Goal: Contribute content: Add original content to the website for others to see

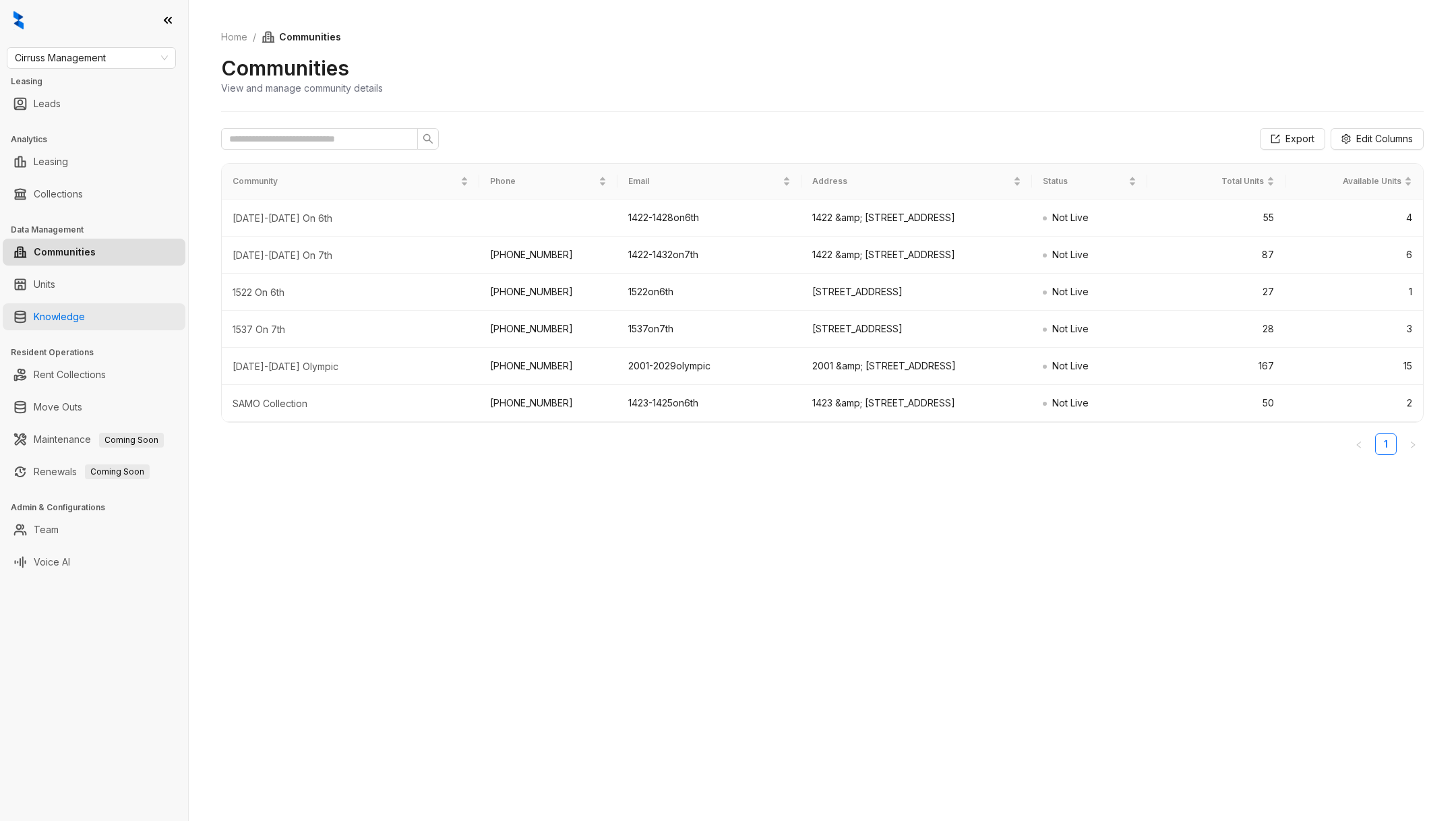
click at [85, 312] on link "Knowledge" at bounding box center [59, 316] width 51 height 27
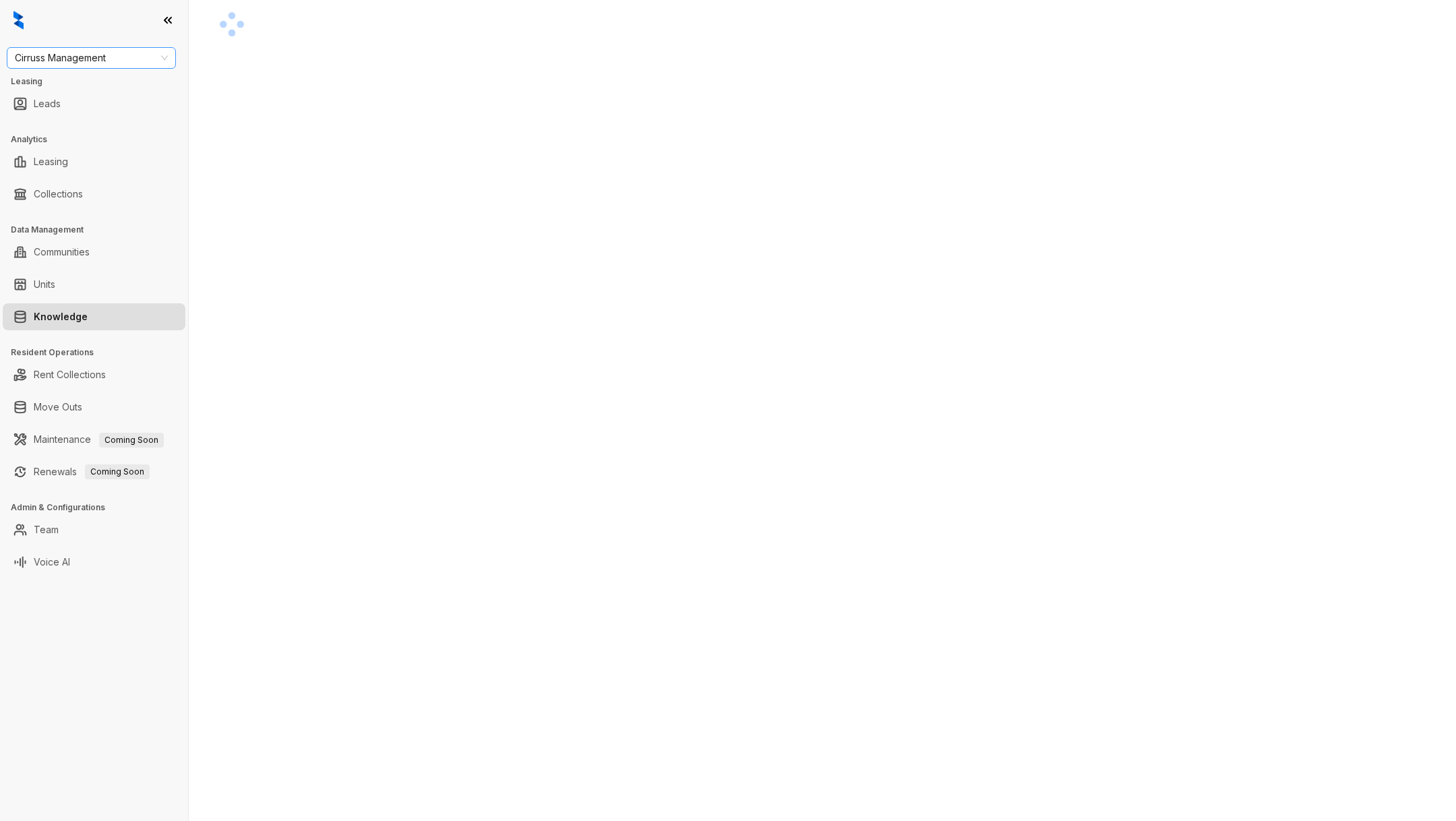
click at [104, 65] on span "Cirruss Management" at bounding box center [91, 57] width 153 height 20
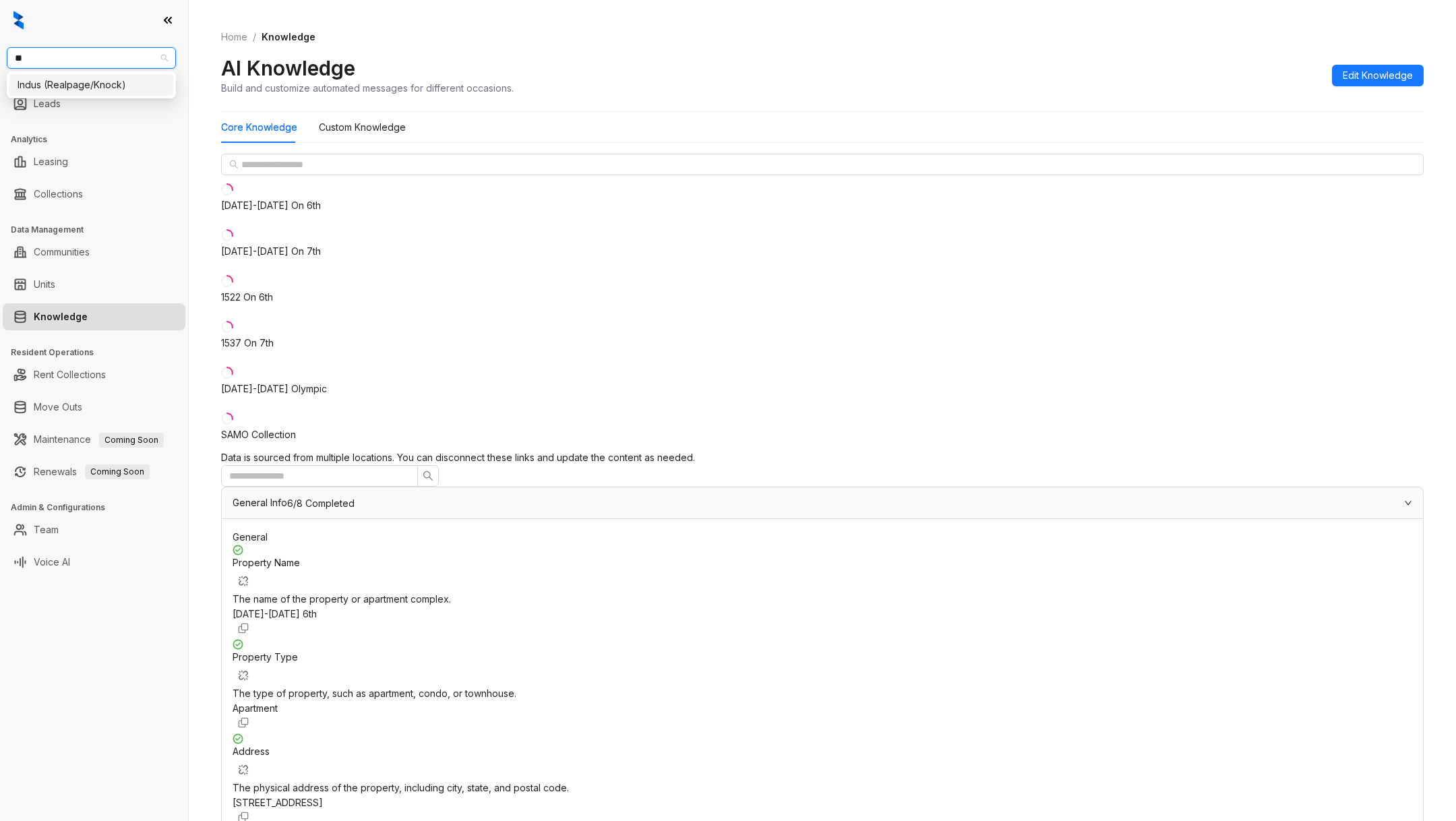
type input "*"
type input "**"
click at [91, 106] on div "RR Living" at bounding box center [91, 106] width 147 height 15
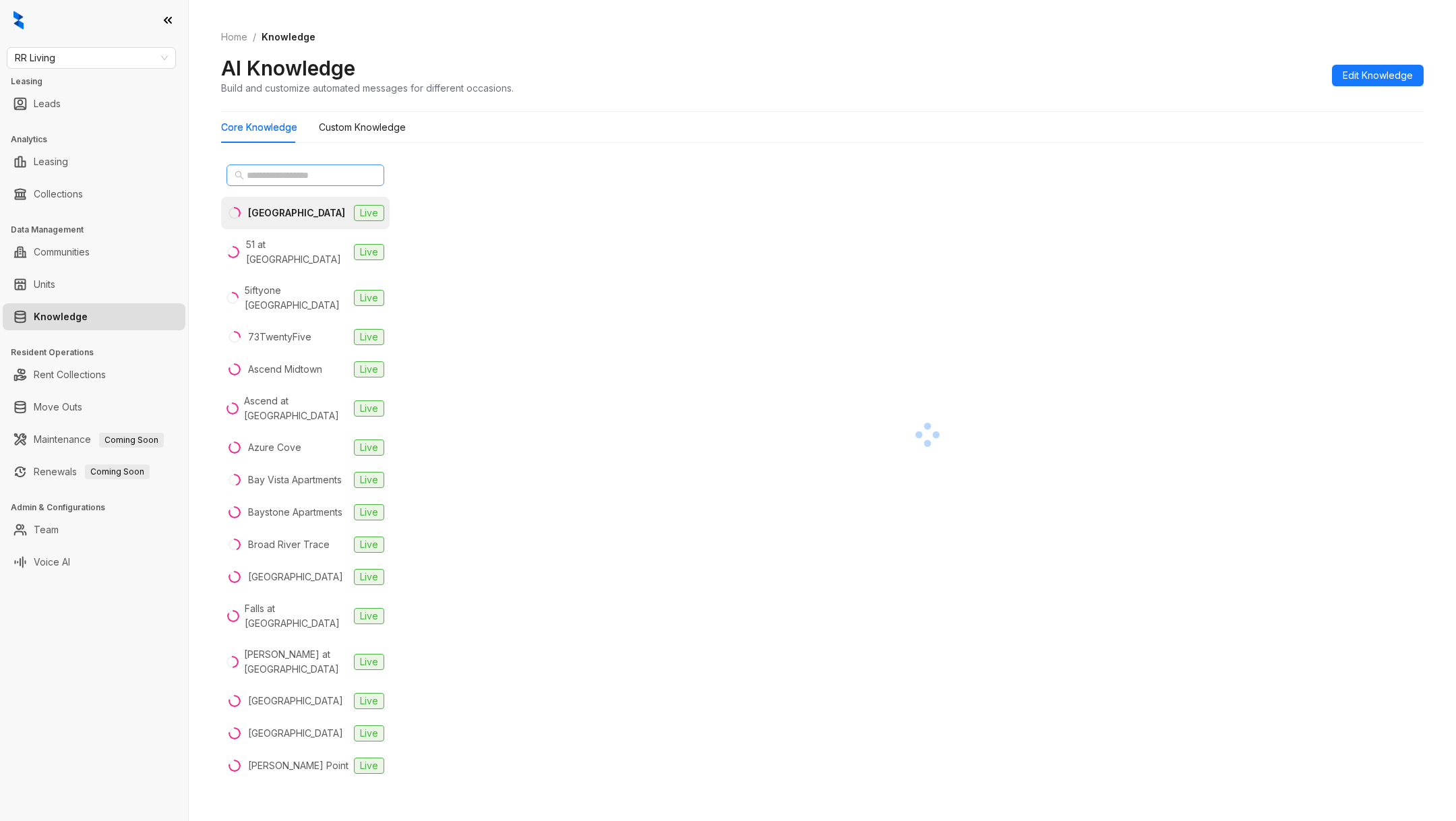
click at [296, 166] on span at bounding box center [305, 175] width 158 height 22
click at [297, 171] on input "text" at bounding box center [306, 175] width 119 height 15
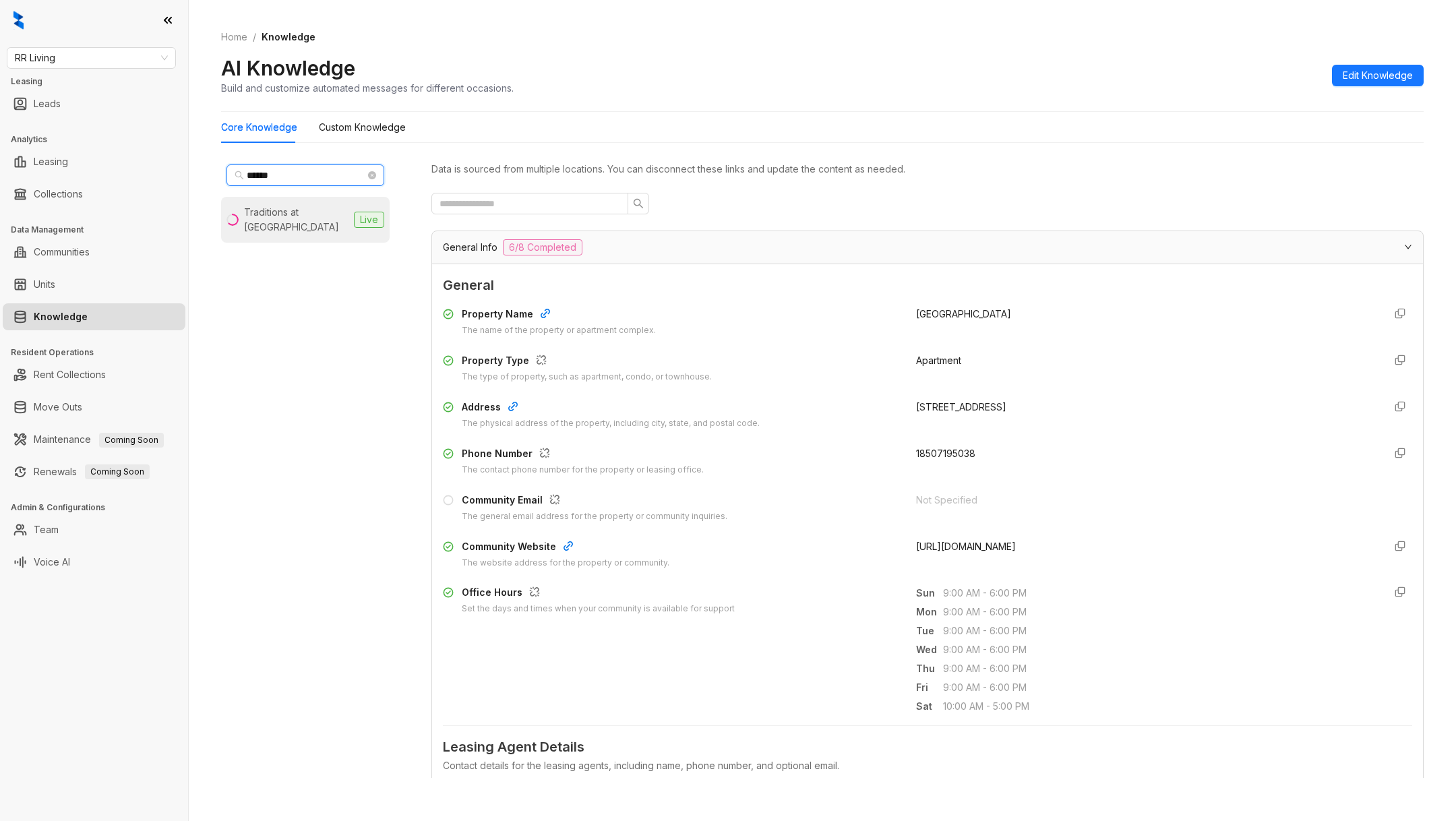
type input "******"
click at [279, 217] on div "Traditions at Westmoore" at bounding box center [296, 219] width 105 height 29
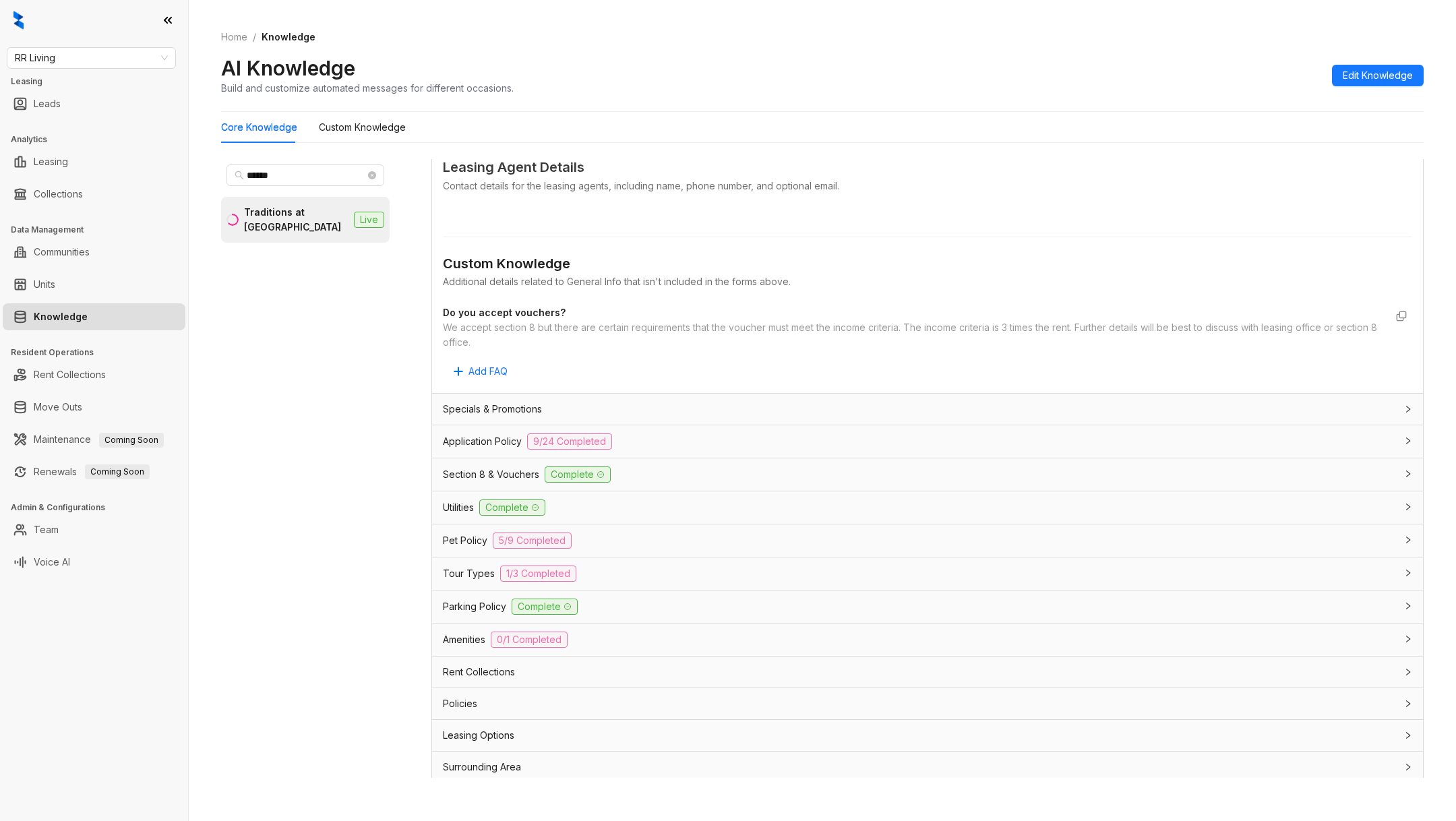
click at [510, 481] on div "Section 8 & Vouchers Complete" at bounding box center [927, 474] width 991 height 32
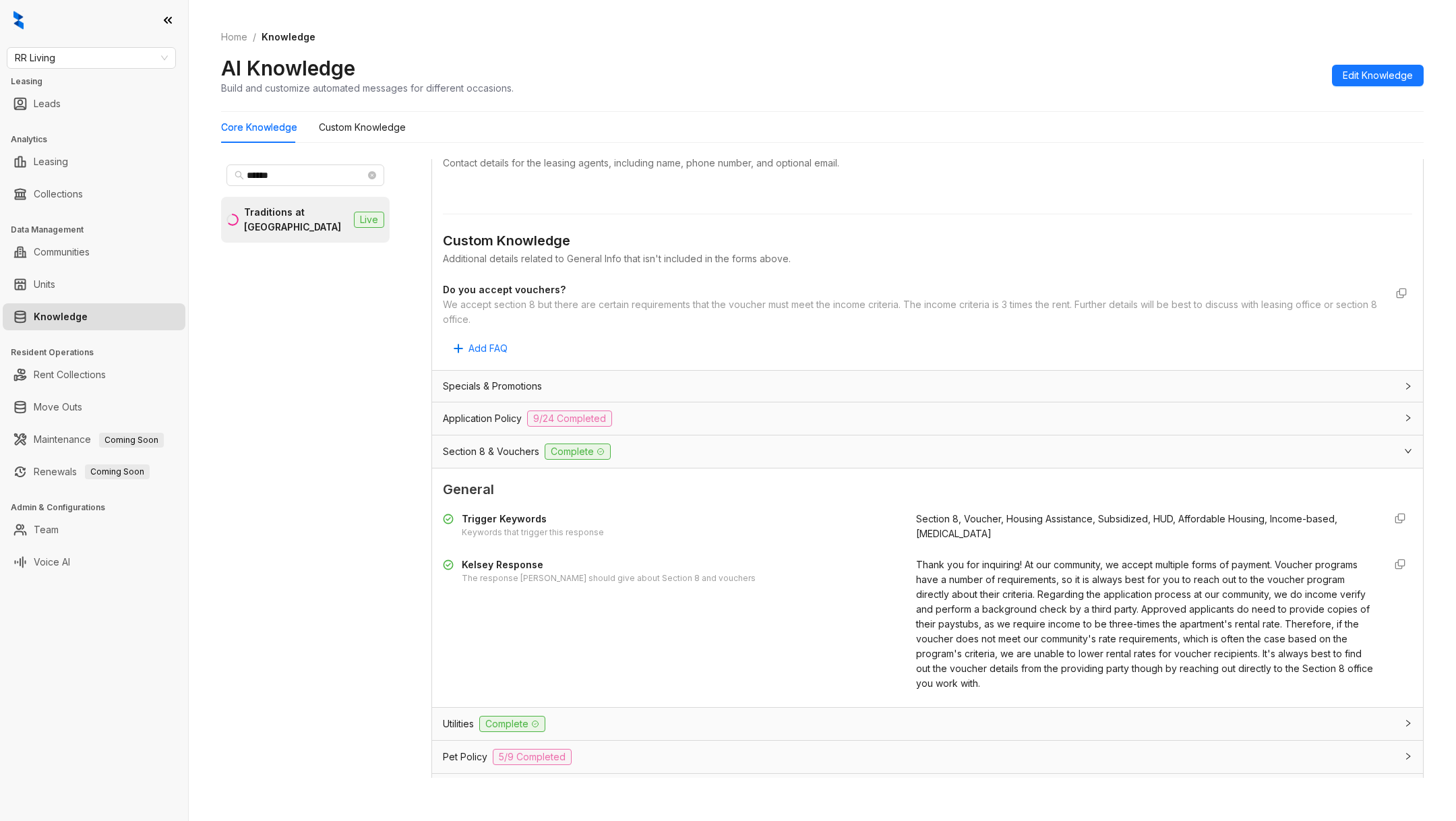
scroll to position [607, 0]
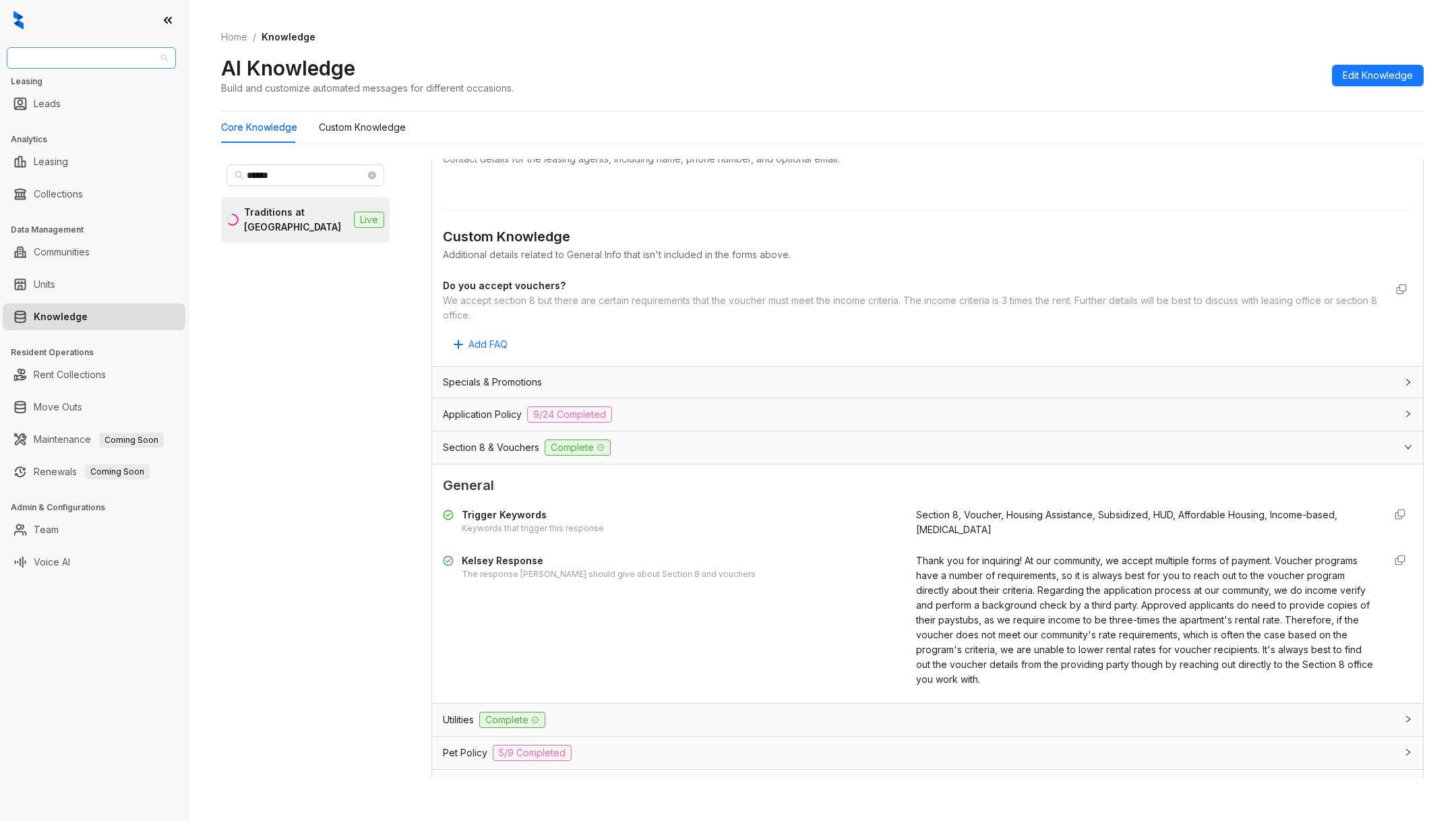
click at [105, 56] on span "RR Living" at bounding box center [91, 57] width 153 height 20
type input "*"
type input "***"
click at [56, 83] on div "AMG" at bounding box center [91, 84] width 147 height 15
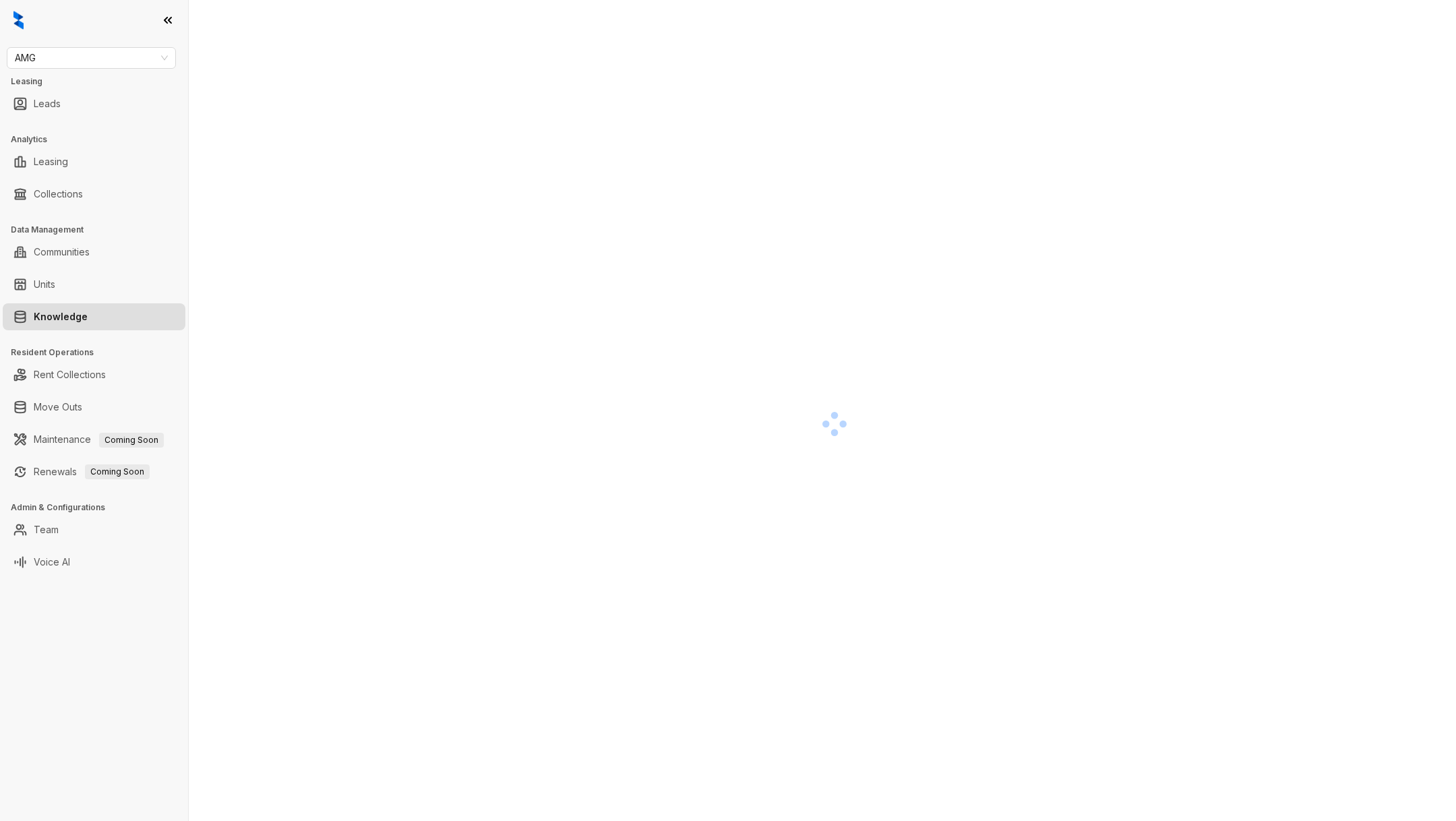
click at [55, 284] on link "Units" at bounding box center [44, 284] width 22 height 27
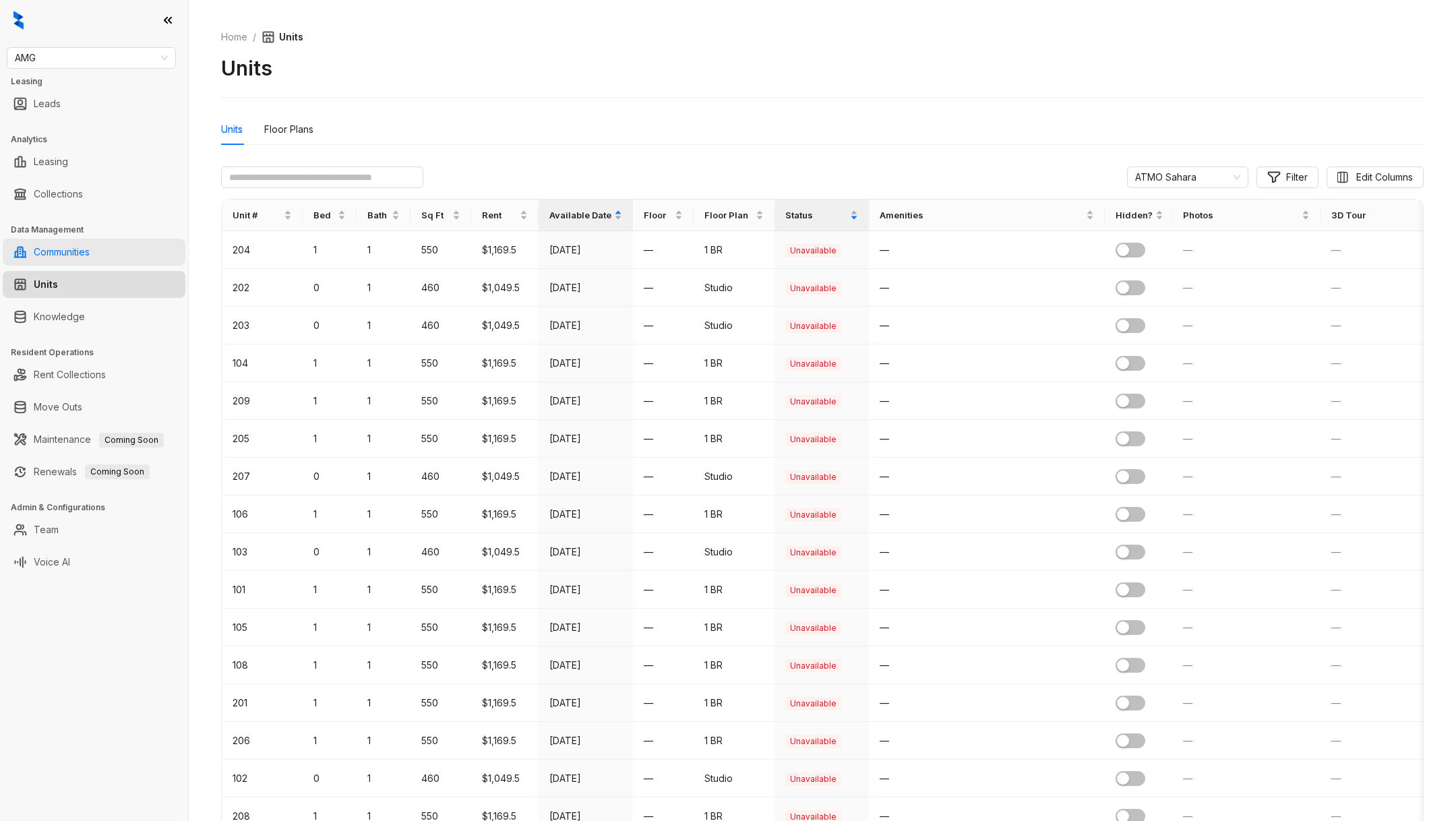
click at [89, 254] on link "Communities" at bounding box center [62, 251] width 56 height 27
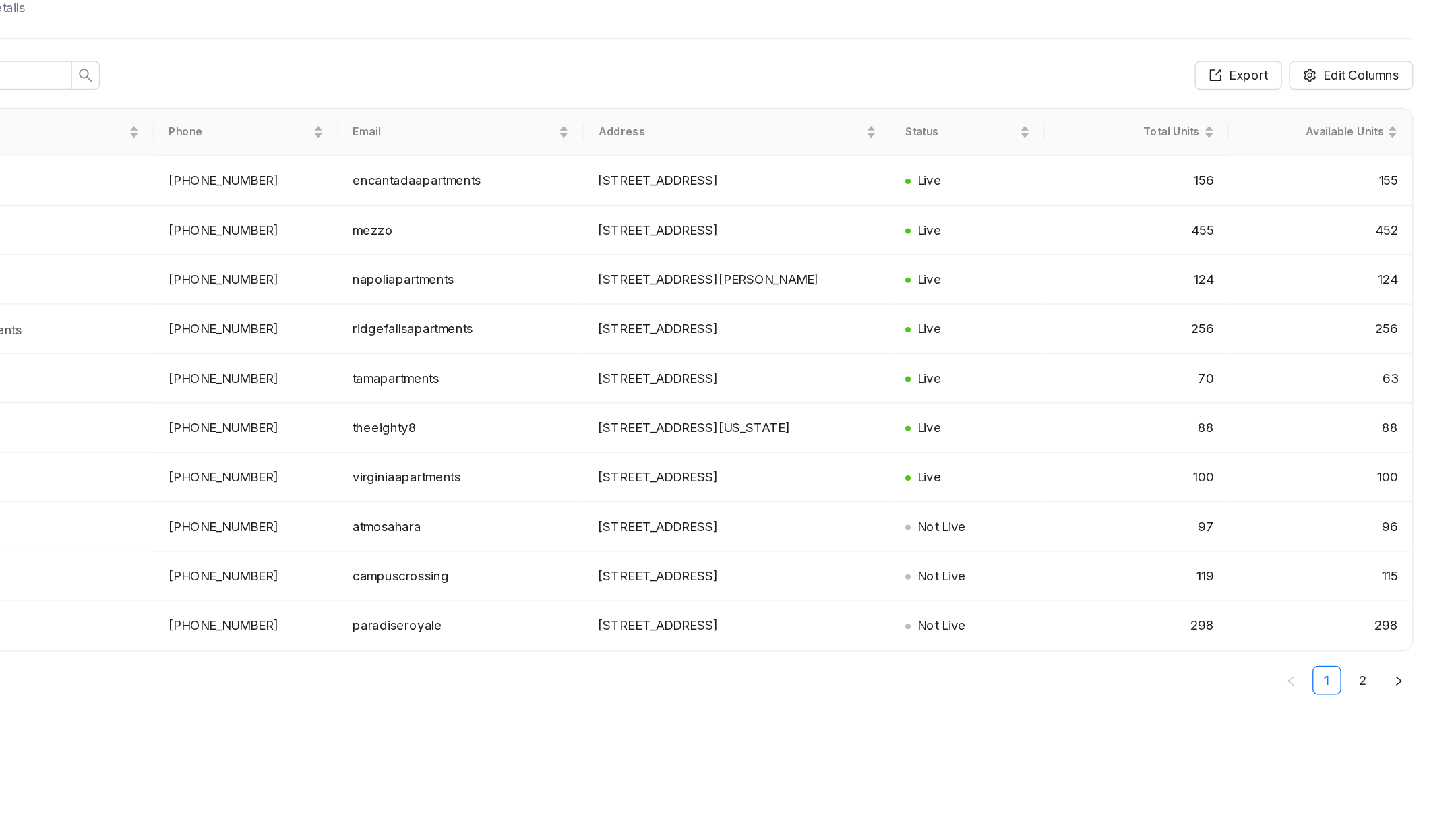
click at [1267, 422] on td "88" at bounding box center [1215, 403] width 138 height 37
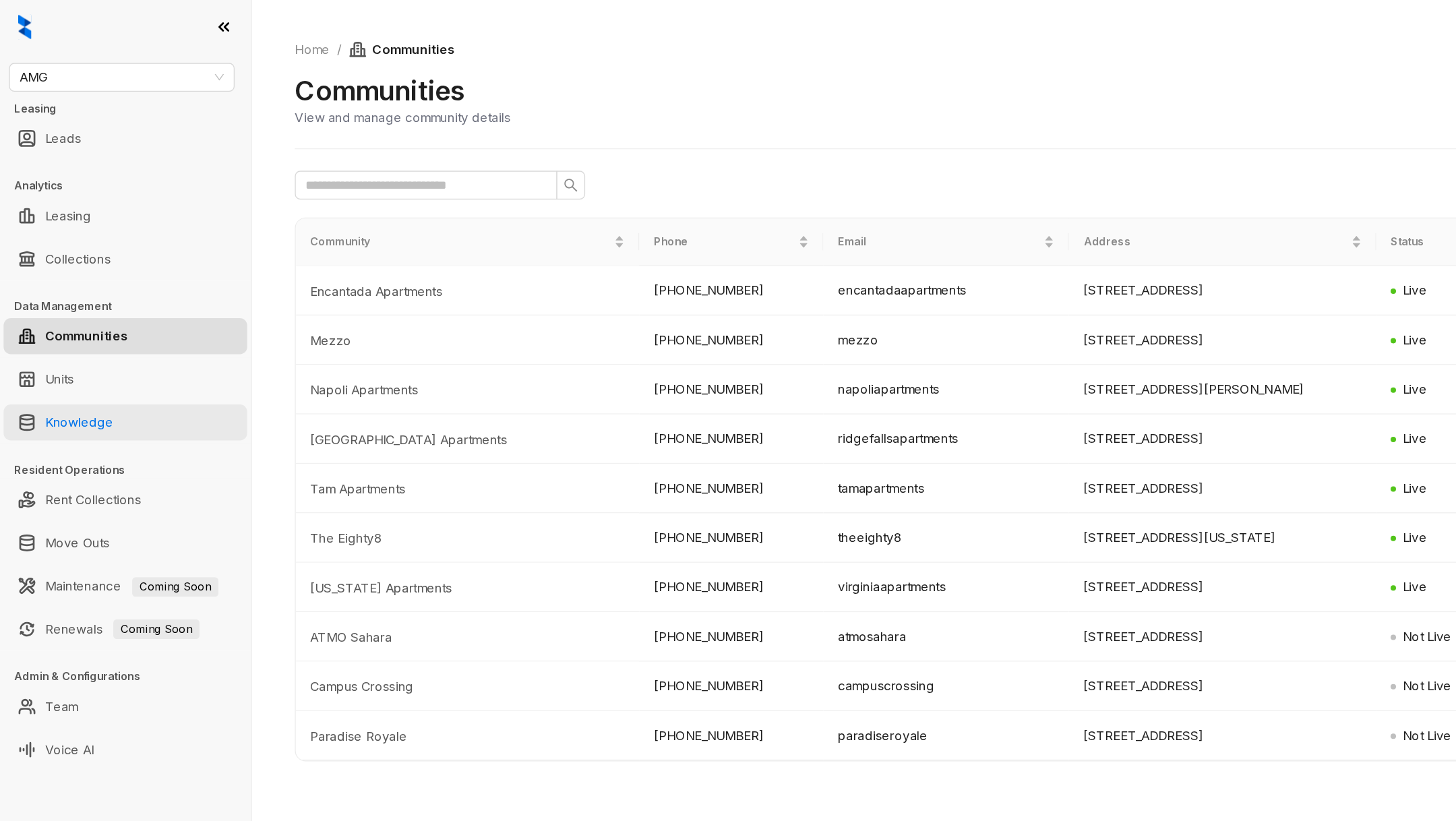
click at [85, 312] on link "Knowledge" at bounding box center [59, 316] width 51 height 27
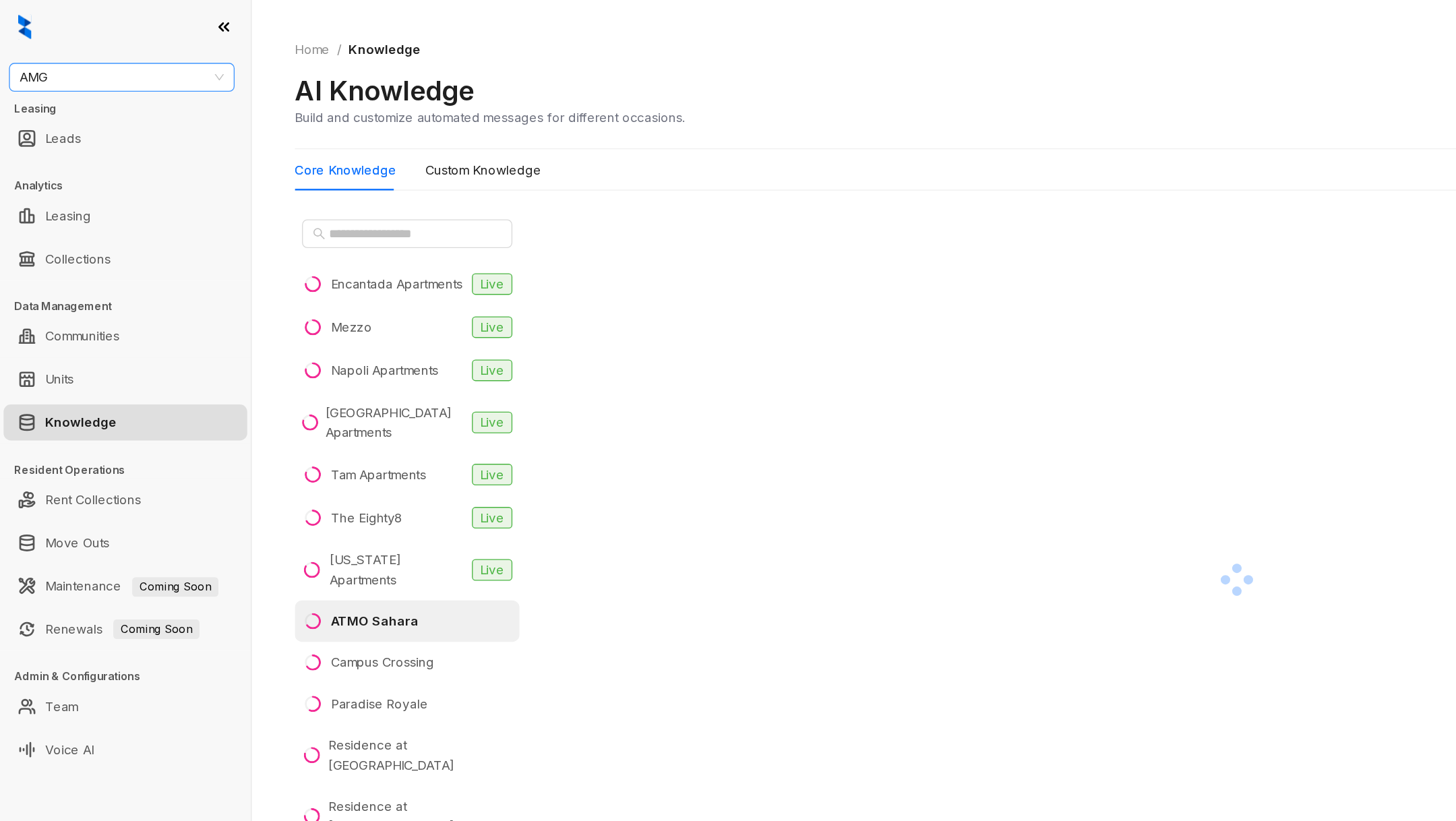
click at [130, 53] on span "AMG" at bounding box center [91, 57] width 153 height 20
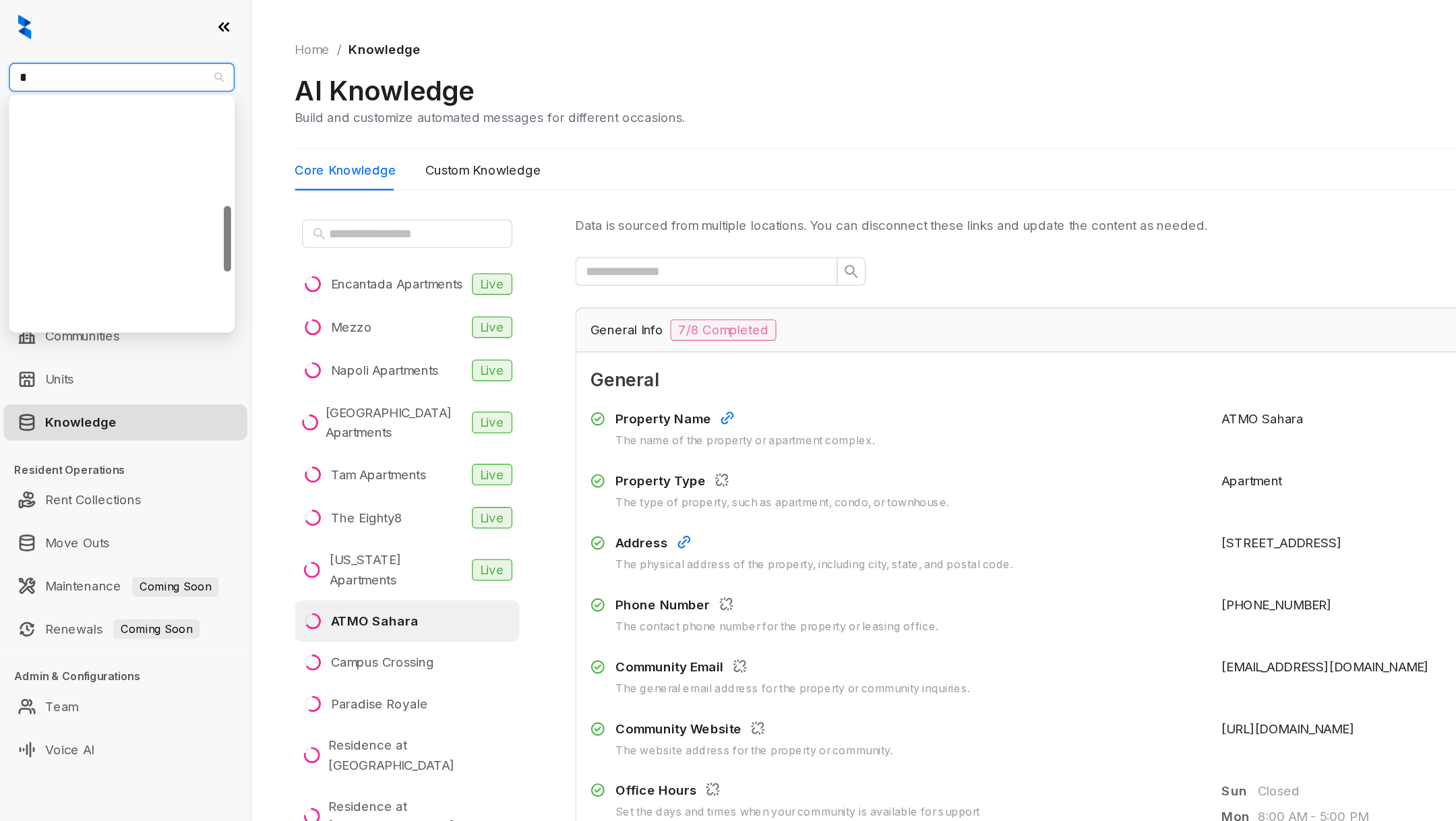
type input "**"
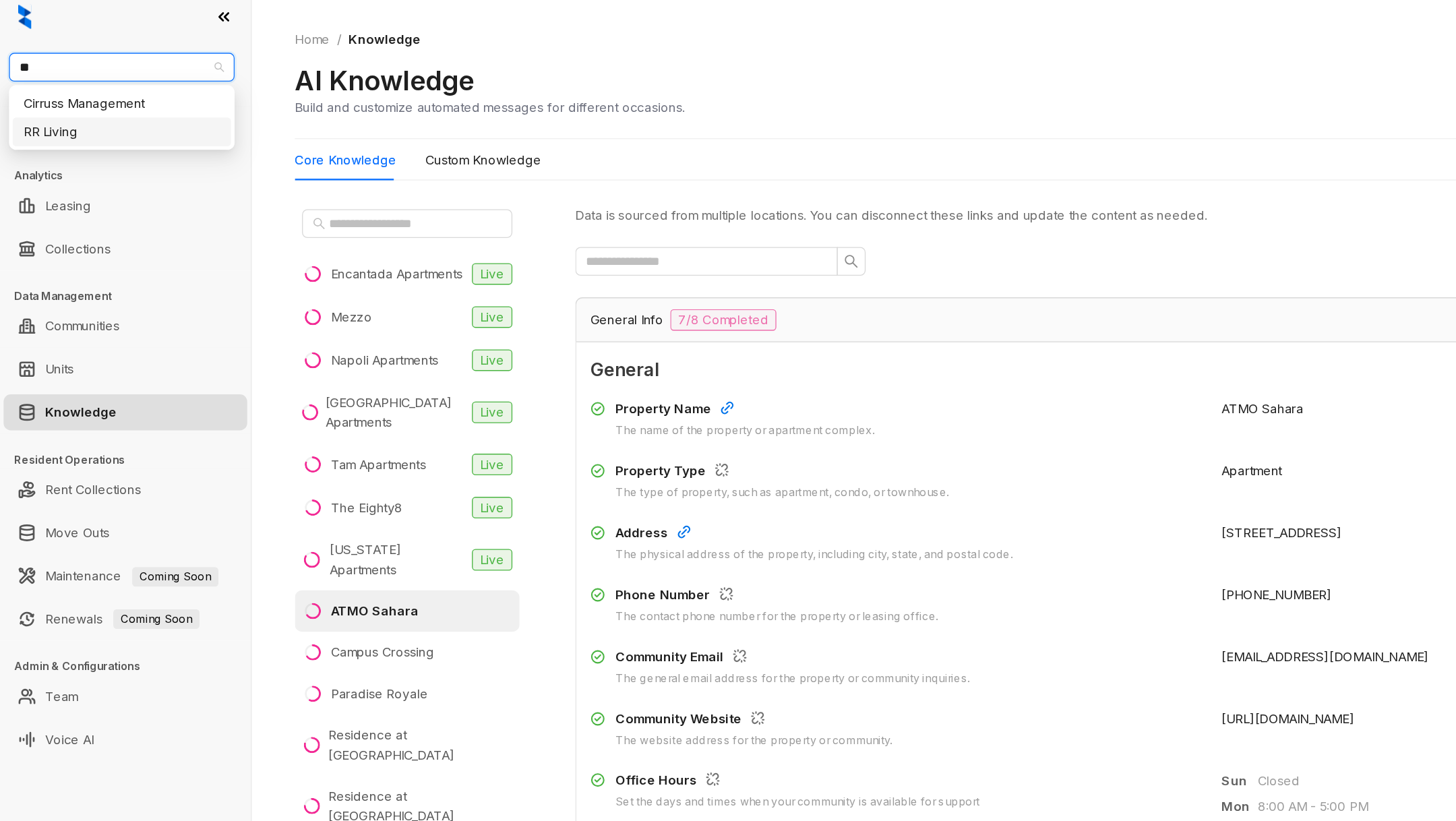
click at [70, 101] on div "RR Living" at bounding box center [91, 106] width 147 height 15
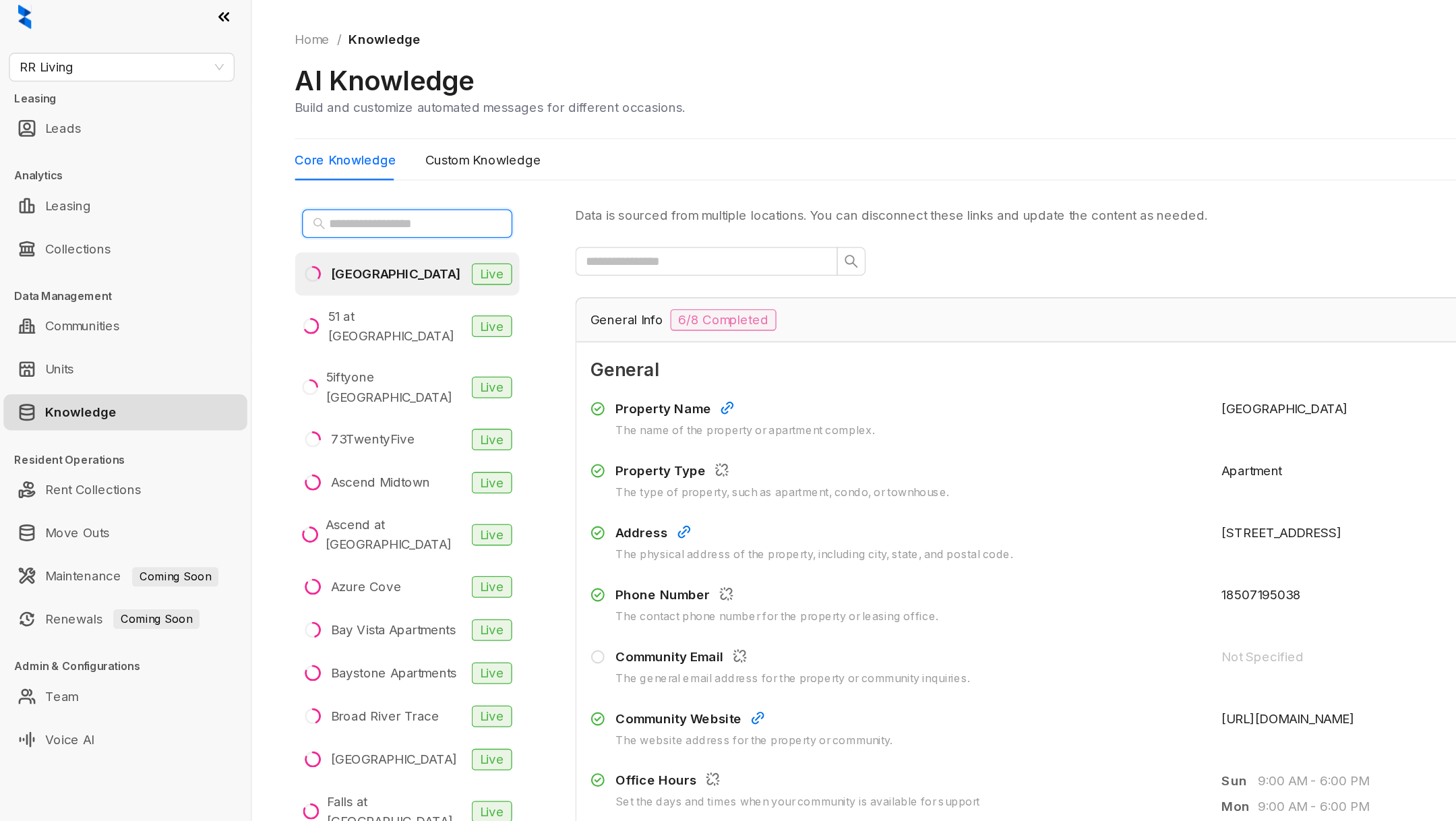
click at [270, 176] on input "text" at bounding box center [306, 175] width 119 height 15
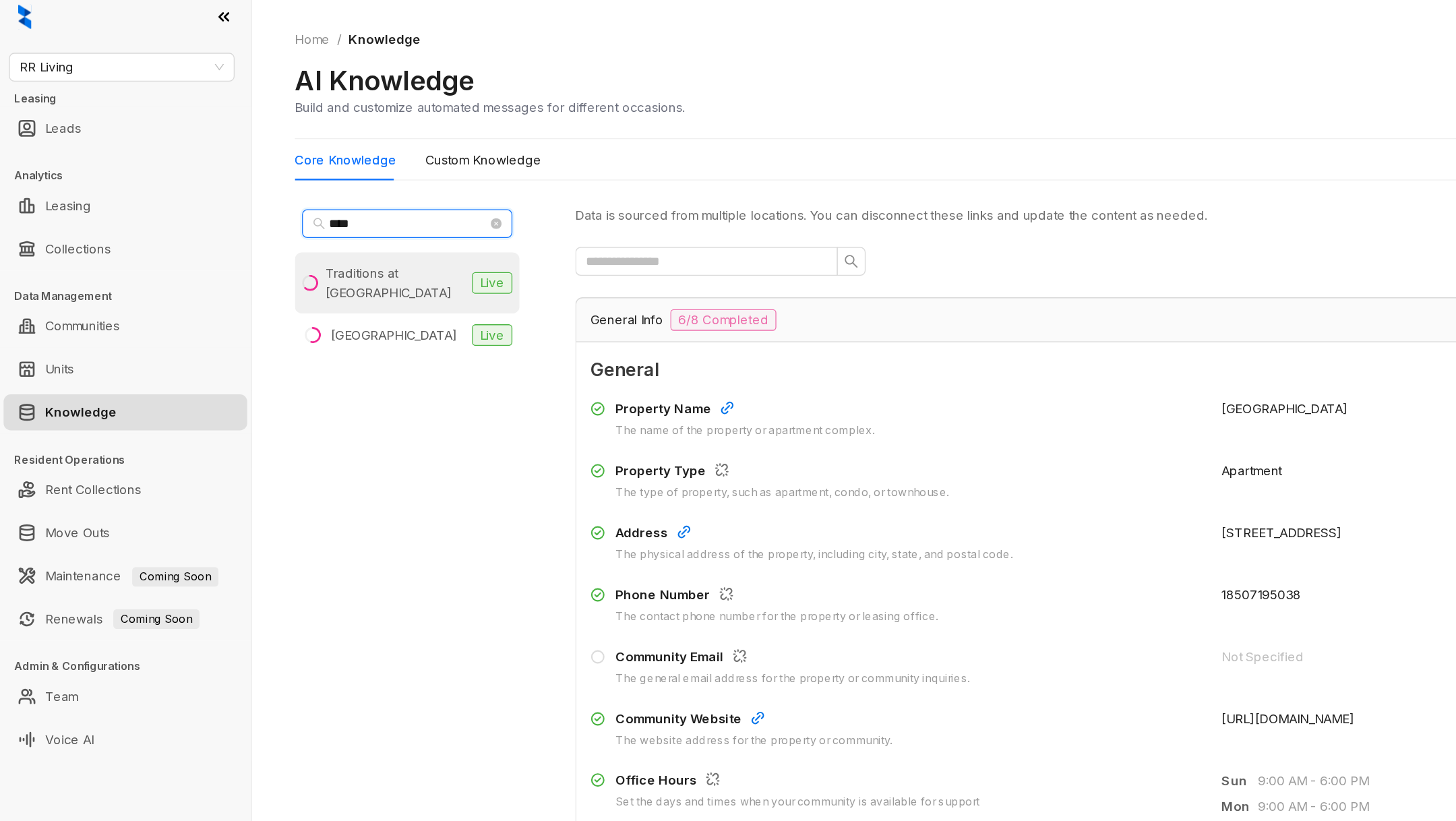
type input "****"
click at [289, 219] on div "Traditions at Westmoore" at bounding box center [296, 219] width 105 height 29
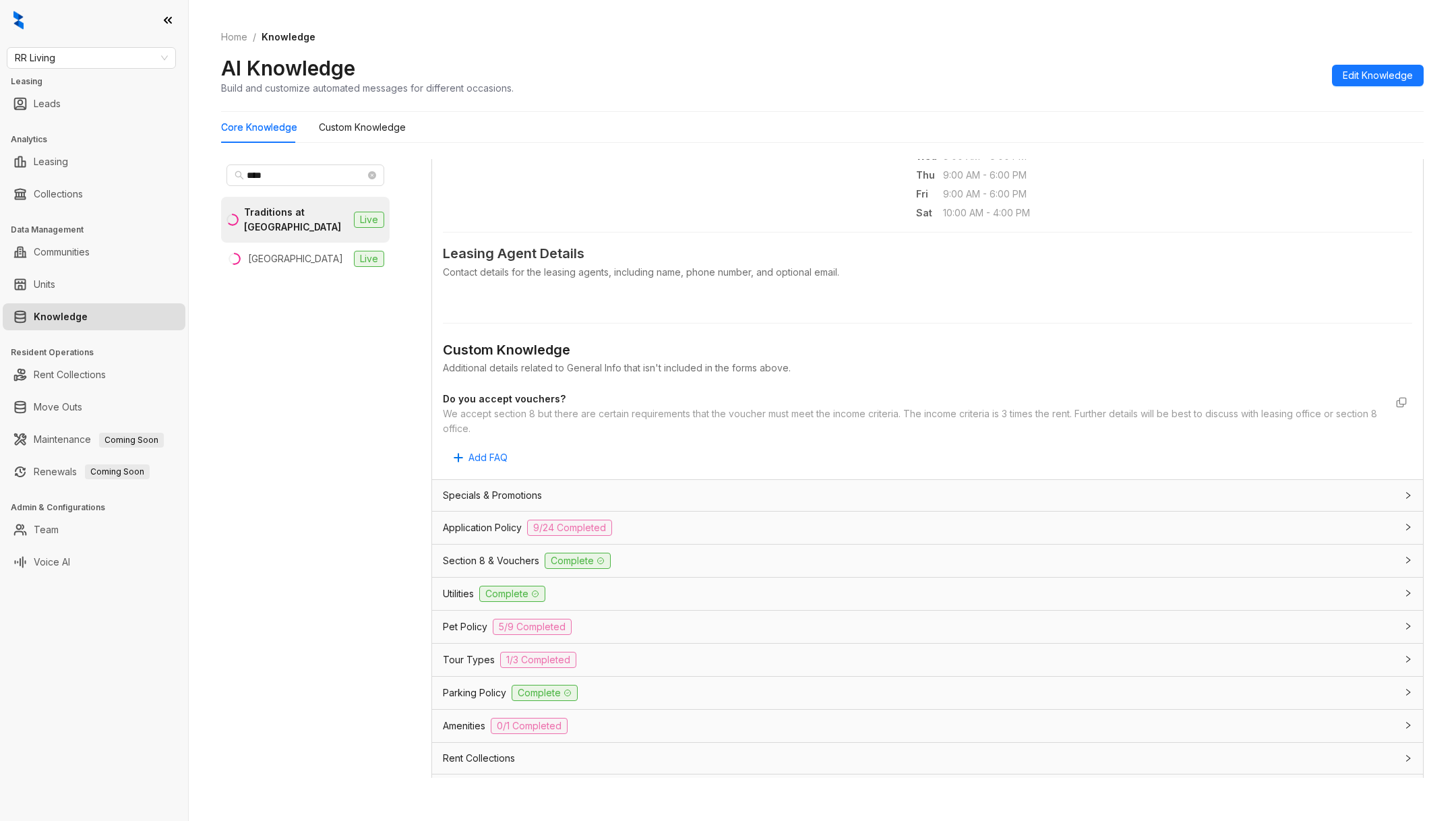
scroll to position [580, 0]
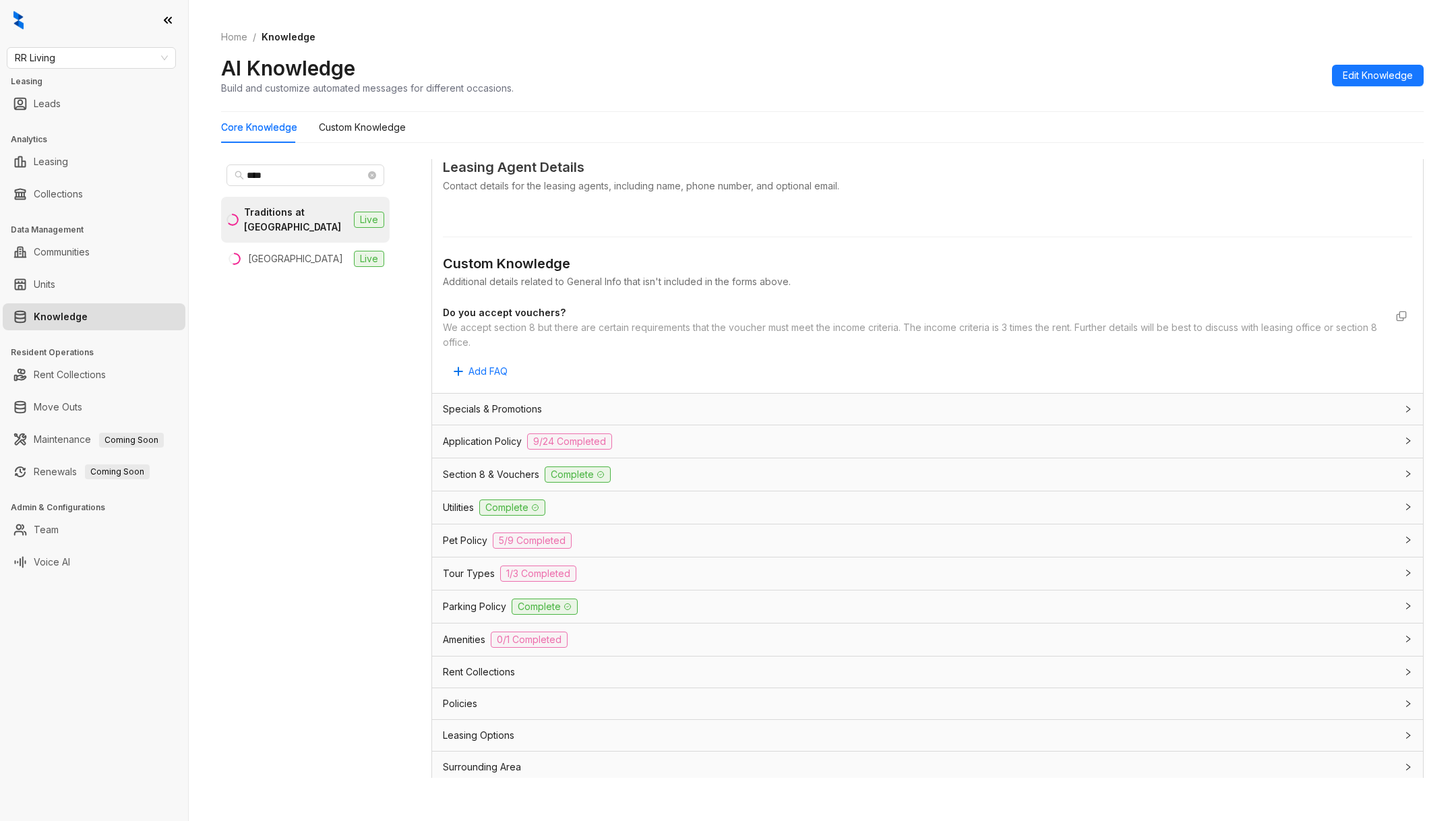
click at [525, 459] on div "Section 8 & Vouchers Complete" at bounding box center [927, 474] width 991 height 32
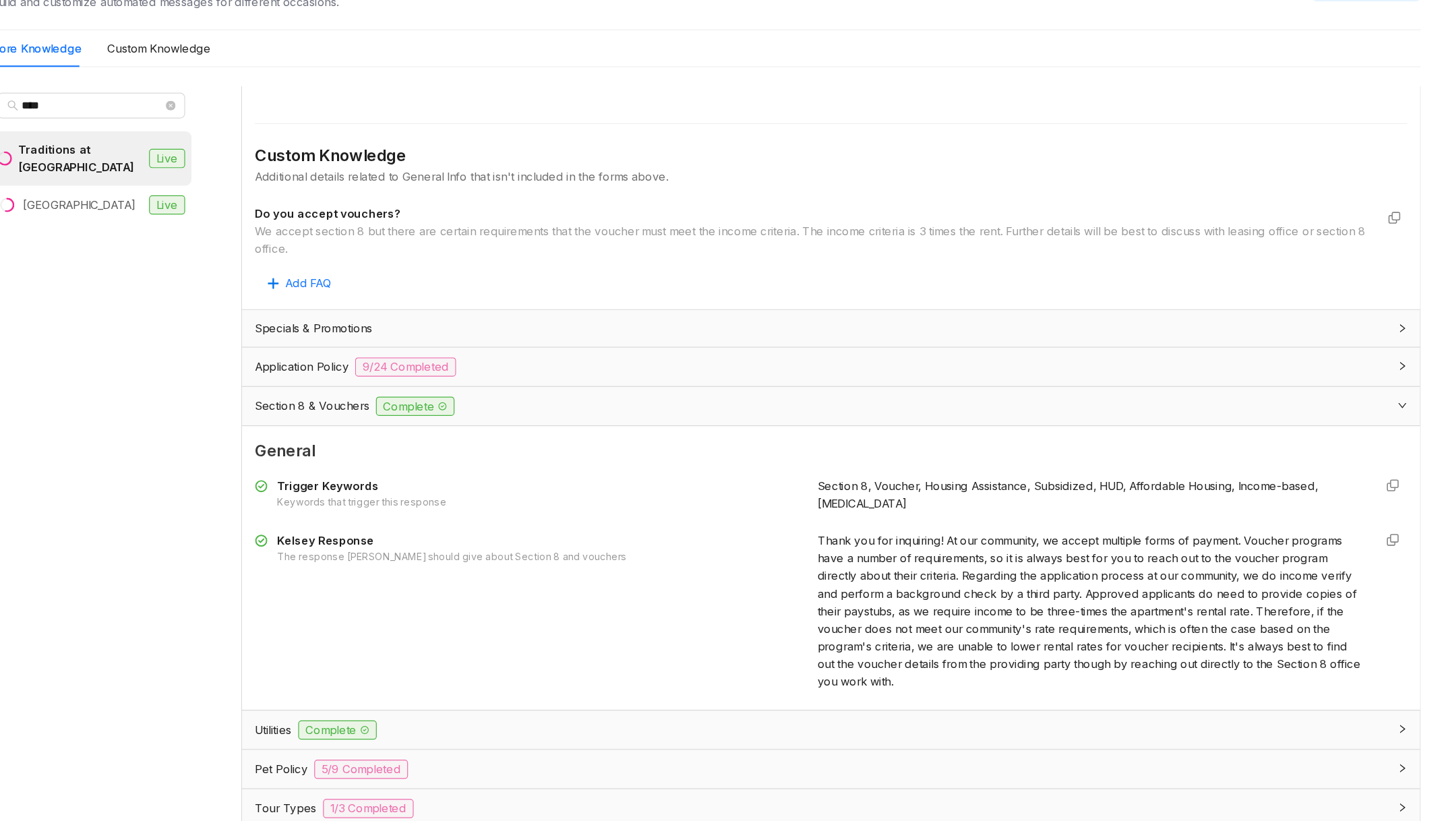
scroll to position [0, 0]
click at [947, 543] on span "Thank you for inquiring! At our community, we accept multiple forms of payment.…" at bounding box center [1144, 601] width 457 height 130
click at [946, 543] on span "Thank you for inquiring! At our community, we accept multiple forms of payment.…" at bounding box center [1144, 601] width 457 height 130
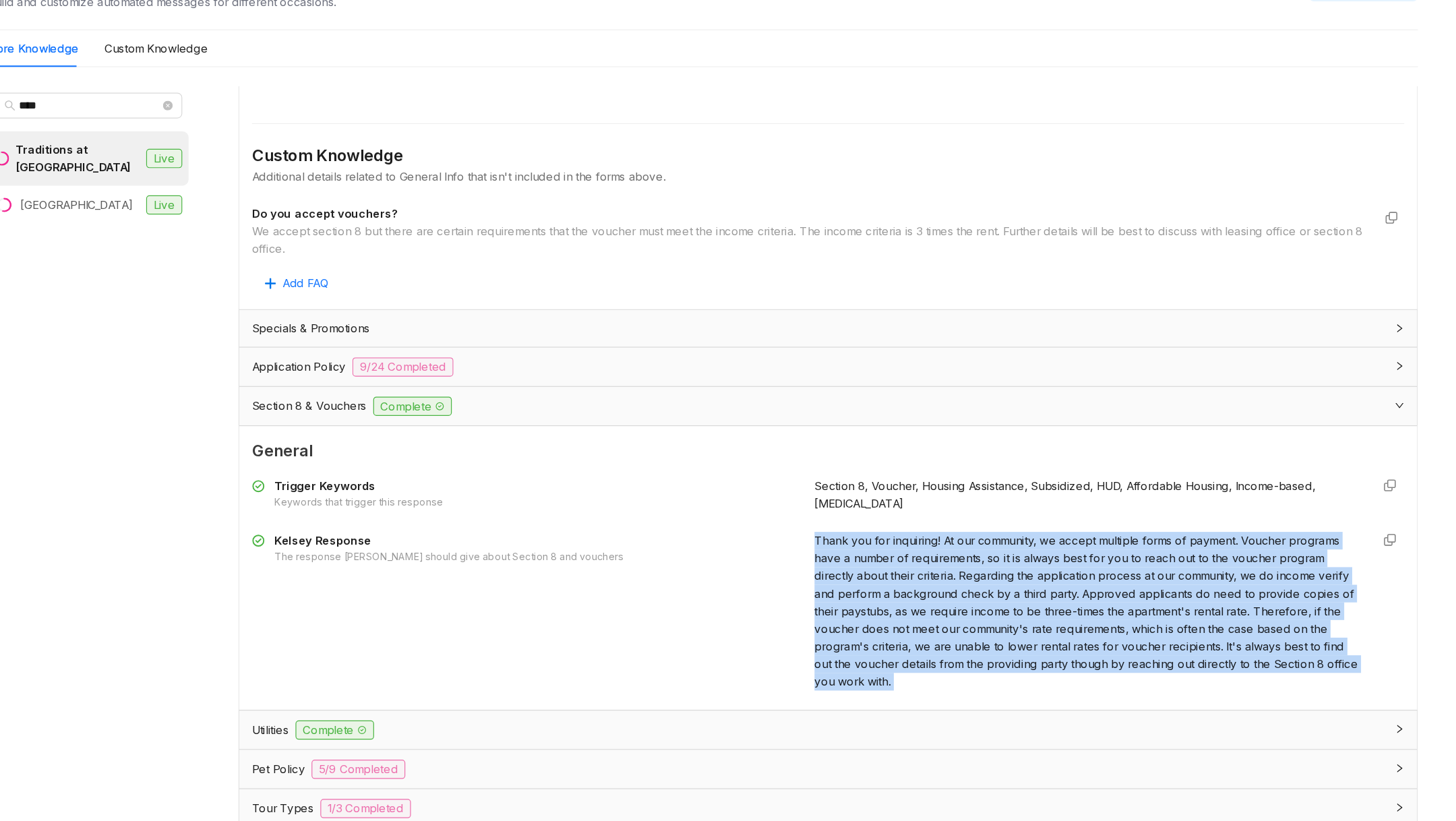
click at [946, 543] on span "Thank you for inquiring! At our community, we accept multiple forms of payment.…" at bounding box center [1144, 601] width 457 height 130
copy div "Thank you for inquiring! At our community, we accept multiple forms of payment.…"
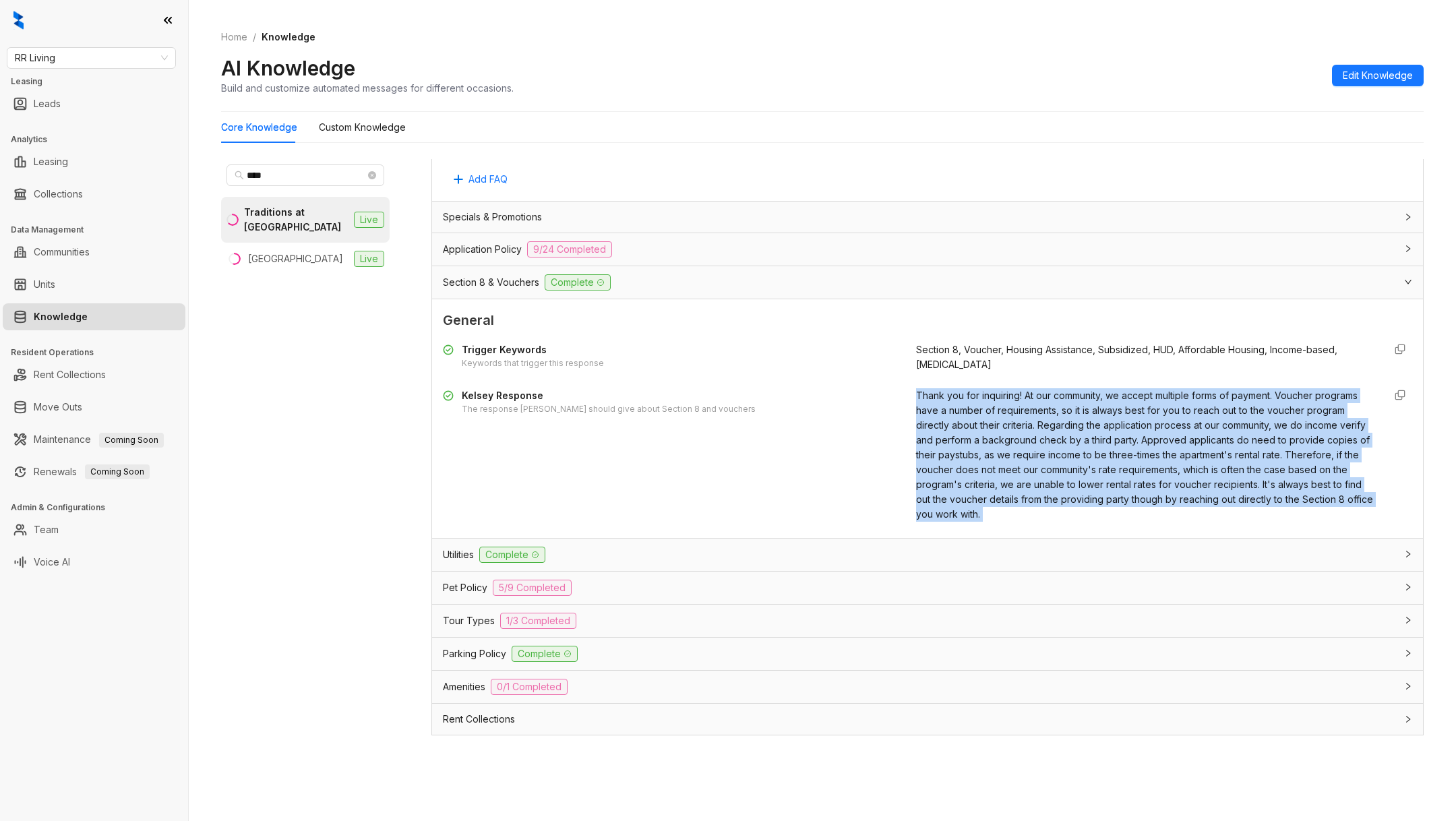
scroll to position [818, 0]
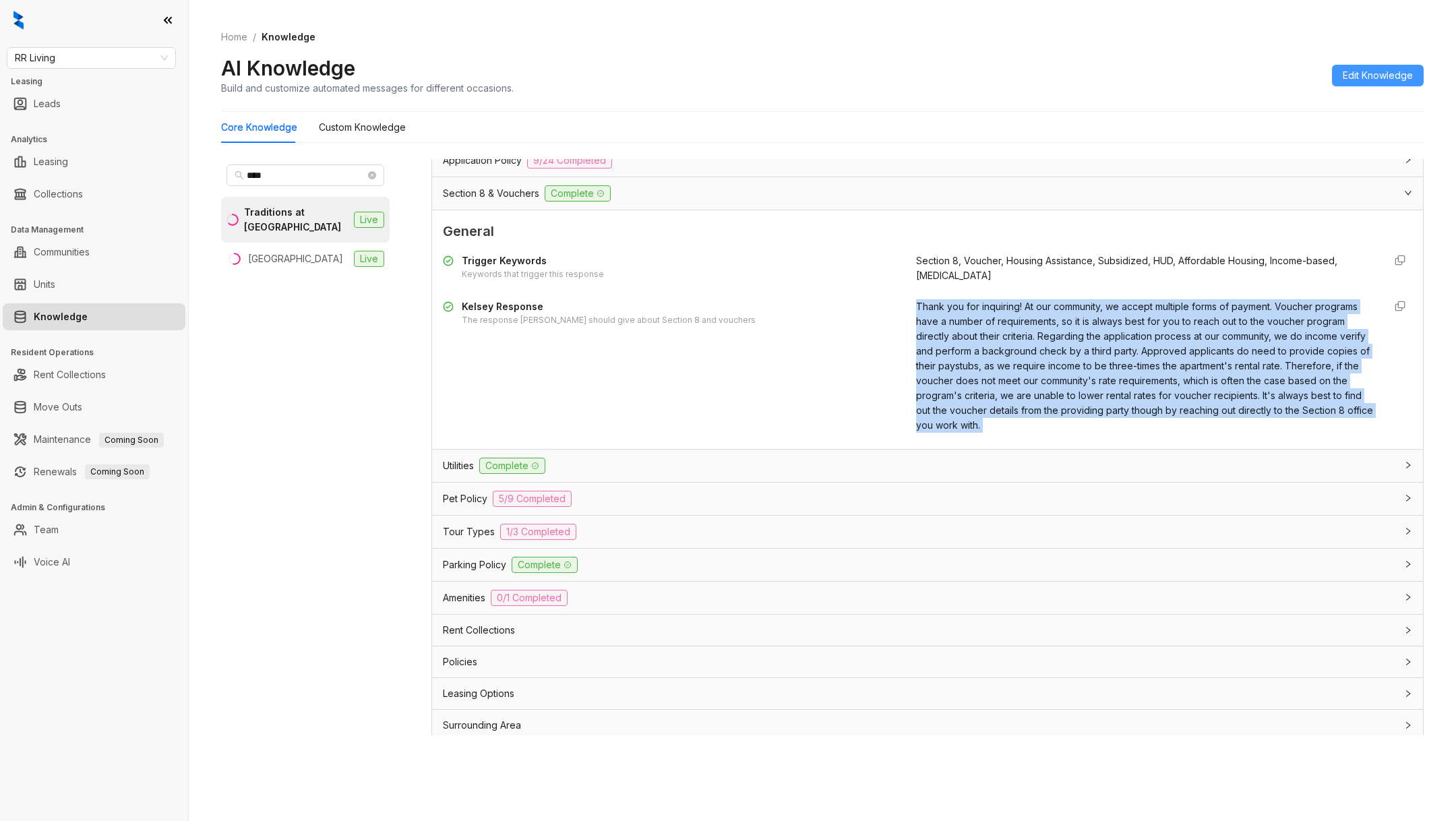
click at [1397, 75] on span "Edit Knowledge" at bounding box center [1377, 75] width 70 height 15
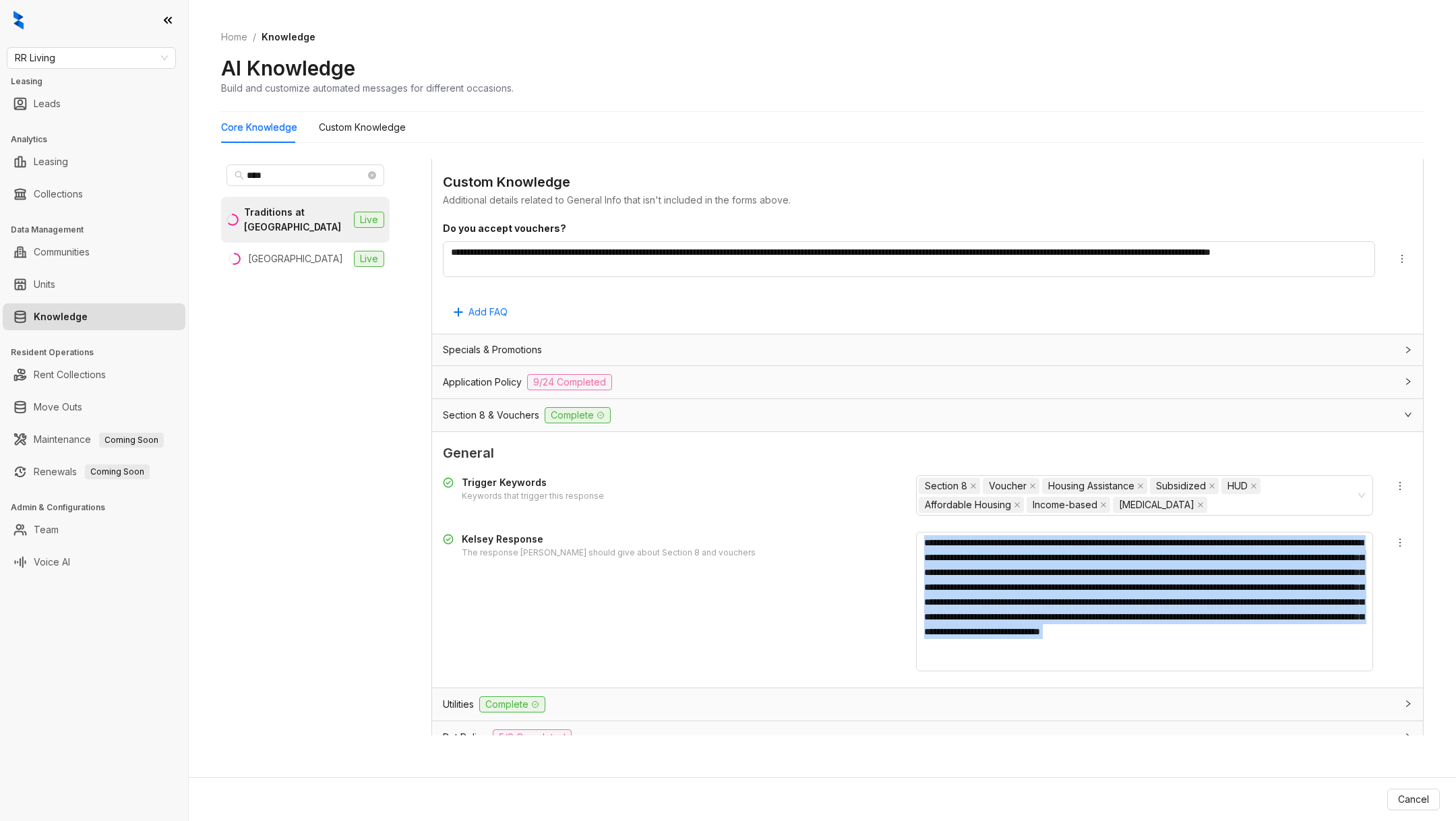
scroll to position [1040, 0]
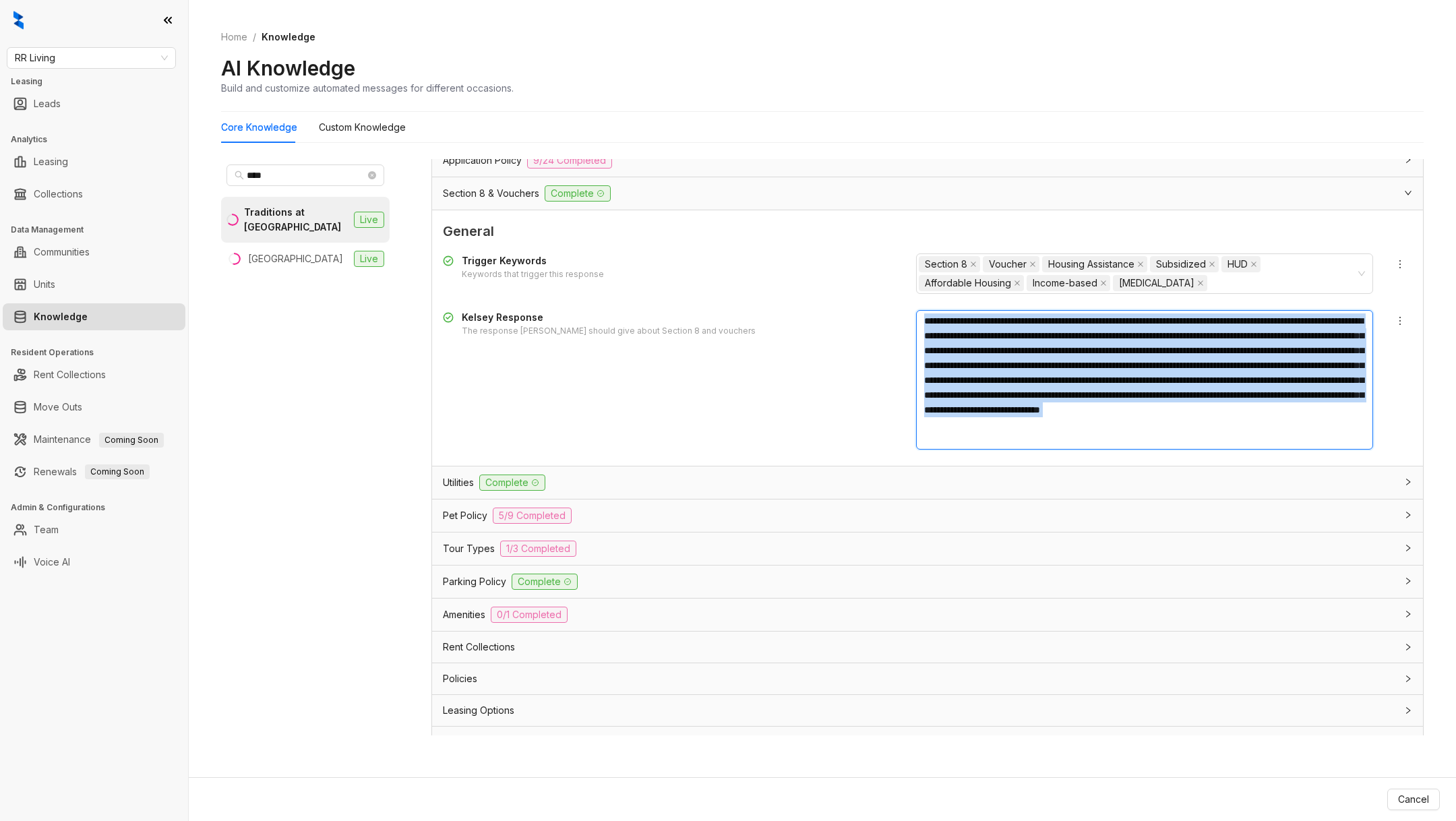
copy div "**********"
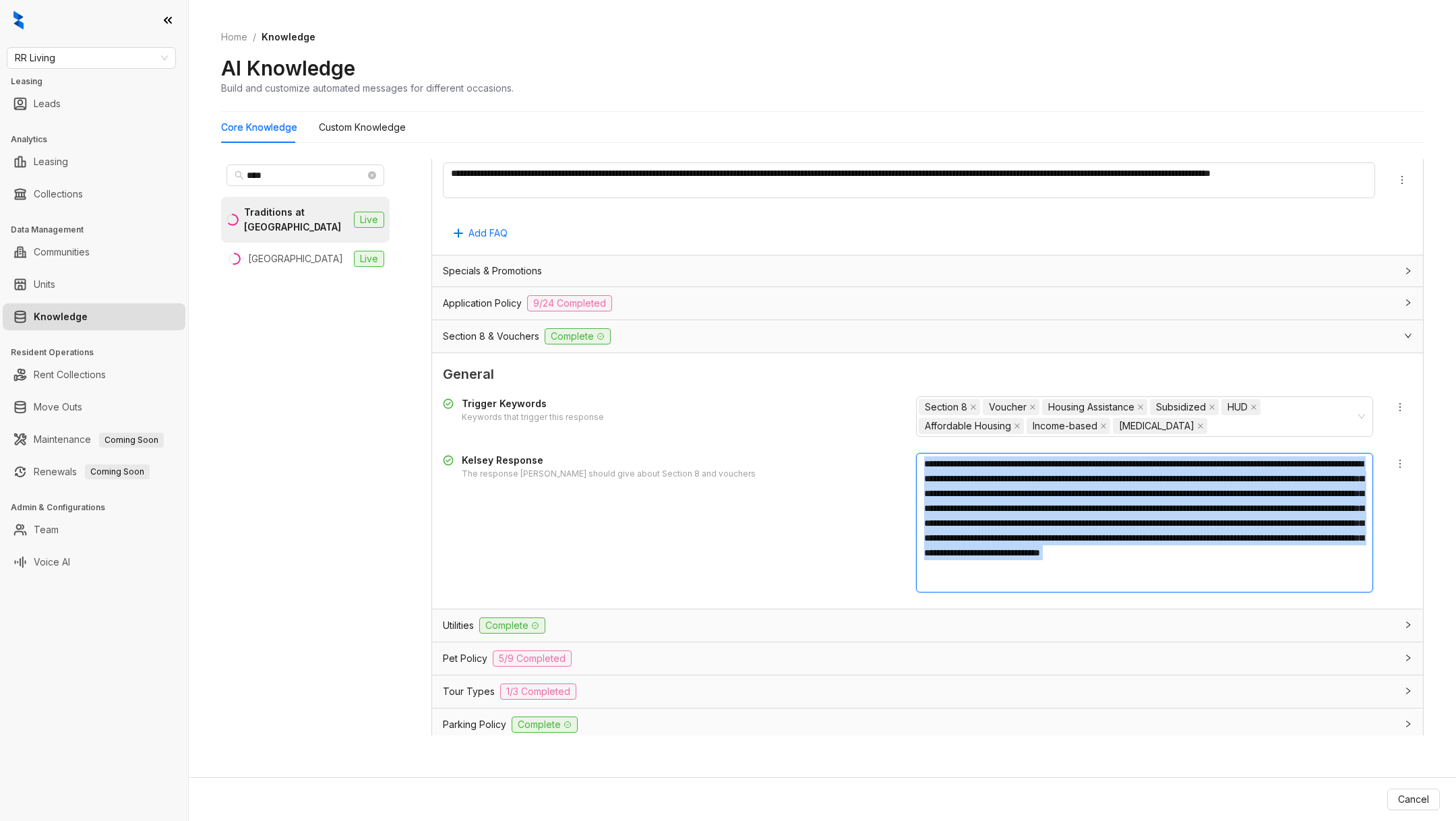
scroll to position [891, 0]
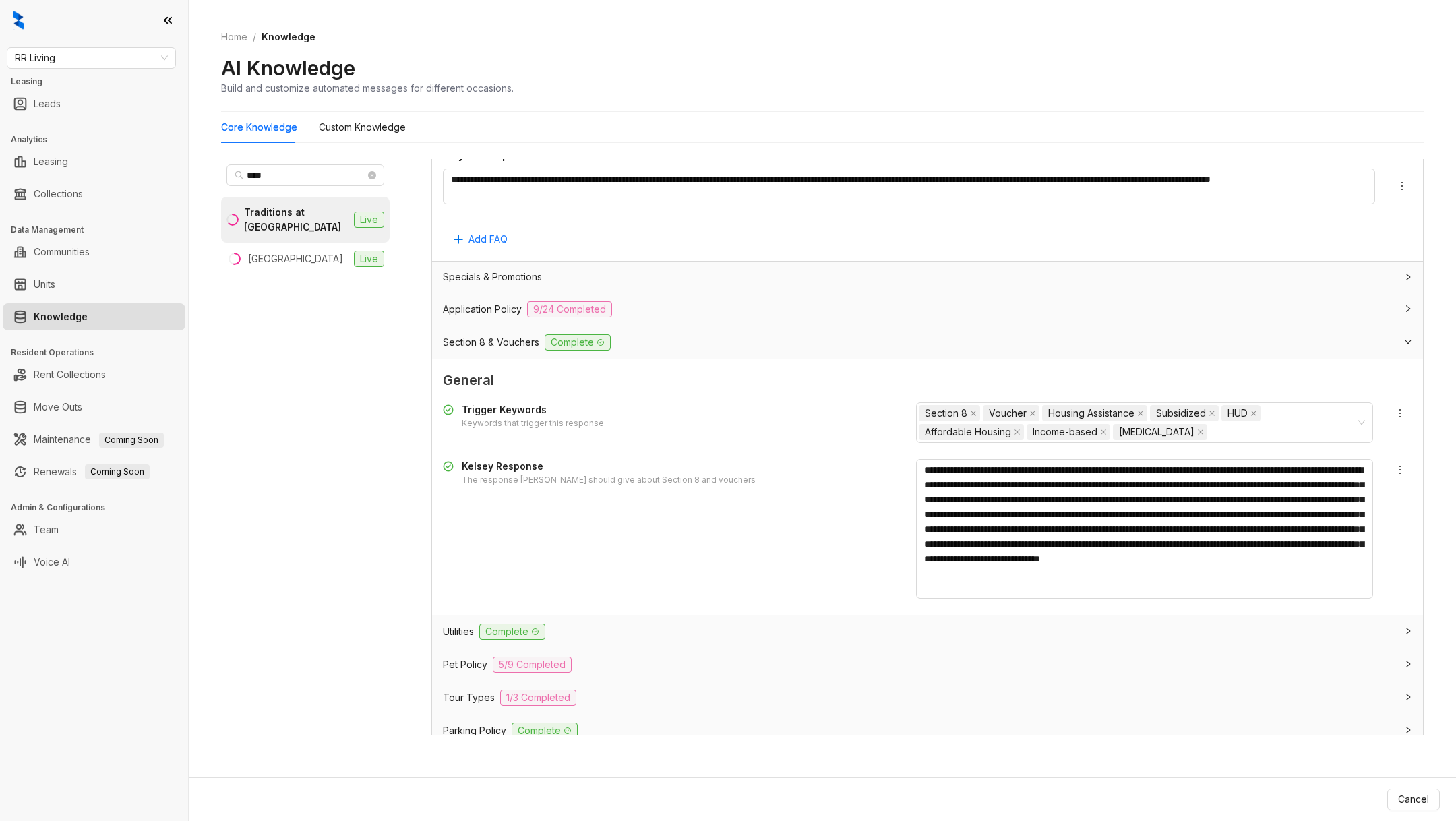
click at [517, 304] on span "Application Policy" at bounding box center [482, 309] width 79 height 15
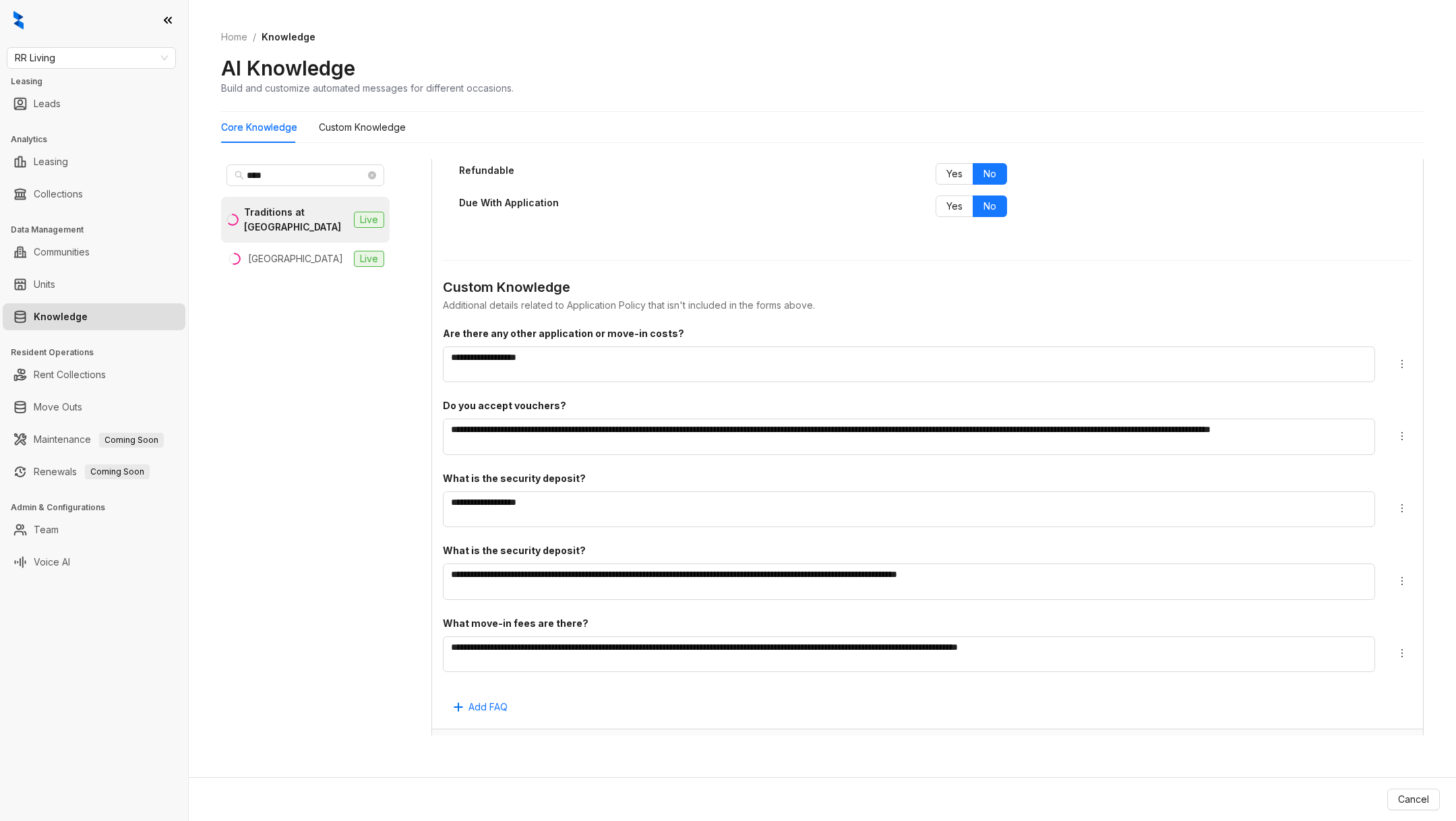
scroll to position [2578, 0]
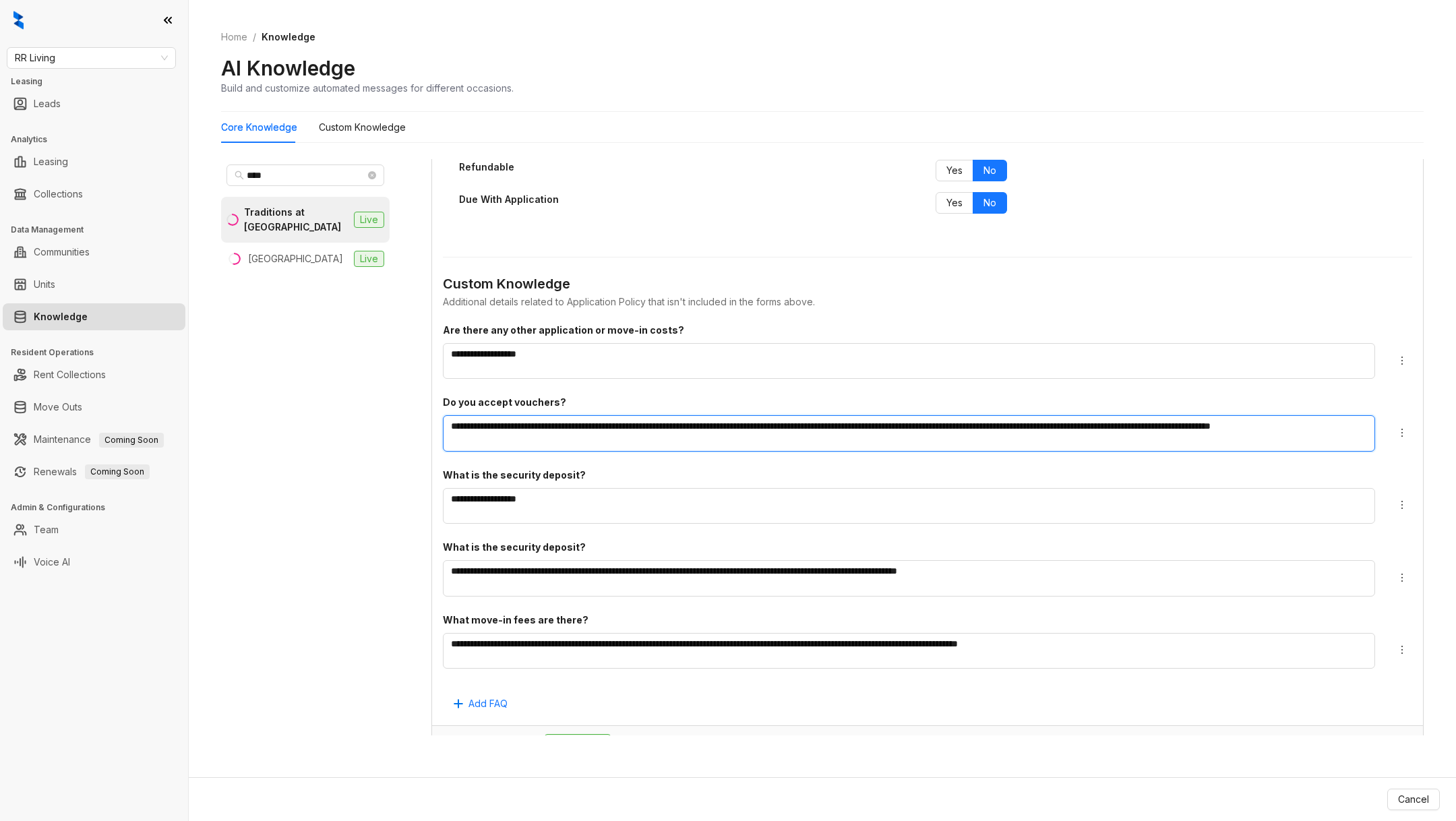
click at [526, 420] on textarea "**********" at bounding box center [909, 433] width 933 height 36
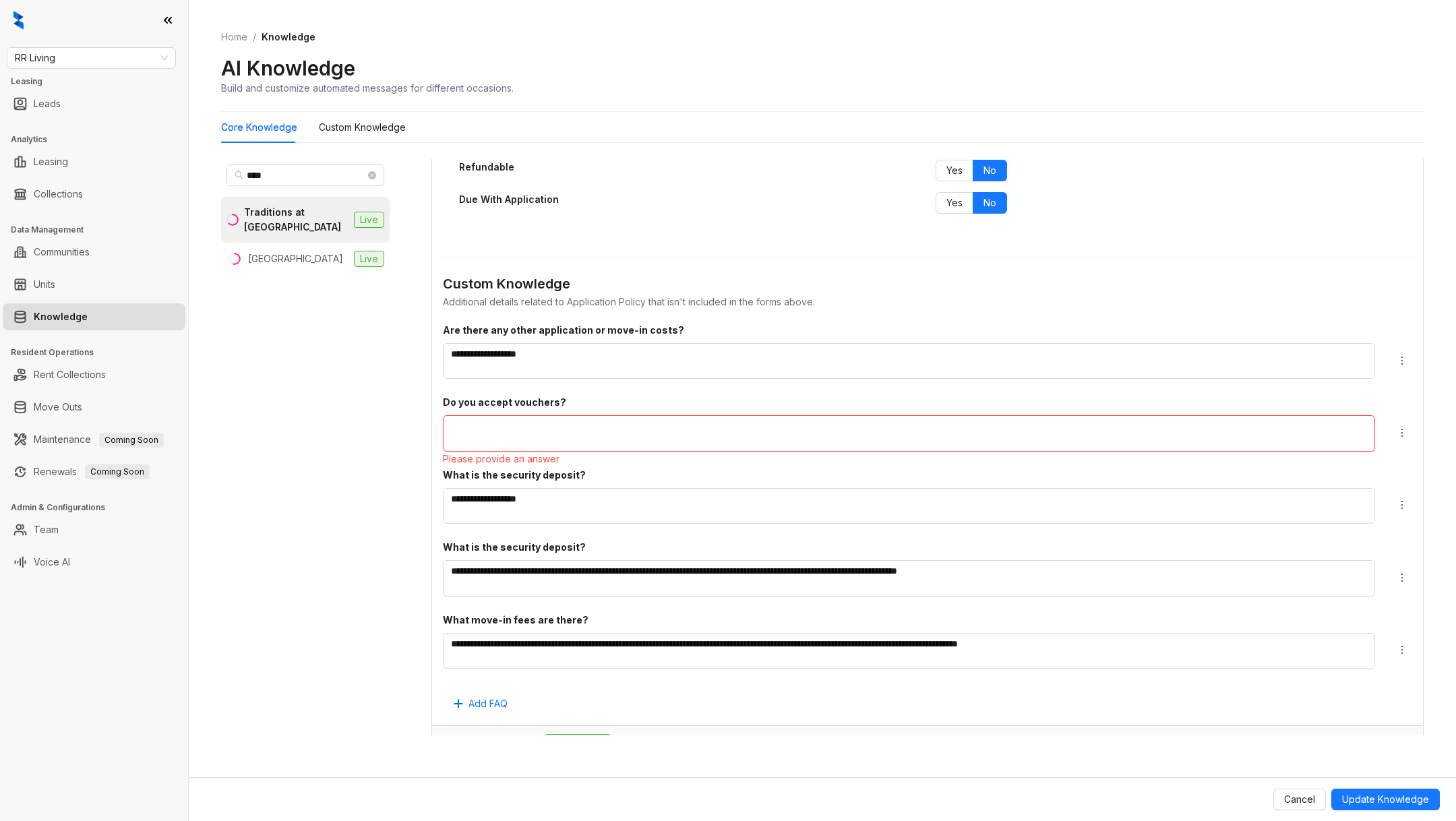
paste textarea "**********"
type textarea "**********"
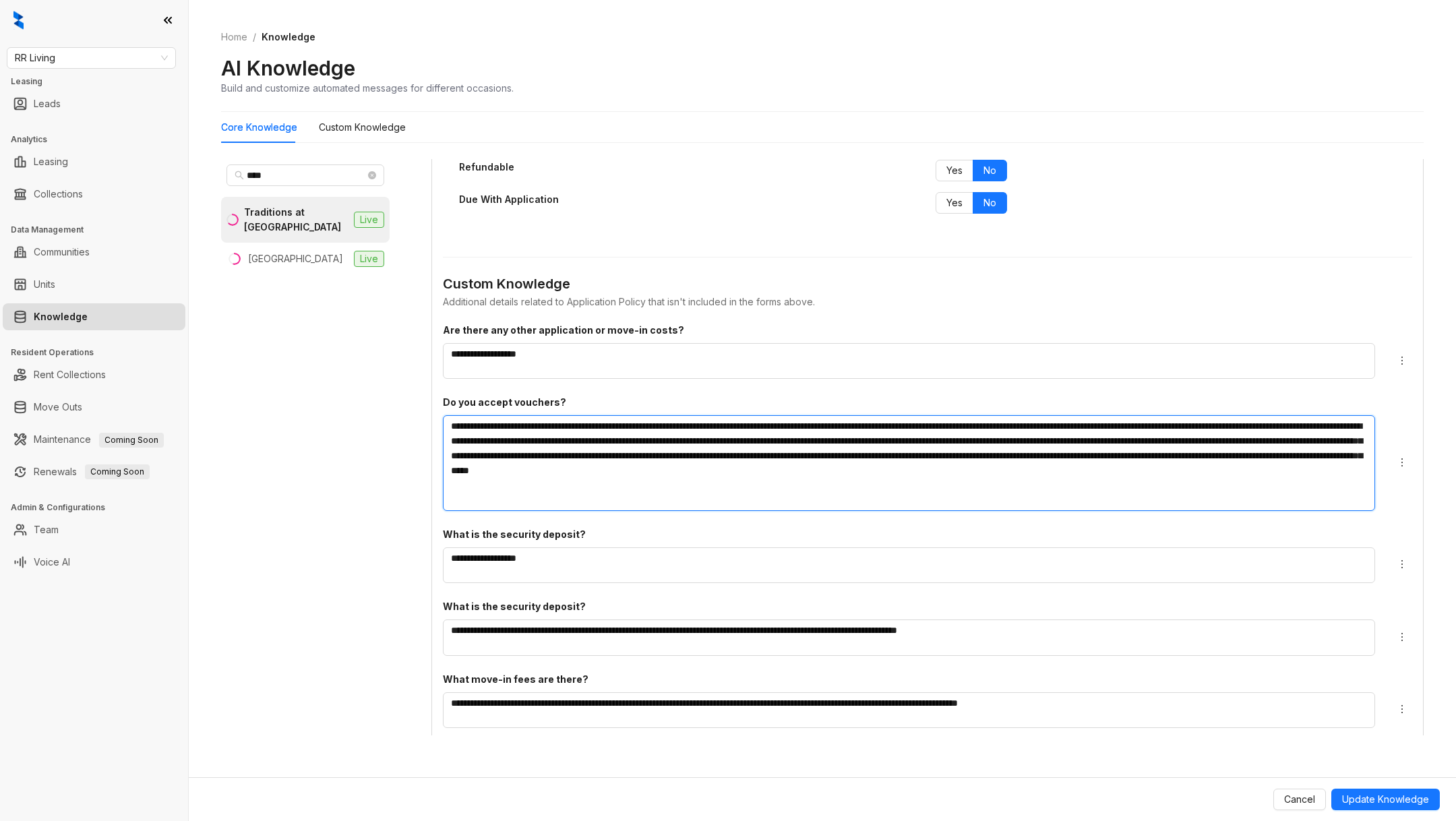
type textarea "**********"
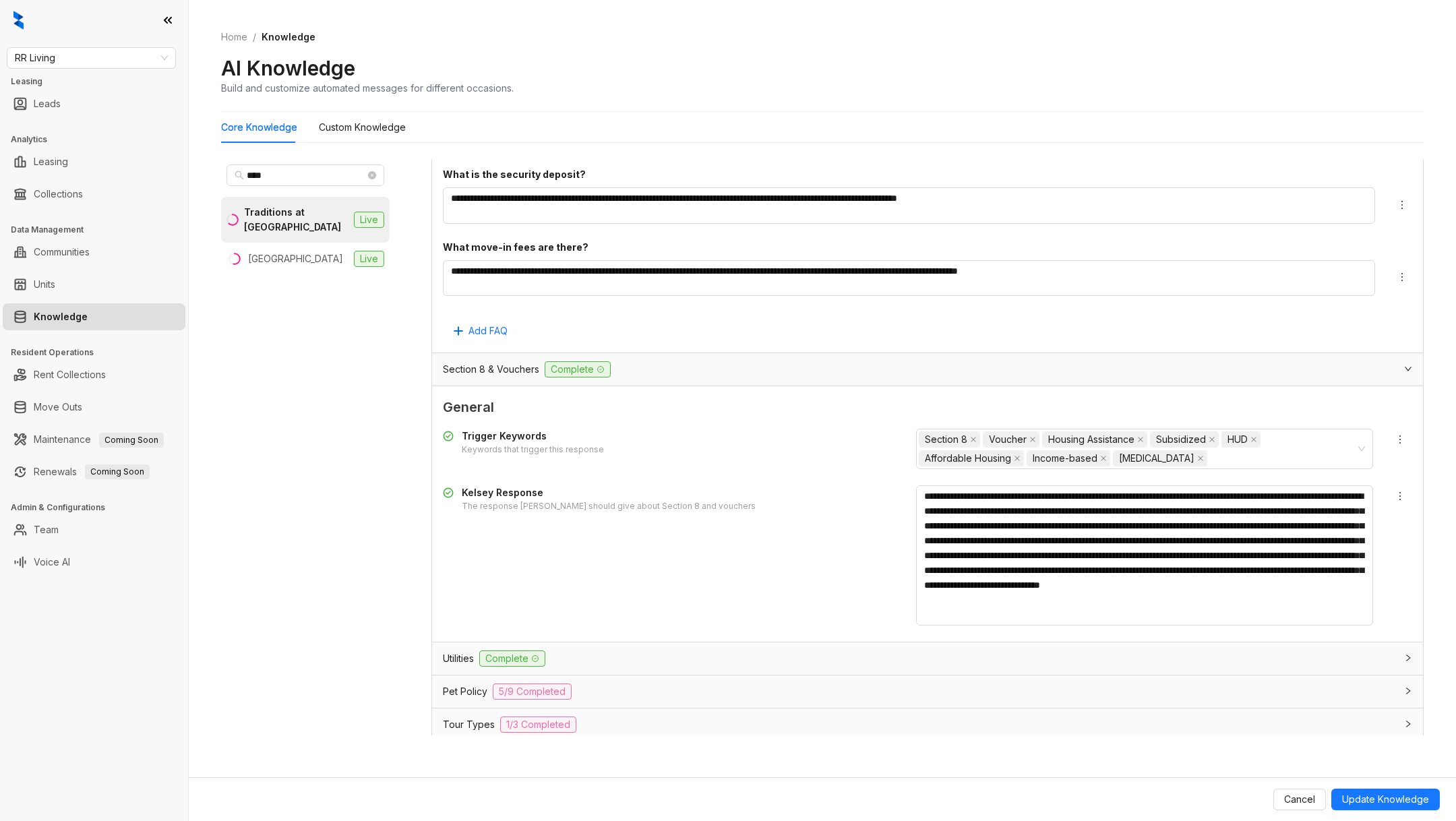
scroll to position [3188, 0]
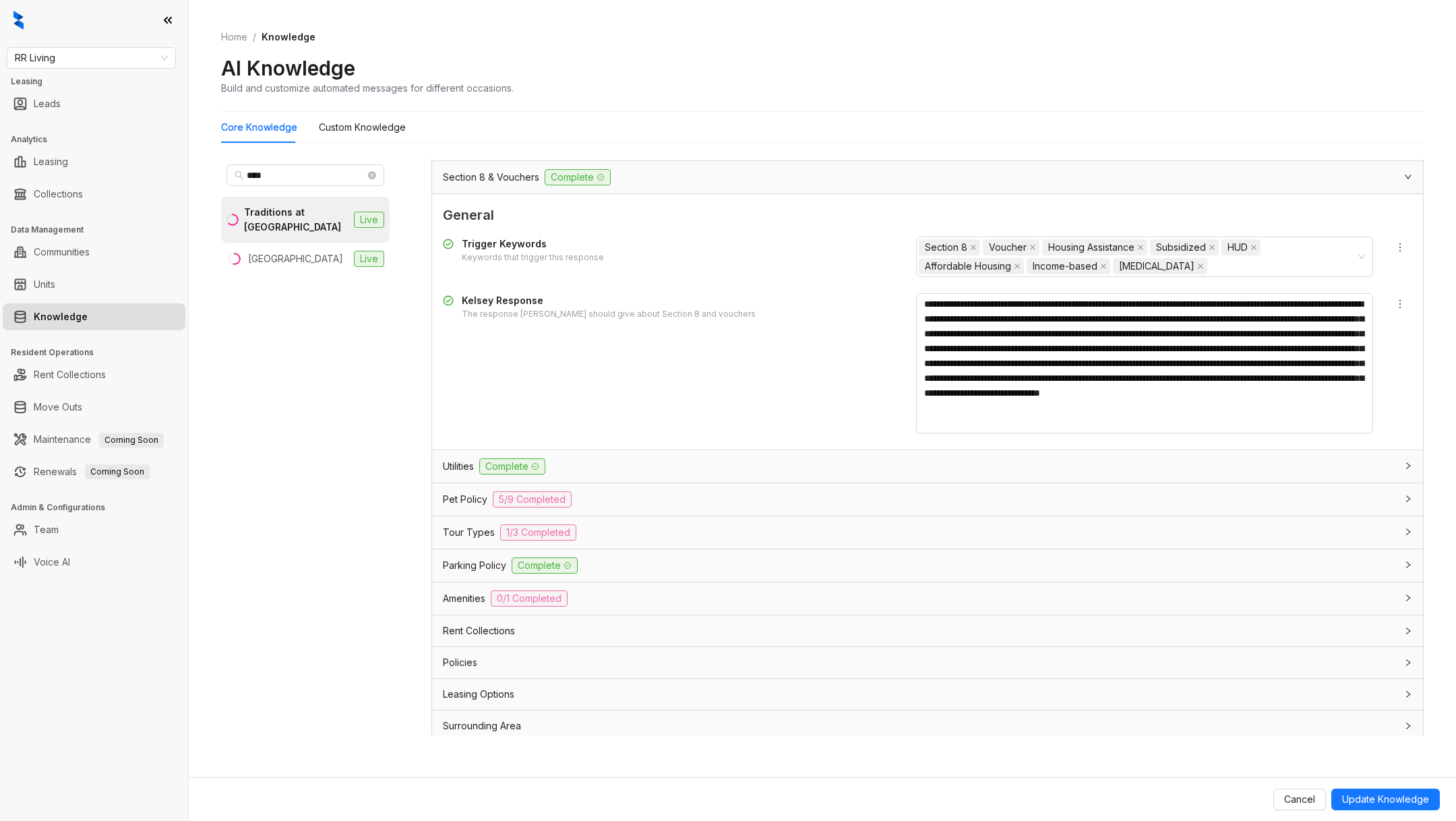
type textarea "**********"
click at [1381, 811] on div "Cancel Update Knowledge" at bounding box center [822, 799] width 1267 height 44
click at [1375, 798] on span "Update Knowledge" at bounding box center [1386, 799] width 87 height 15
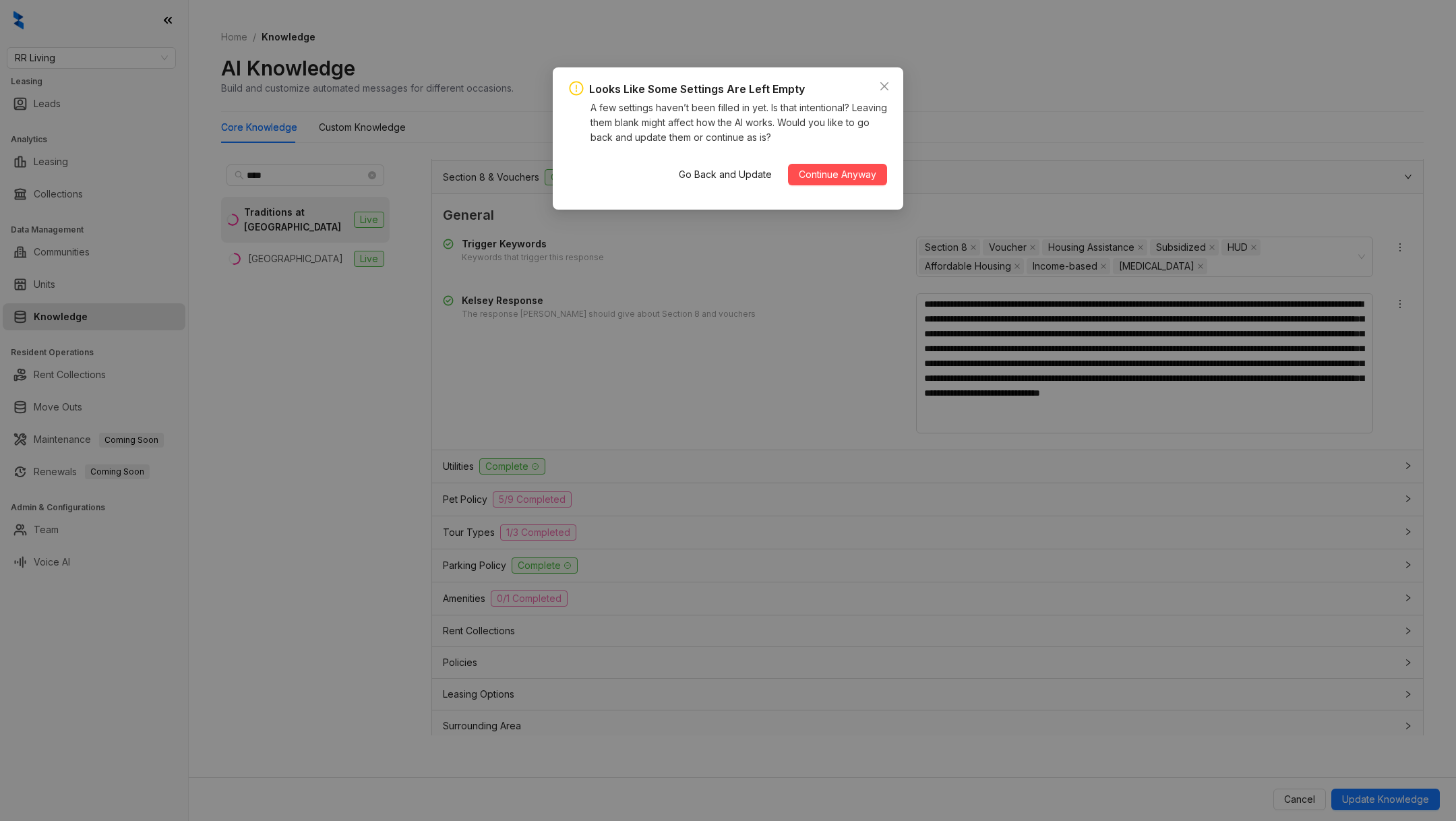
click at [817, 162] on div "Go Back and Update Continue Anyway" at bounding box center [777, 175] width 219 height 43
click at [824, 169] on span "Continue Anyway" at bounding box center [837, 174] width 77 height 15
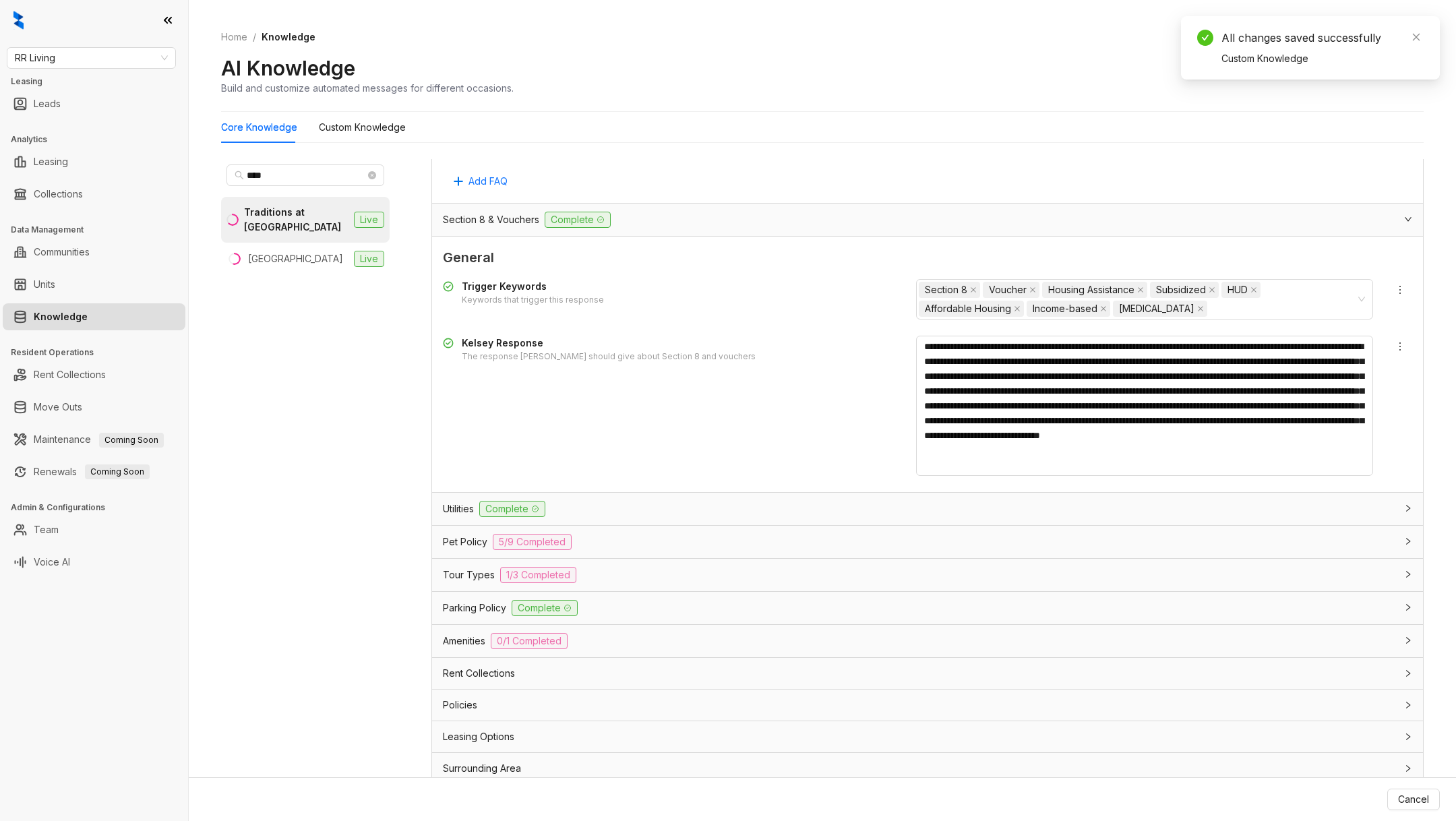
click at [769, 503] on div "Utilities Complete" at bounding box center [920, 509] width 953 height 16
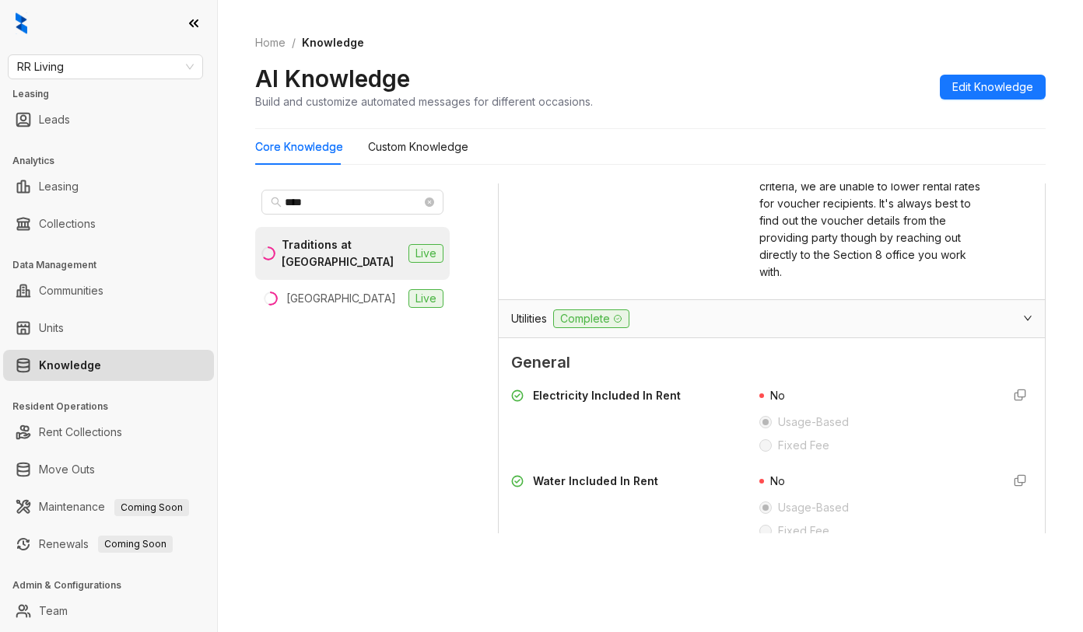
scroll to position [3633, 0]
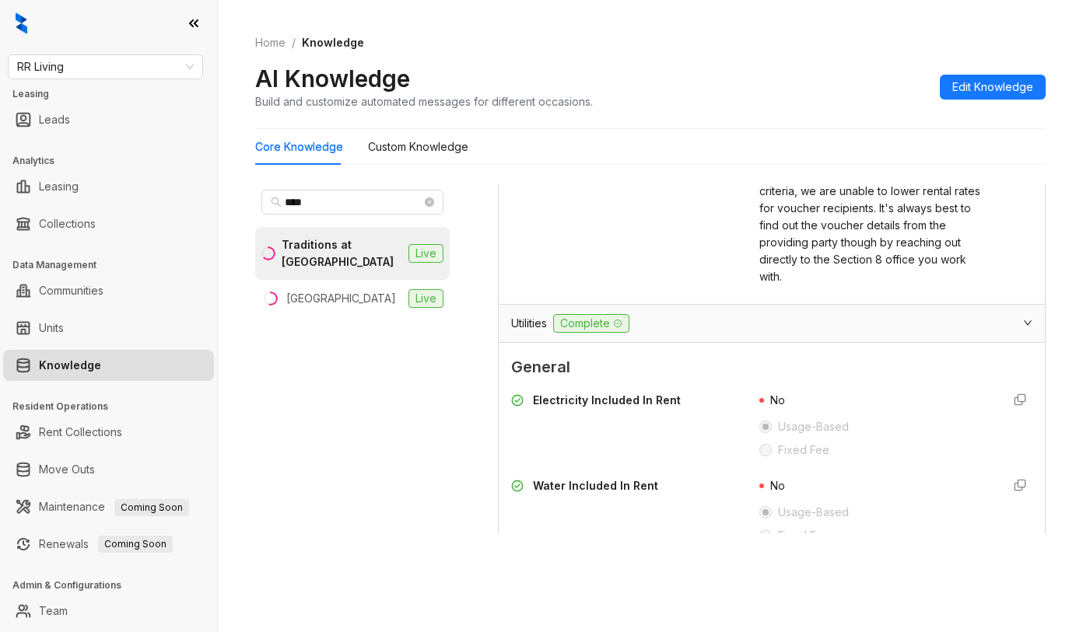
click at [521, 325] on span "Utilities" at bounding box center [529, 323] width 36 height 17
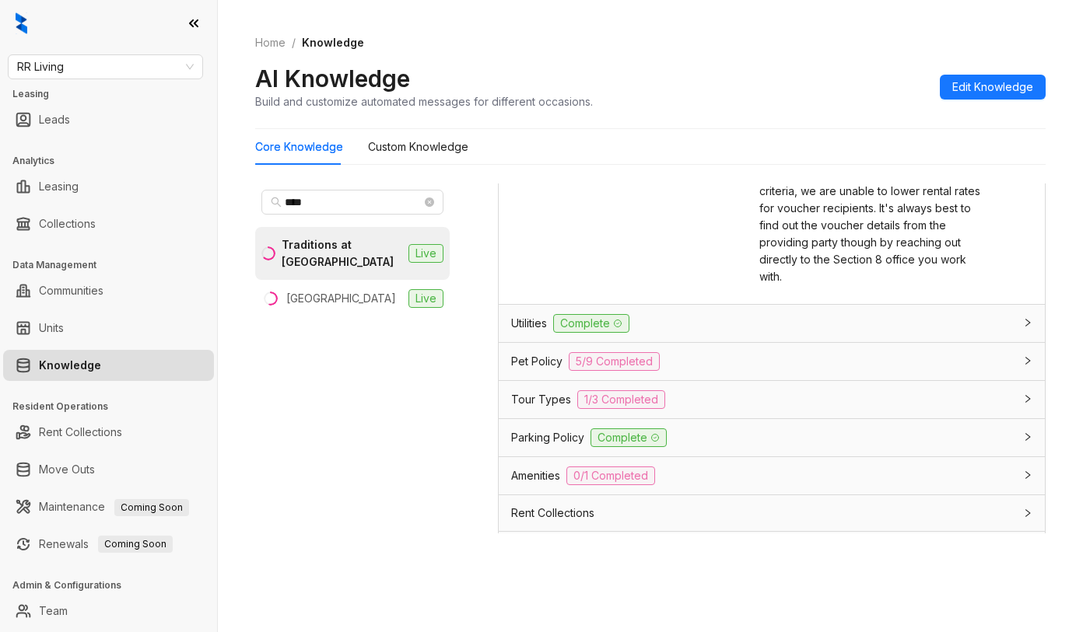
click at [521, 325] on span "Utilities" at bounding box center [529, 323] width 36 height 17
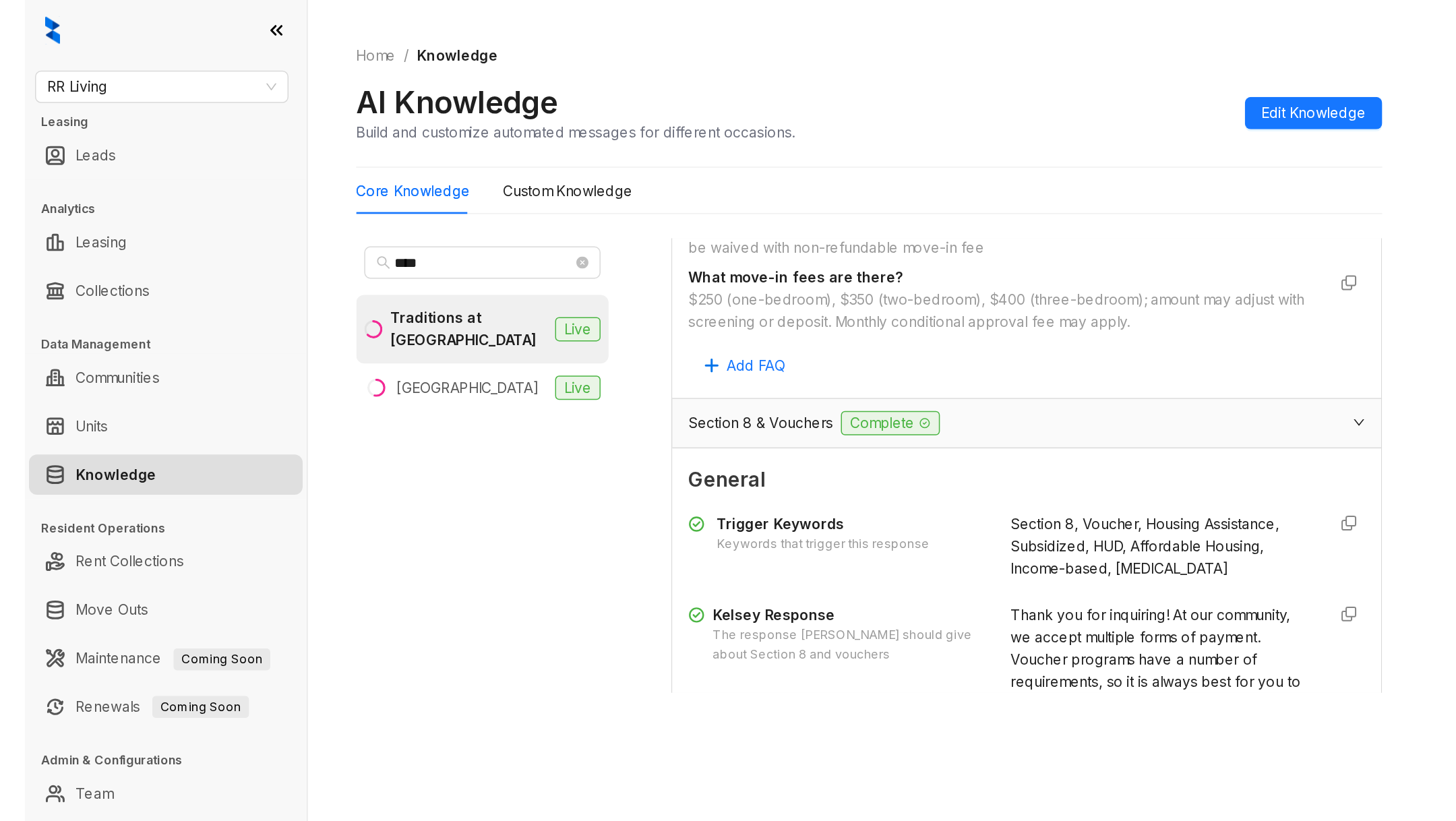
scroll to position [2690, 0]
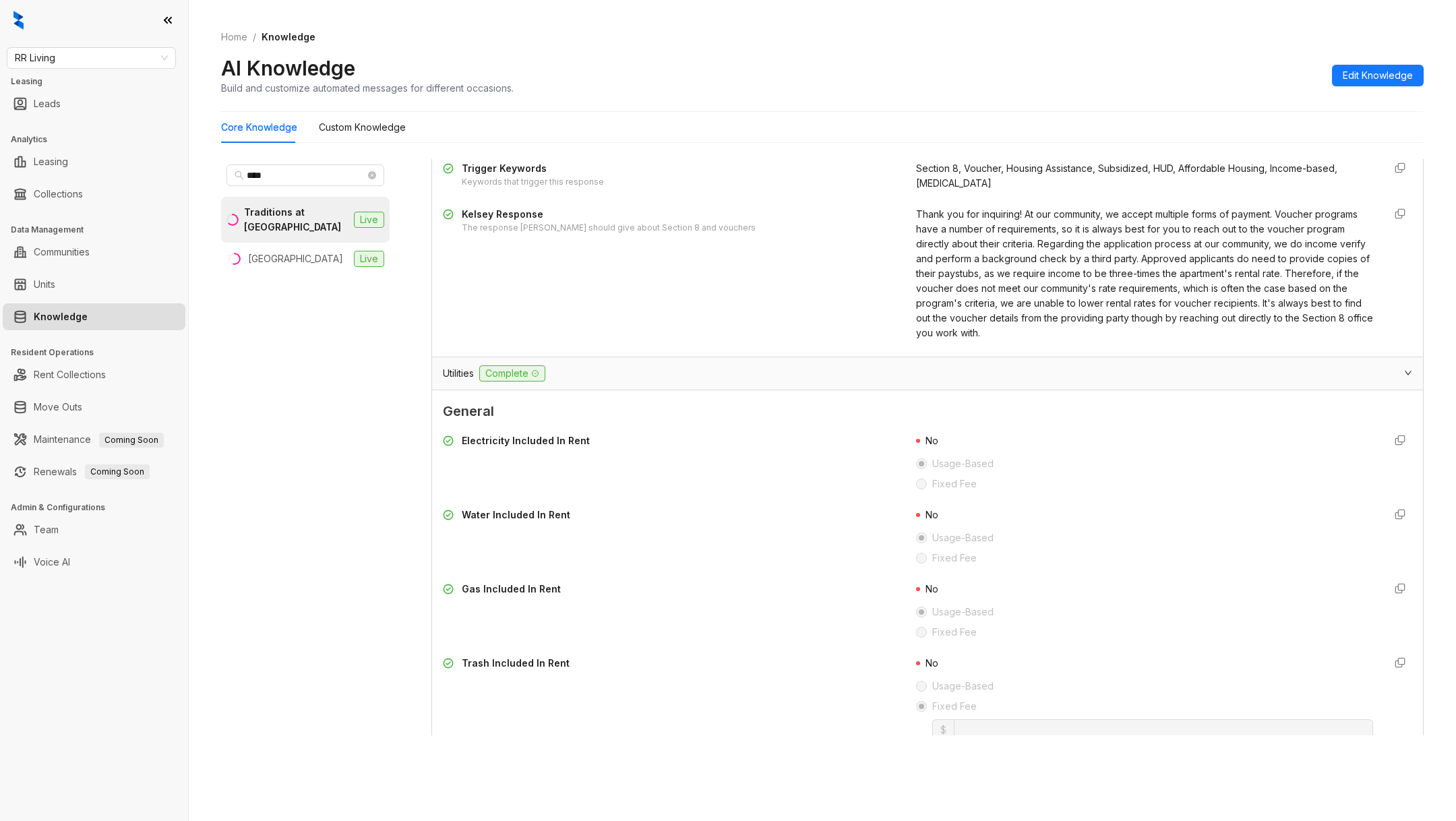
click at [986, 271] on span "Thank you for inquiring! At our community, we accept multiple forms of payment.…" at bounding box center [1144, 273] width 457 height 130
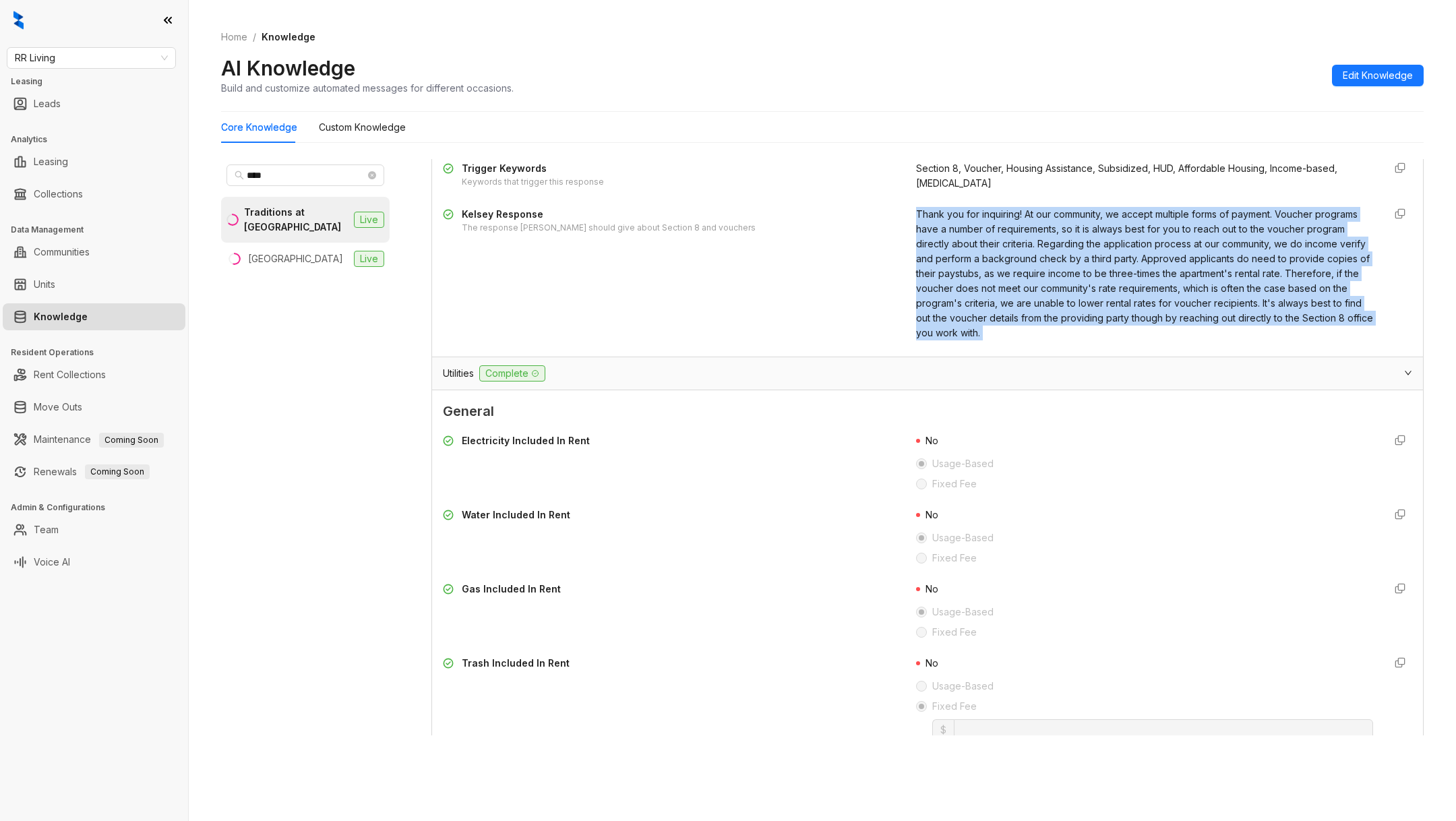
click at [986, 271] on span "Thank you for inquiring! At our community, we accept multiple forms of payment.…" at bounding box center [1144, 273] width 457 height 130
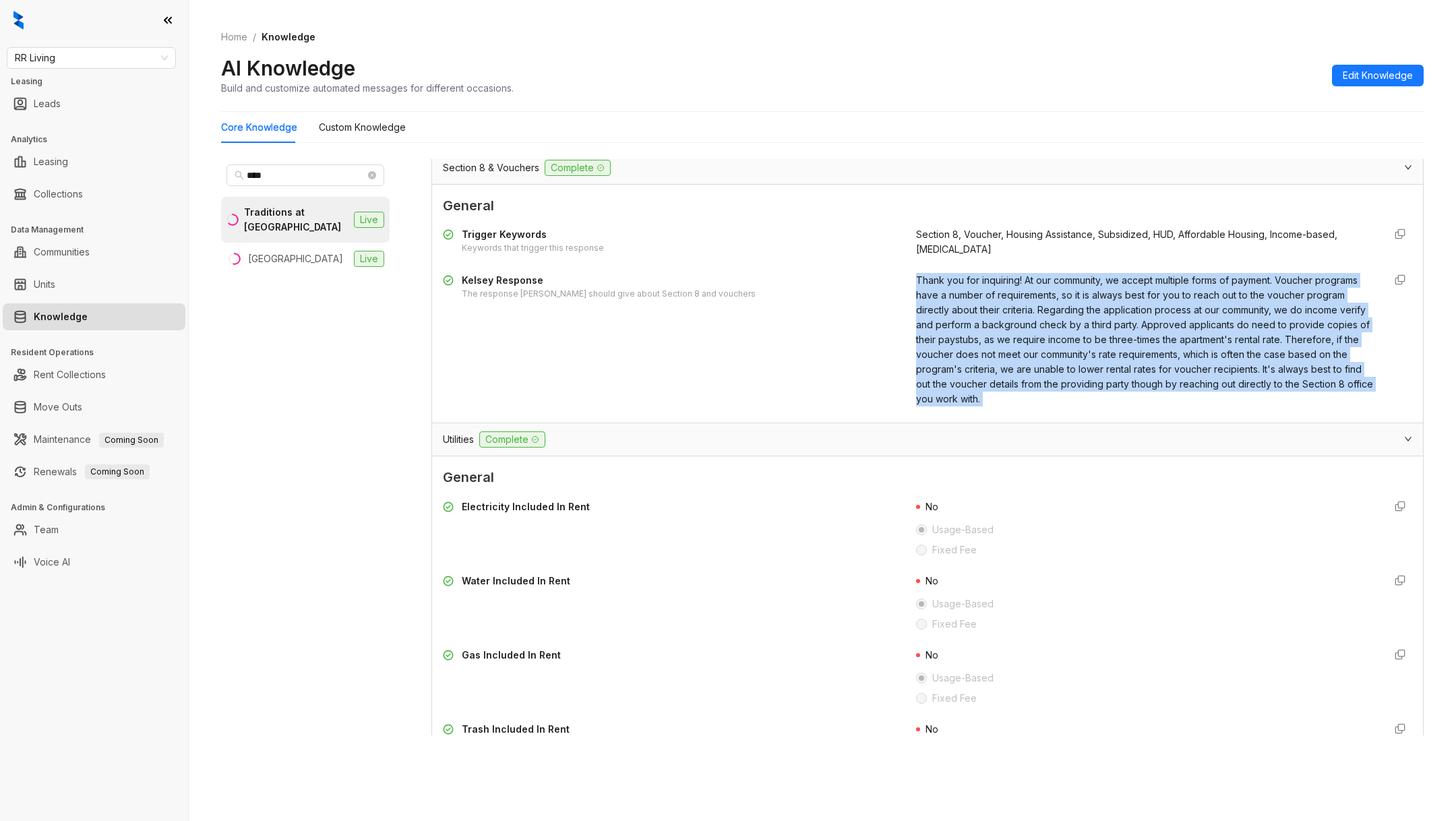
scroll to position [2623, 0]
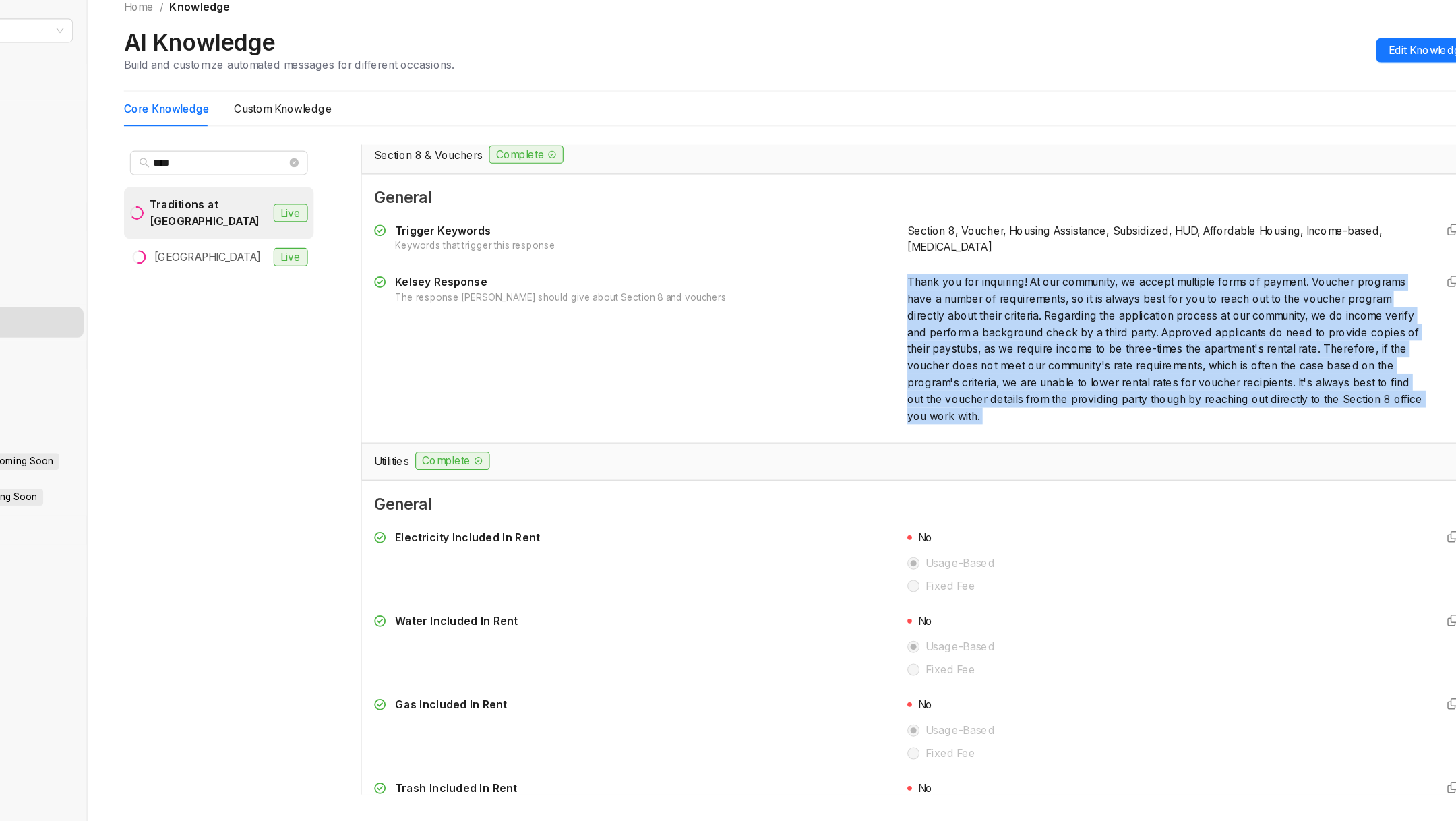
copy div "Thank you for inquiring! At our community, we accept multiple forms of payment.…"
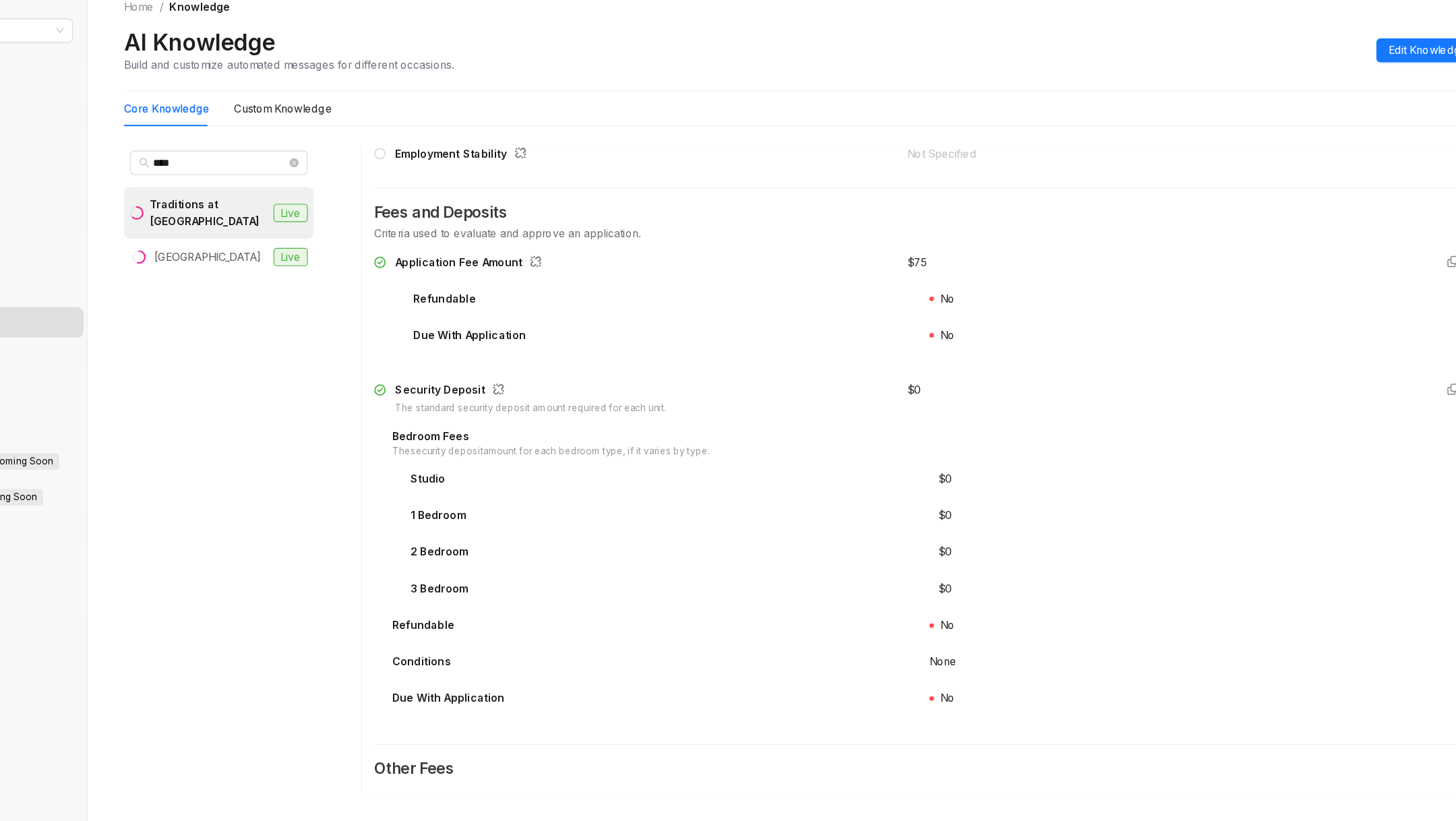
scroll to position [1242, 0]
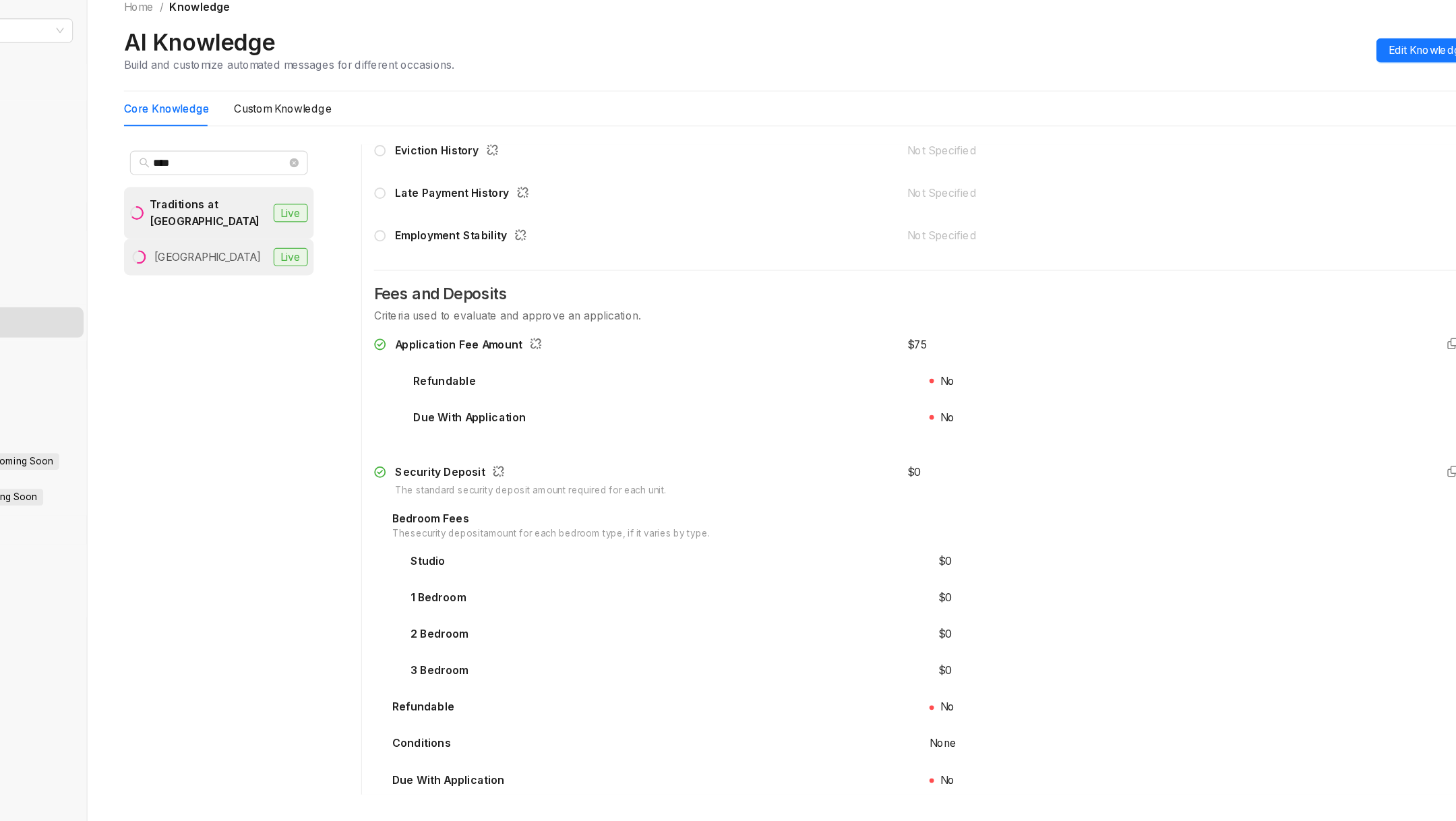
click at [303, 273] on li "West End Lodge Live" at bounding box center [305, 258] width 168 height 32
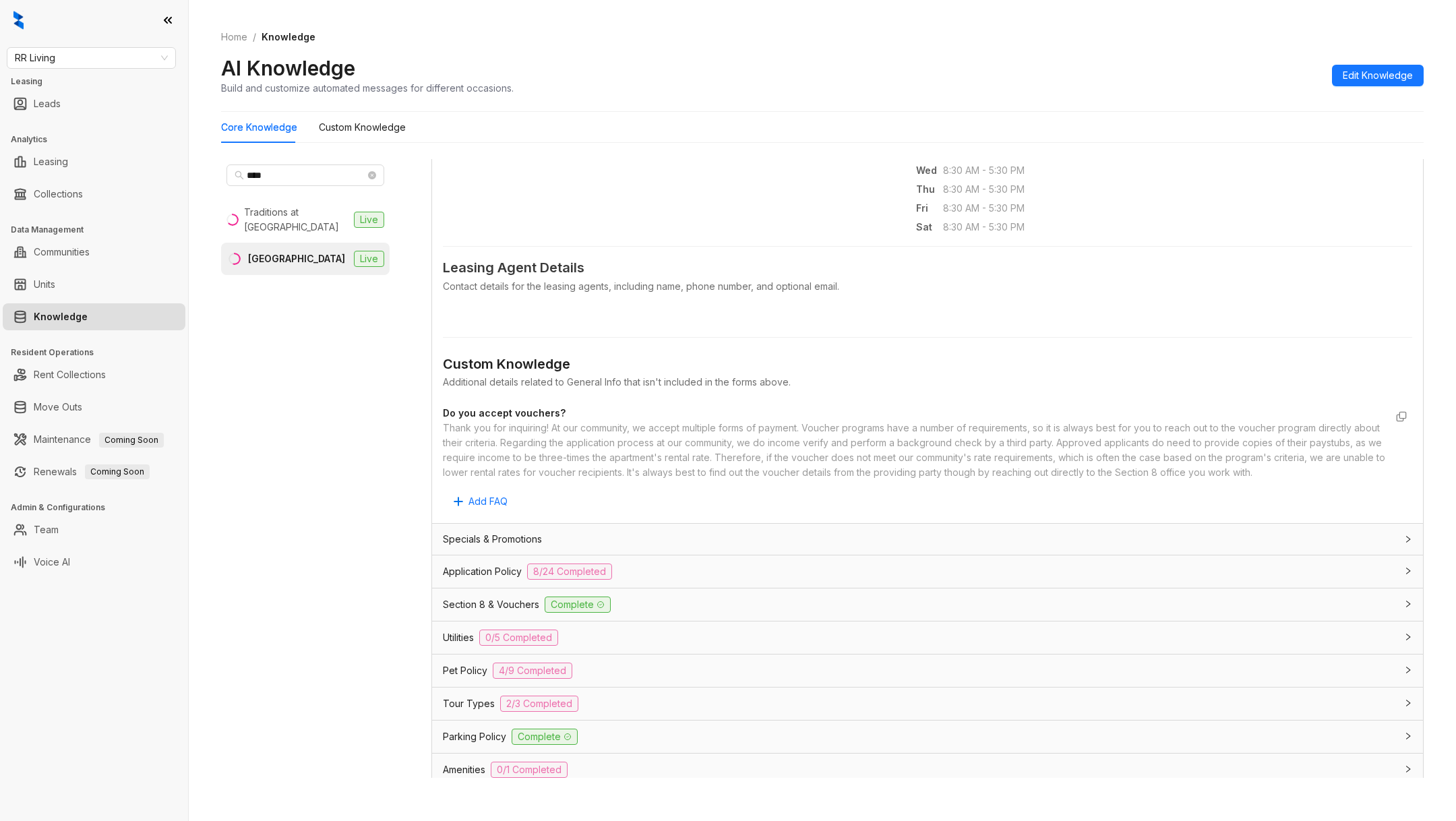
scroll to position [609, 0]
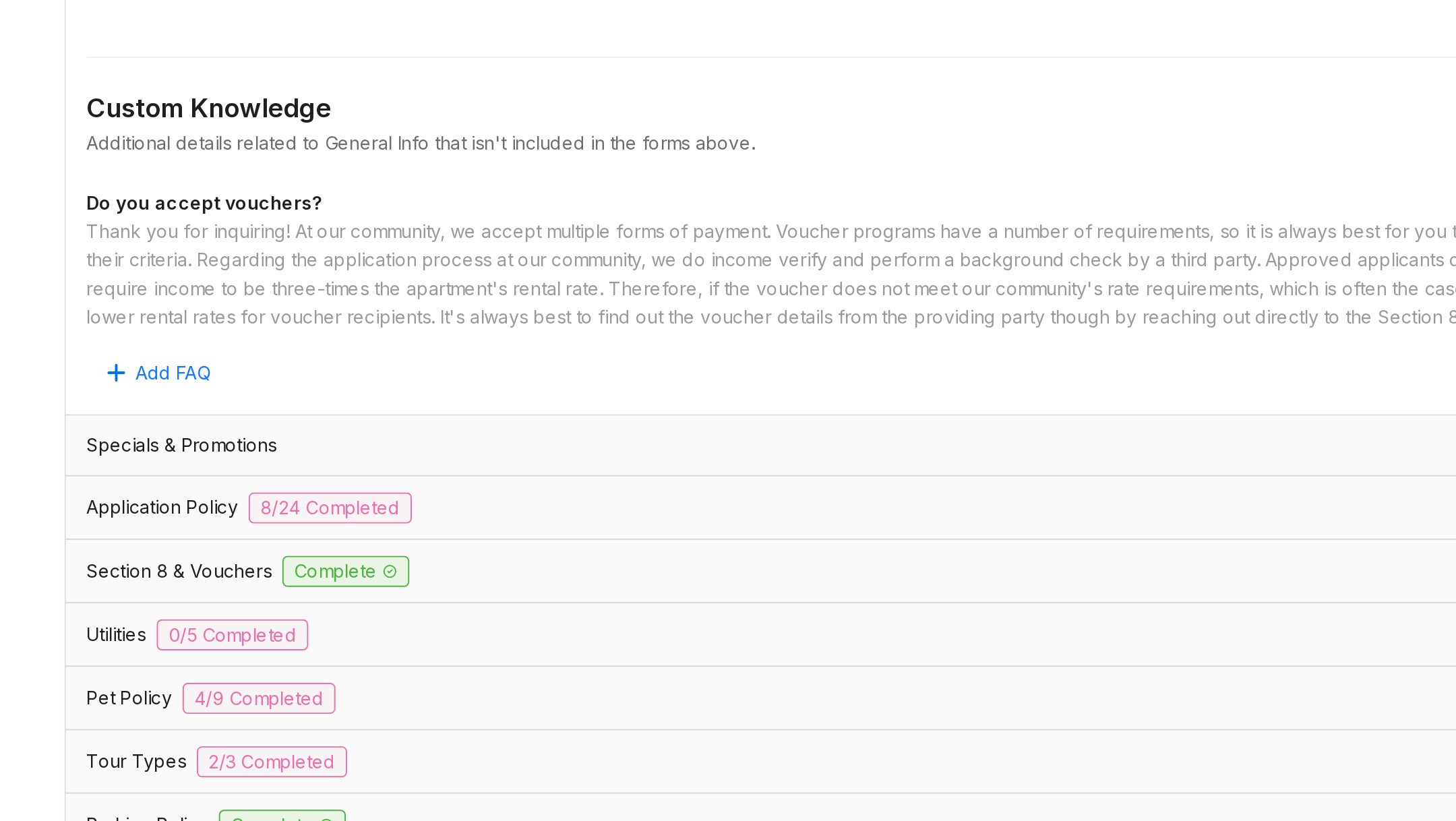
click at [614, 472] on div "Section 8 & Vouchers Complete" at bounding box center [920, 474] width 953 height 16
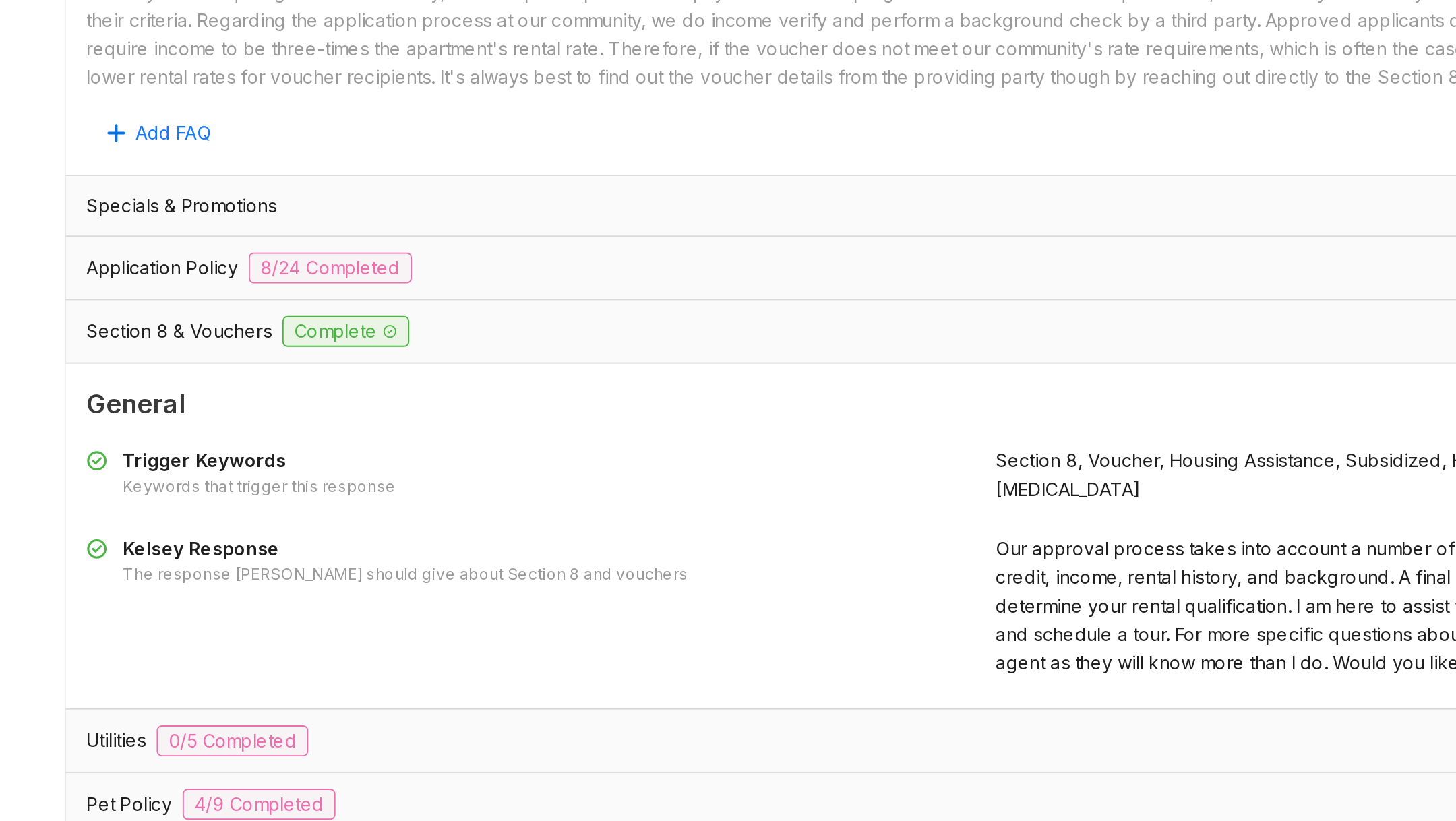
scroll to position [741, 0]
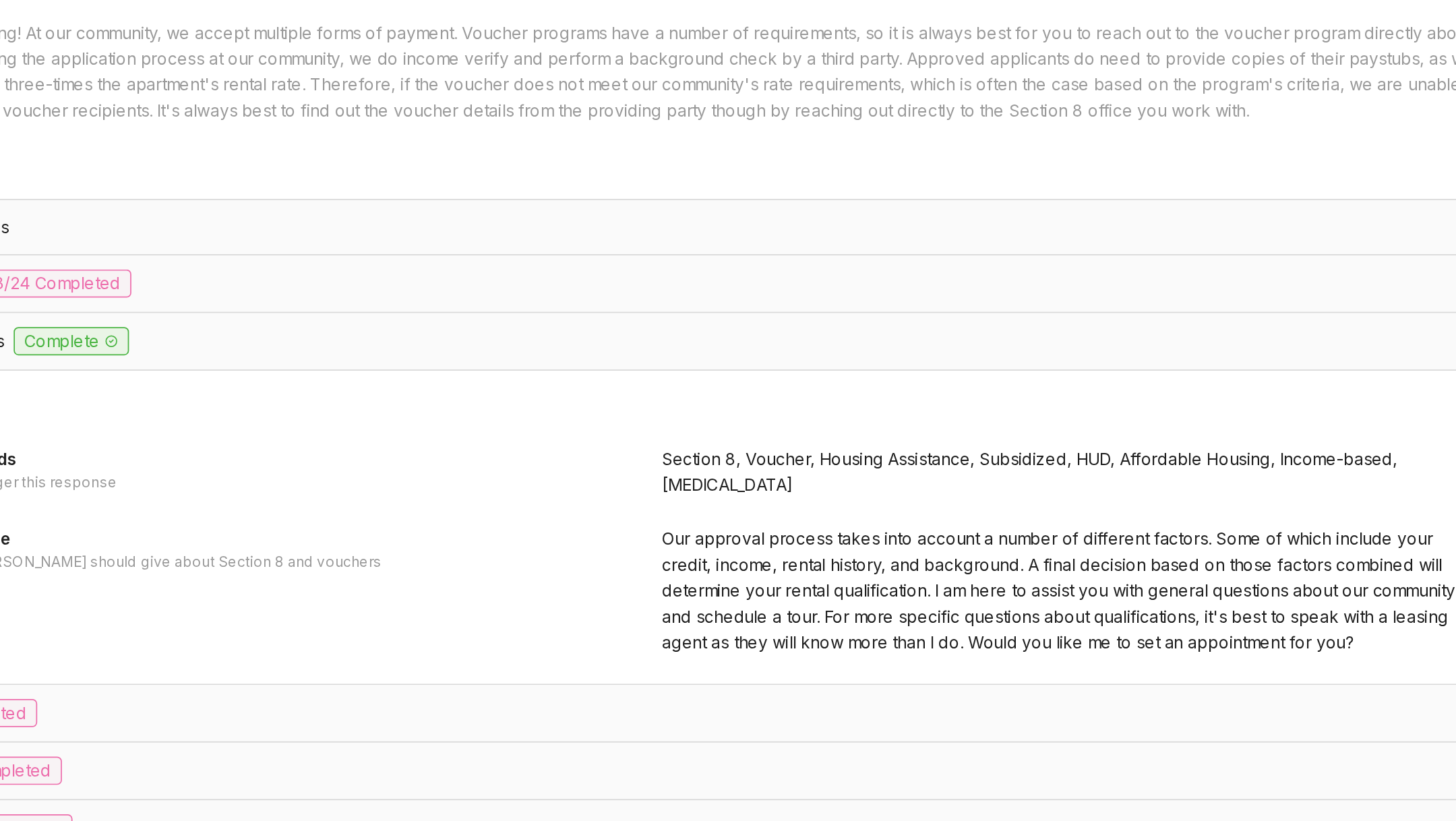
click at [979, 454] on span "Our approval process takes into account a number of different factors. Some of …" at bounding box center [1143, 486] width 454 height 71
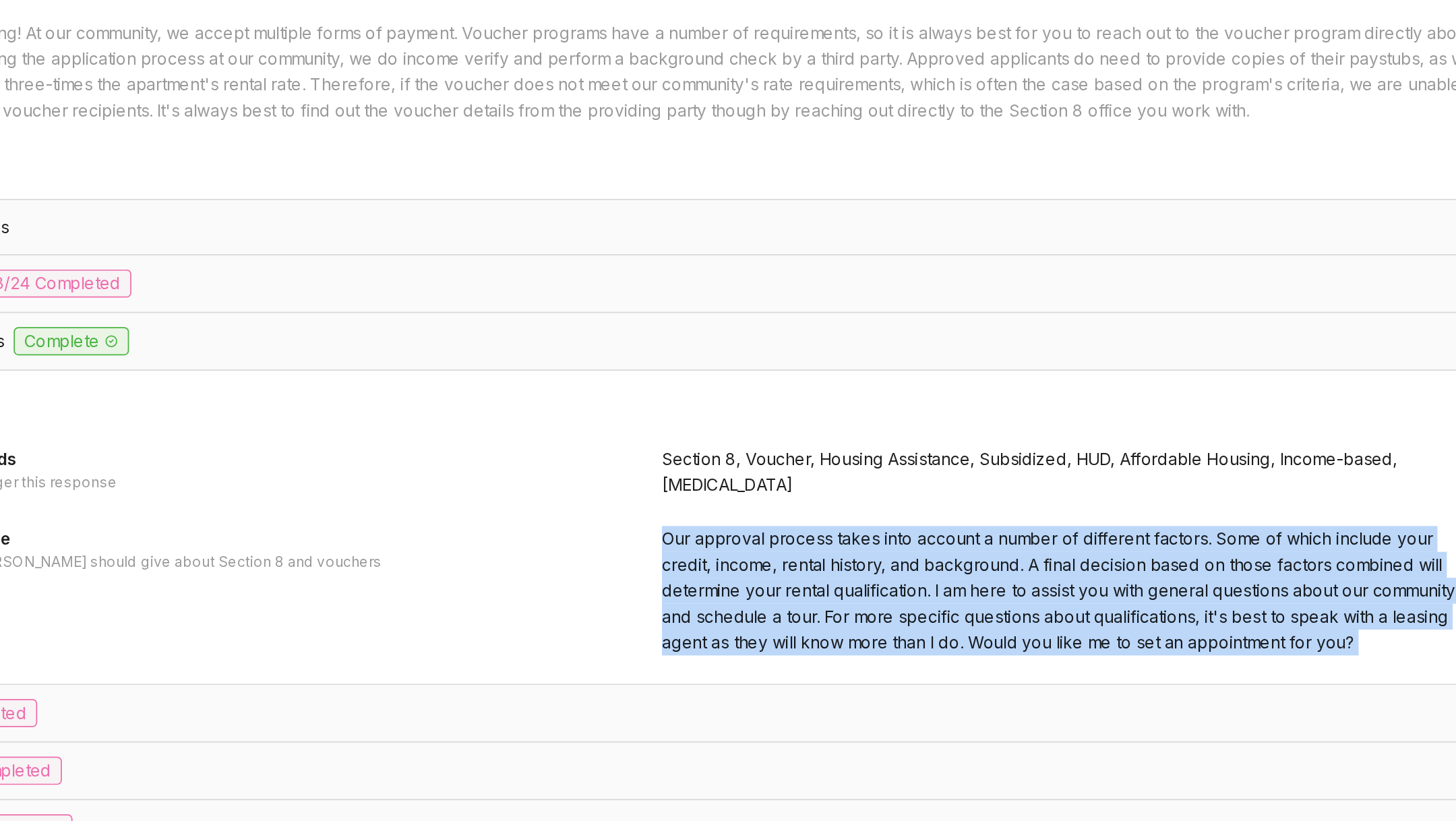
copy div "Our approval process takes into account a number of different factors. Some of …"
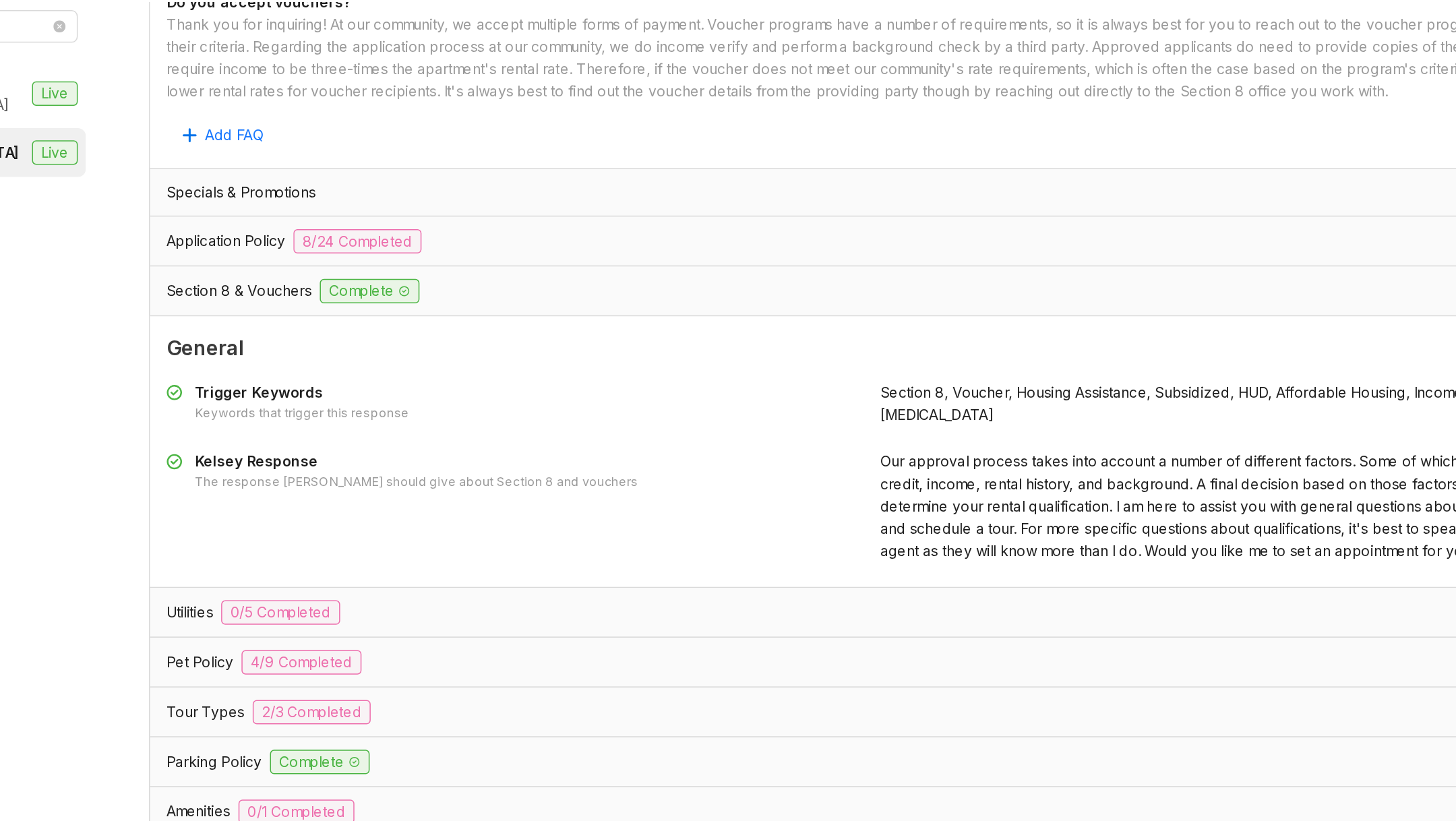
click at [975, 489] on span "Our approval process takes into account a number of different factors. Some of …" at bounding box center [1143, 493] width 454 height 71
click at [974, 488] on span "Our approval process takes into account a number of different factors. Some of …" at bounding box center [1143, 493] width 454 height 71
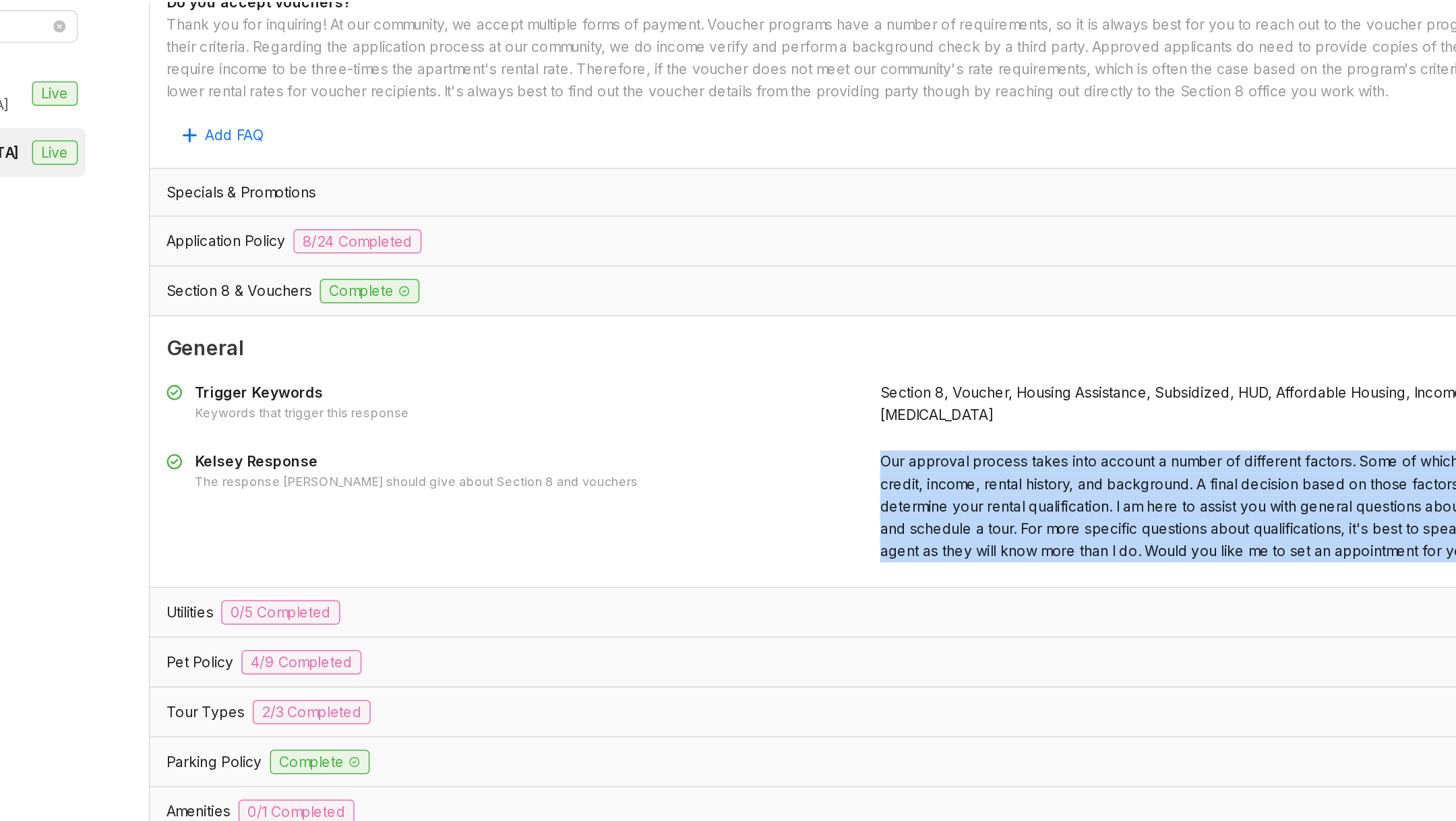
click at [974, 488] on span "Our approval process takes into account a number of different factors. Some of …" at bounding box center [1143, 493] width 454 height 71
copy div "Our approval process takes into account a number of different factors. Some of …"
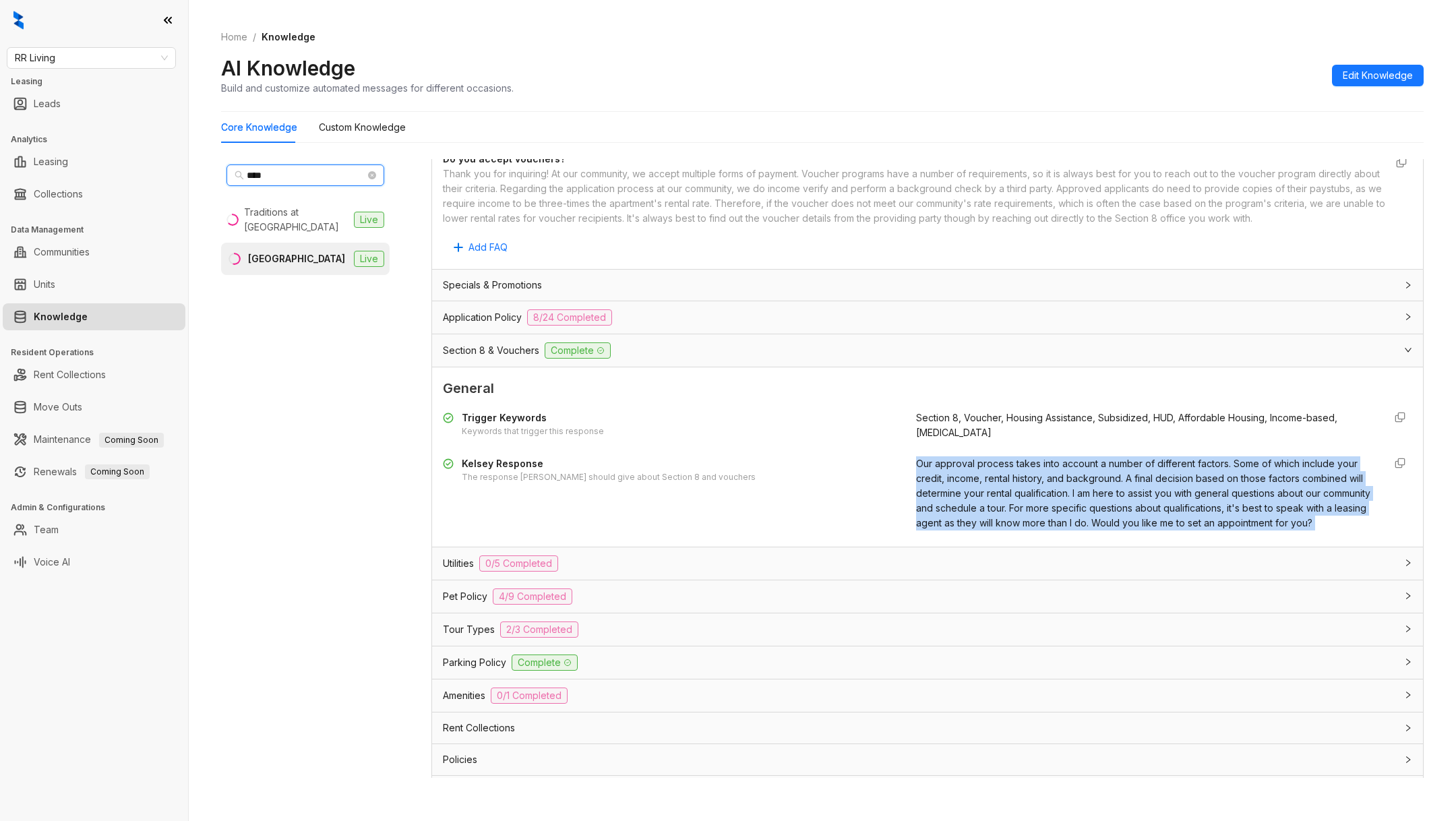
click at [323, 168] on input "****" at bounding box center [306, 175] width 119 height 15
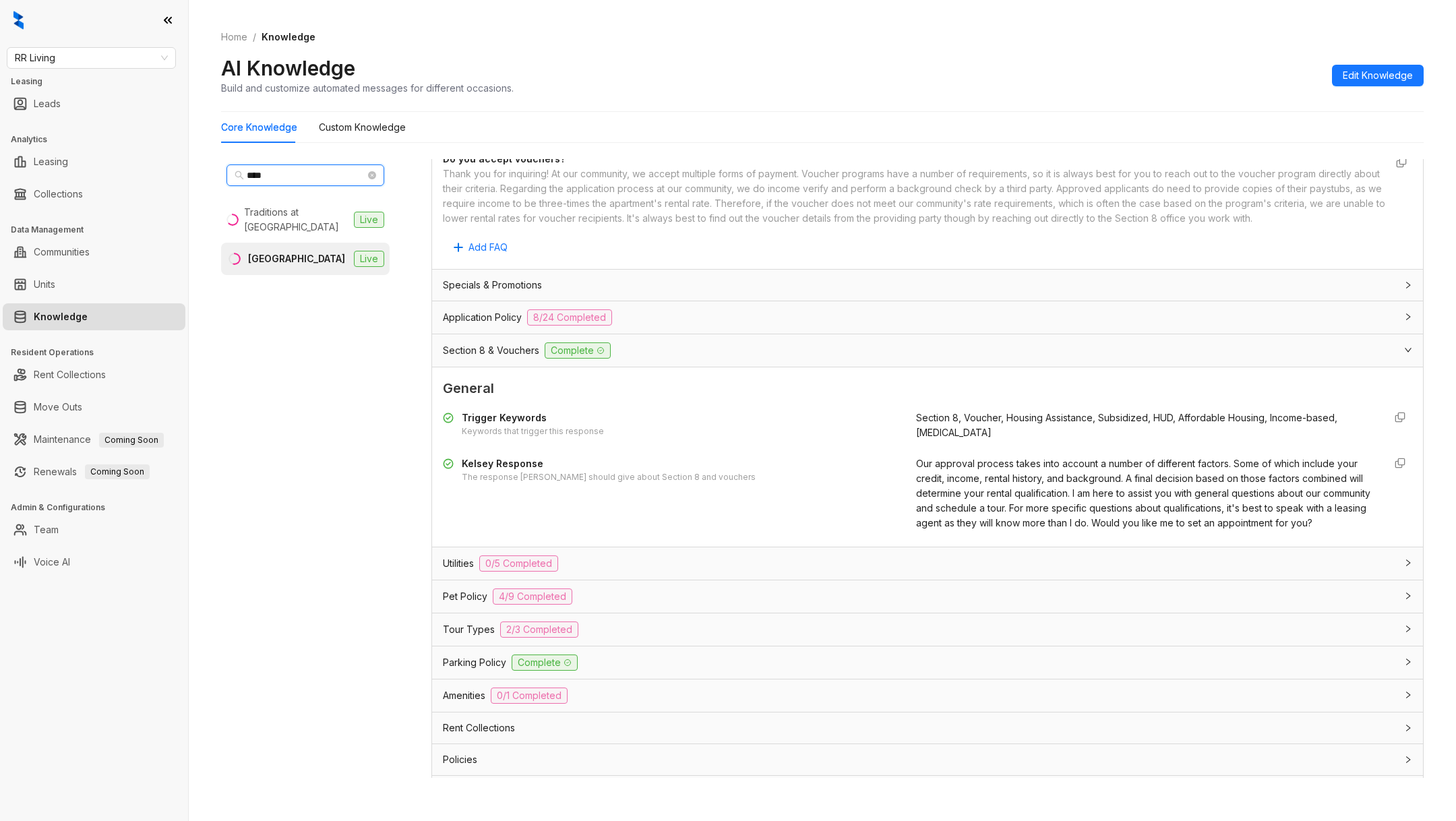
click at [323, 168] on input "****" at bounding box center [306, 175] width 119 height 15
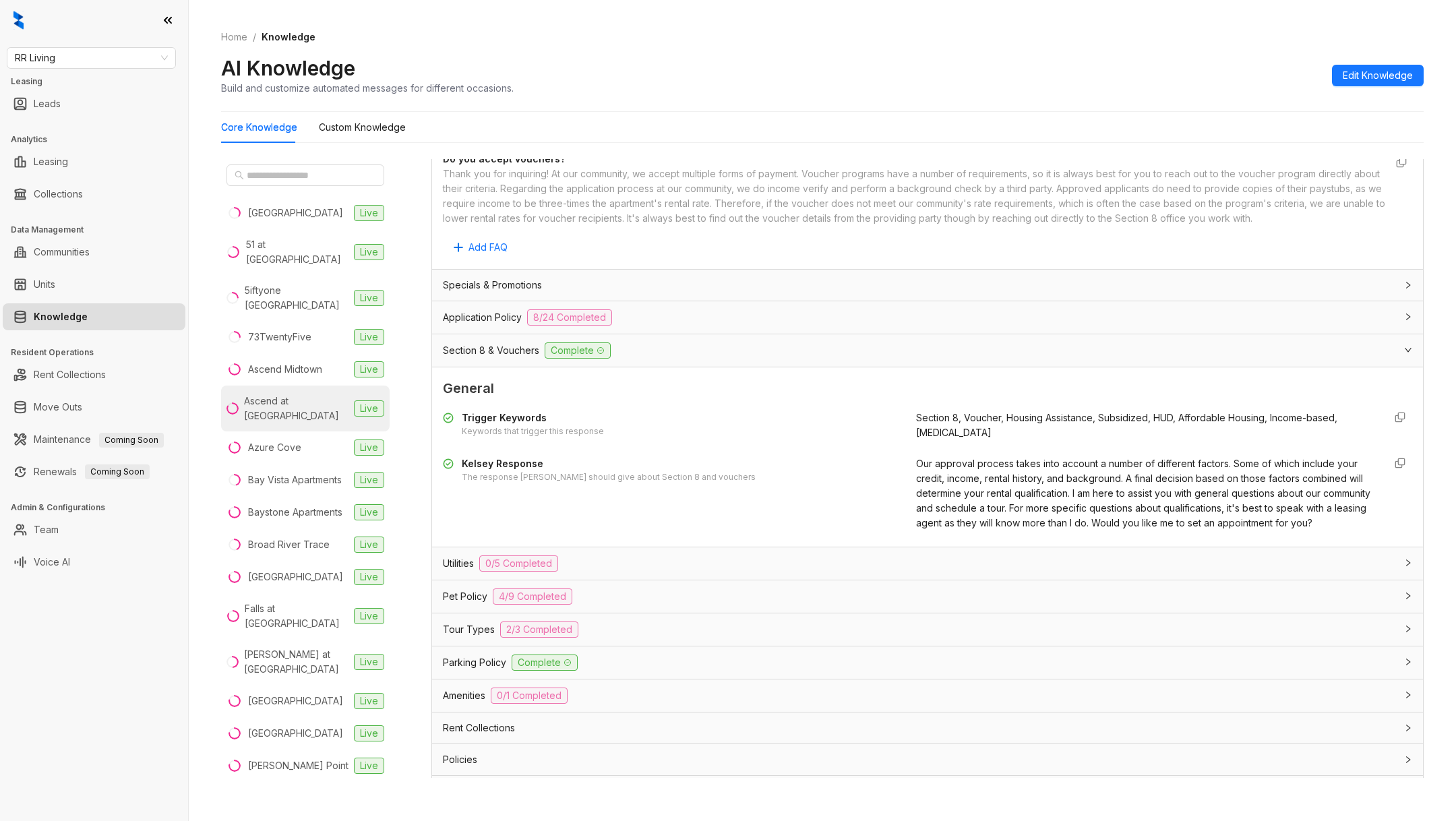
click at [289, 386] on li "Ascend at Savannah Live" at bounding box center [305, 408] width 168 height 46
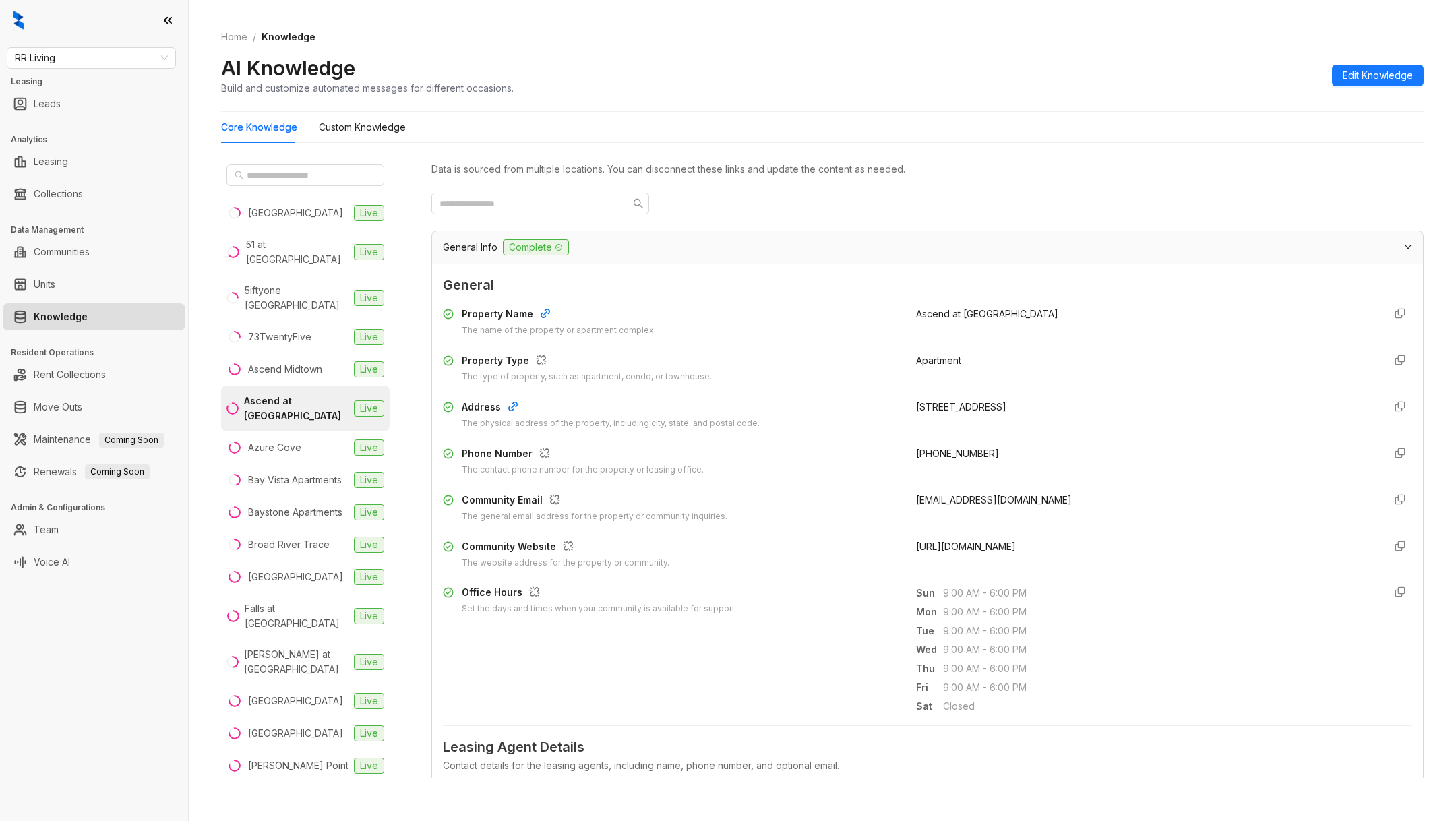
click at [302, 188] on div at bounding box center [305, 175] width 168 height 32
click at [294, 185] on span at bounding box center [305, 175] width 158 height 22
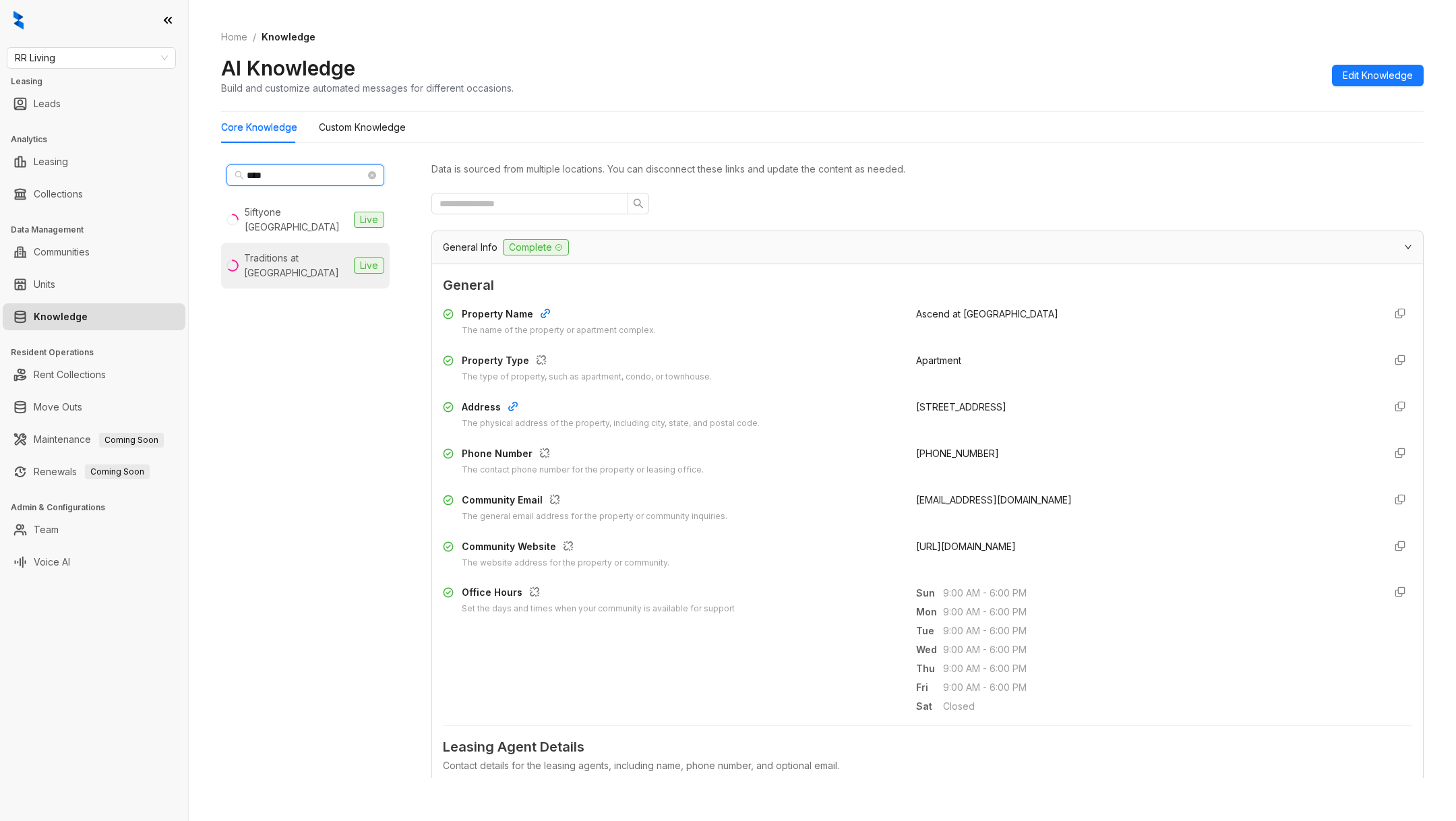
type input "****"
click at [283, 259] on div "Traditions at Westmoore" at bounding box center [296, 265] width 105 height 29
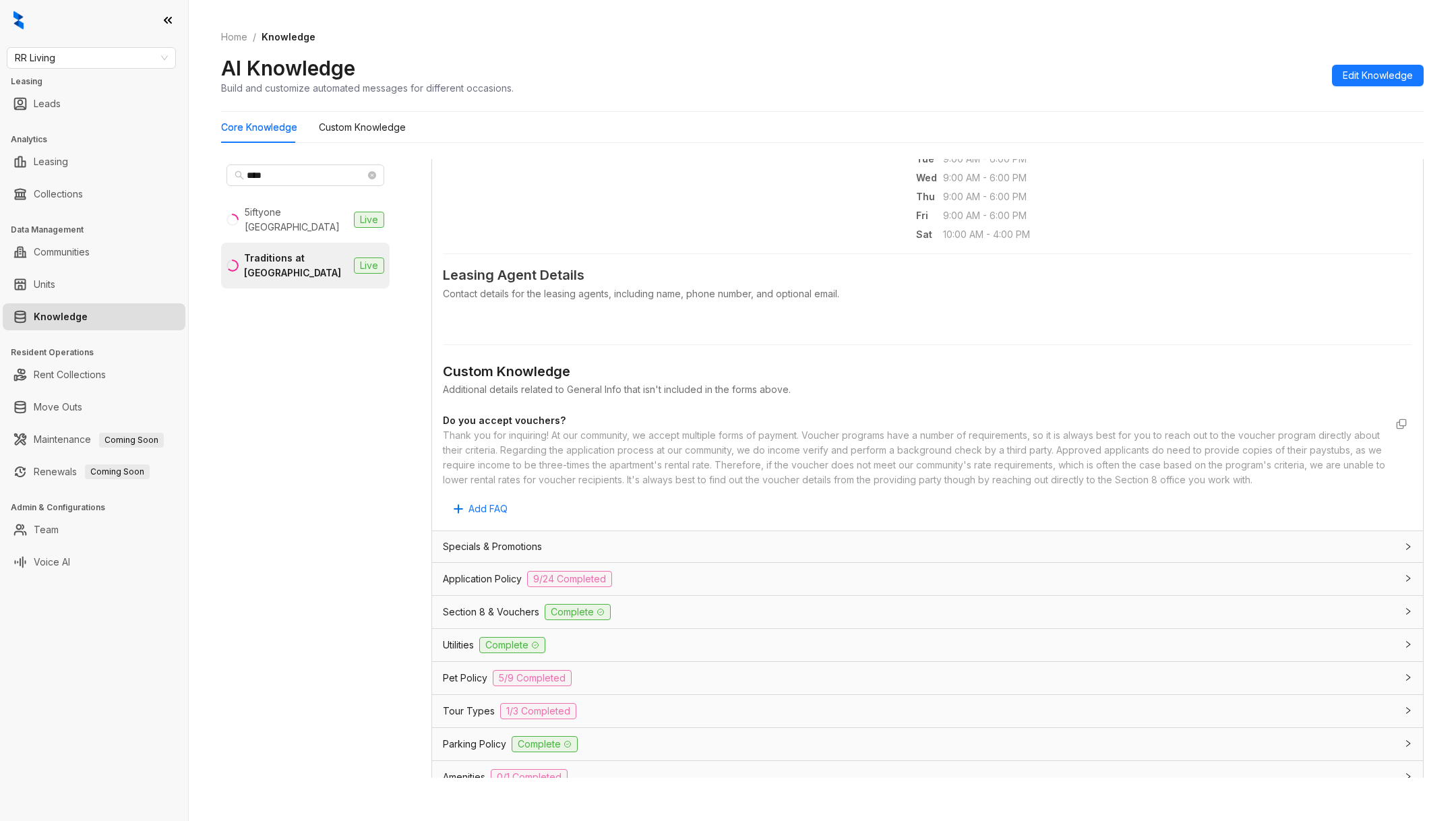
scroll to position [462, 0]
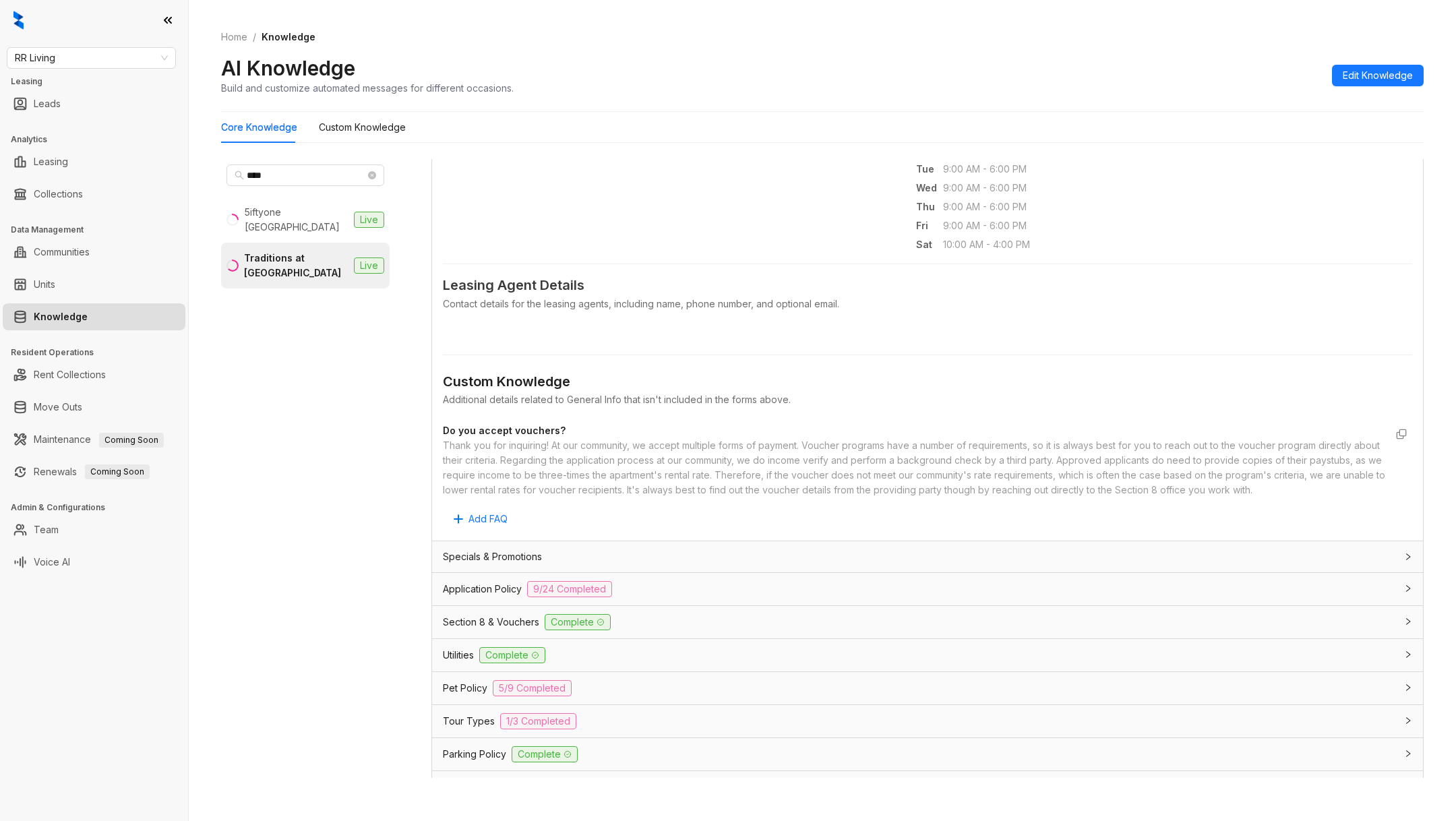
click at [645, 603] on div "Application Policy 9/24 Completed" at bounding box center [927, 589] width 991 height 32
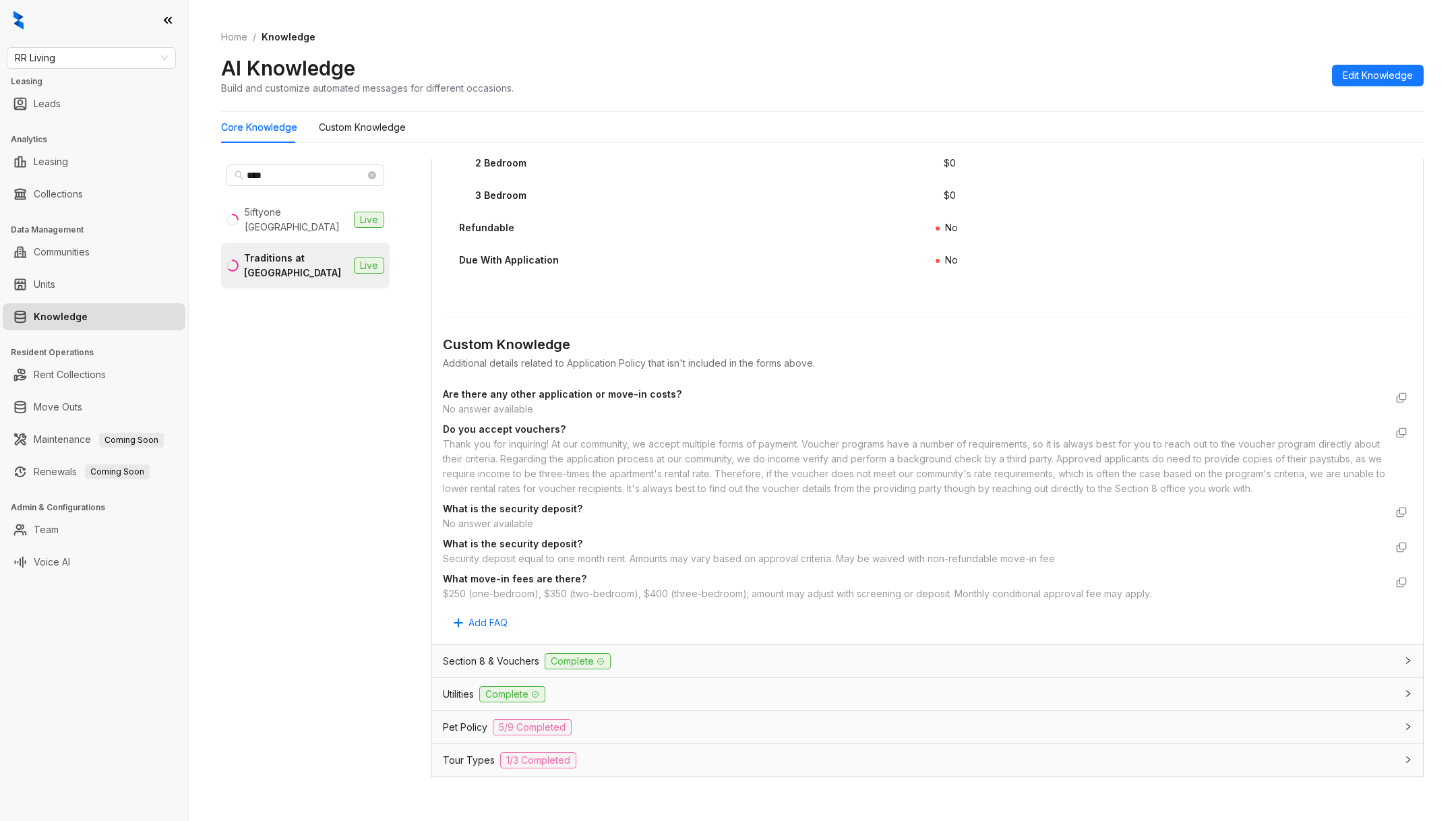
scroll to position [2233, 0]
click at [1392, 77] on span "Edit Knowledge" at bounding box center [1377, 75] width 70 height 15
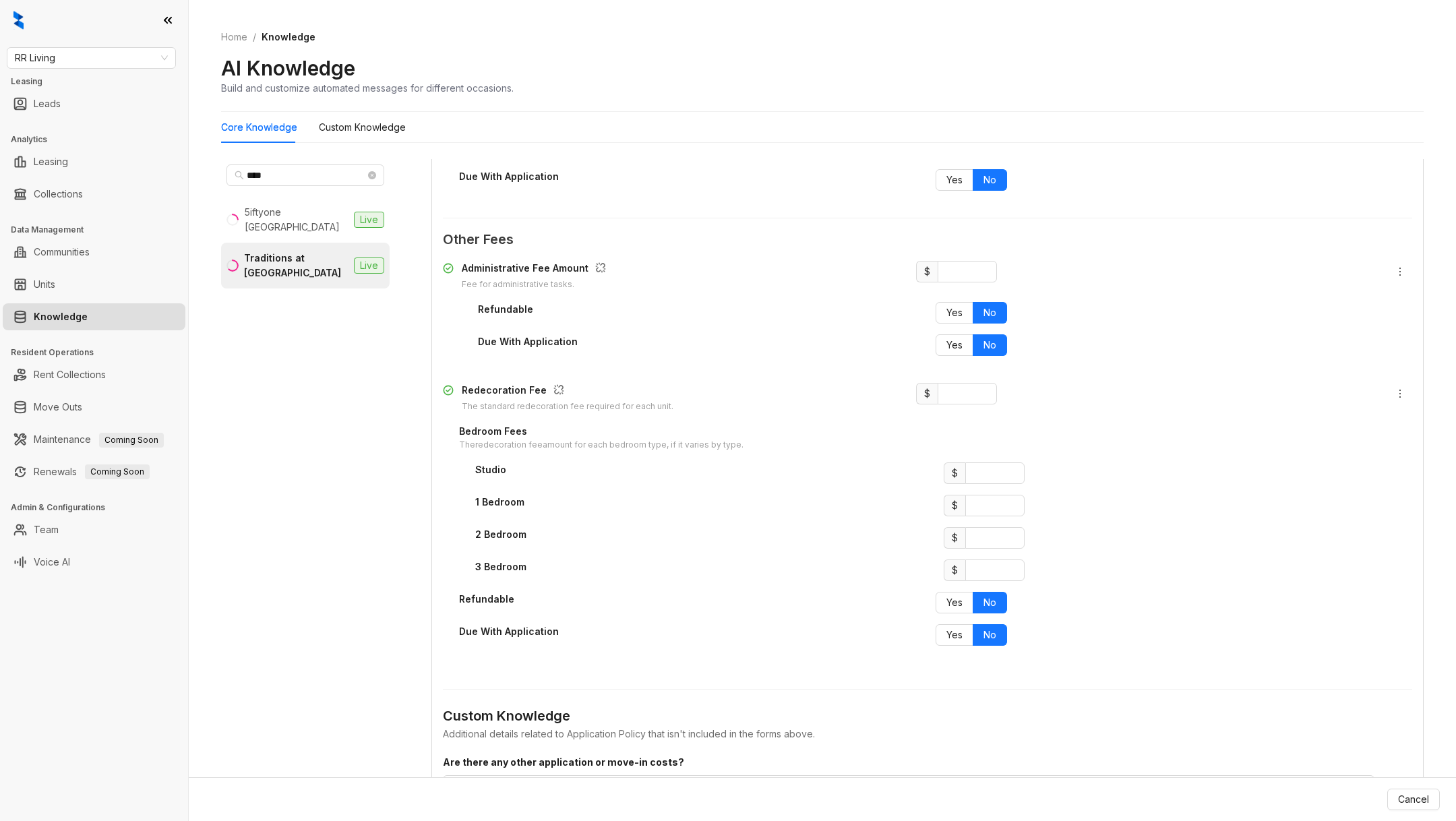
scroll to position [2605, 0]
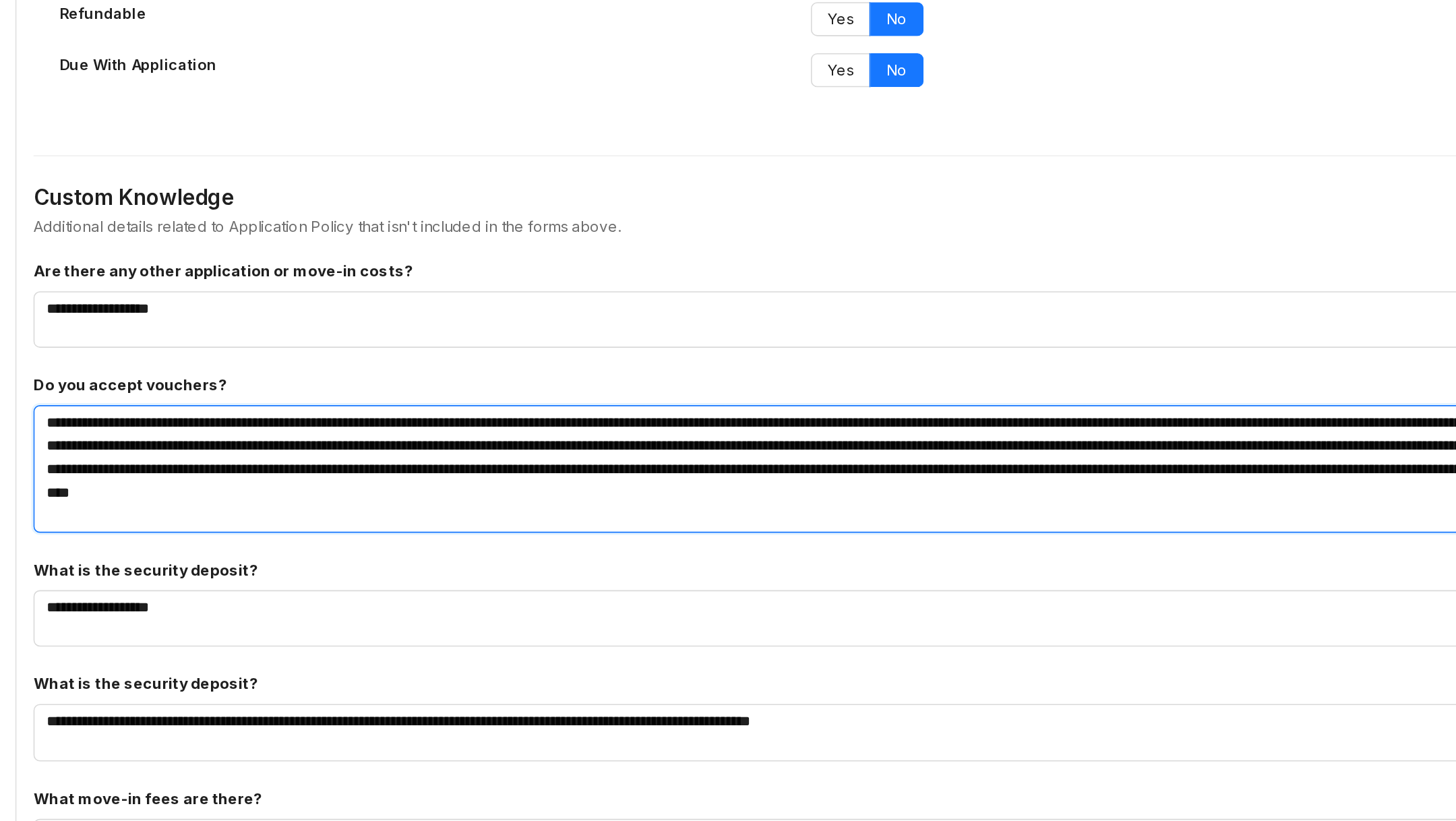
click at [621, 508] on textarea "**********" at bounding box center [909, 515] width 933 height 81
drag, startPoint x: 621, startPoint y: 508, endPoint x: 647, endPoint y: 511, distance: 26.2
click at [647, 511] on textarea "**********" at bounding box center [909, 515] width 933 height 81
type textarea "**********"
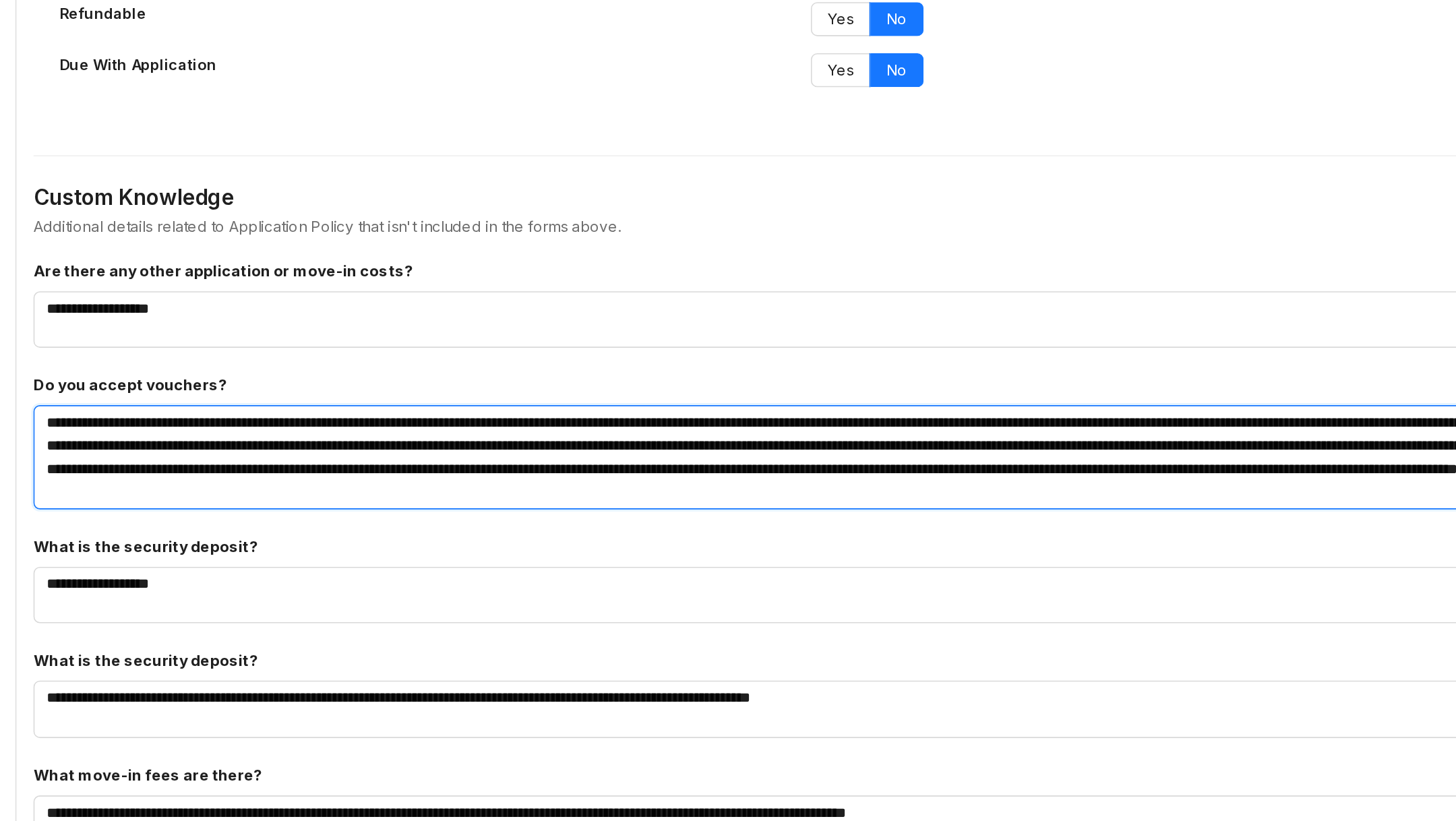
type textarea "**********"
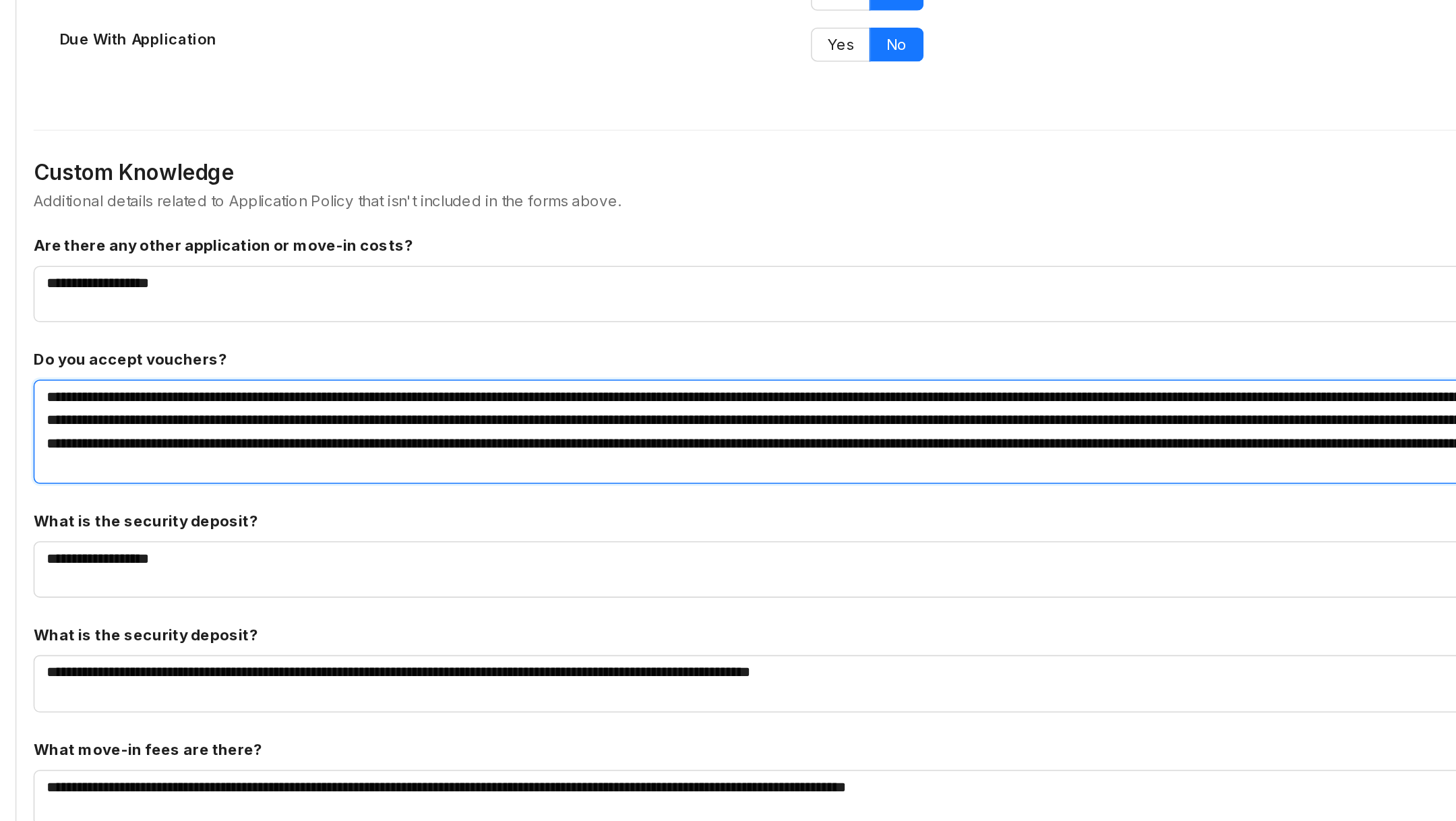
scroll to position [2622, 0]
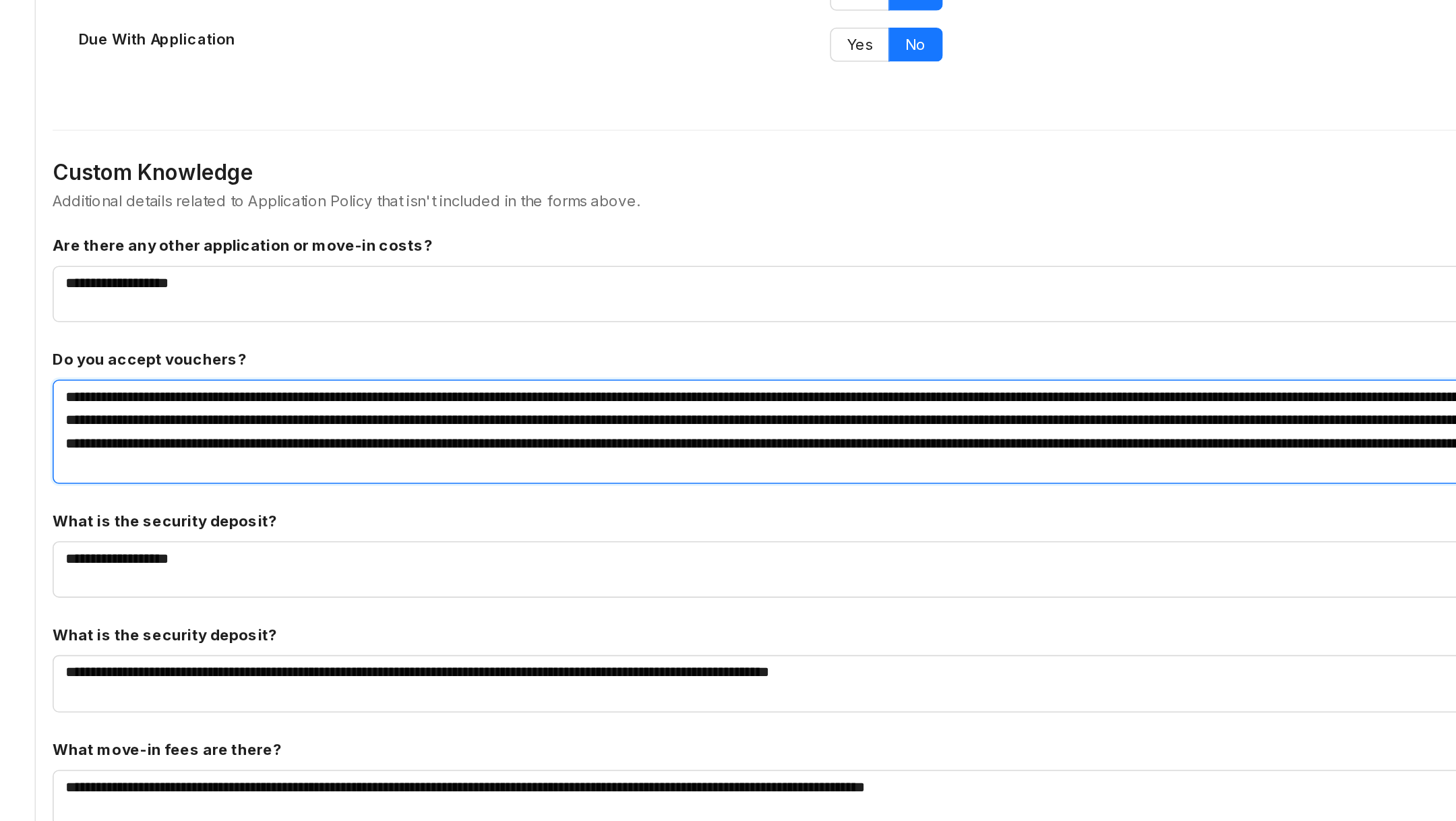
click at [802, 505] on textarea "**********" at bounding box center [909, 492] width 933 height 66
click at [735, 505] on textarea "**********" at bounding box center [909, 492] width 933 height 66
click at [710, 506] on textarea "**********" at bounding box center [909, 492] width 933 height 66
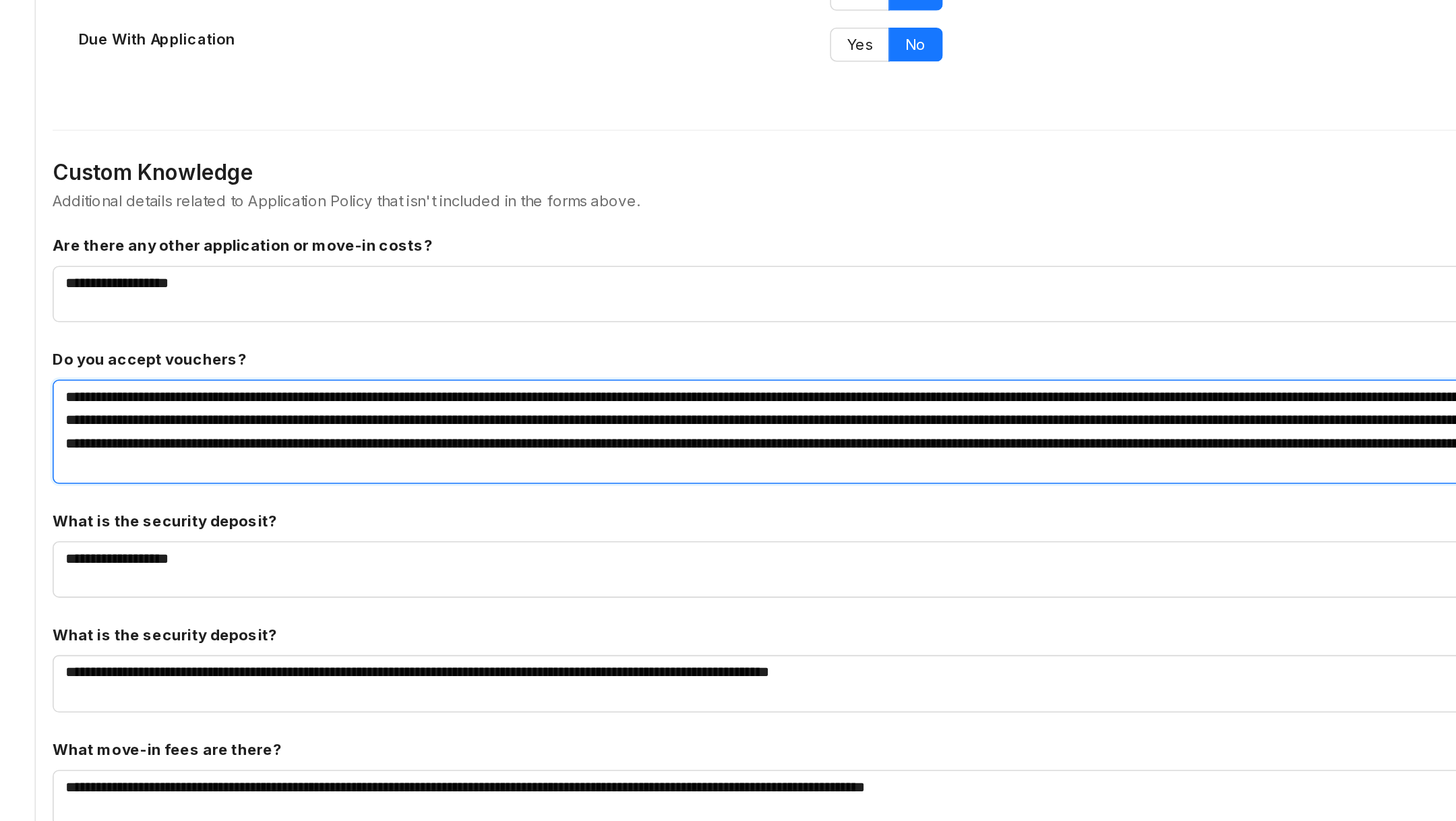
drag, startPoint x: 709, startPoint y: 506, endPoint x: 803, endPoint y: 507, distance: 94.0
click at [772, 498] on textarea "**********" at bounding box center [909, 492] width 933 height 66
click at [803, 507] on textarea "**********" at bounding box center [909, 492] width 933 height 66
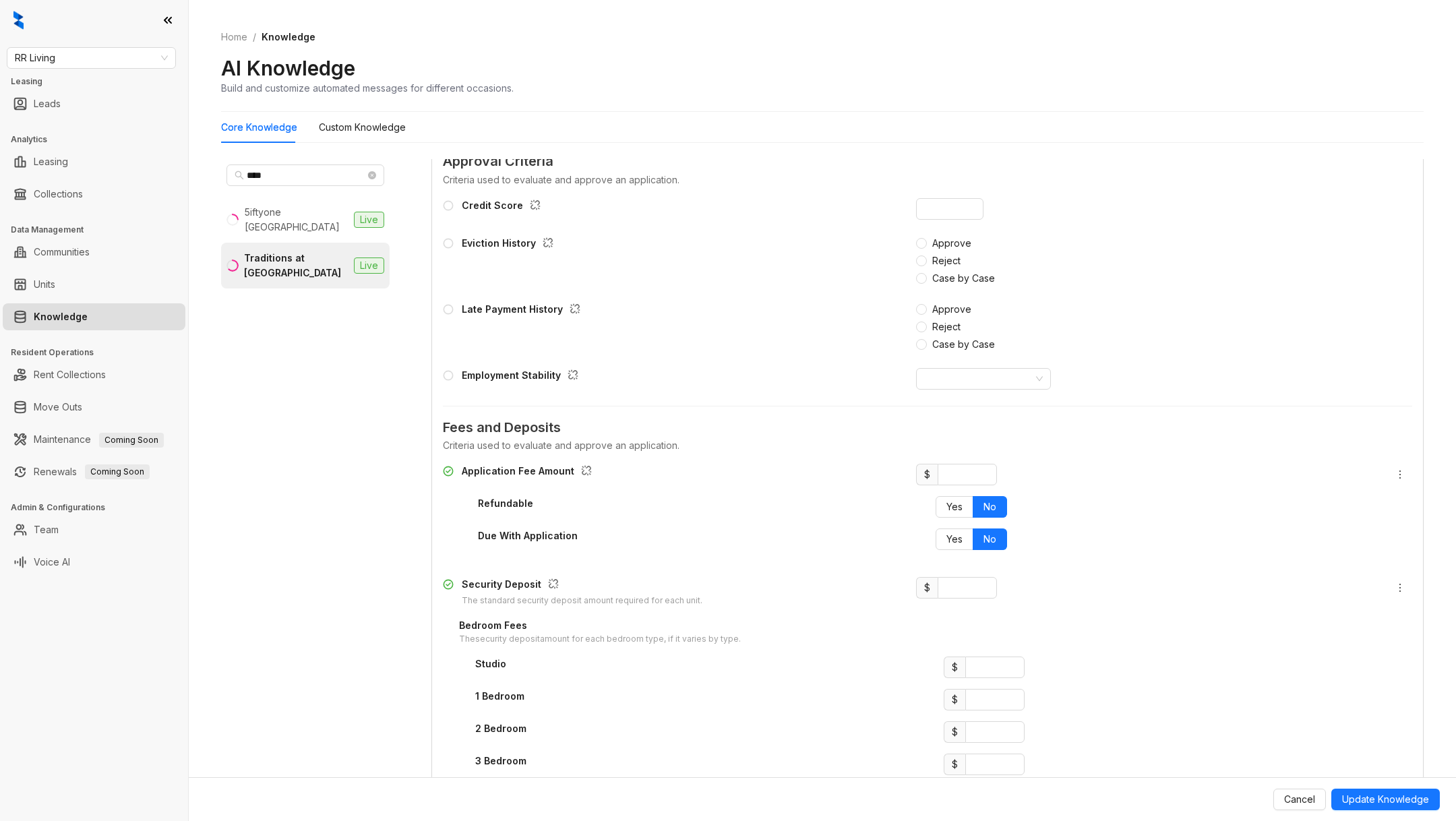
scroll to position [1141, 0]
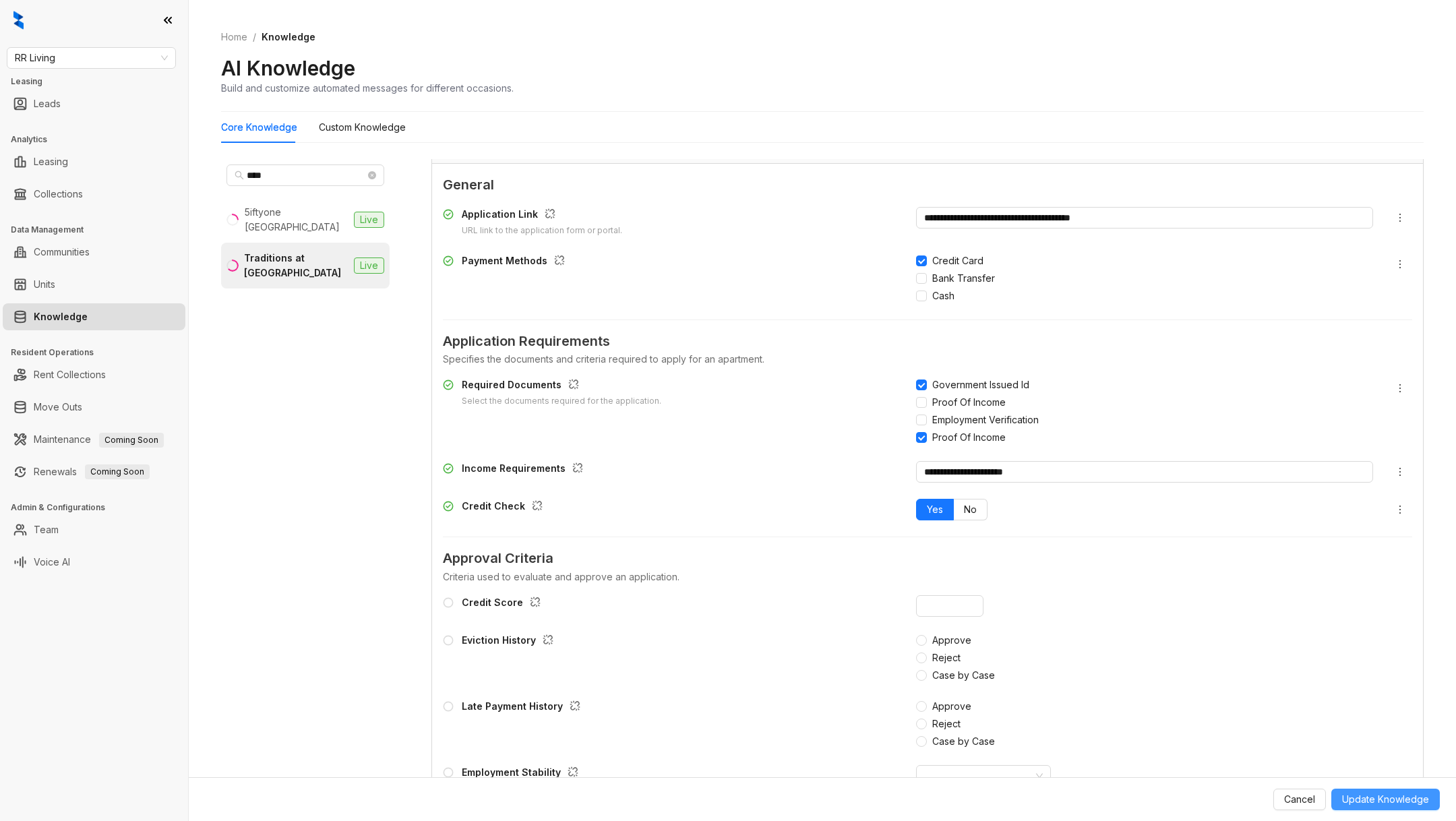
type textarea "**********"
click at [1384, 799] on span "Update Knowledge" at bounding box center [1386, 799] width 87 height 15
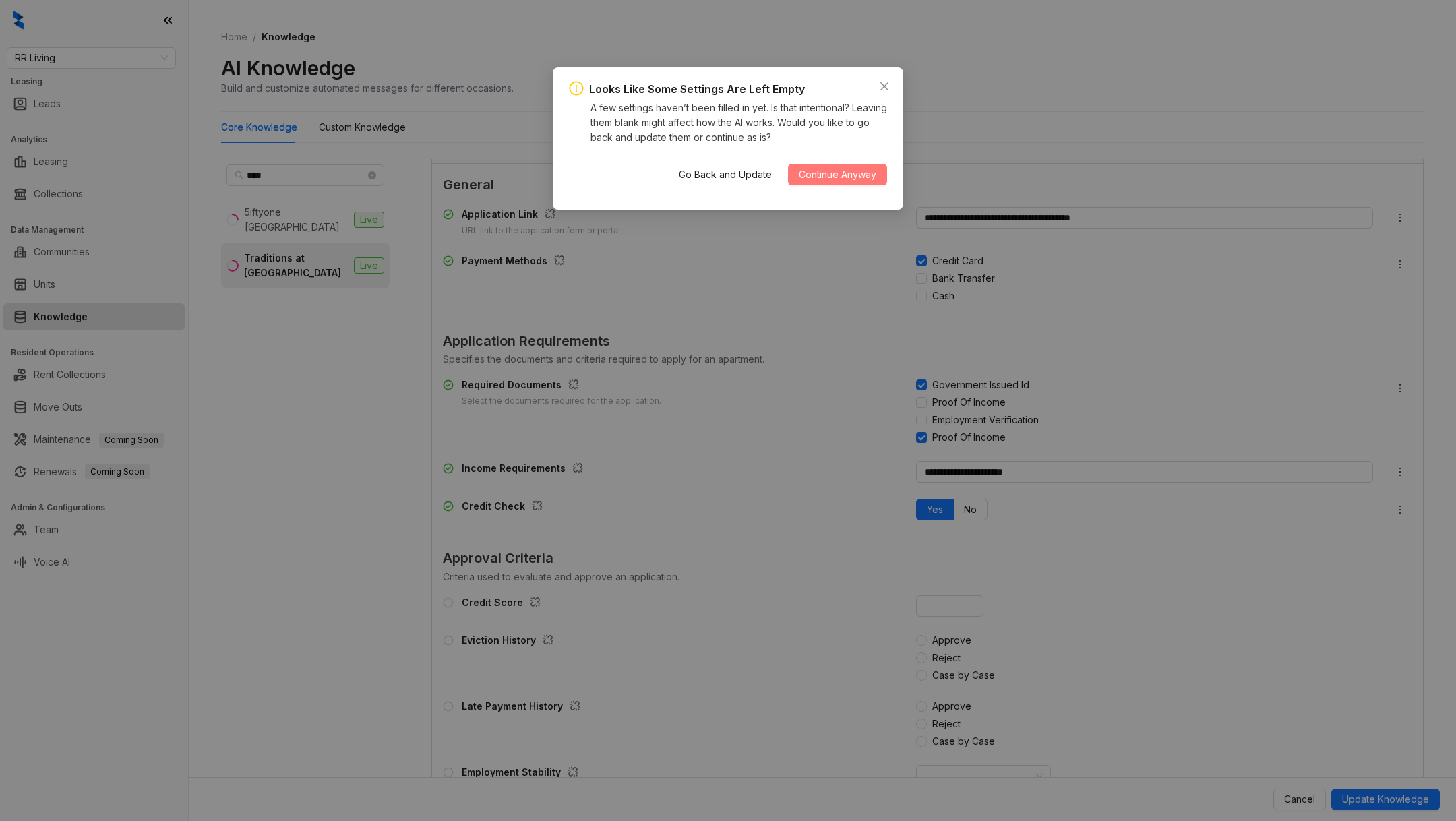
click at [815, 168] on span "Continue Anyway" at bounding box center [837, 174] width 77 height 15
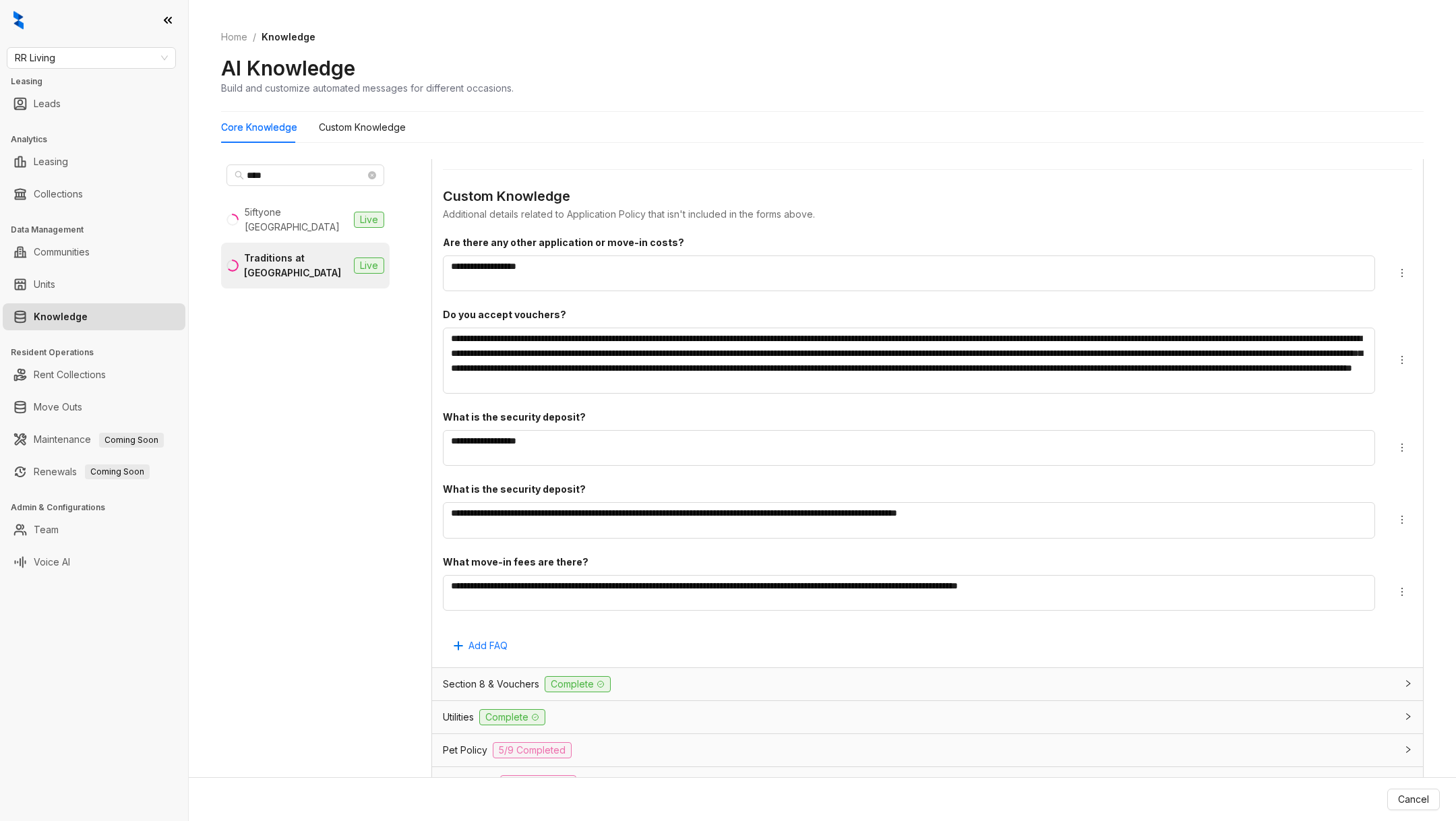
scroll to position [2962, 0]
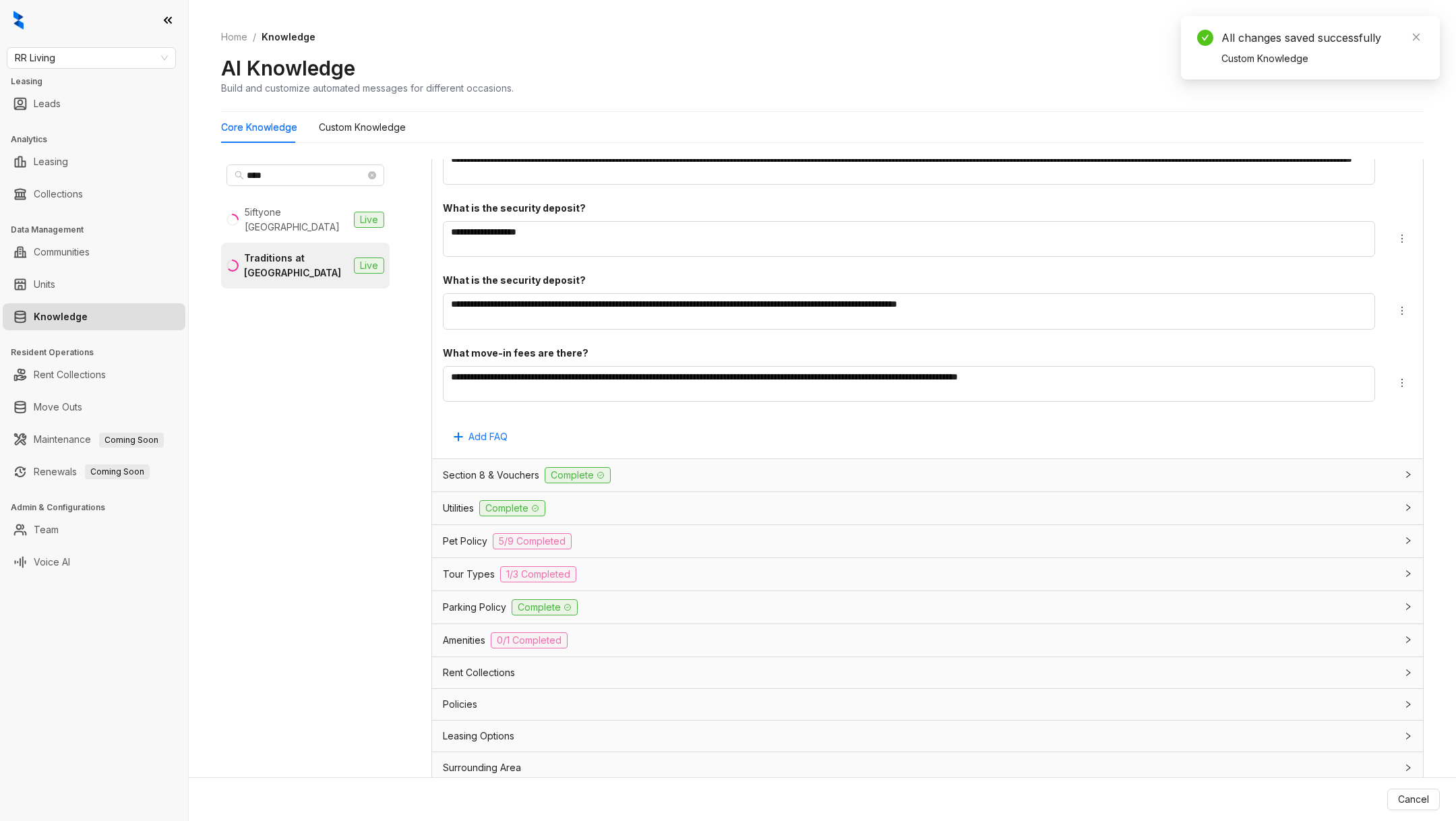
click at [599, 473] on icon at bounding box center [600, 475] width 8 height 8
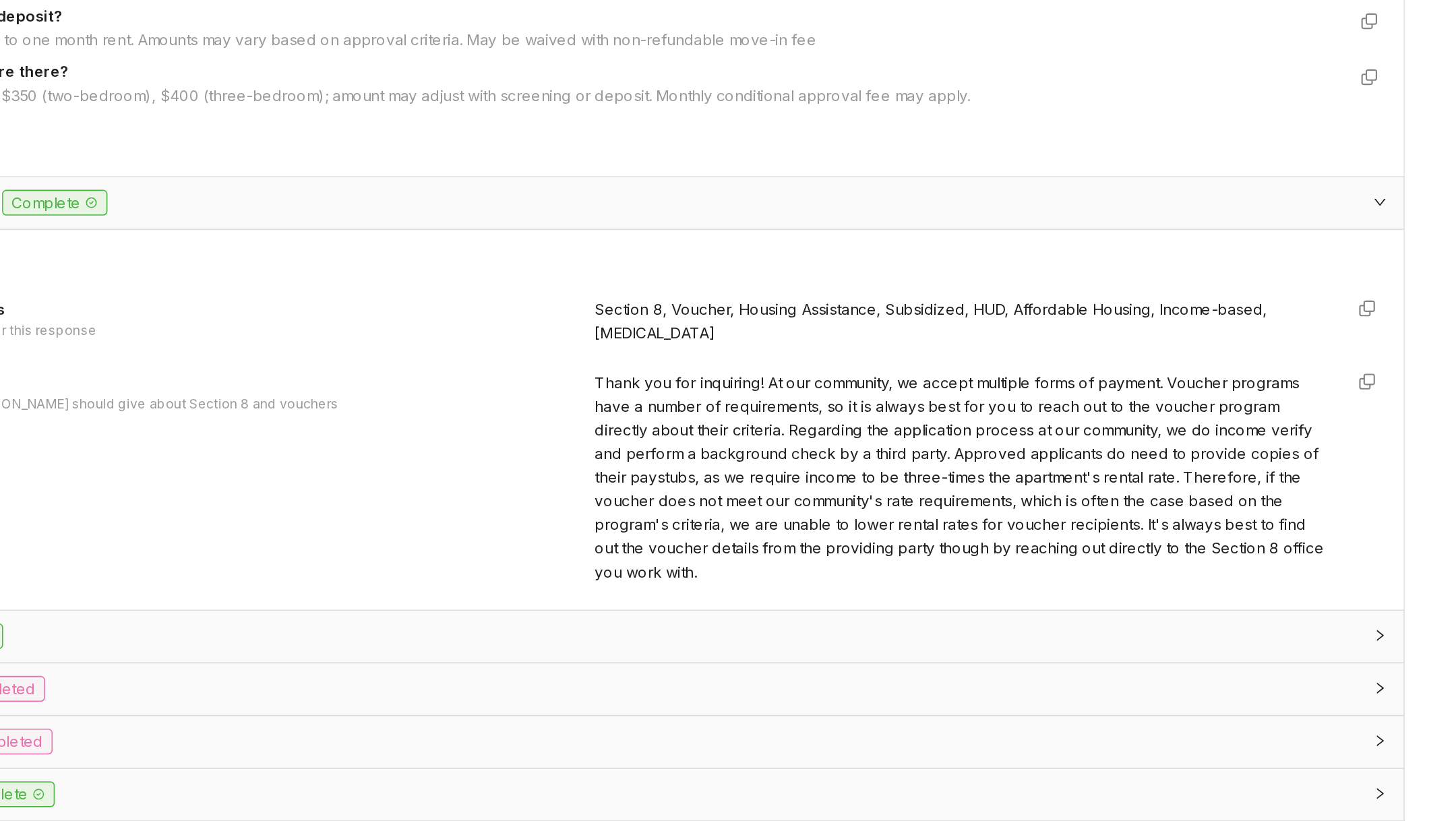
scroll to position [0, 0]
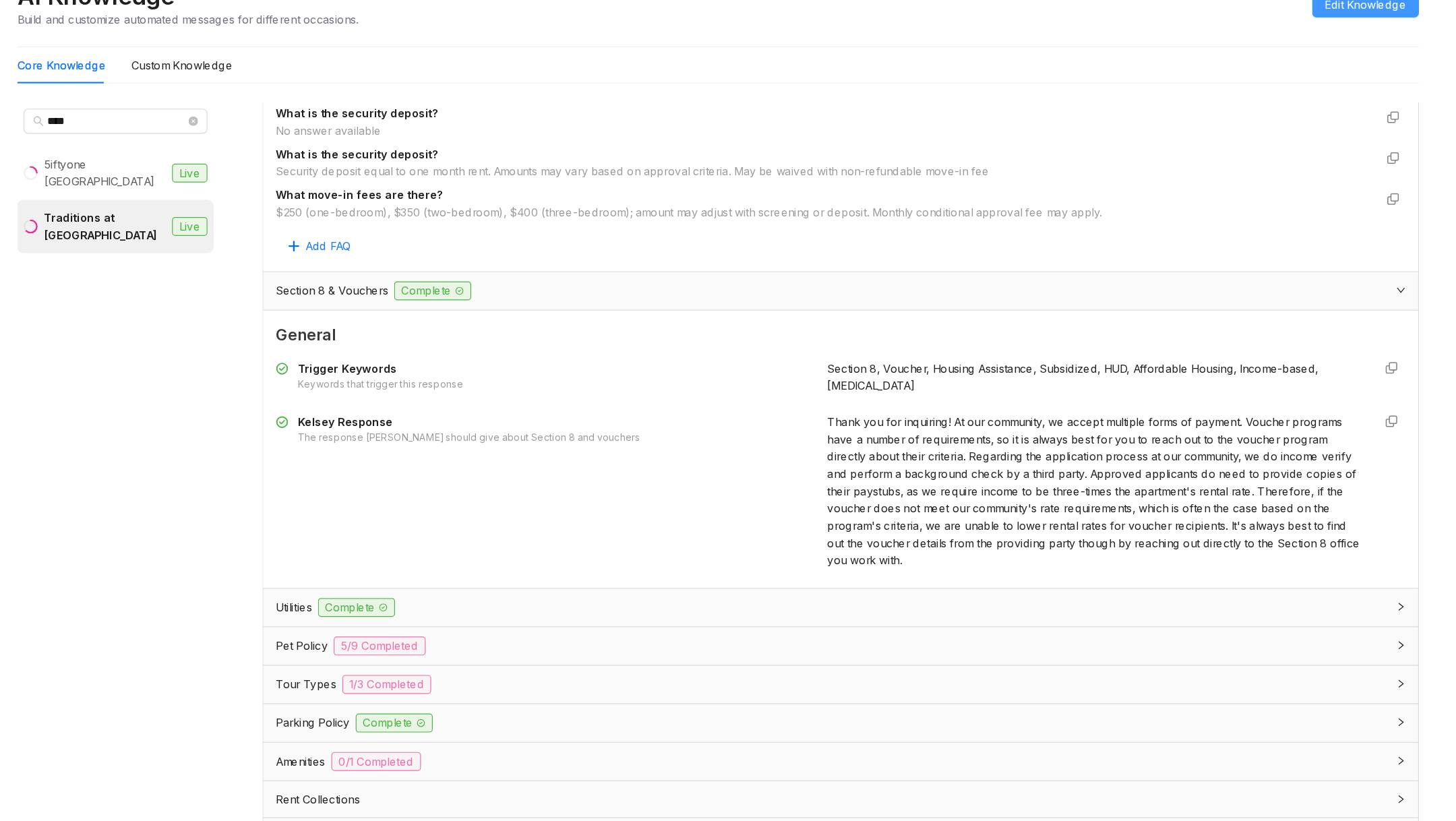
click at [1362, 77] on span "Edit Knowledge" at bounding box center [1377, 75] width 70 height 15
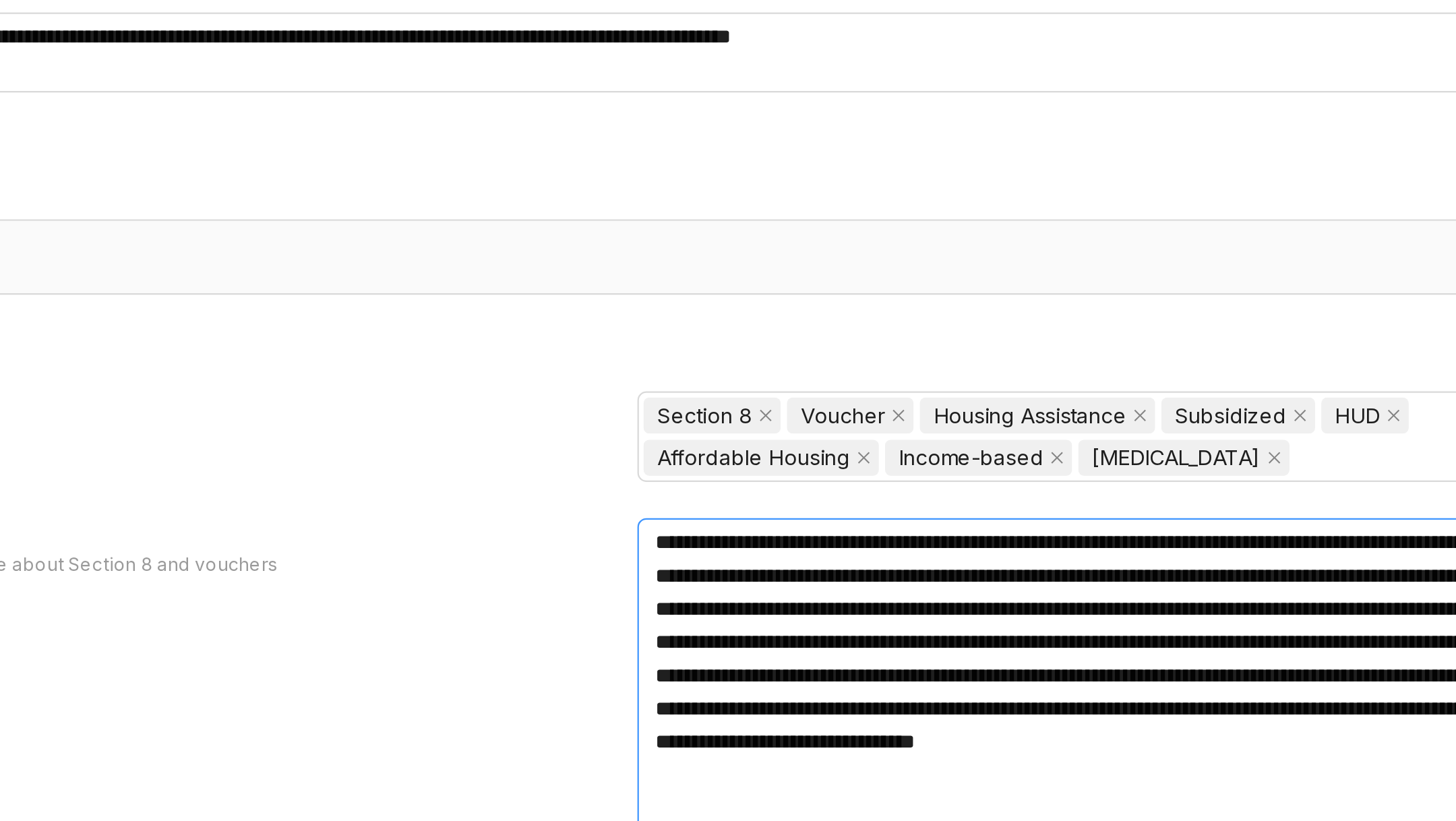
scroll to position [3023, 0]
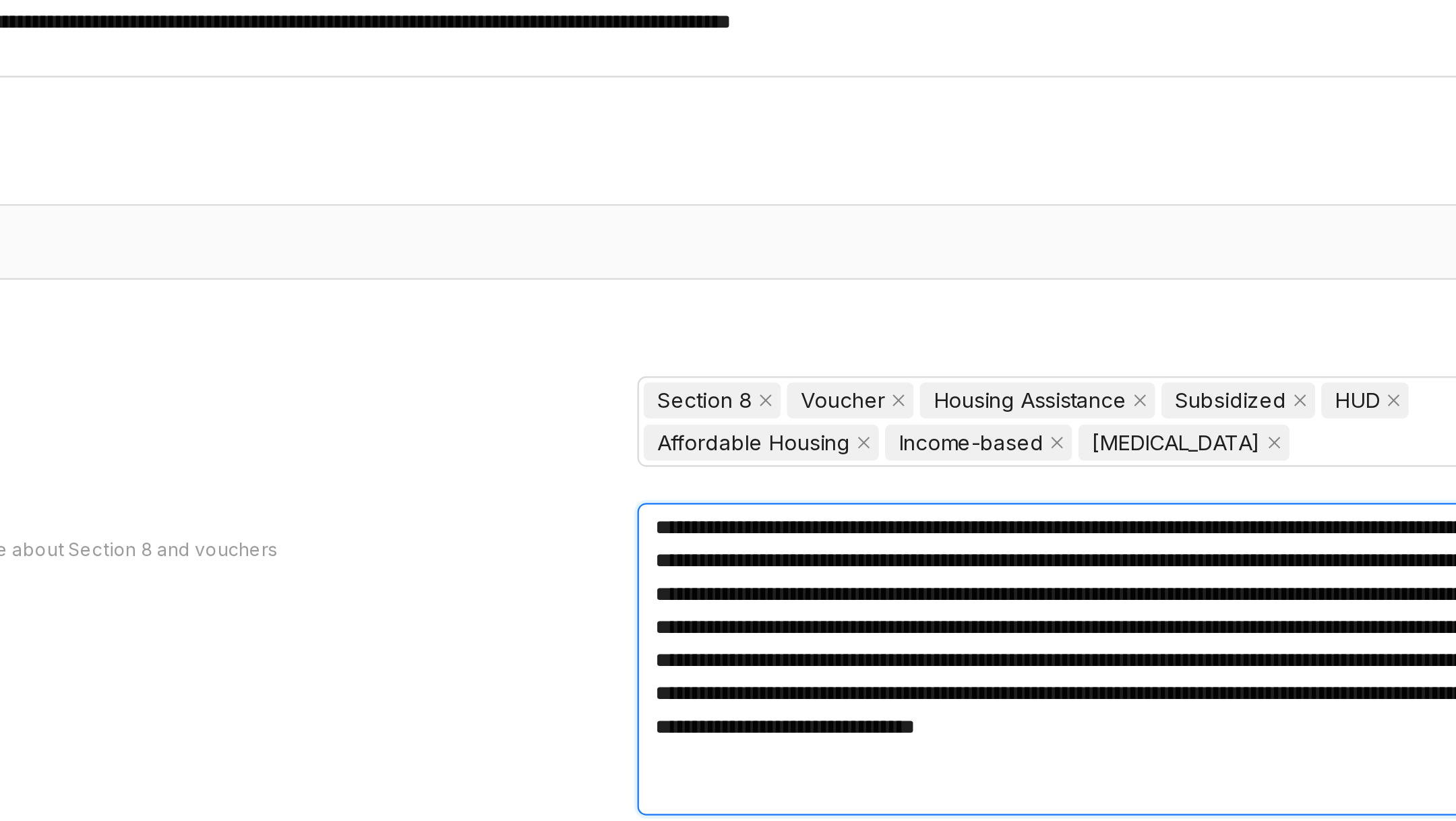
click at [1058, 586] on textarea "**********" at bounding box center [1144, 586] width 457 height 140
click at [1036, 583] on textarea "**********" at bounding box center [1144, 586] width 457 height 140
click at [1173, 582] on textarea "**********" at bounding box center [1144, 586] width 457 height 140
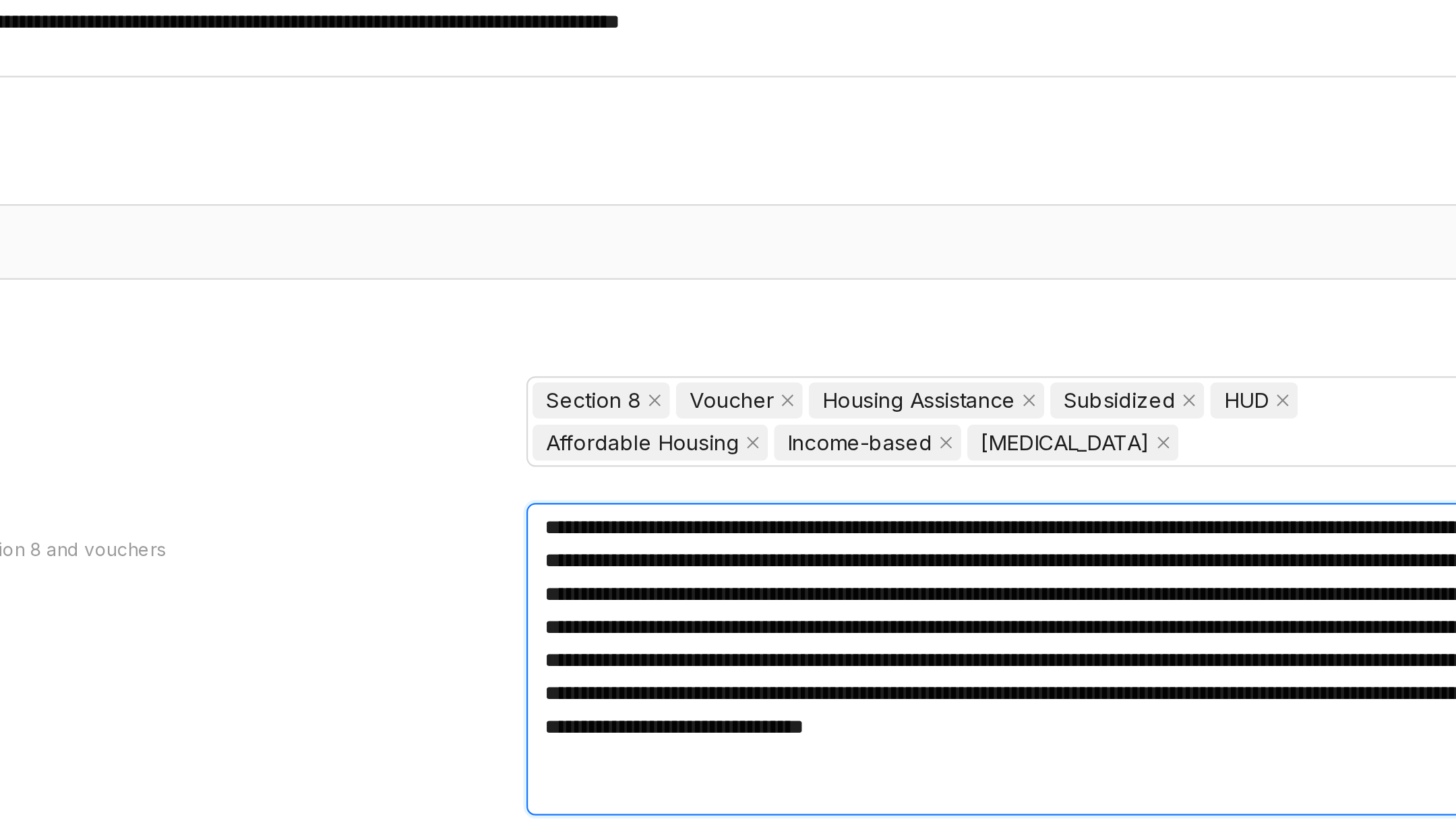
click at [1199, 583] on textarea "**********" at bounding box center [1144, 586] width 457 height 140
drag, startPoint x: 1199, startPoint y: 583, endPoint x: 1236, endPoint y: 584, distance: 37.0
click at [1235, 584] on textarea "**********" at bounding box center [1144, 586] width 457 height 140
type textarea "**********"
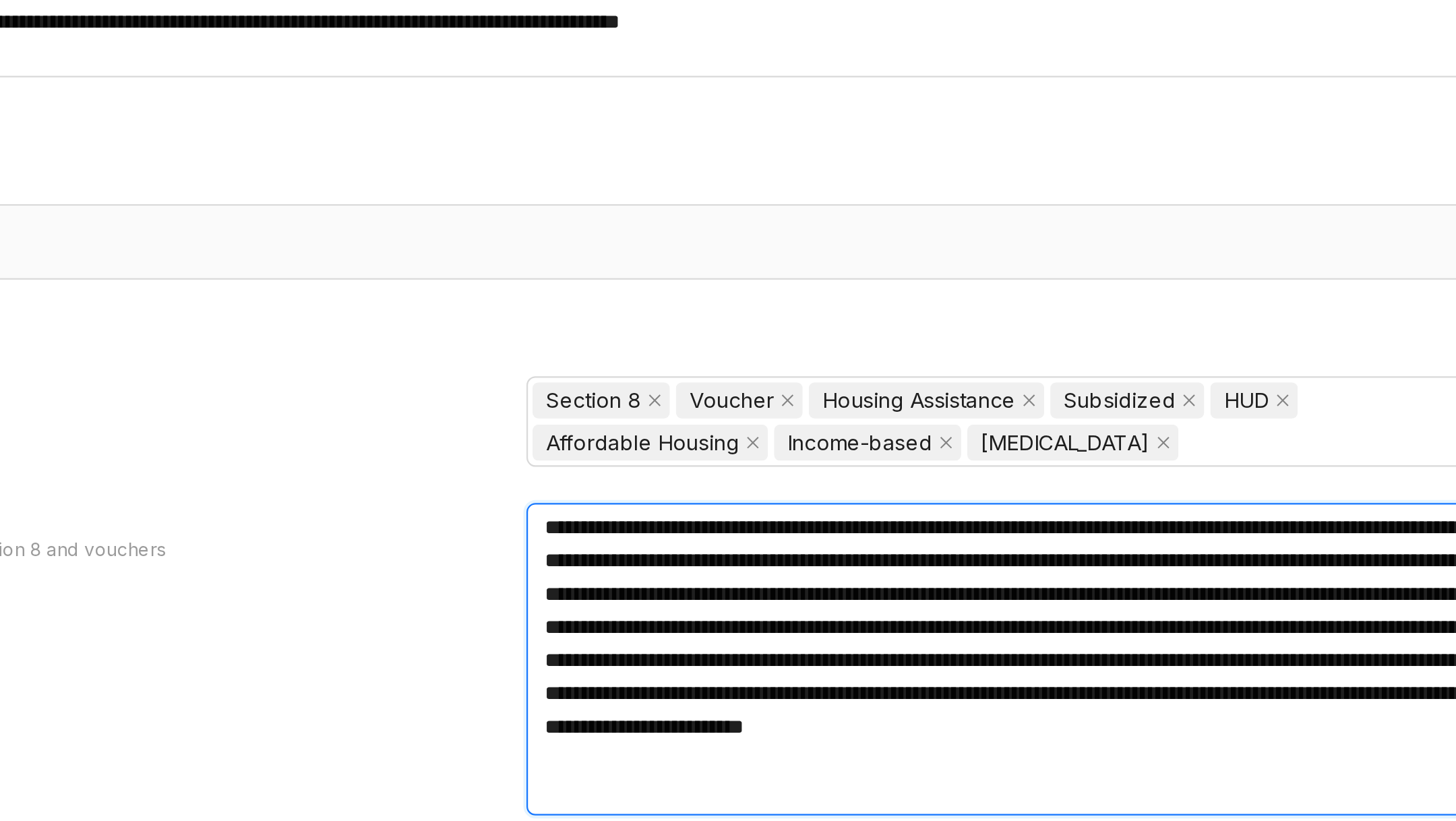
type textarea "**********"
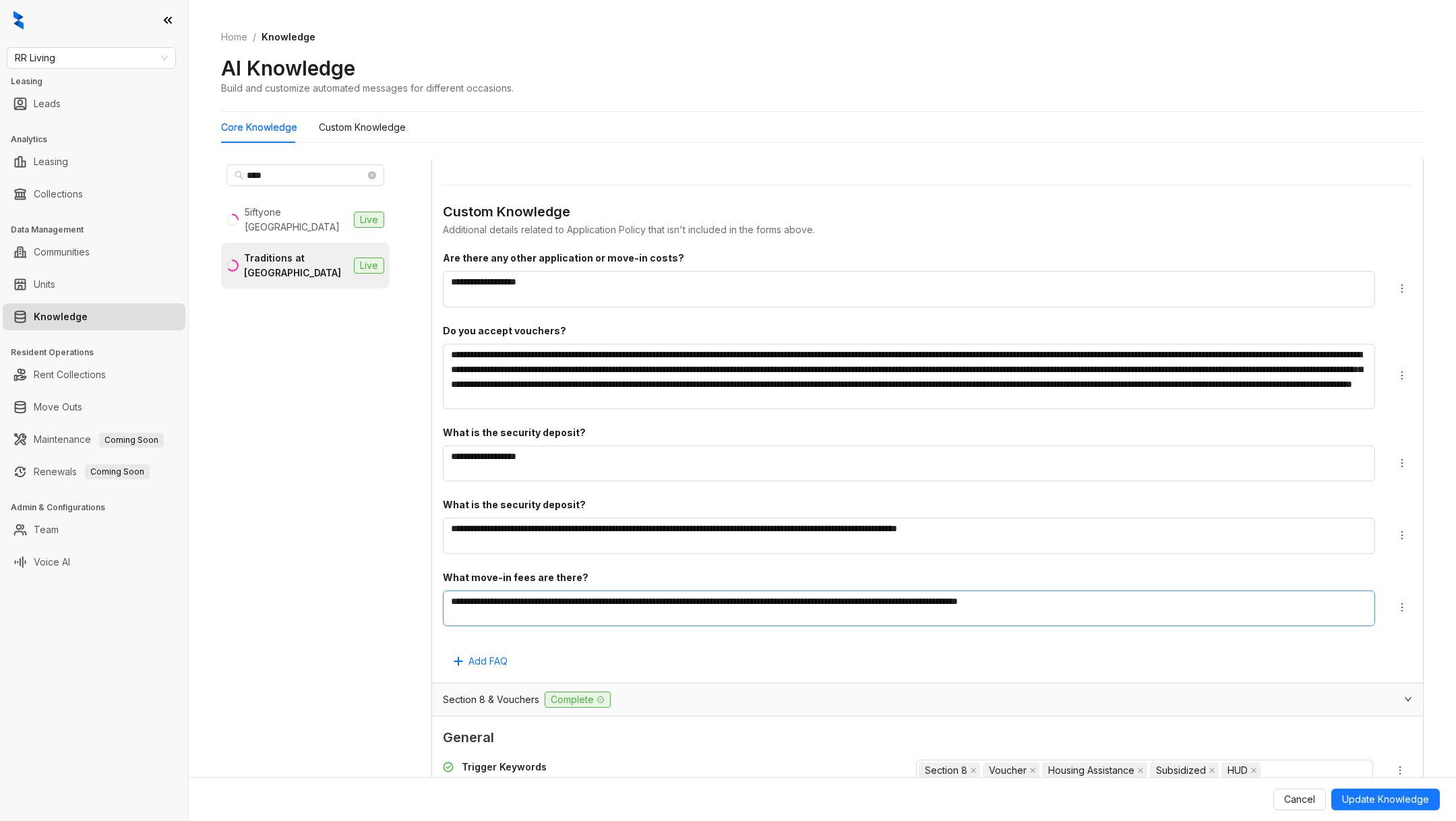
scroll to position [2702, 0]
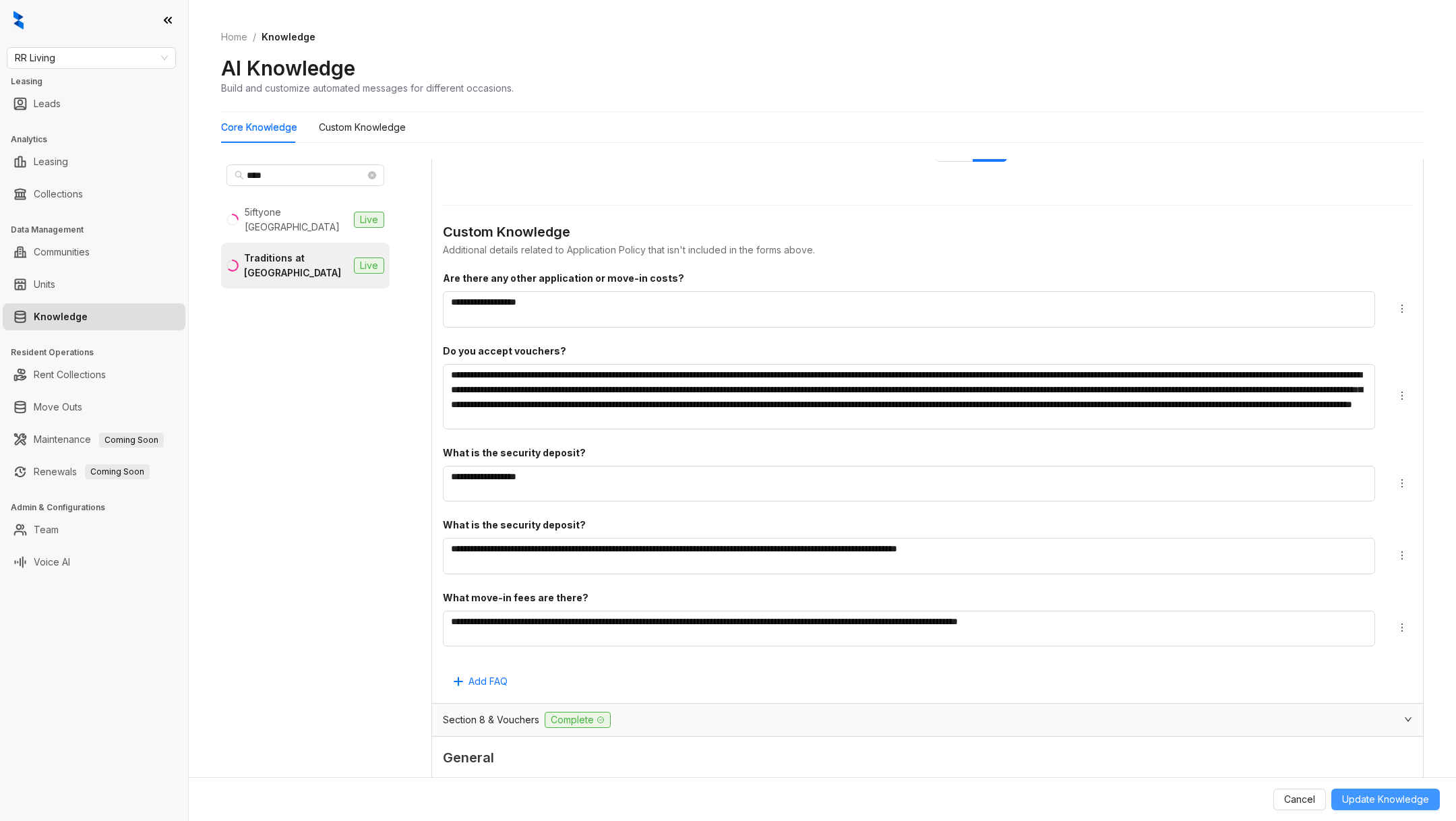
type textarea "**********"
click at [1383, 800] on span "Update Knowledge" at bounding box center [1386, 799] width 87 height 15
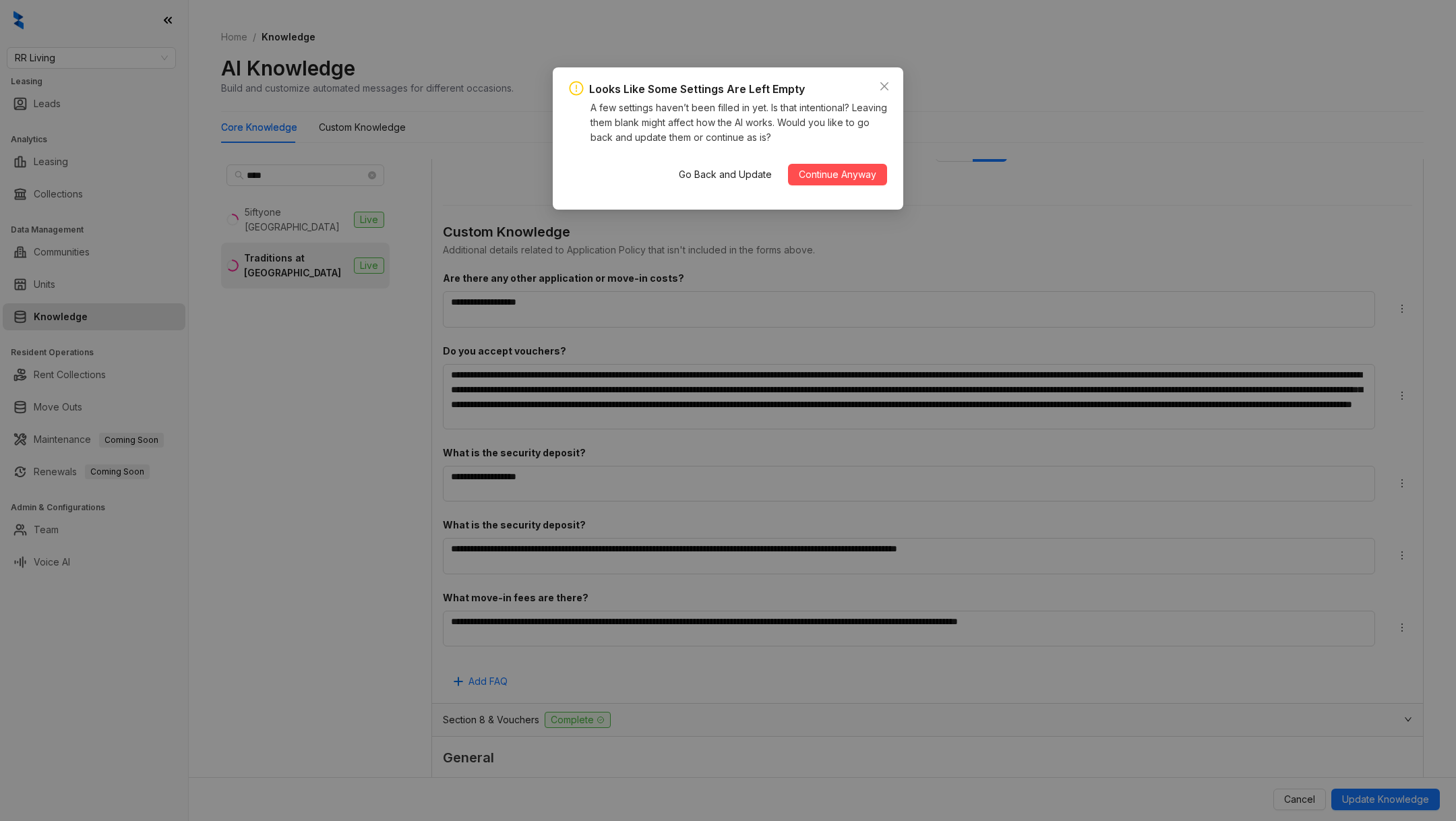
click at [866, 190] on div "Go Back and Update Continue Anyway" at bounding box center [777, 175] width 219 height 43
click at [864, 184] on button "Continue Anyway" at bounding box center [837, 174] width 99 height 22
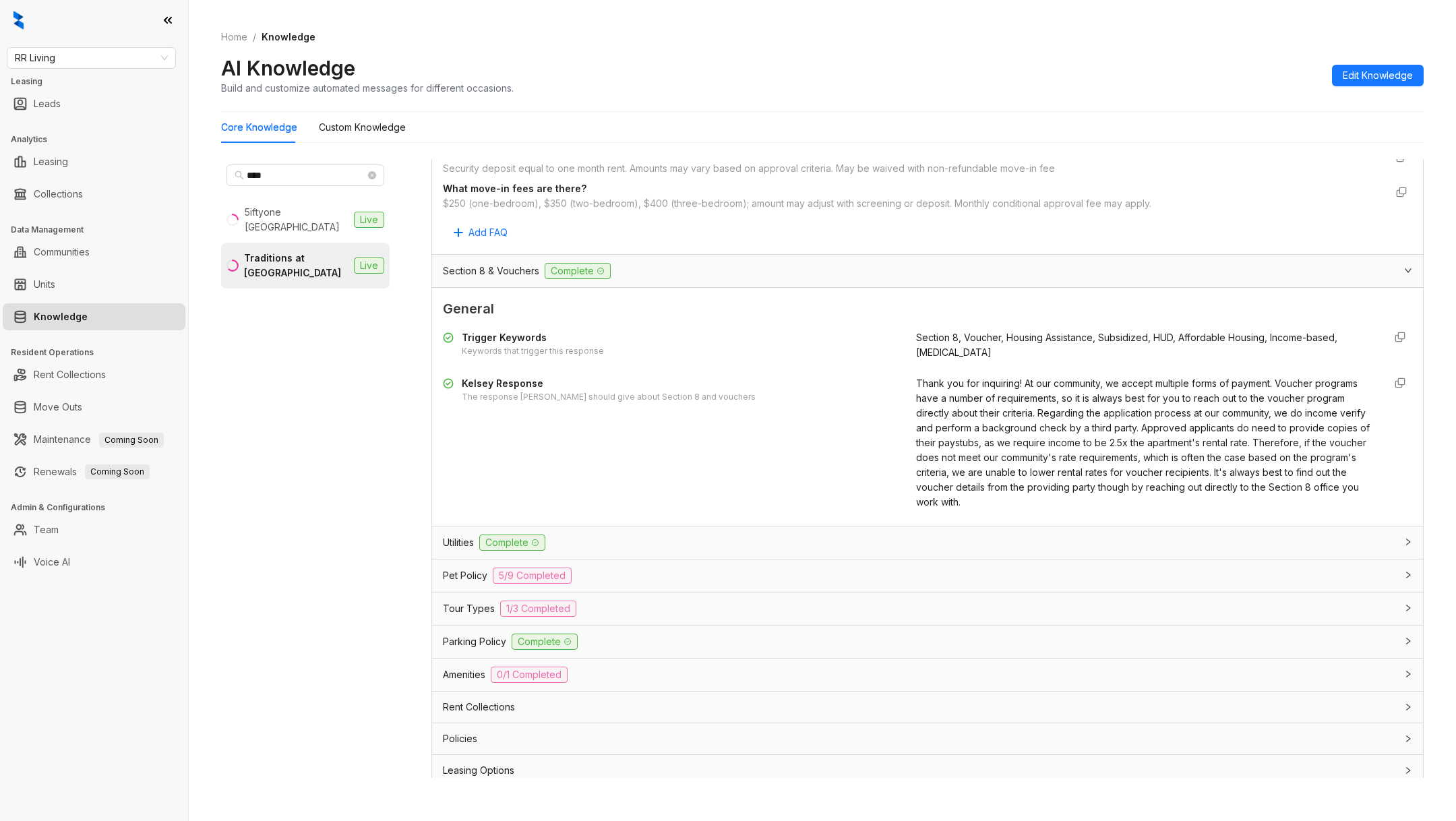
scroll to position [2656, 0]
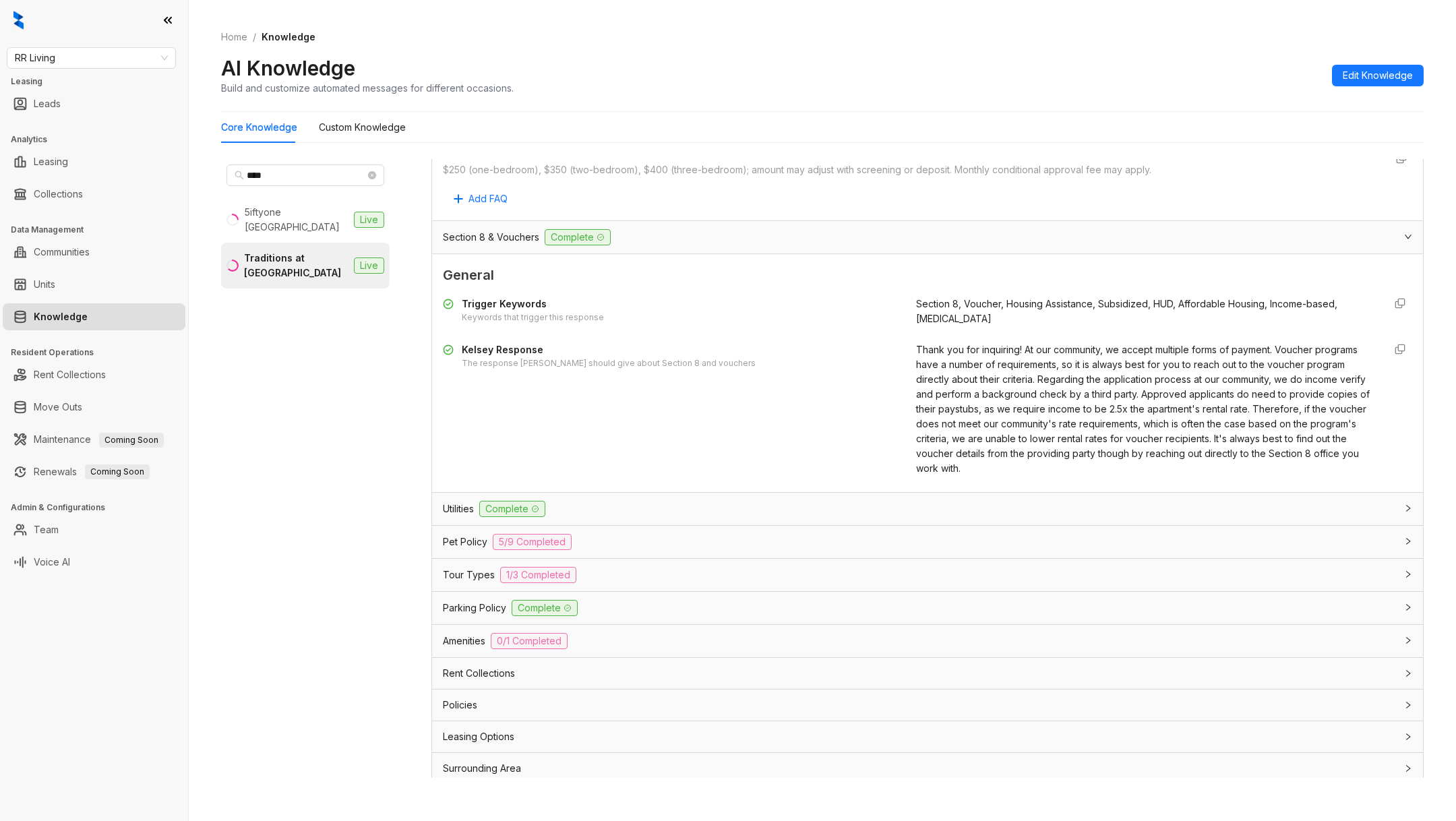
click at [601, 567] on div "Tour Types 1/3 Completed" at bounding box center [920, 575] width 953 height 16
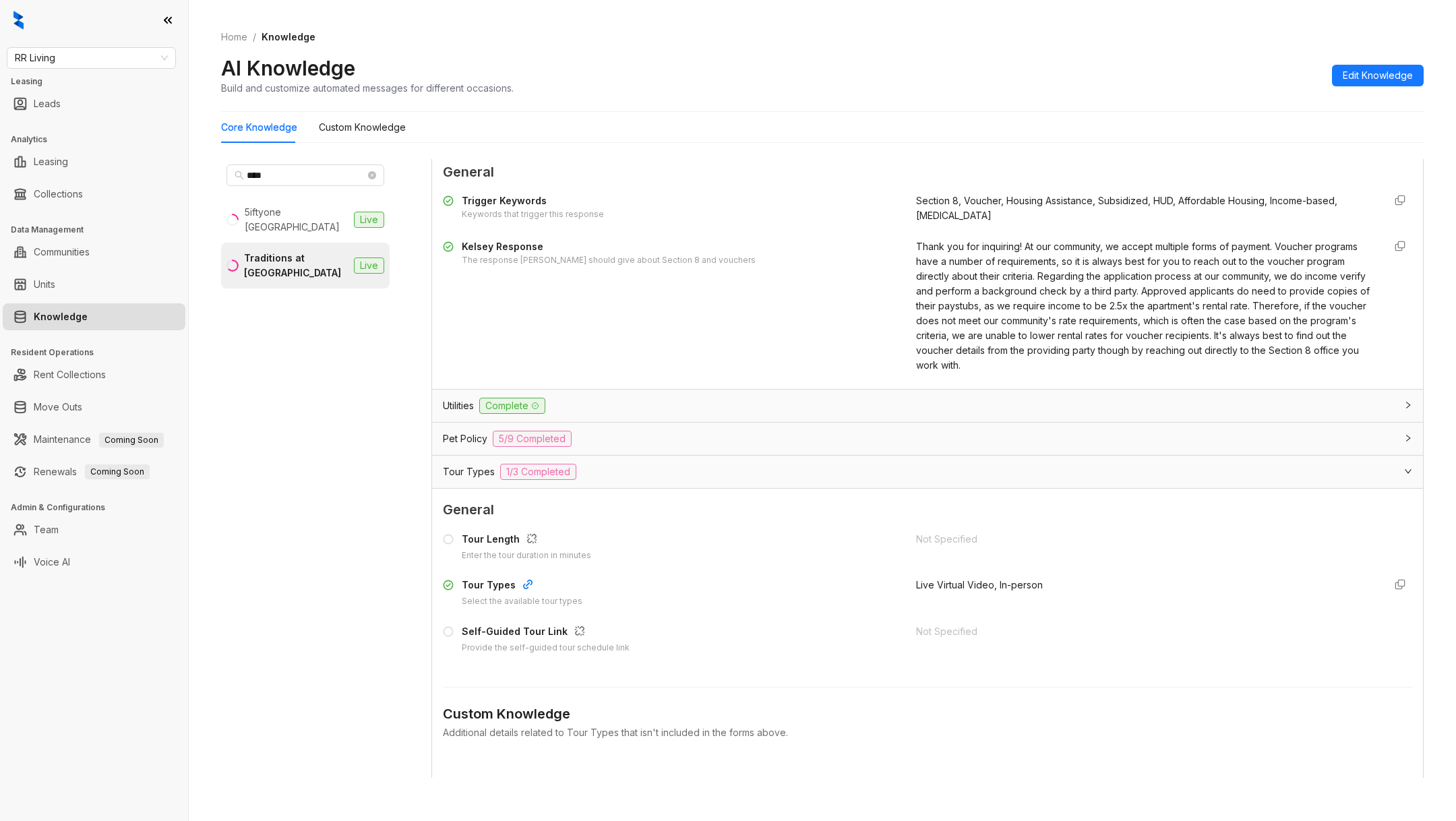
scroll to position [2798, 0]
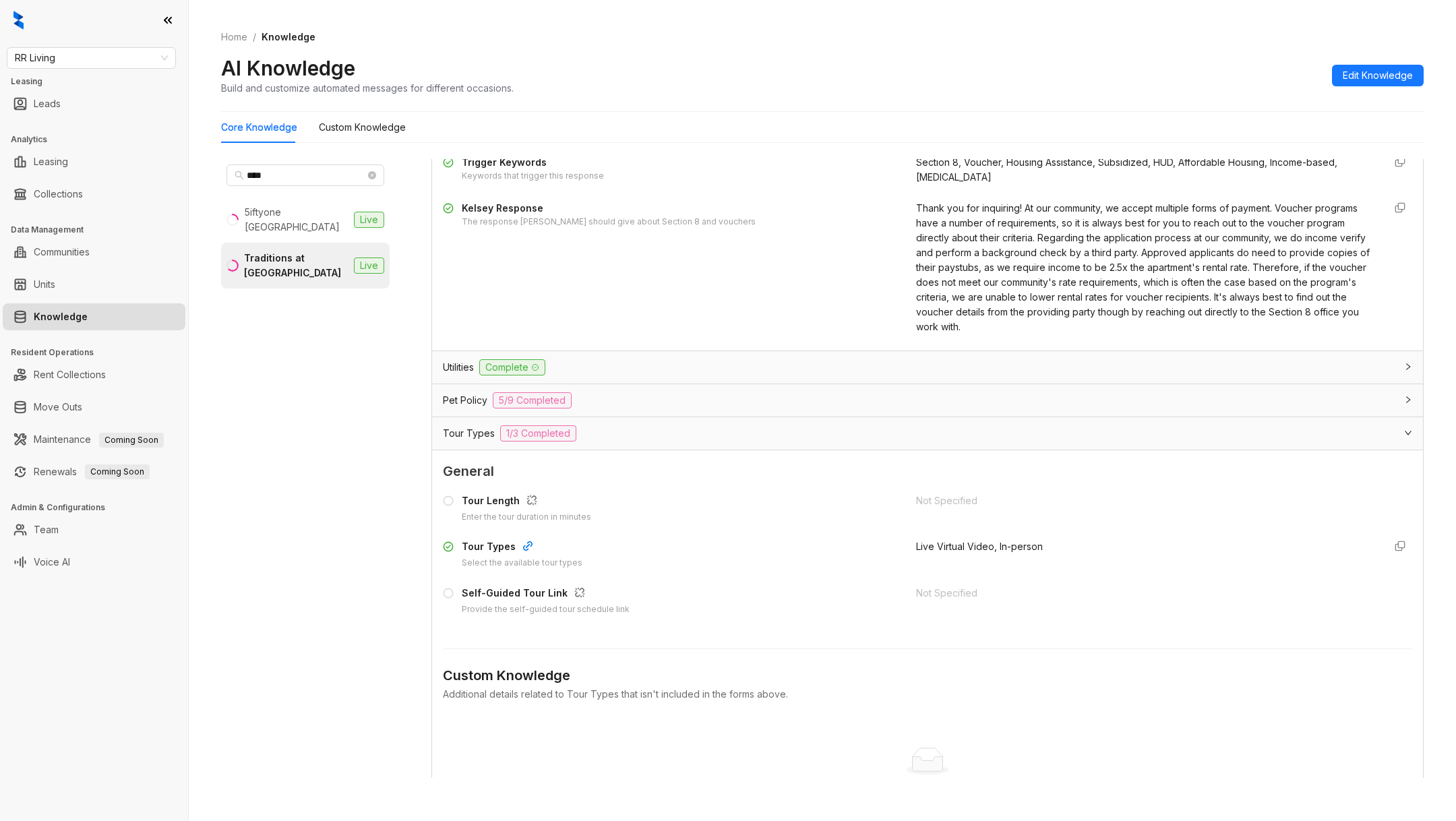
click at [1007, 541] on span "Live Virtual Video, In-person" at bounding box center [979, 546] width 127 height 11
click at [1401, 542] on icon "button" at bounding box center [1400, 546] width 10 height 10
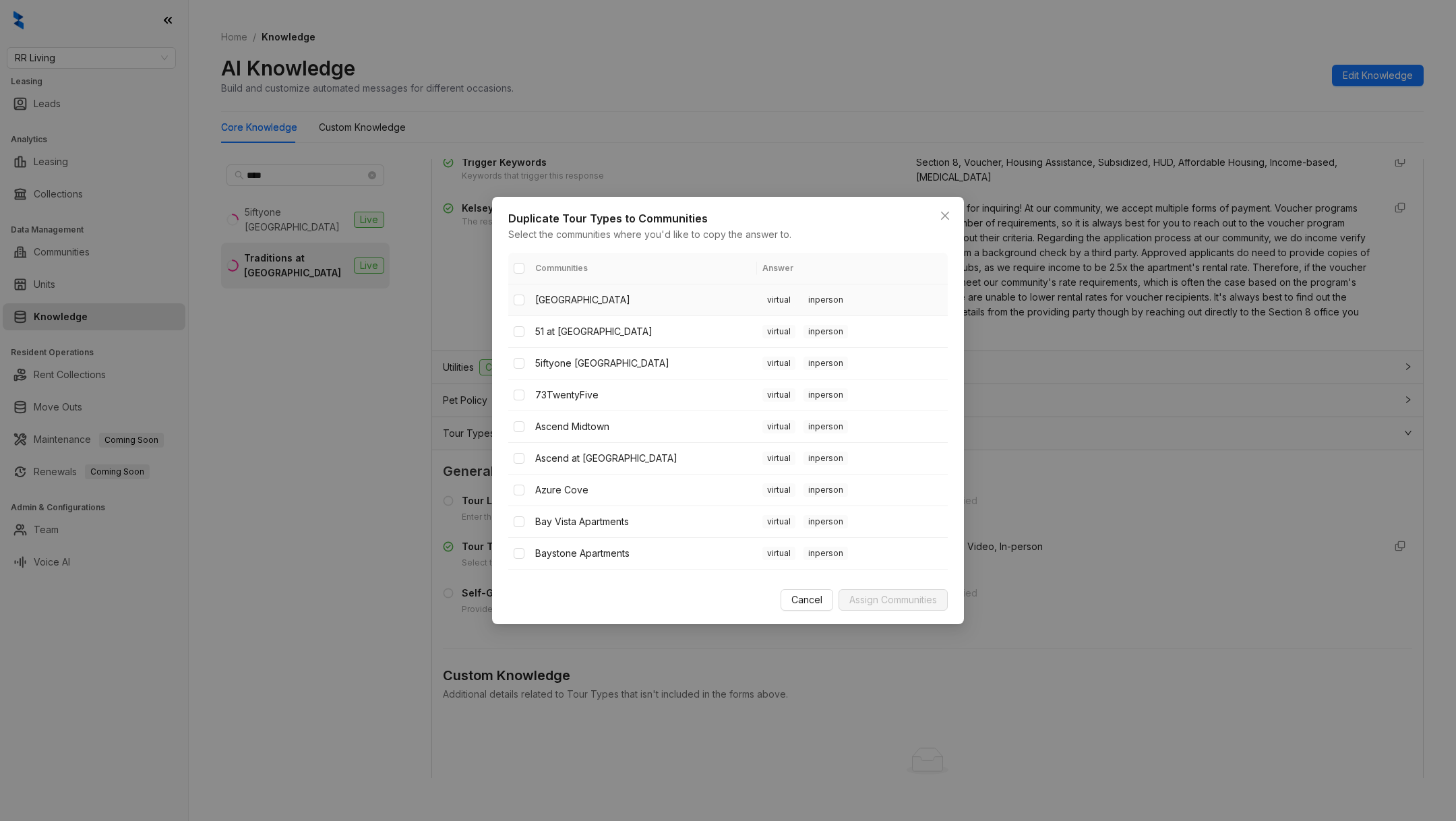
click at [886, 307] on td "virtual inperson" at bounding box center [852, 300] width 191 height 32
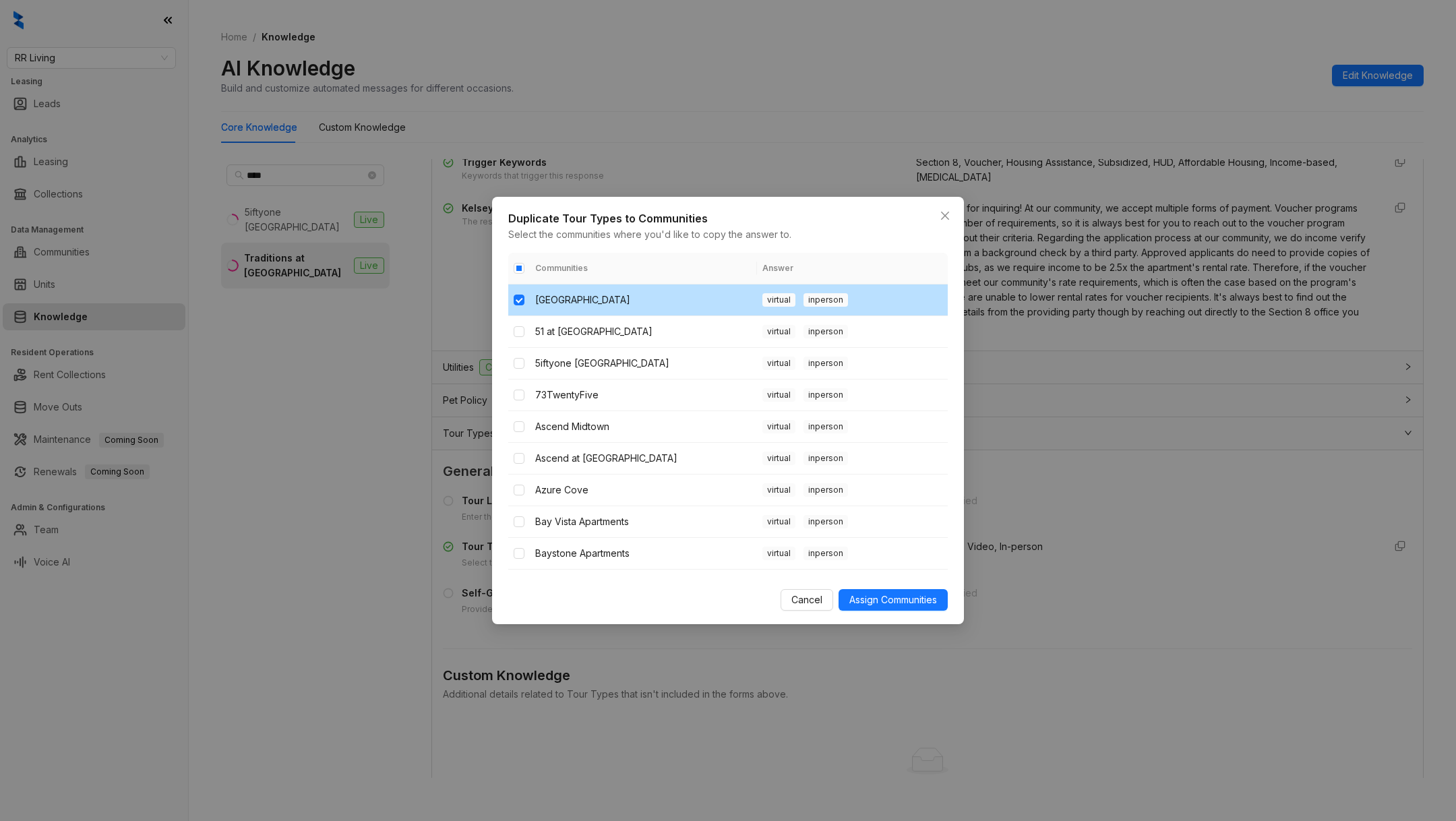
click at [889, 302] on div "virtual inperson" at bounding box center [853, 300] width 180 height 14
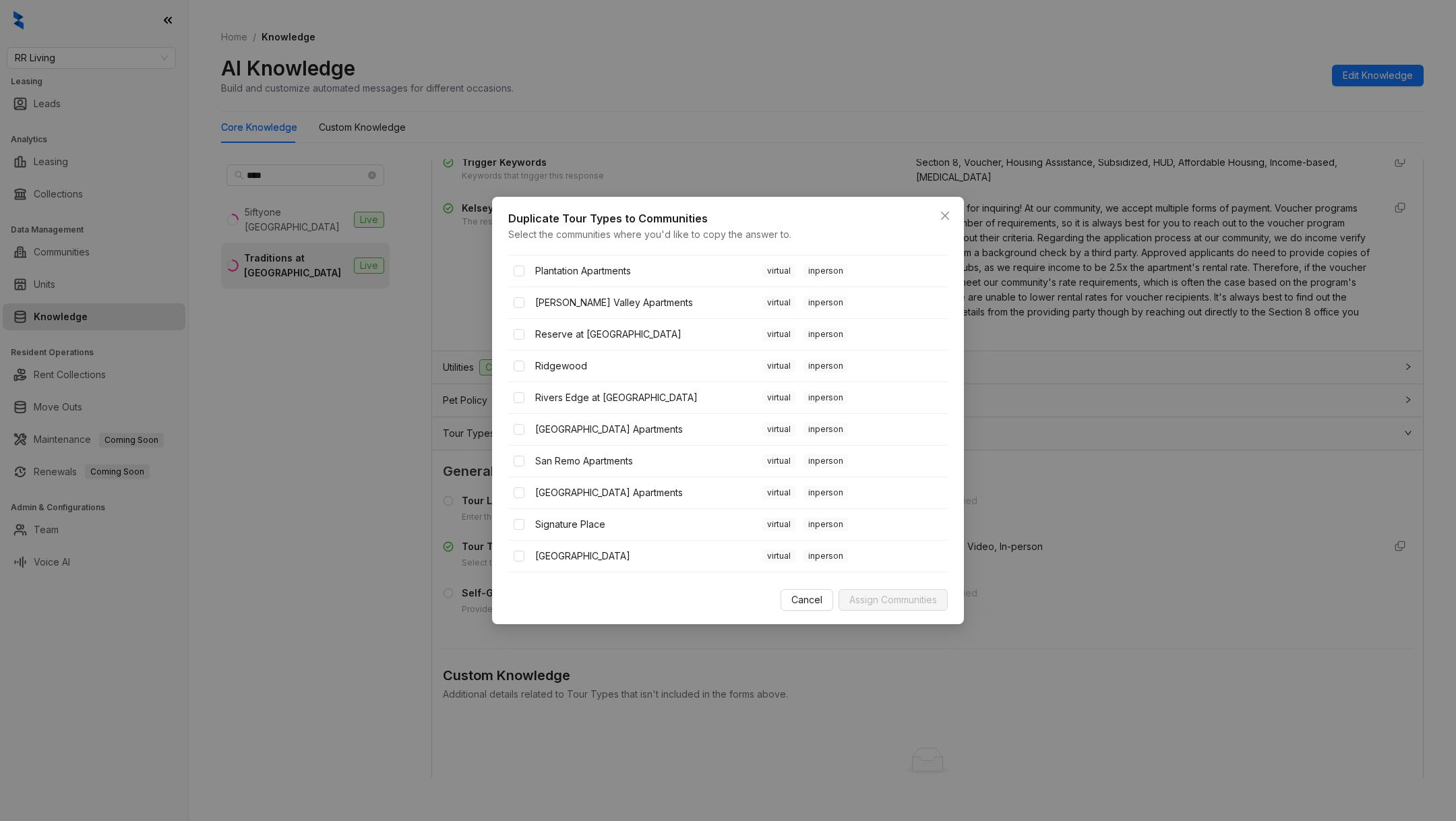
scroll to position [1536, 0]
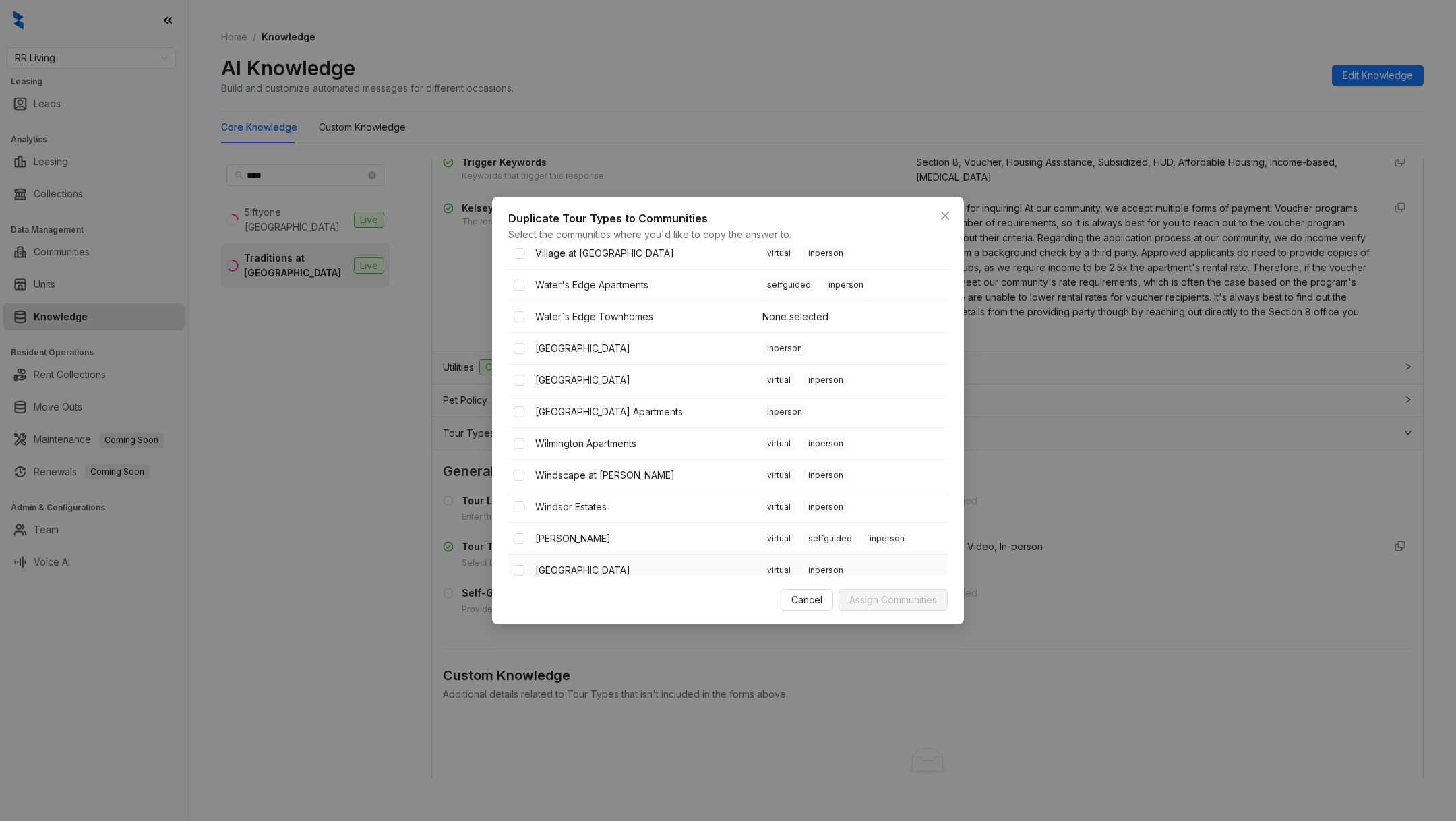
click at [859, 564] on div "virtual inperson" at bounding box center [853, 570] width 180 height 14
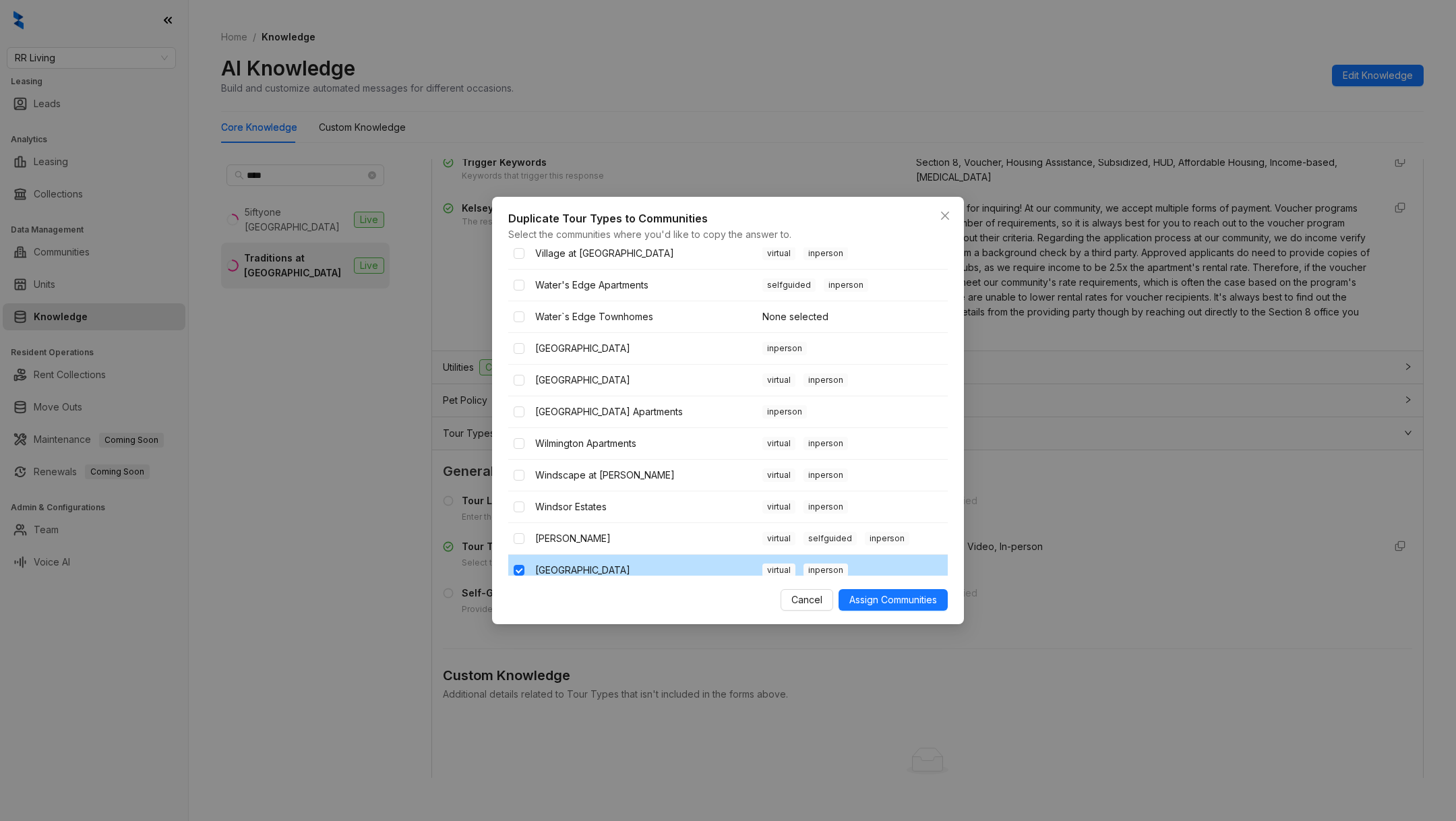
click at [848, 564] on div "virtual inperson" at bounding box center [853, 570] width 180 height 14
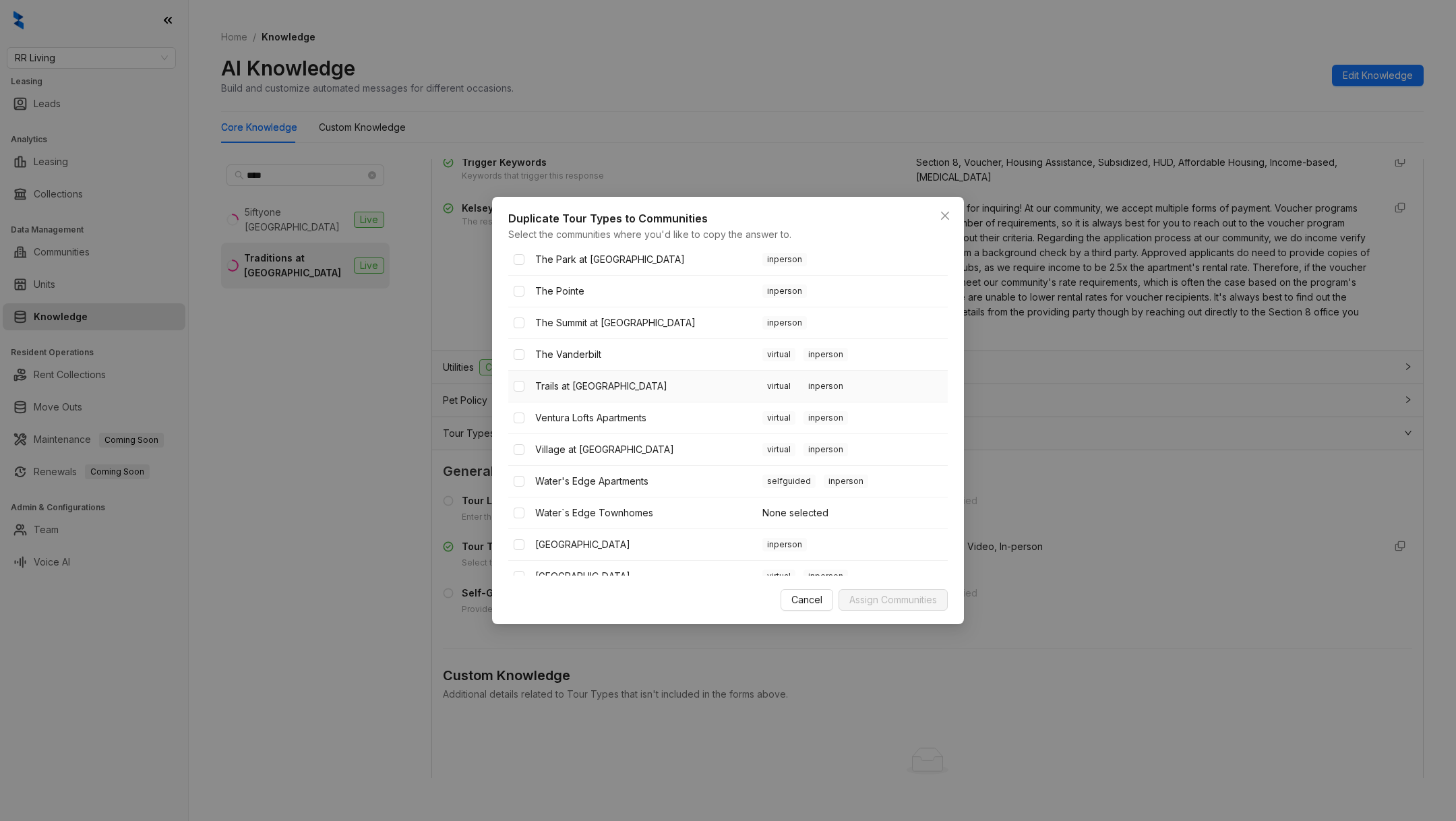
scroll to position [1200, 0]
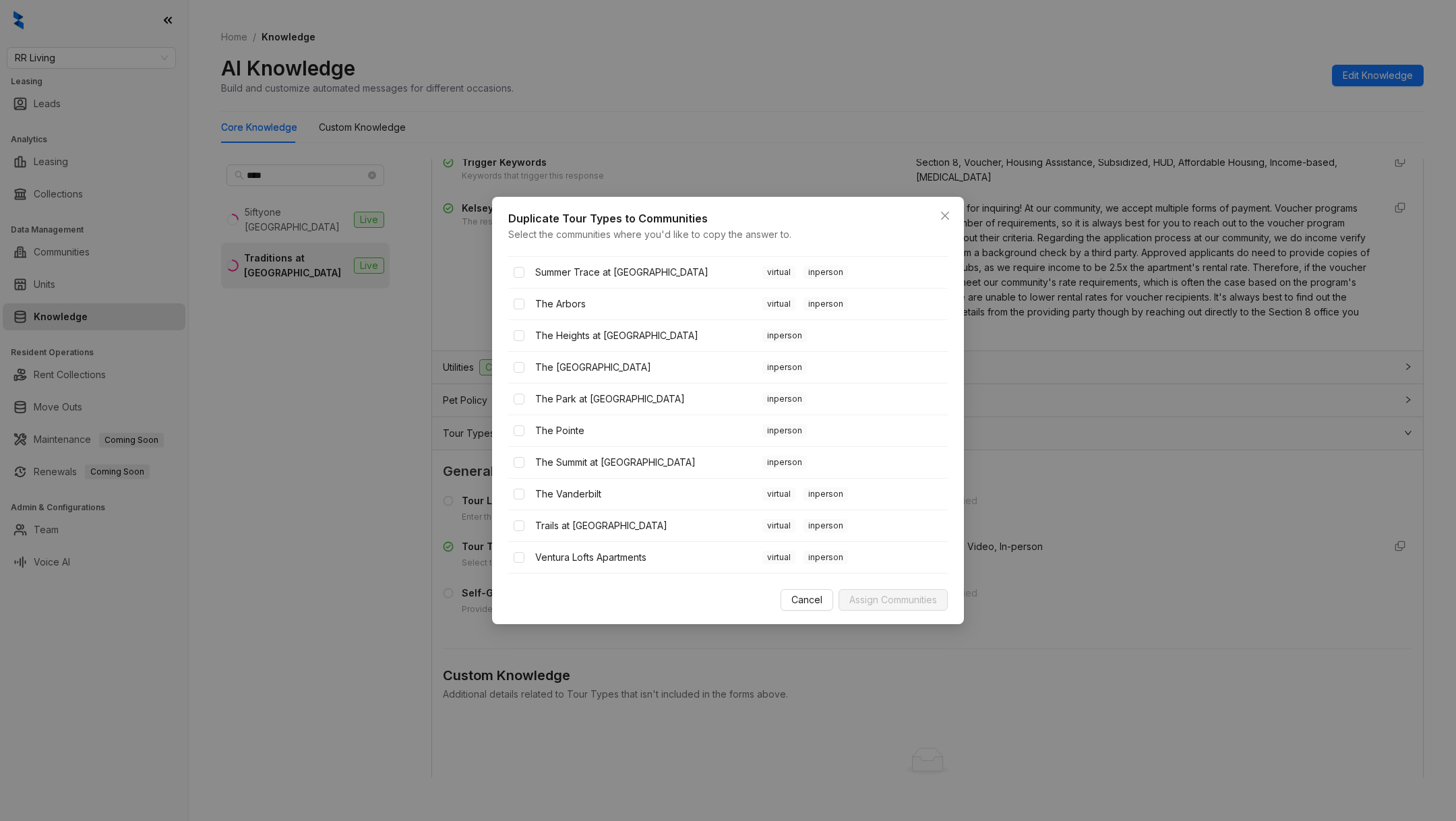
click at [1204, 492] on div "Duplicate Tour Types to Communities Select the communities where you'd like to …" at bounding box center [728, 410] width 1456 height 821
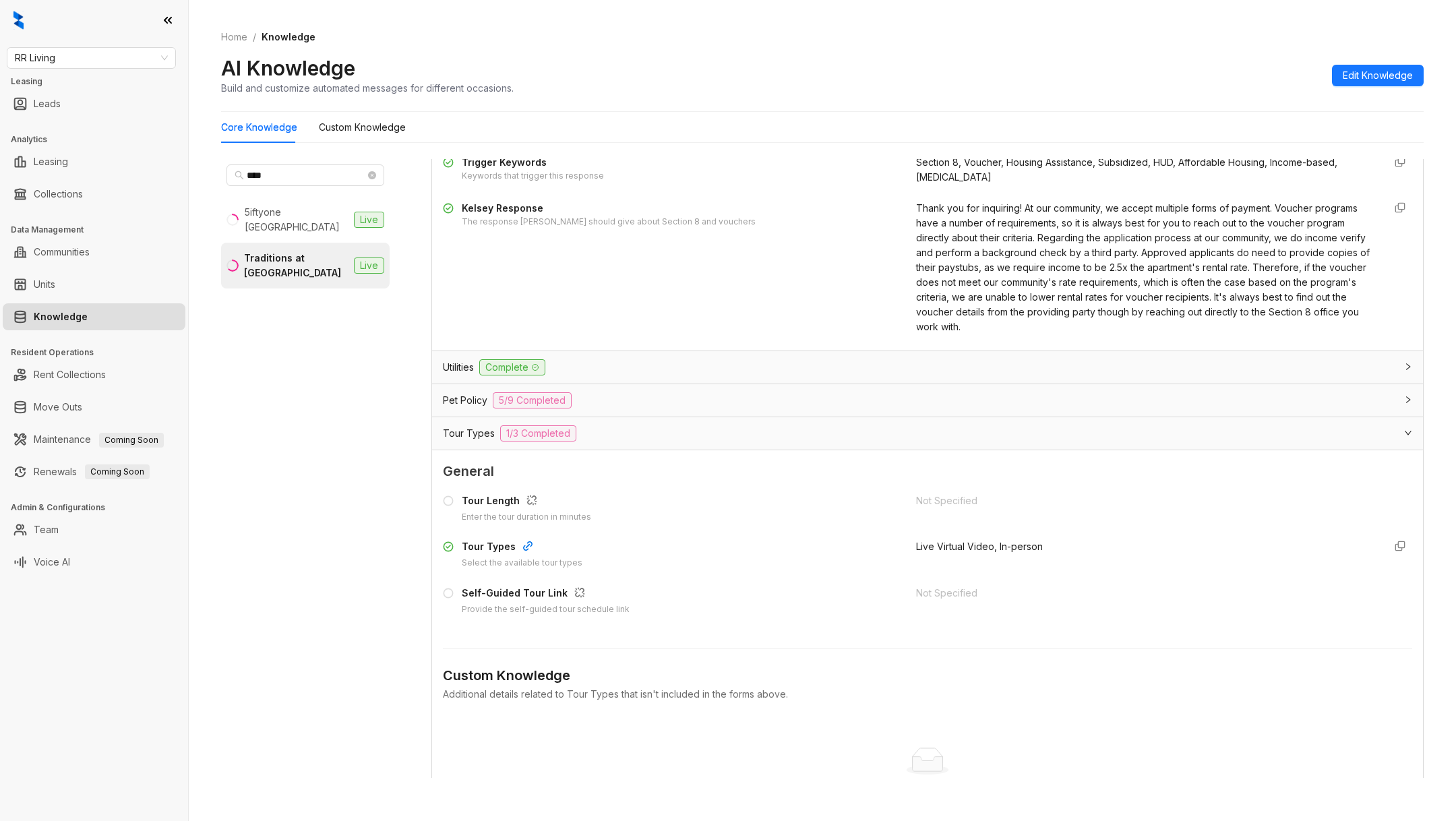
click at [953, 633] on div "Custom Knowledge Additional details related to Tour Types that isn't included i…" at bounding box center [927, 745] width 969 height 224
click at [447, 591] on icon at bounding box center [448, 593] width 10 height 10
click at [471, 596] on div "Self-Guided Tour Link" at bounding box center [546, 595] width 168 height 17
click at [550, 575] on div "Tour Length Enter the tour duration in minutes Not Specified Tour Types Select …" at bounding box center [927, 555] width 969 height 134
click at [446, 586] on div "Self-Guided Tour Link Provide the self-guided tour schedule link" at bounding box center [671, 601] width 457 height 30
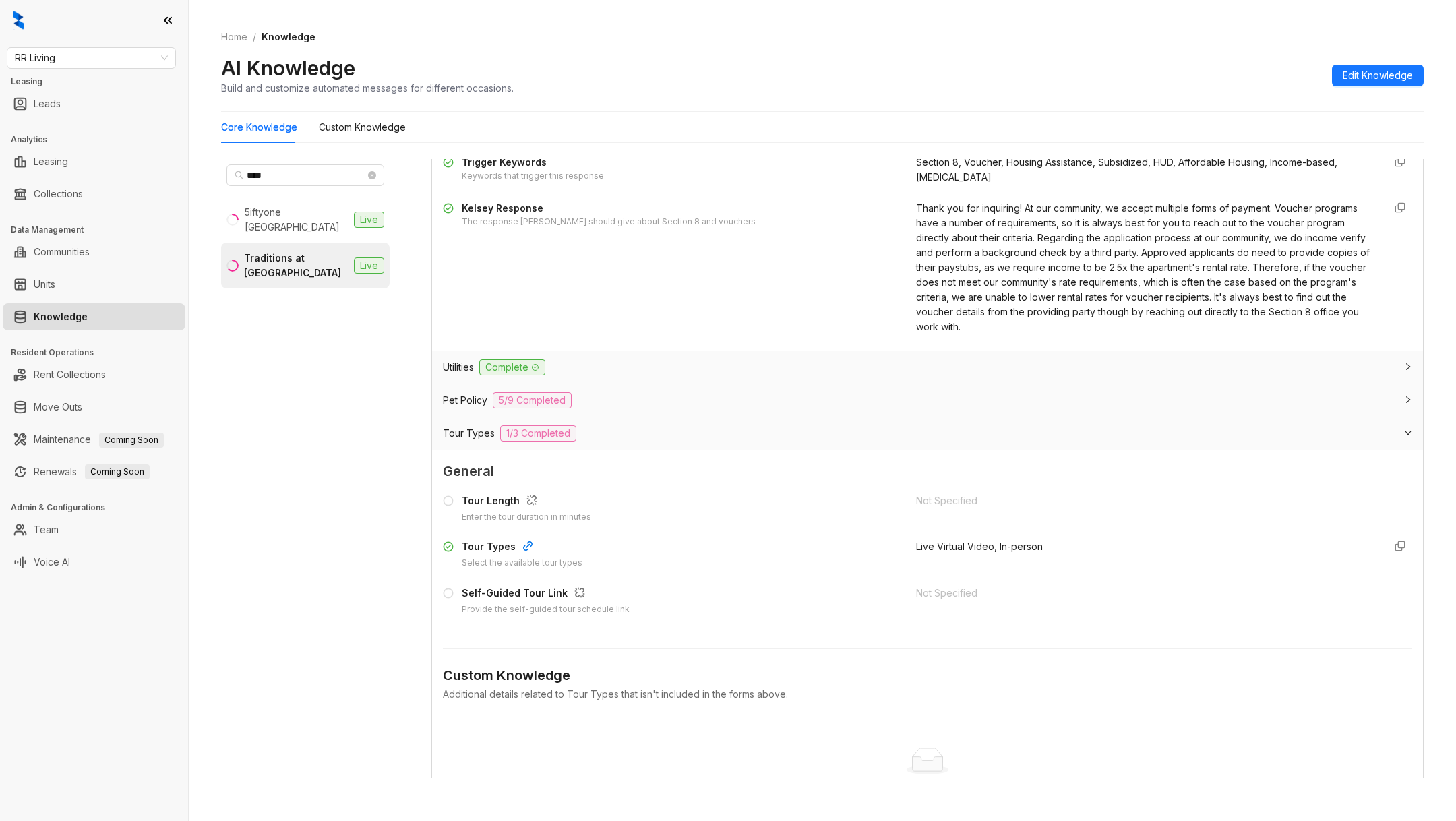
click at [1056, 554] on div "Live Virtual Video, In-person" at bounding box center [1144, 554] width 457 height 30
click at [965, 586] on div "Not Specified" at bounding box center [1144, 593] width 457 height 15
click at [991, 593] on div "Not Specified" at bounding box center [1144, 593] width 457 height 15
click at [981, 593] on div "Not Specified" at bounding box center [1144, 593] width 457 height 15
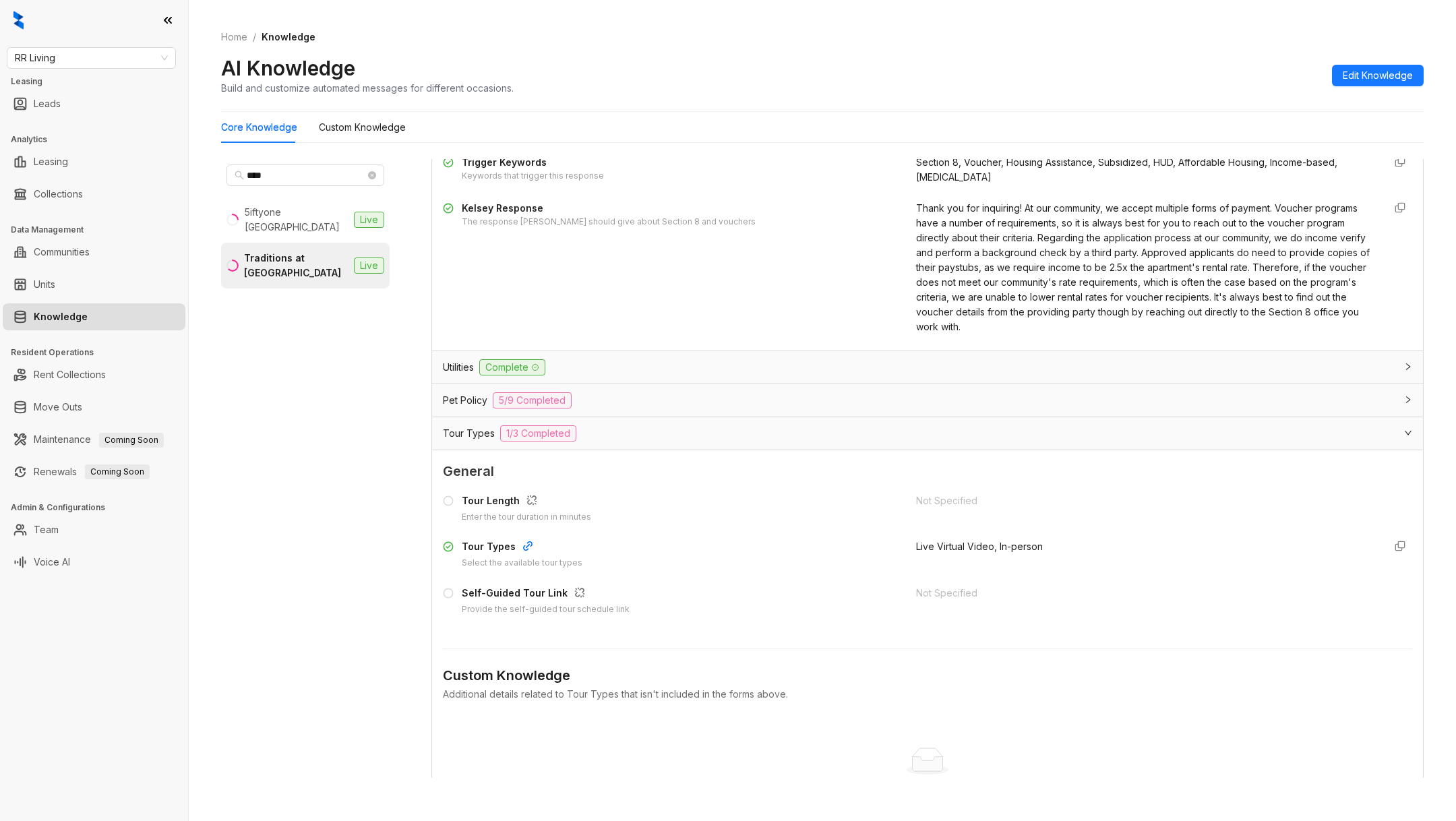
click at [964, 587] on div "Not Specified" at bounding box center [1144, 593] width 457 height 15
click at [963, 587] on div "Not Specified" at bounding box center [1144, 593] width 457 height 15
click at [1399, 542] on icon "button" at bounding box center [1400, 546] width 10 height 10
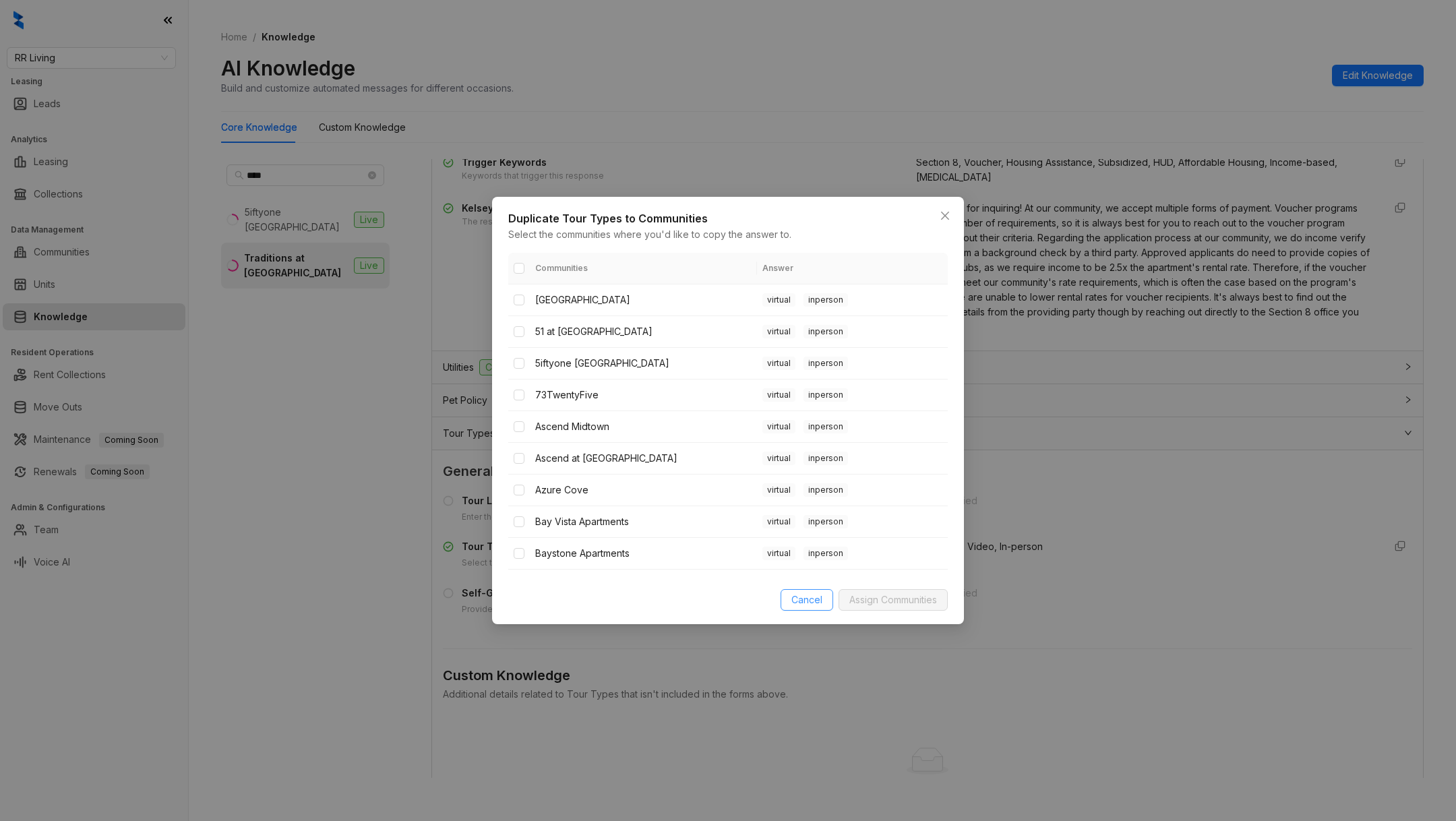
click at [801, 596] on span "Cancel" at bounding box center [807, 600] width 31 height 15
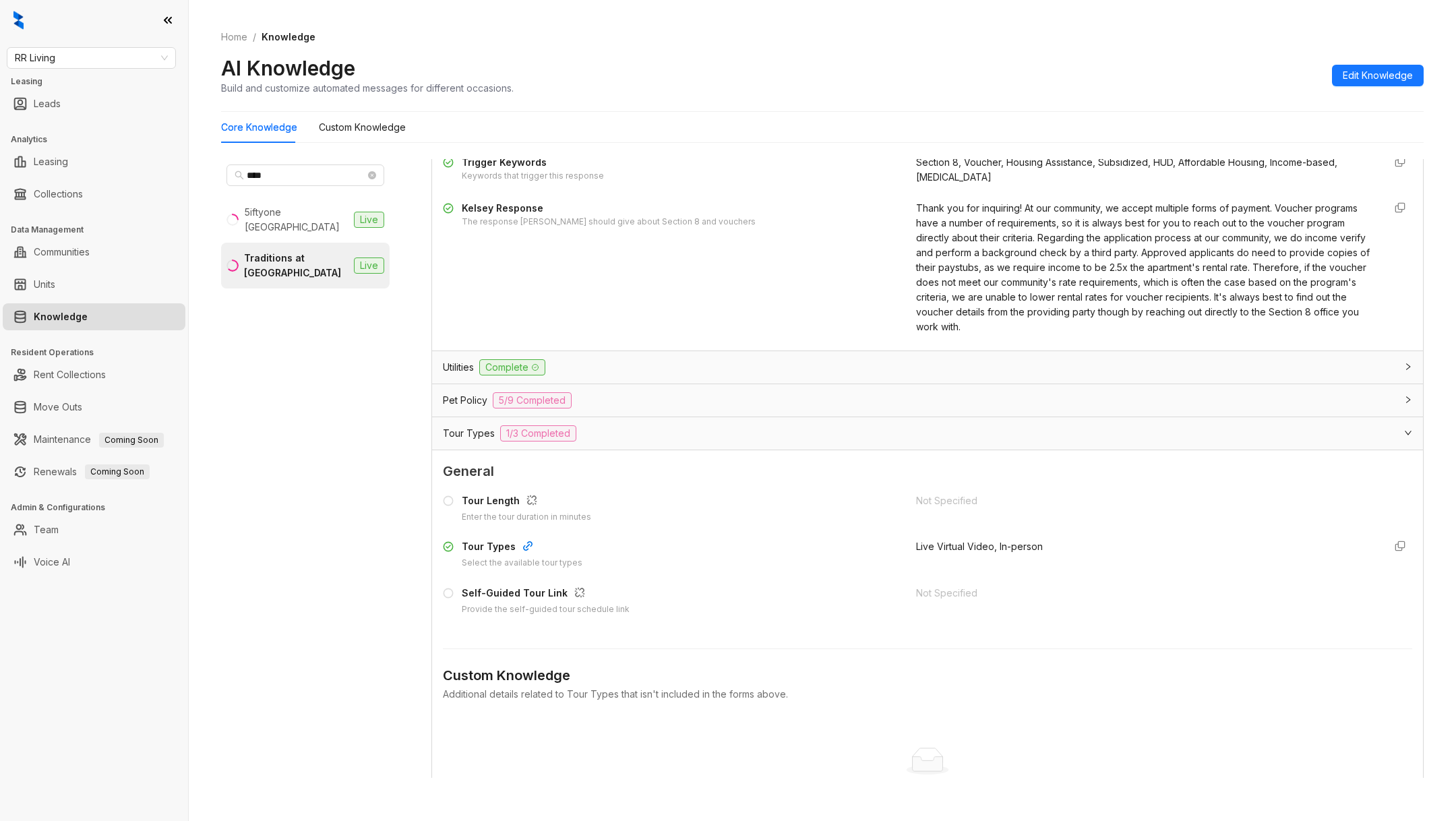
click at [960, 580] on div "Tour Length Enter the tour duration in minutes Not Specified Tour Types Select …" at bounding box center [927, 555] width 969 height 134
click at [961, 586] on div "Not Specified" at bounding box center [1144, 593] width 457 height 15
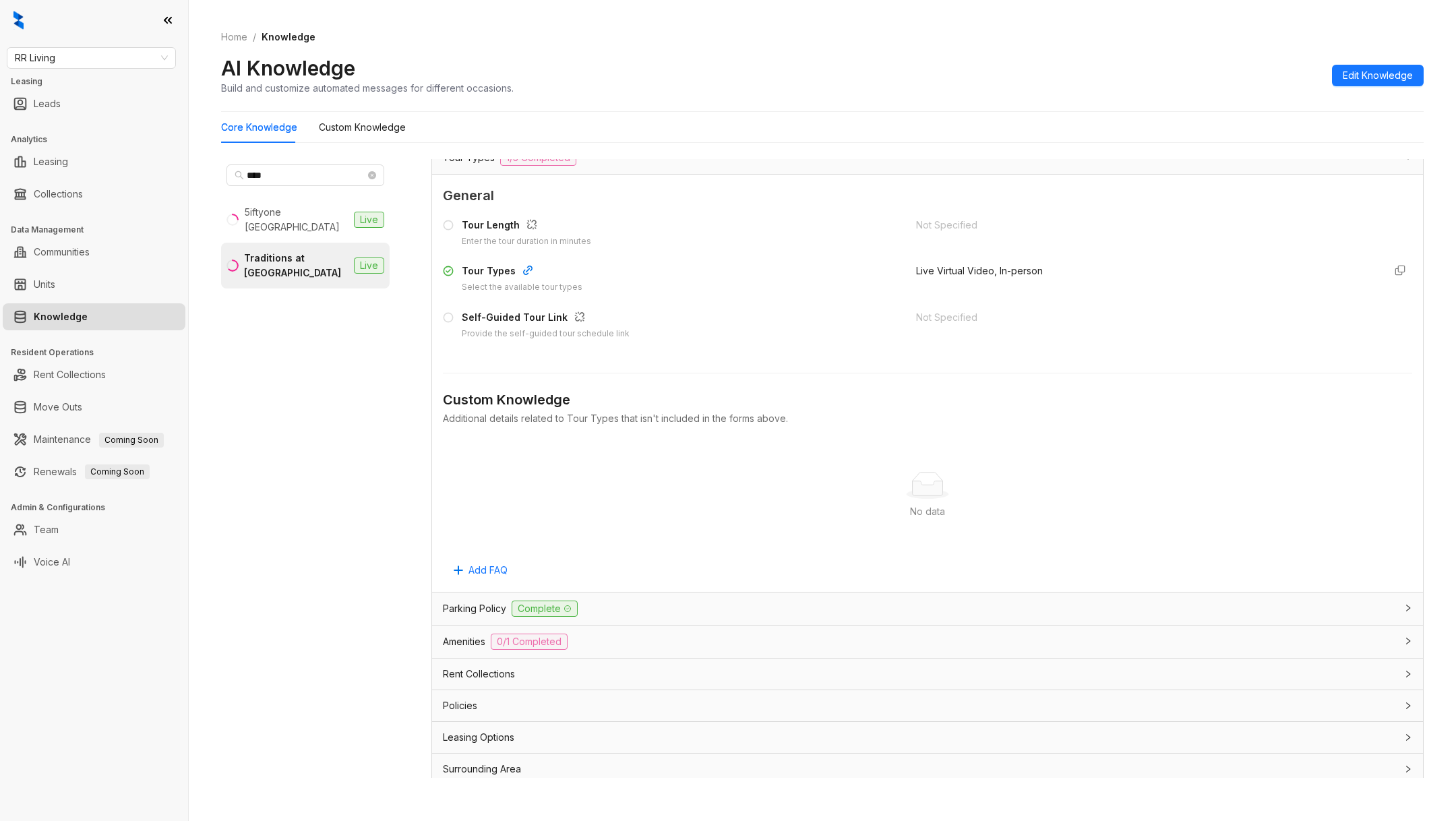
scroll to position [42, 0]
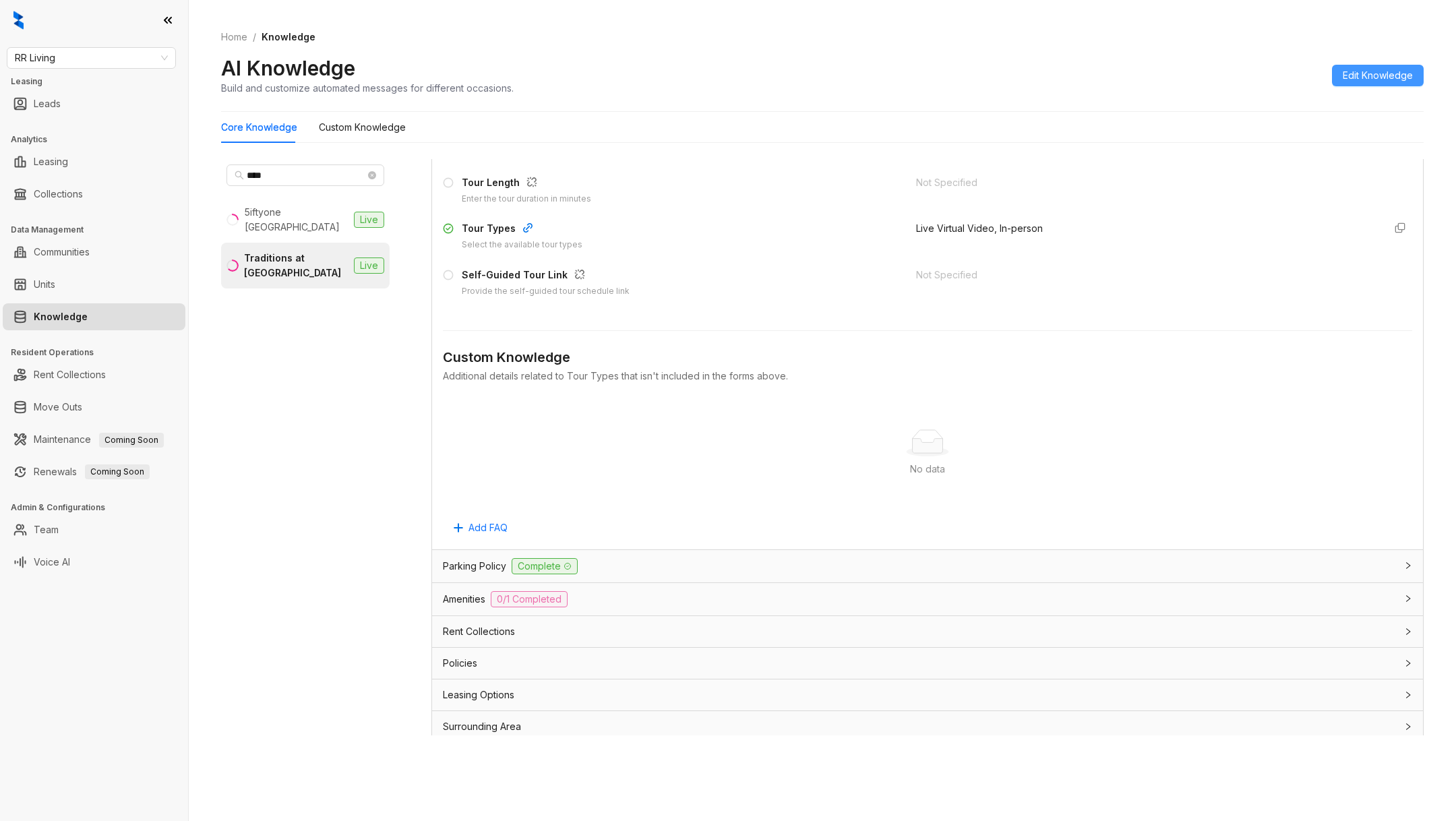
click at [1372, 67] on button "Edit Knowledge" at bounding box center [1378, 75] width 92 height 22
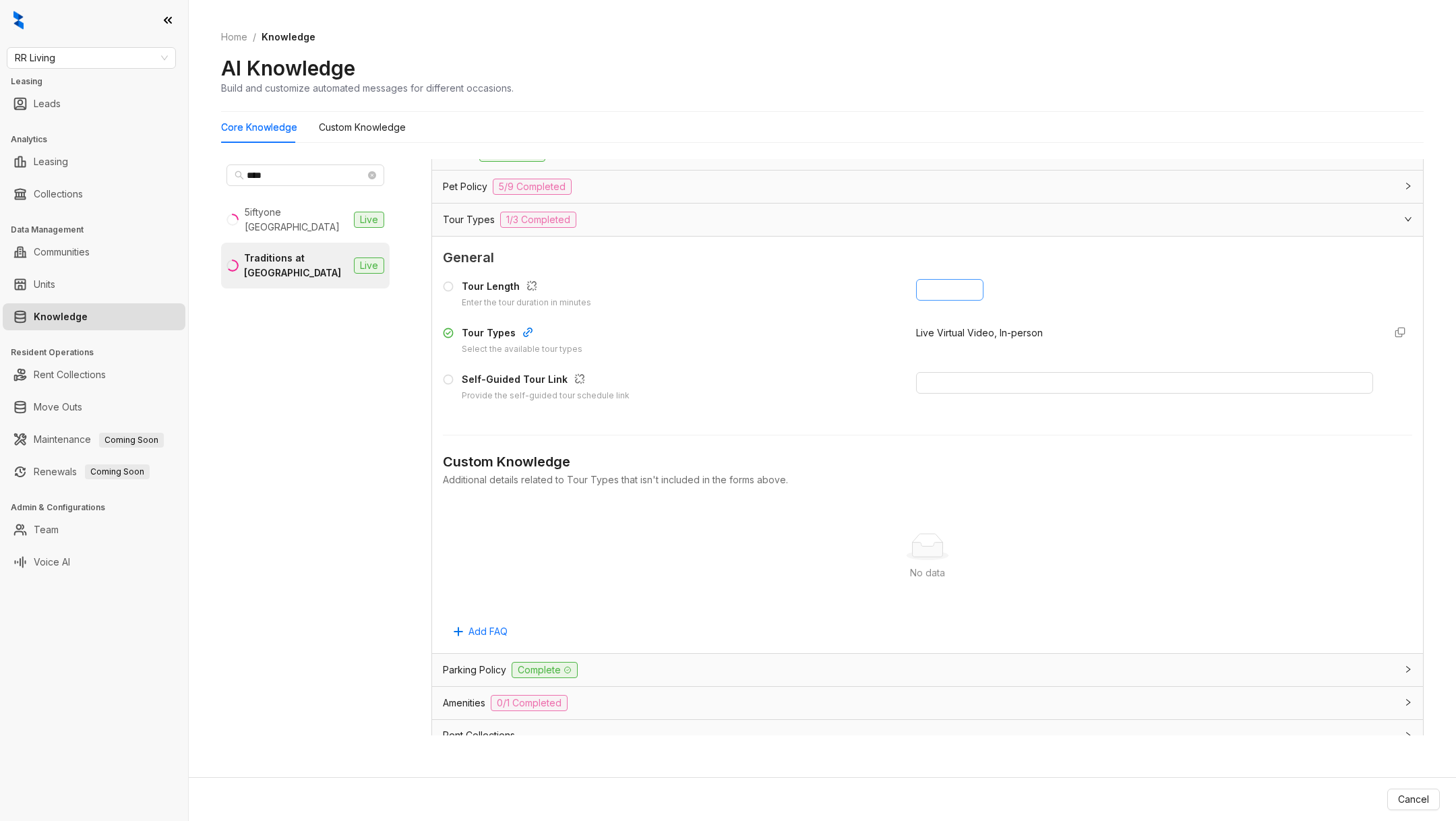
scroll to position [3499, 0]
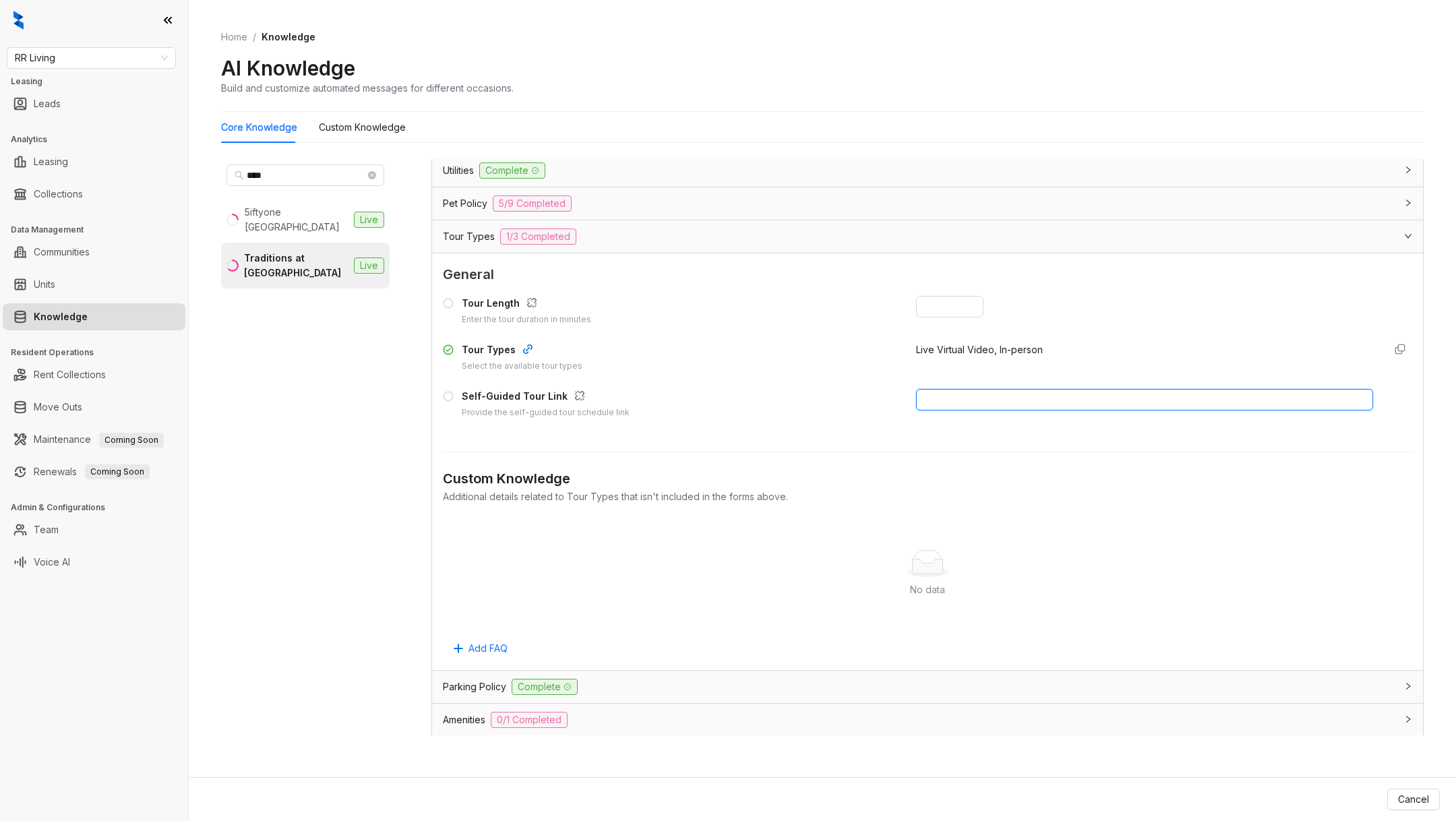
click at [964, 389] on input "text" at bounding box center [1144, 400] width 457 height 22
type input "*"
click at [1297, 791] on button "Cancel" at bounding box center [1299, 799] width 53 height 22
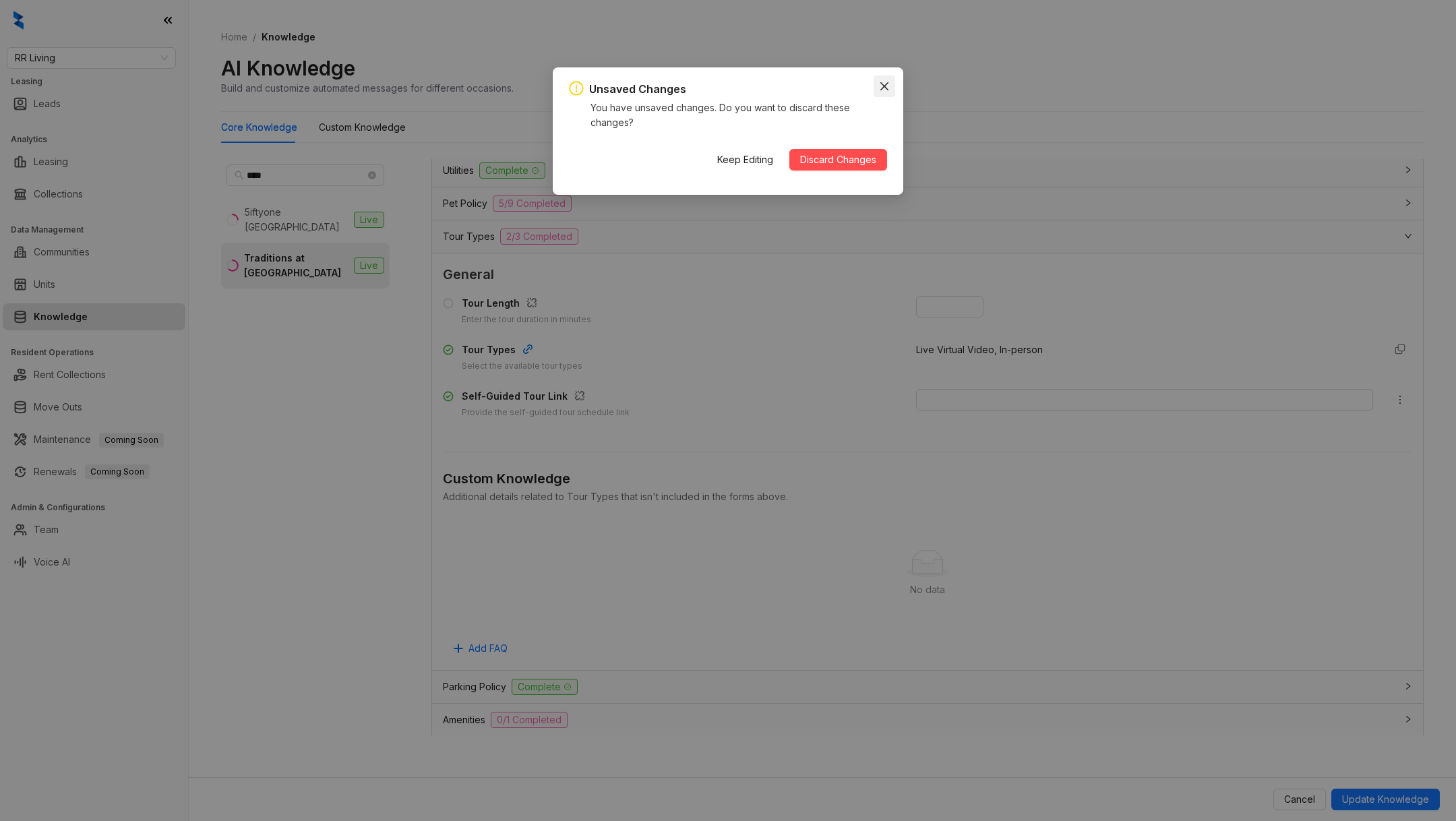
click at [880, 81] on icon "close" at bounding box center [884, 86] width 10 height 10
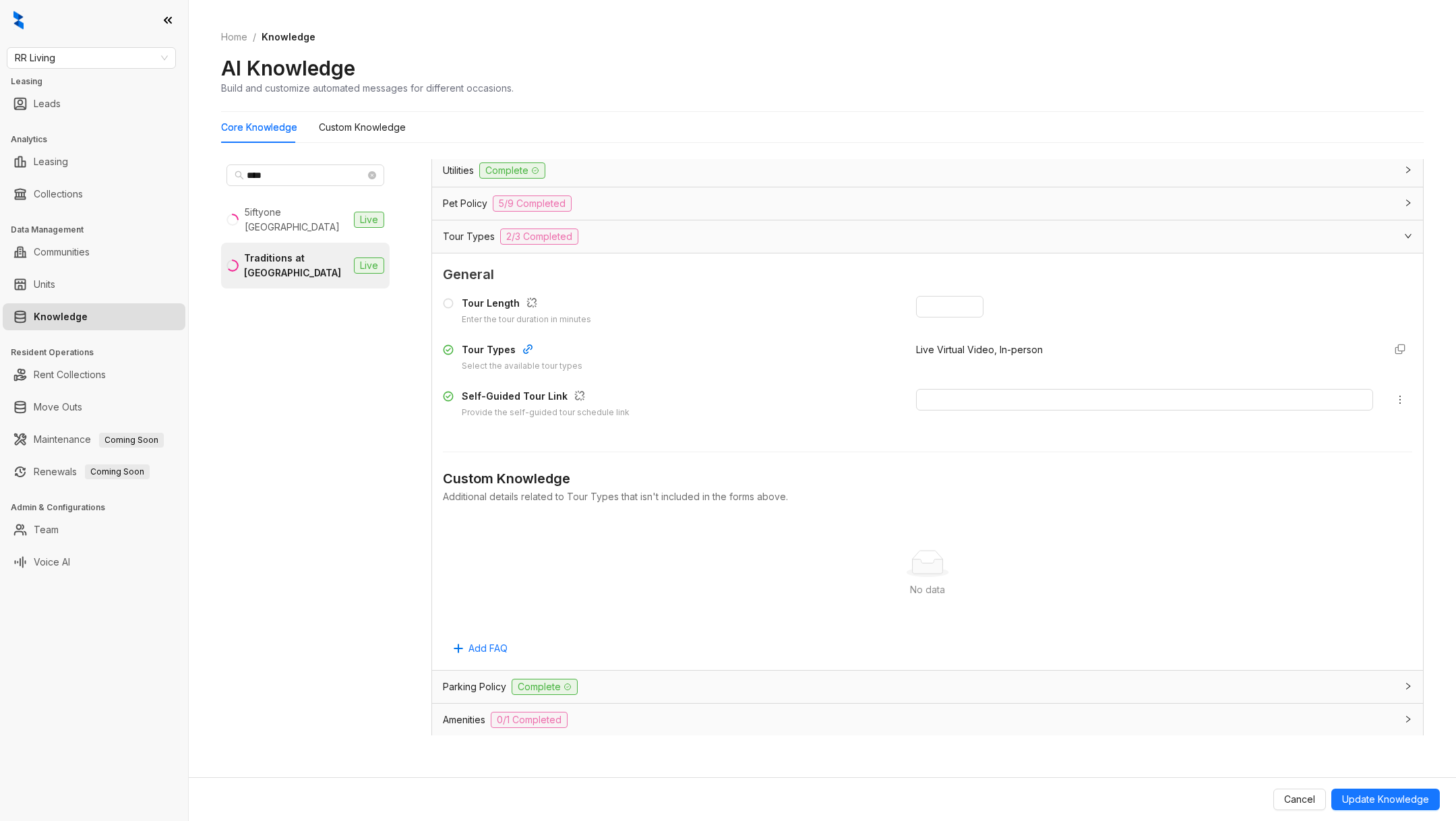
click at [1384, 814] on div "Cancel Update Knowledge" at bounding box center [822, 799] width 1267 height 44
click at [1378, 799] on span "Update Knowledge" at bounding box center [1386, 799] width 87 height 15
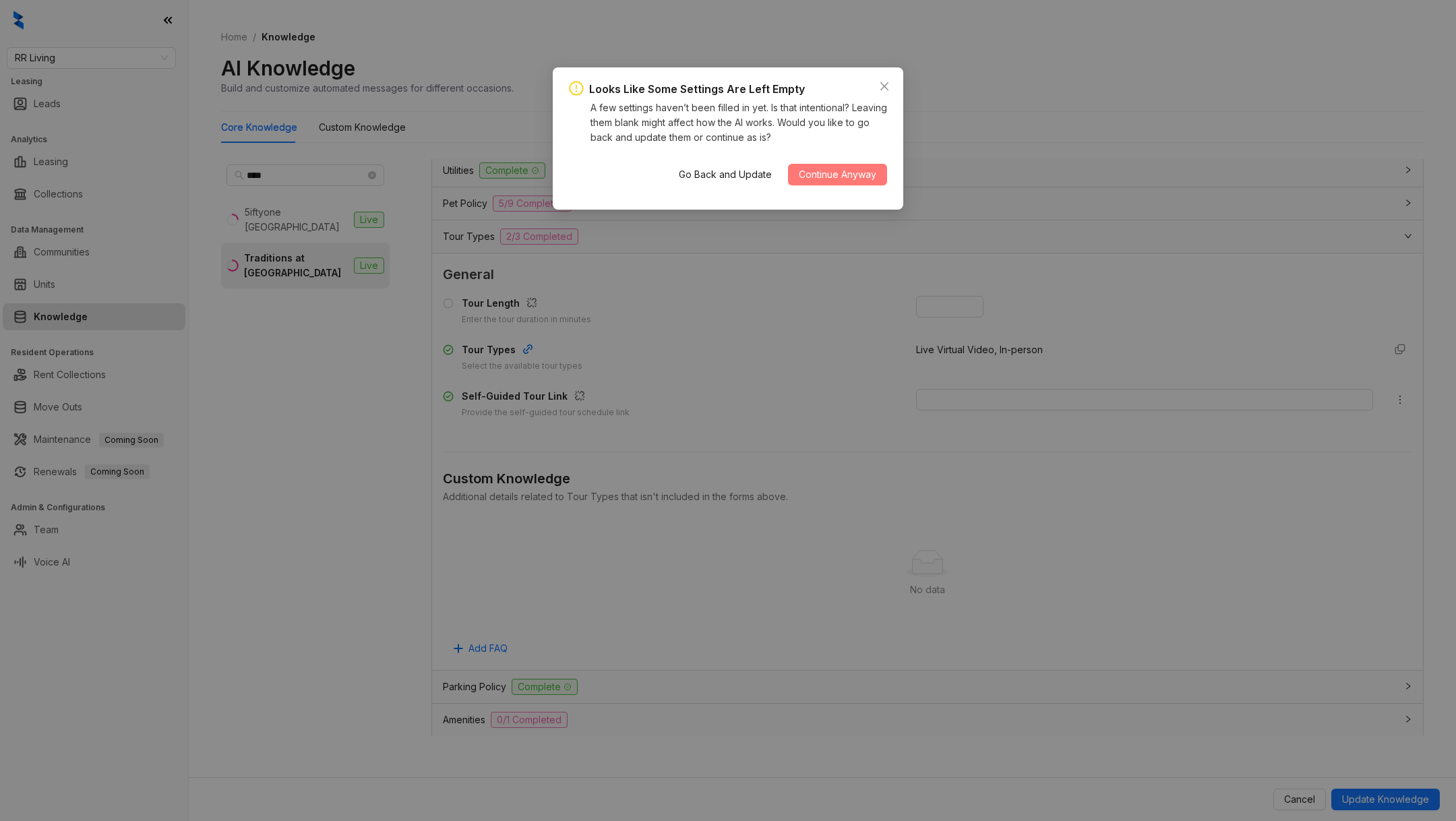
click at [876, 168] on button "Continue Anyway" at bounding box center [837, 174] width 99 height 22
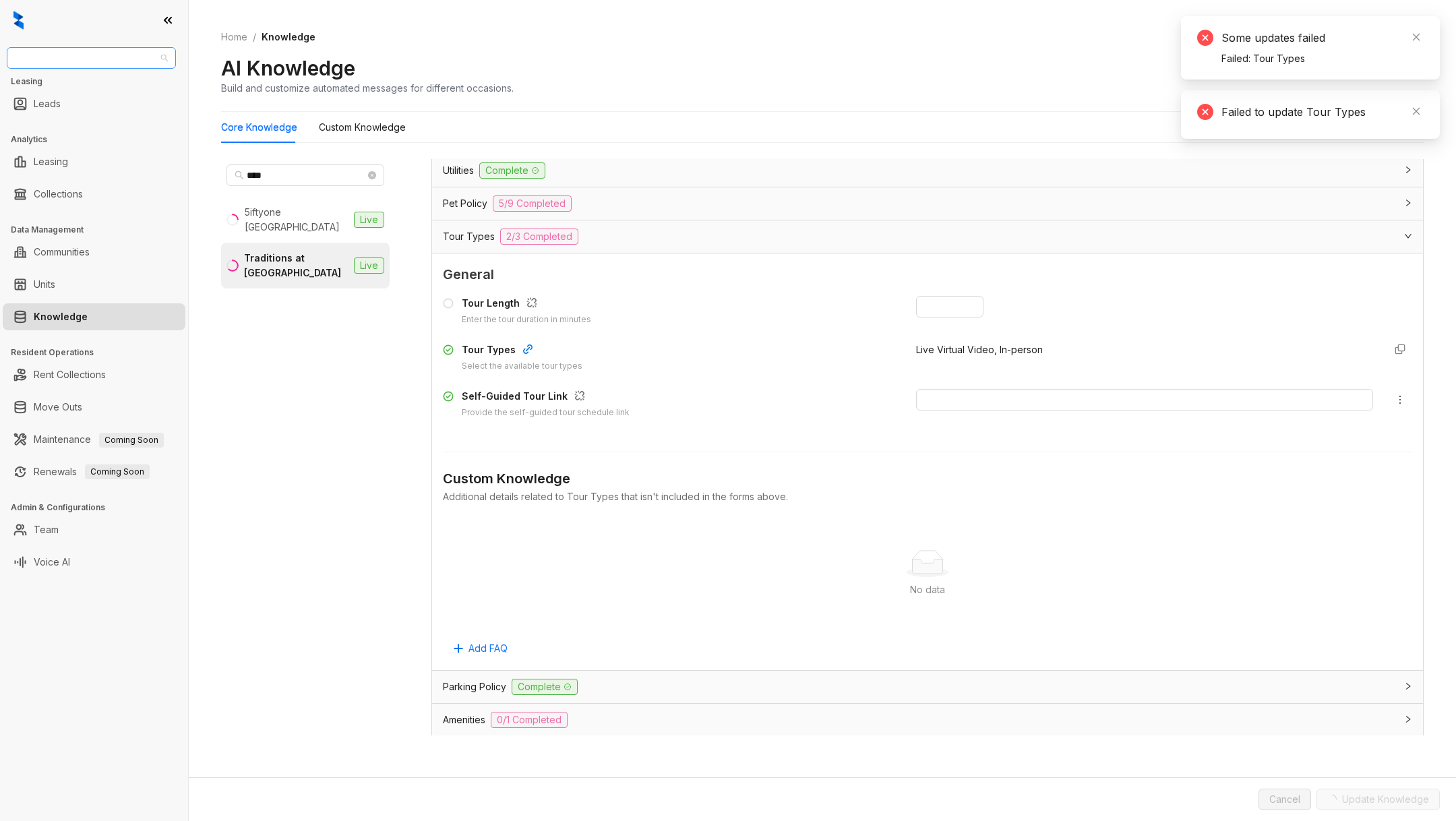
click at [120, 64] on span "RR Living" at bounding box center [91, 57] width 153 height 20
type input "*"
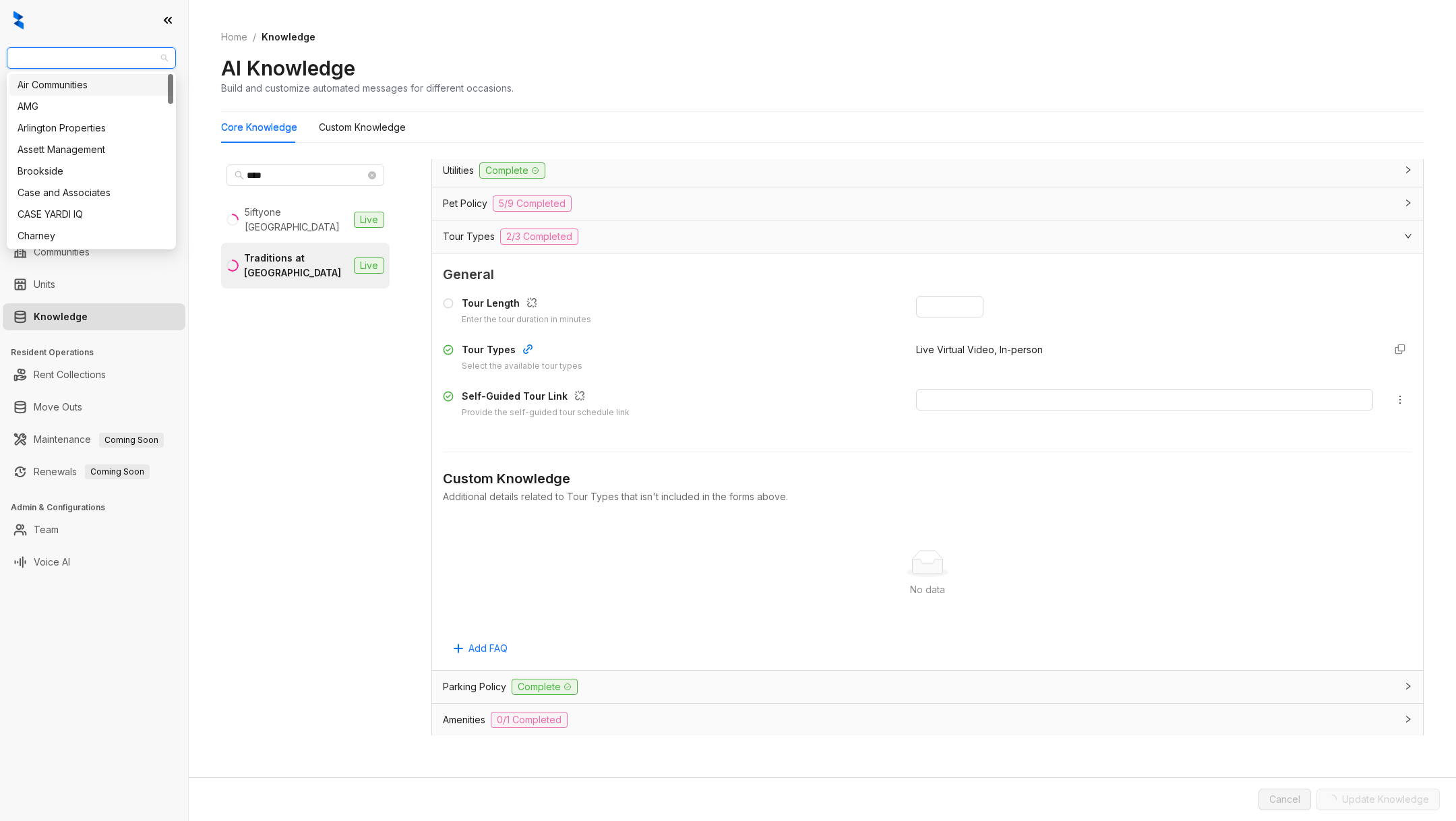
type input "*"
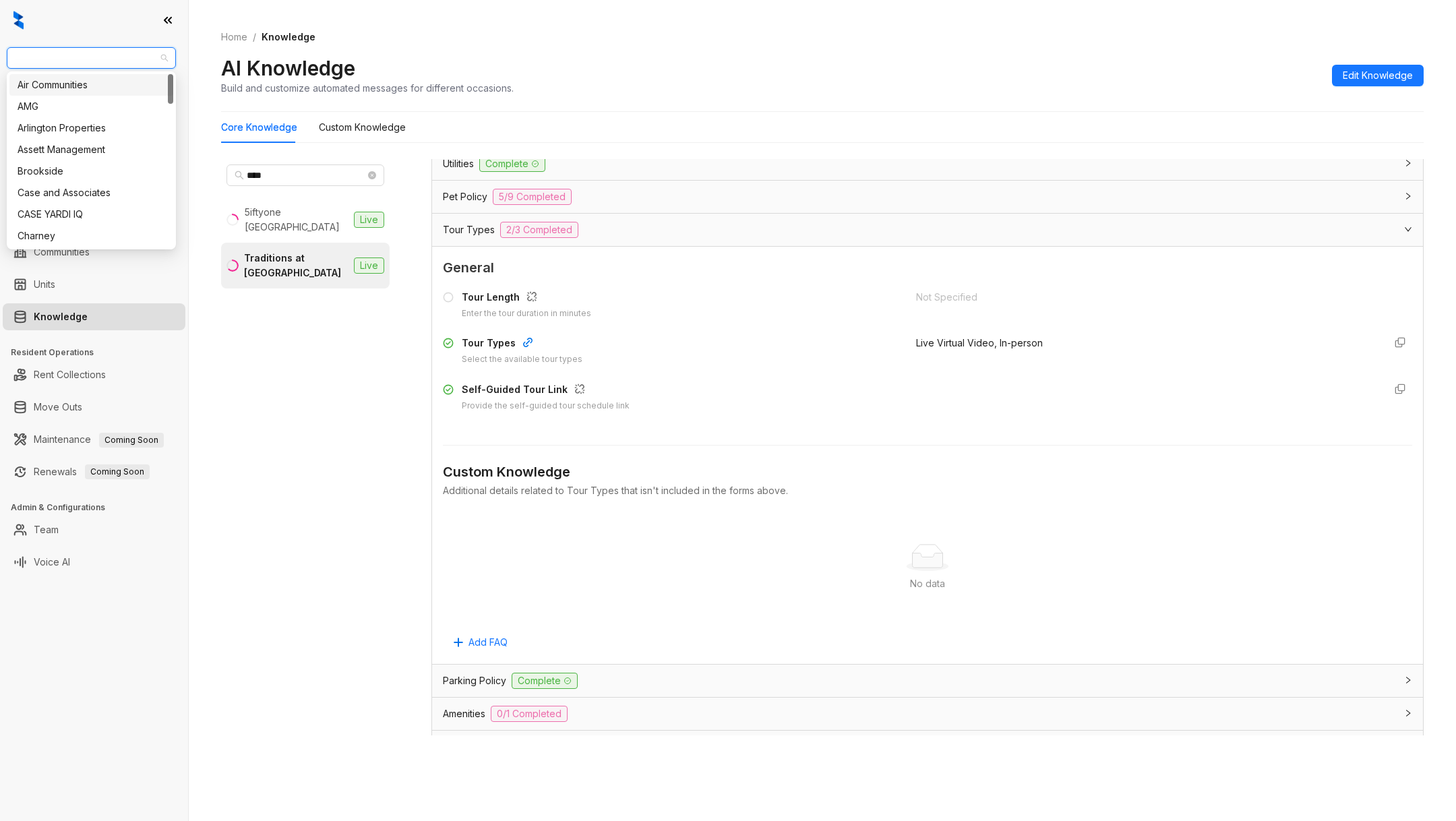
scroll to position [0, 0]
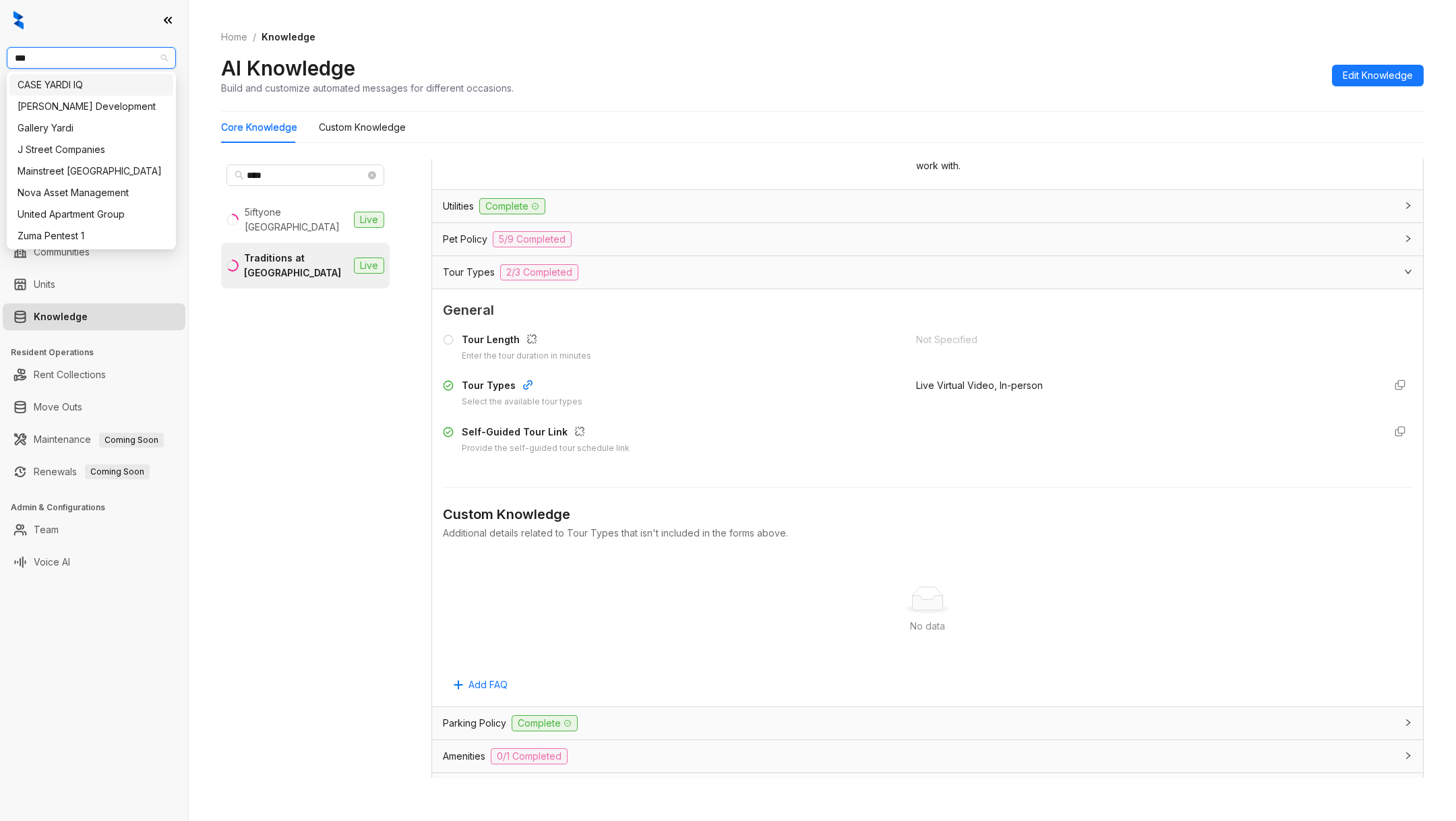
type input "****"
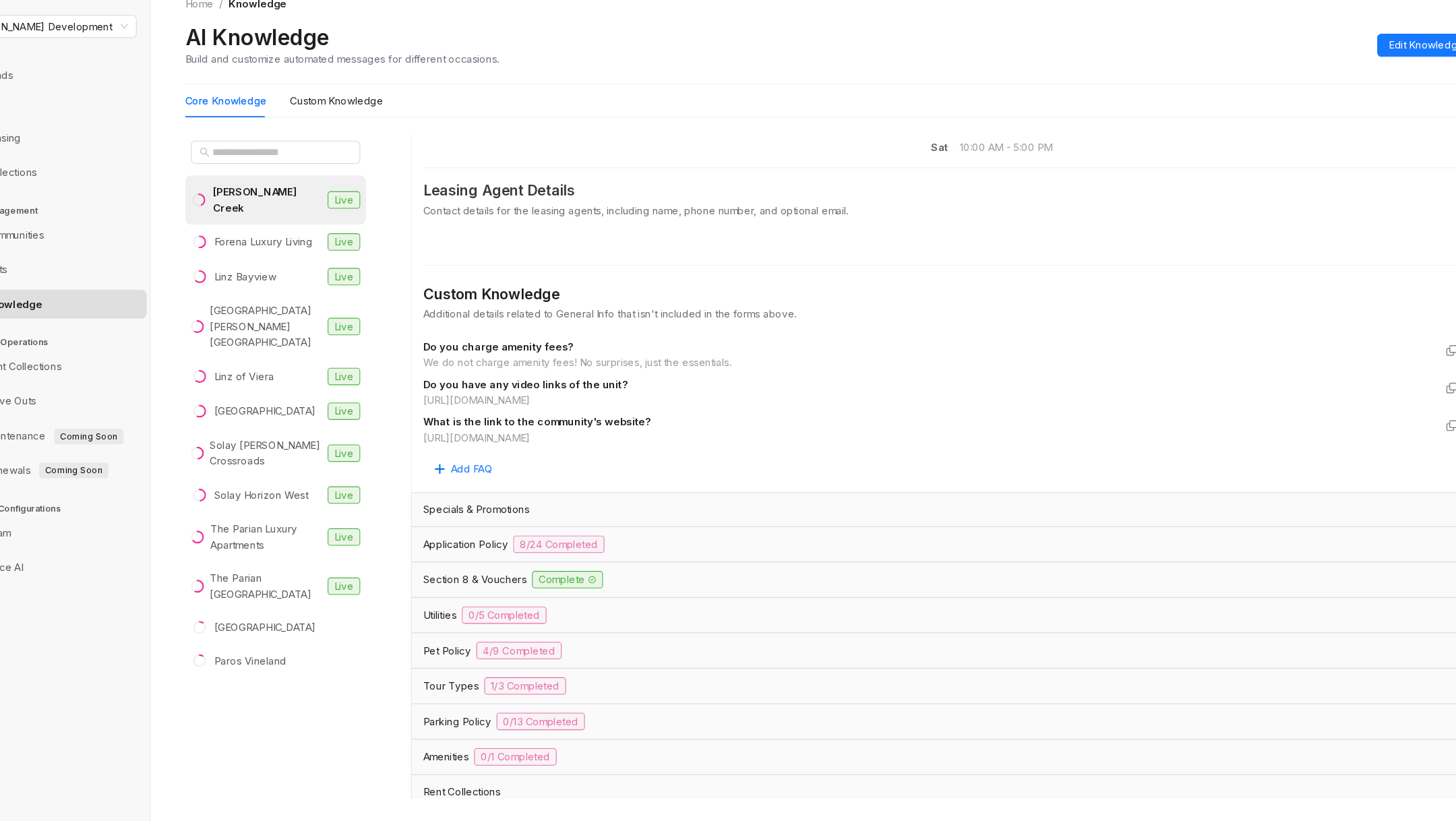
scroll to position [635, 0]
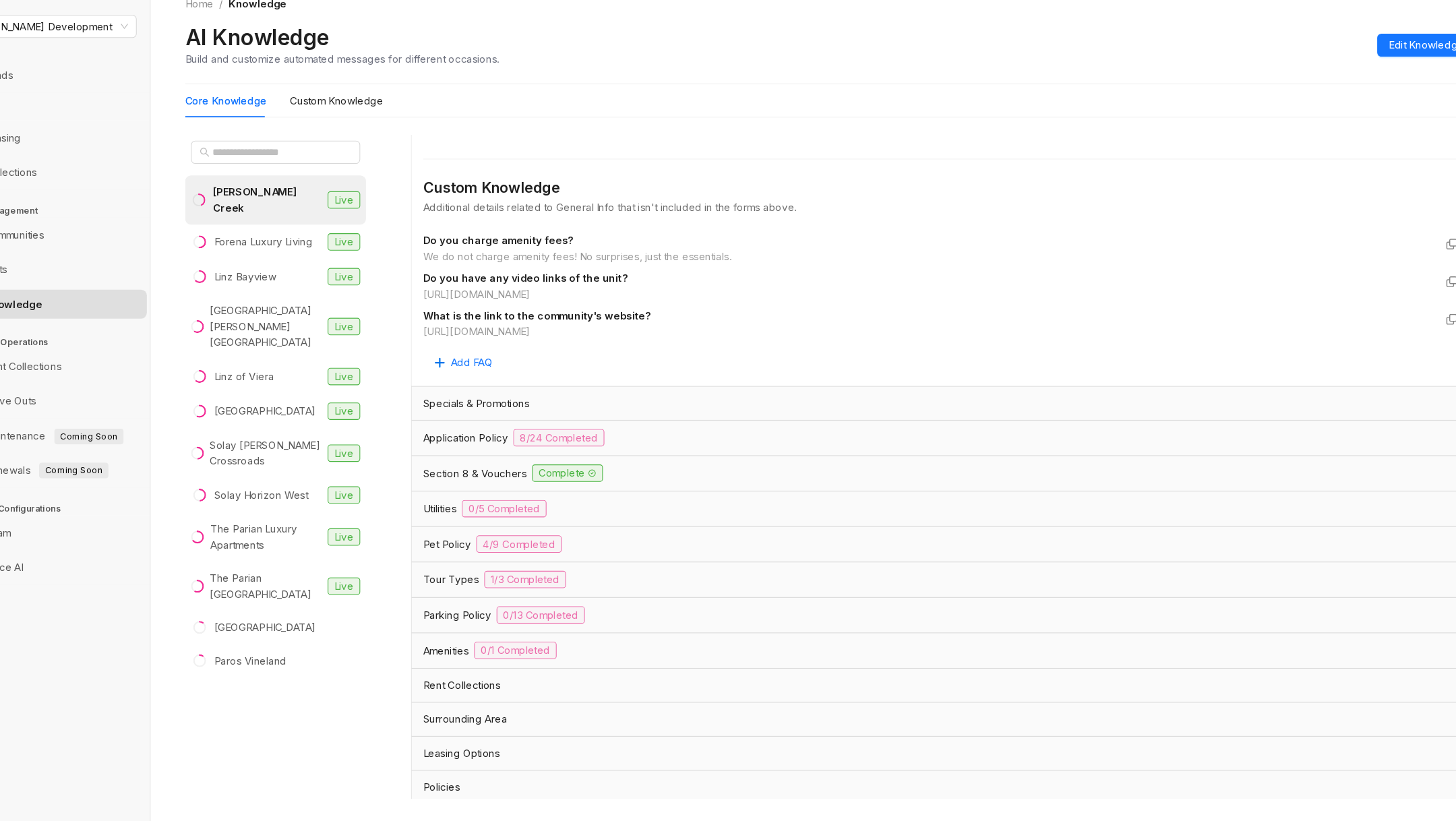
click at [675, 557] on div "Tour Types 1/3 Completed" at bounding box center [927, 573] width 991 height 32
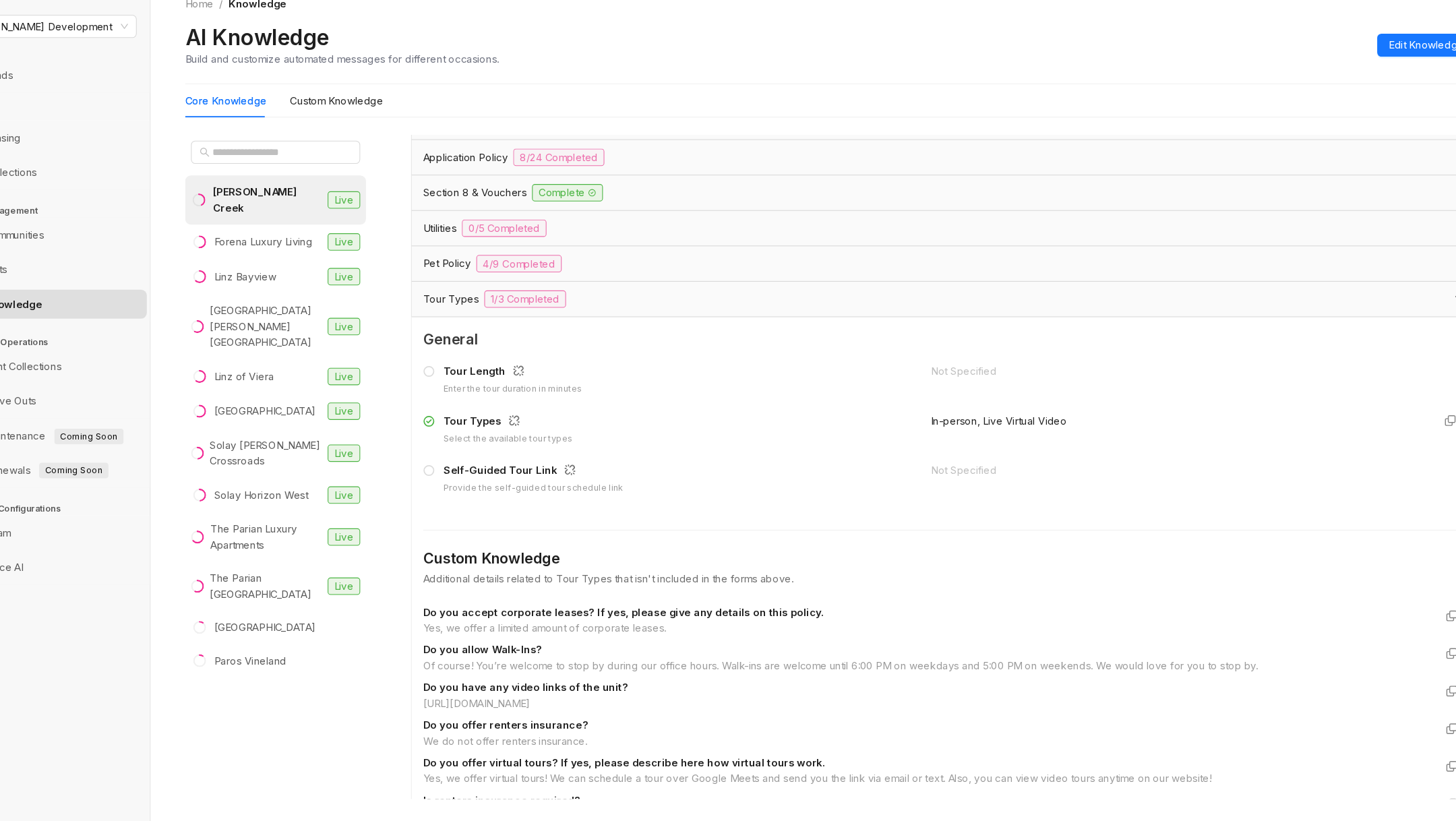
scroll to position [900, 0]
click at [1349, 68] on span "Edit Knowledge" at bounding box center [1377, 75] width 70 height 15
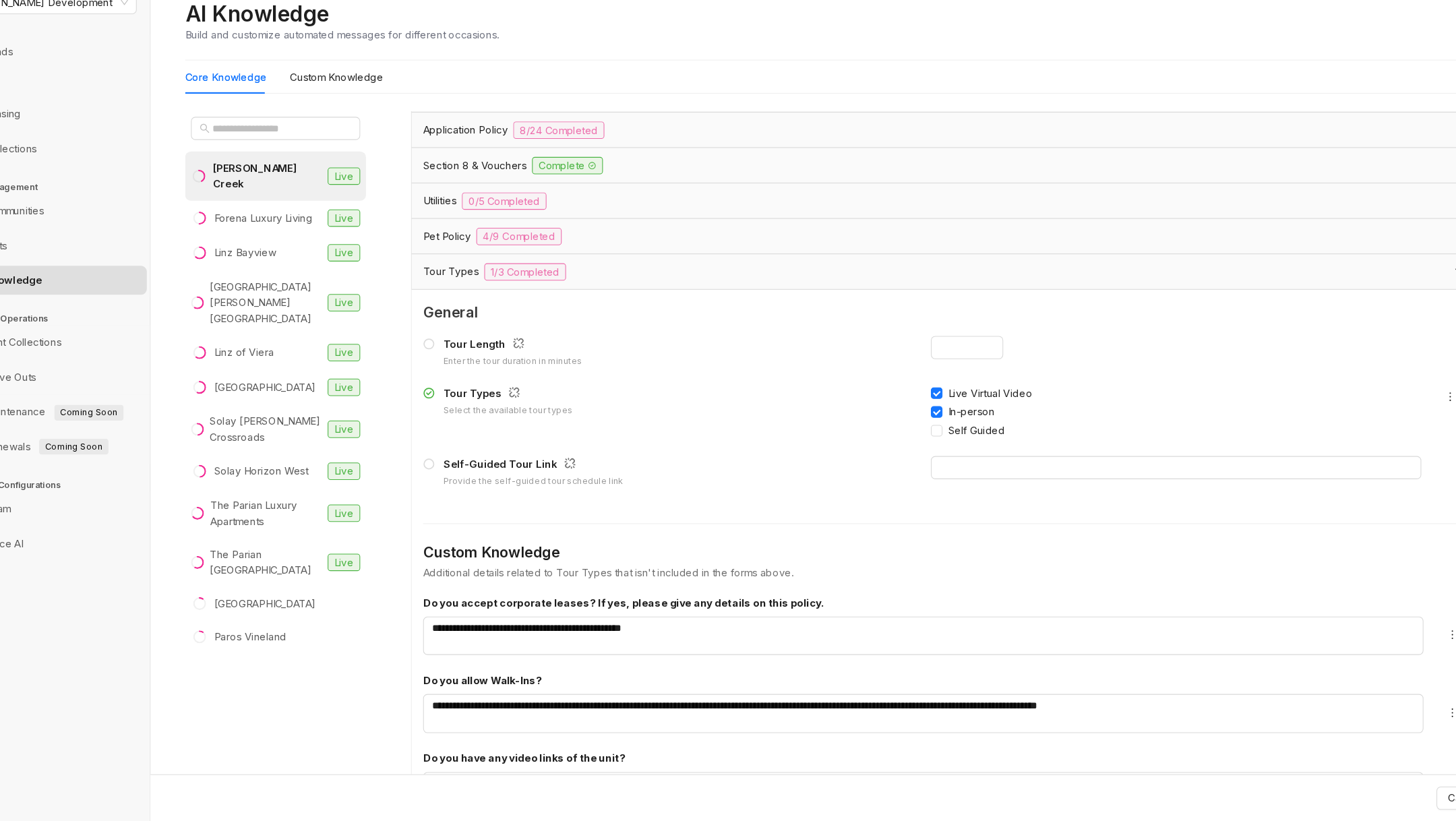
scroll to position [0, 0]
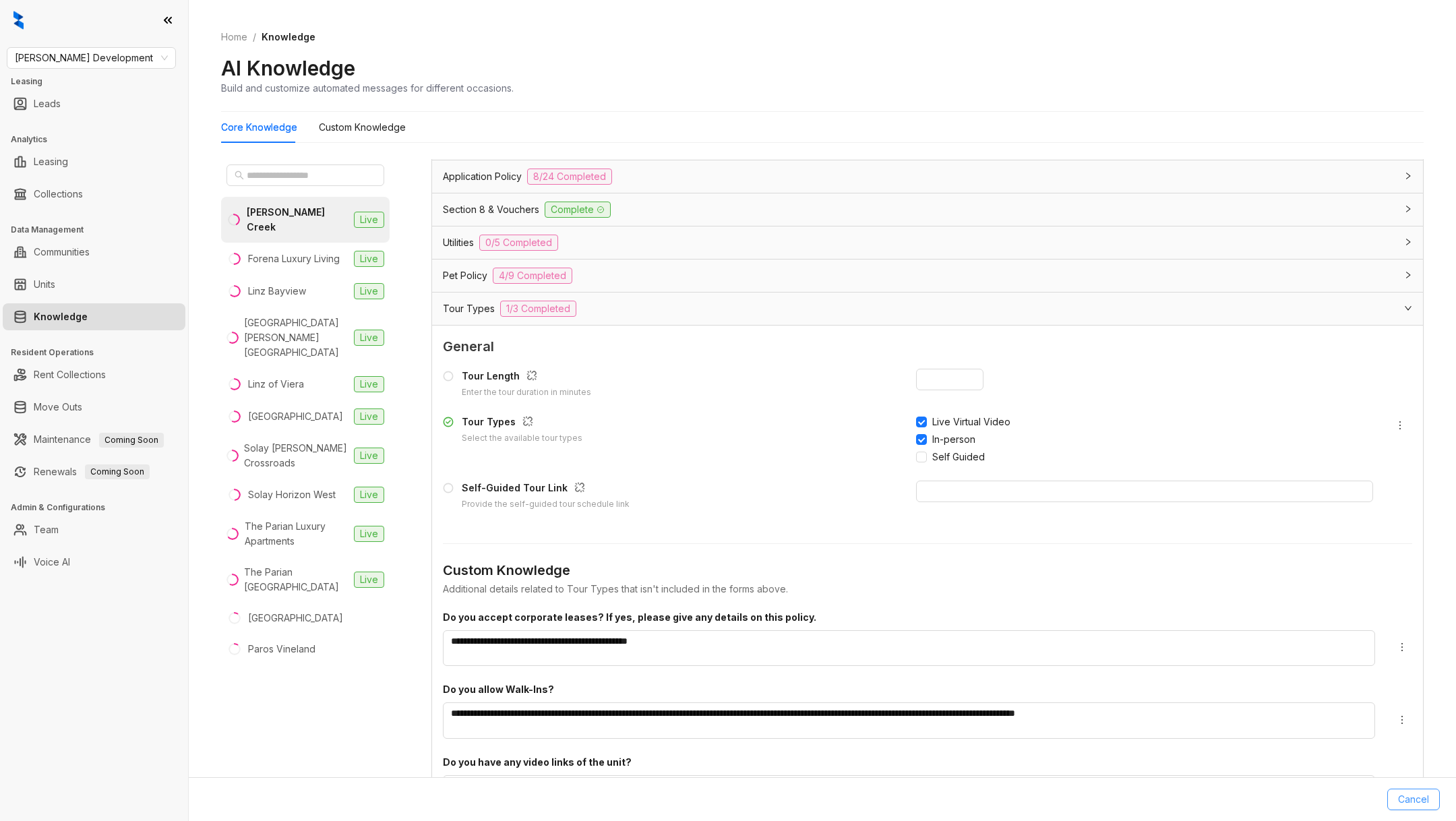
click at [1419, 798] on span "Cancel" at bounding box center [1414, 799] width 31 height 15
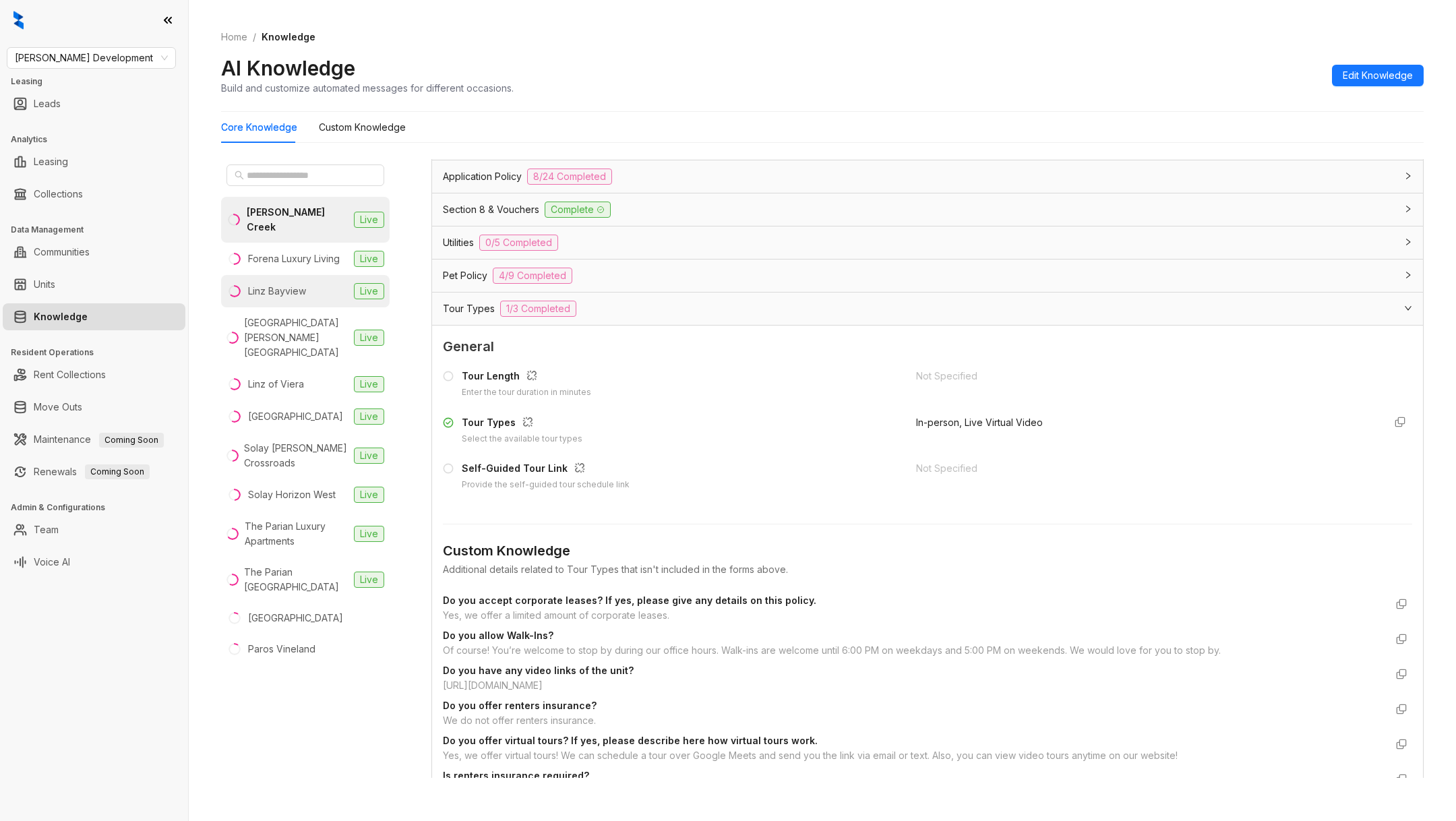
click at [292, 275] on li "Linz Bayview Live" at bounding box center [305, 290] width 168 height 32
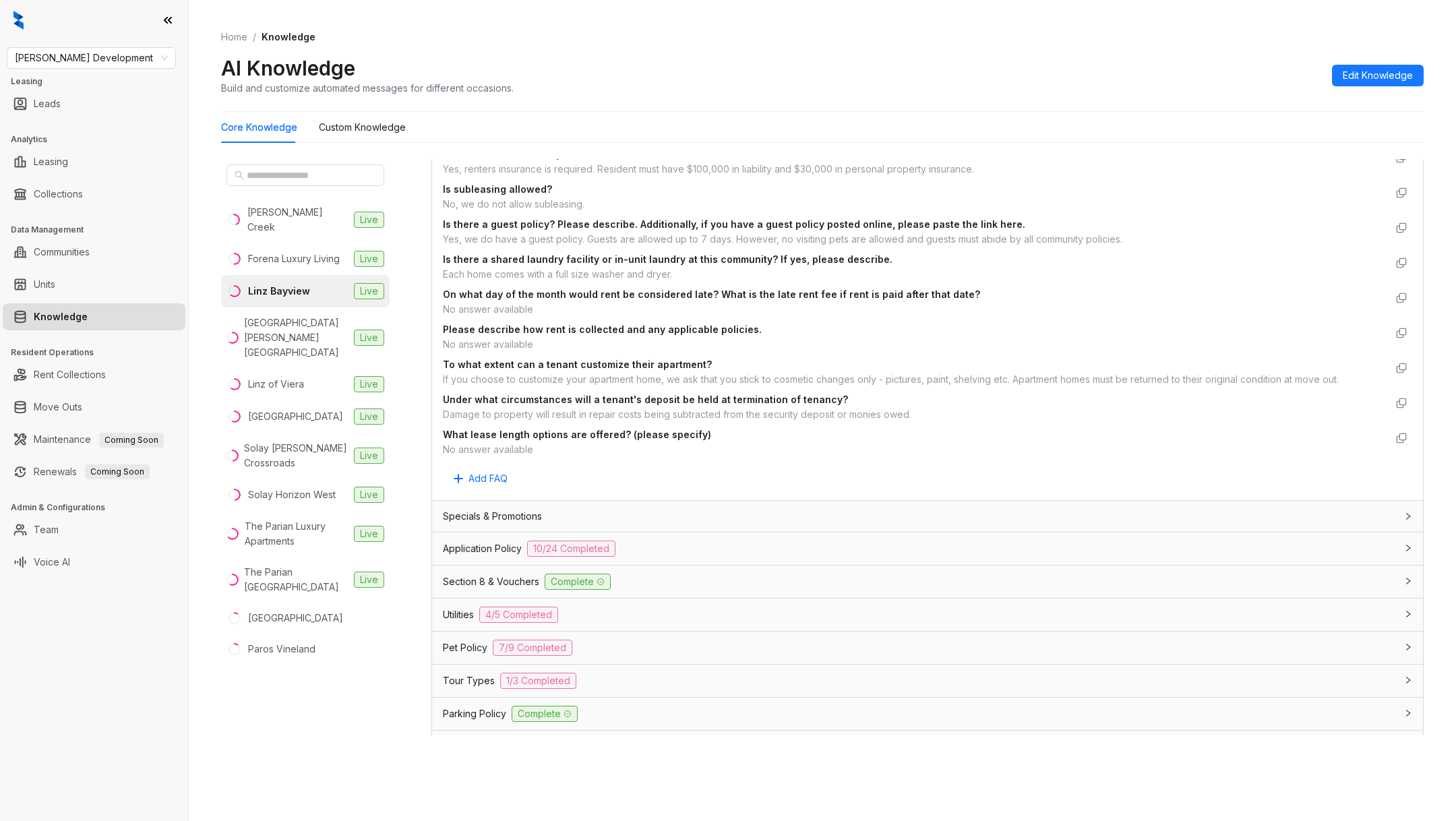
scroll to position [887, 0]
click at [1355, 71] on span "Edit Knowledge" at bounding box center [1377, 75] width 70 height 15
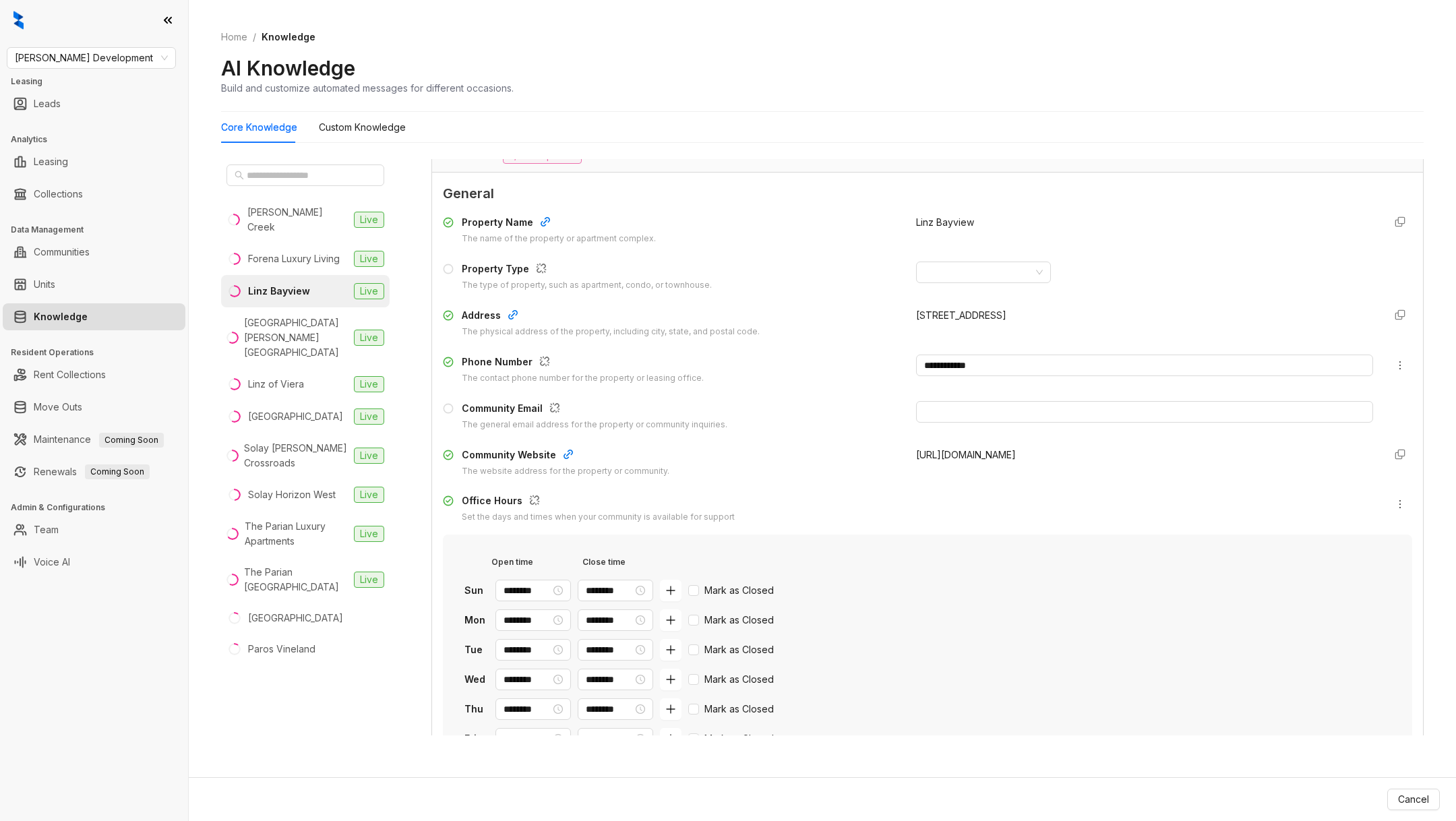
scroll to position [50, 0]
click at [676, 593] on icon "plus" at bounding box center [671, 590] width 10 height 10
click at [675, 618] on icon "button" at bounding box center [670, 616] width 9 height 10
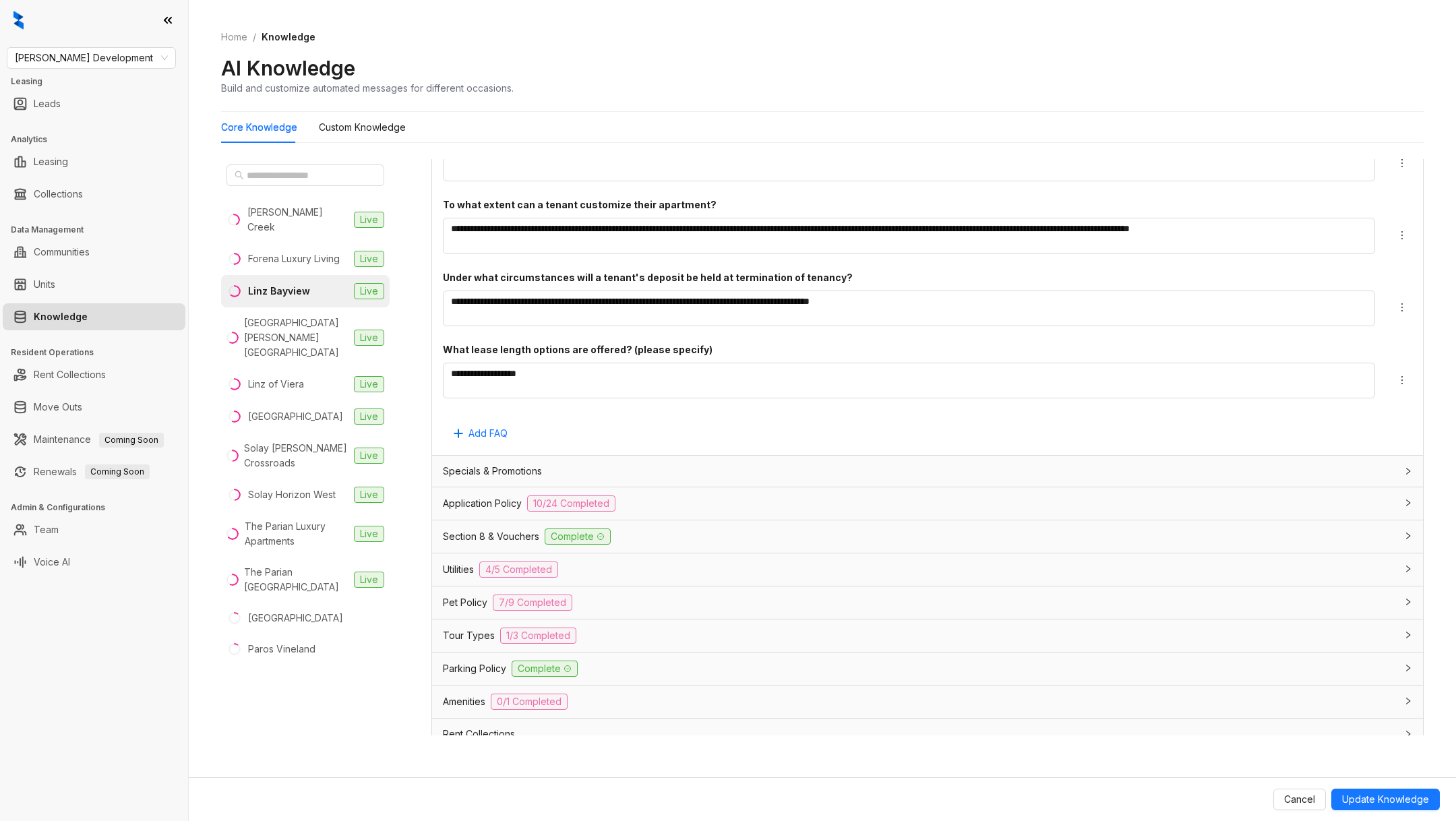
scroll to position [1639, 0]
click at [467, 629] on span "Tour Types" at bounding box center [469, 635] width 52 height 15
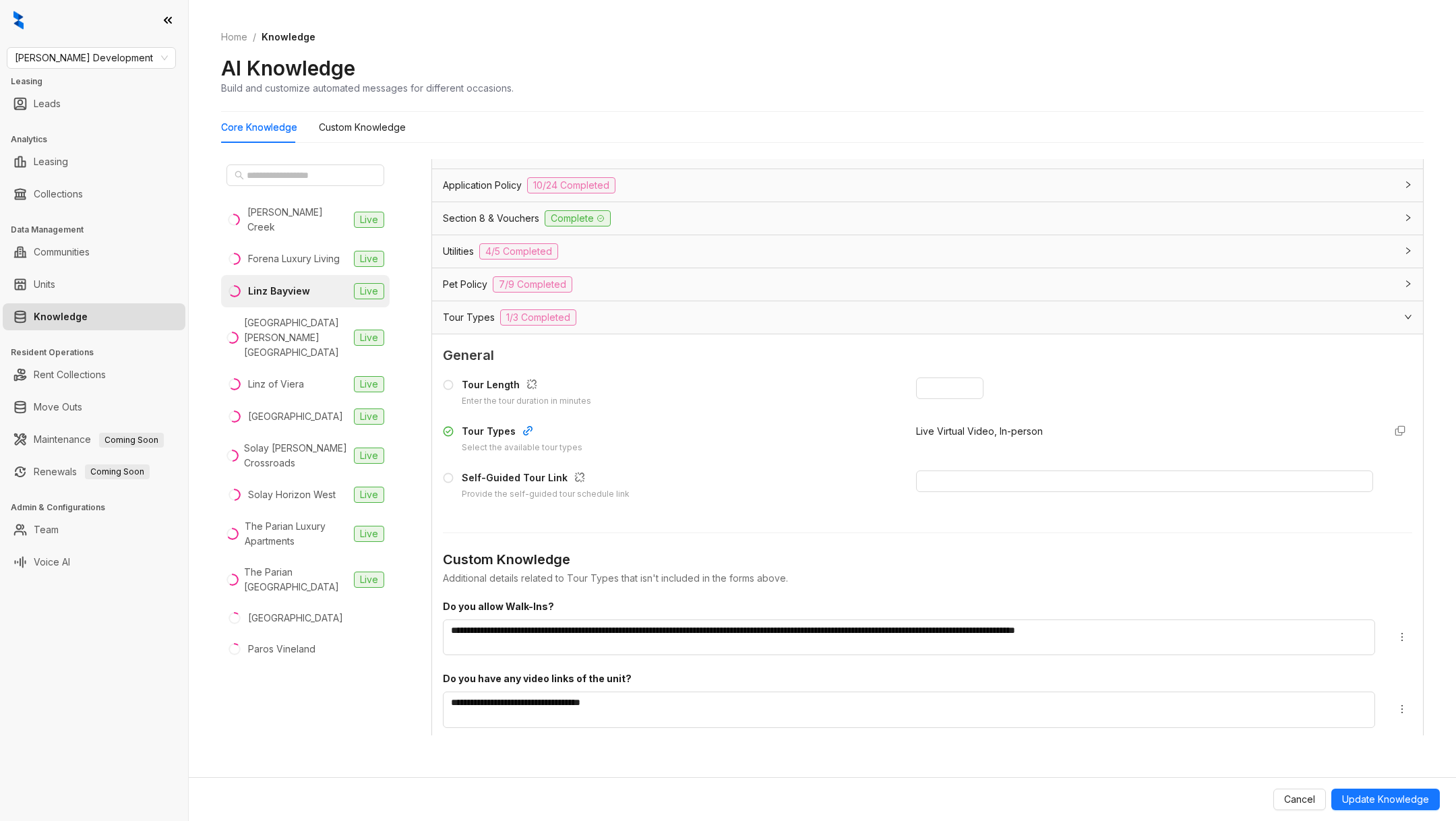
scroll to position [1960, 0]
click at [447, 473] on icon at bounding box center [448, 474] width 10 height 10
click at [969, 467] on input "text" at bounding box center [1144, 478] width 457 height 22
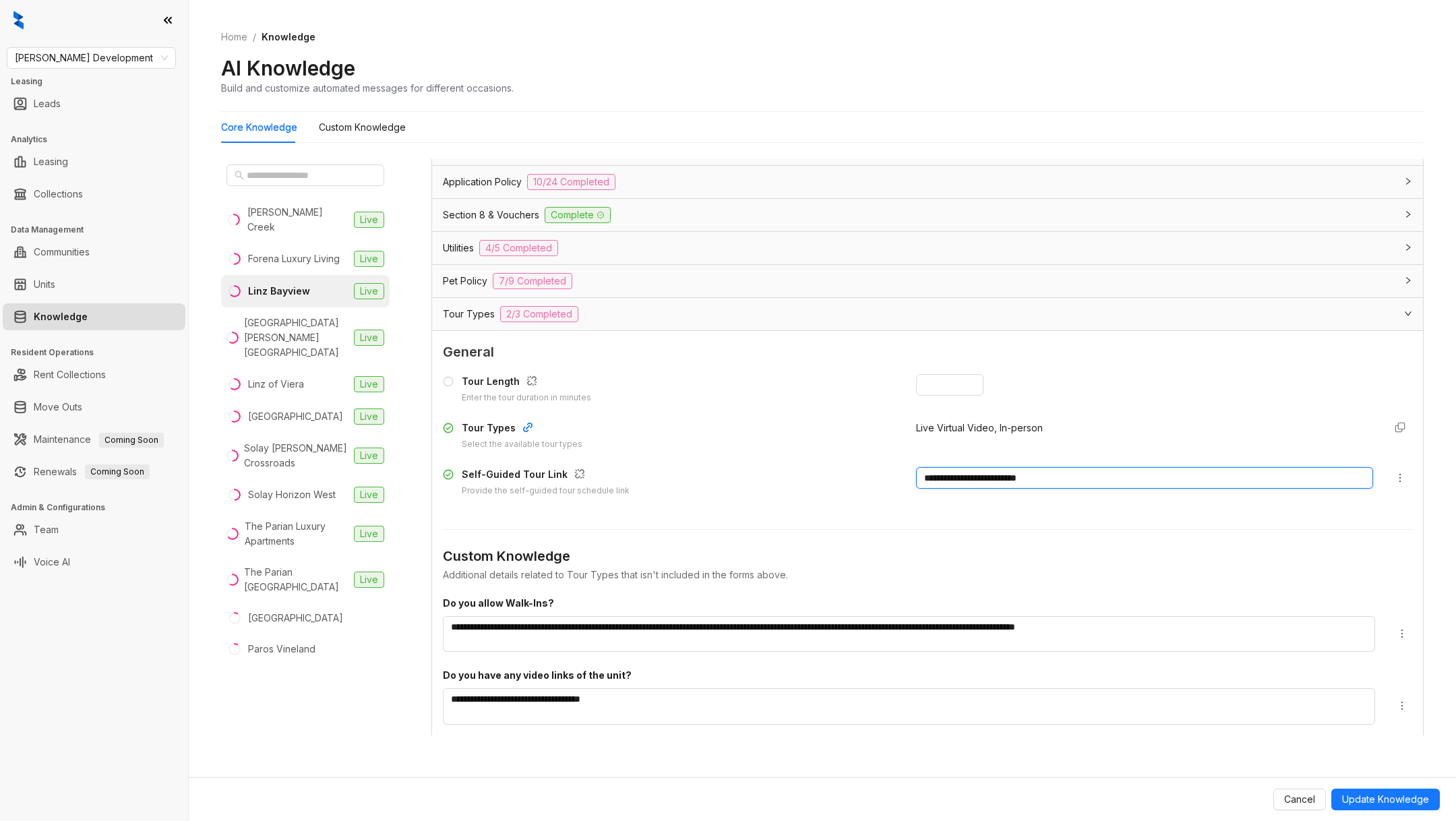
type input "**********"
click at [1381, 803] on span "Update Knowledge" at bounding box center [1386, 799] width 87 height 15
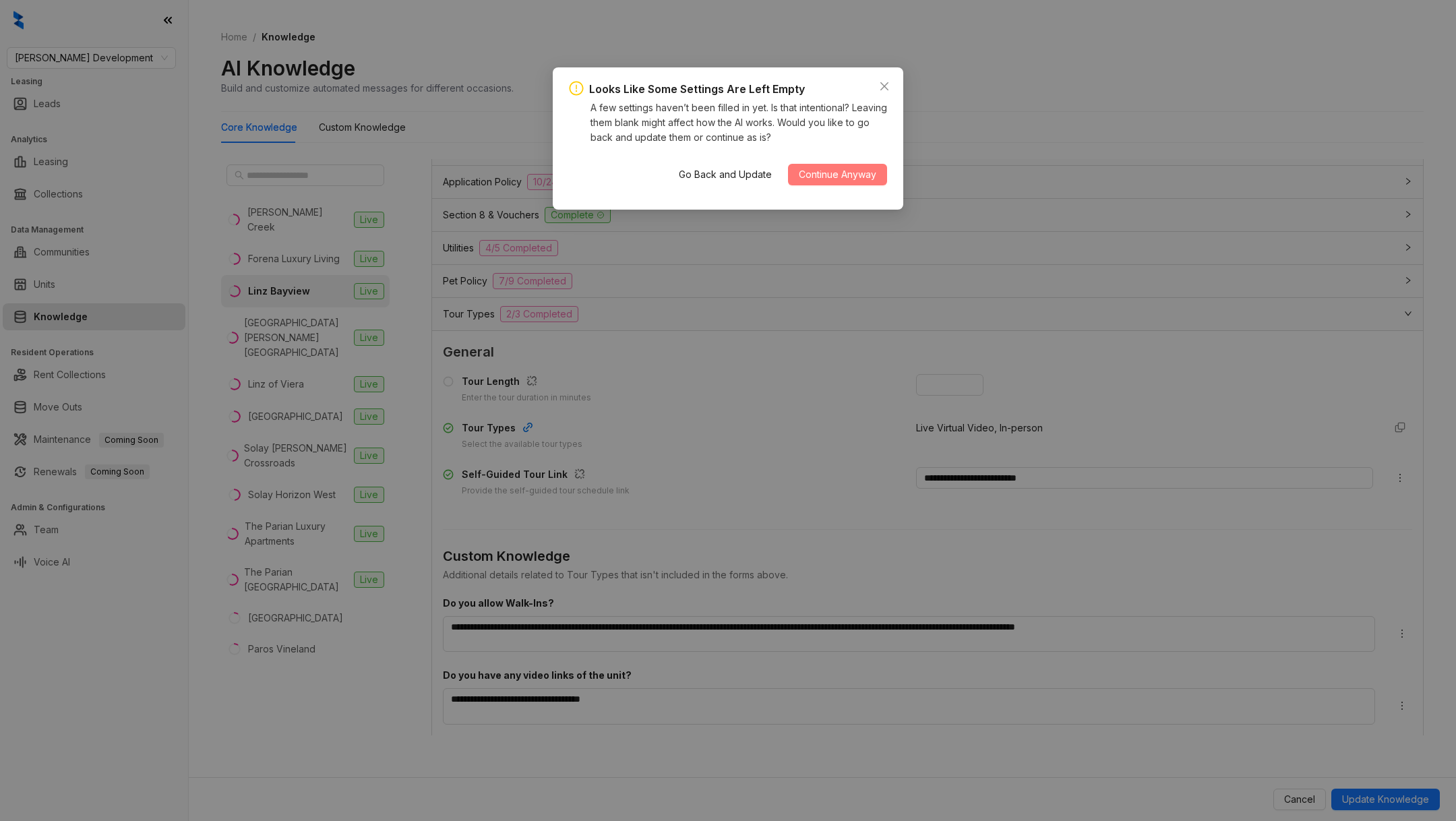
click at [842, 166] on button "Continue Anyway" at bounding box center [837, 174] width 99 height 22
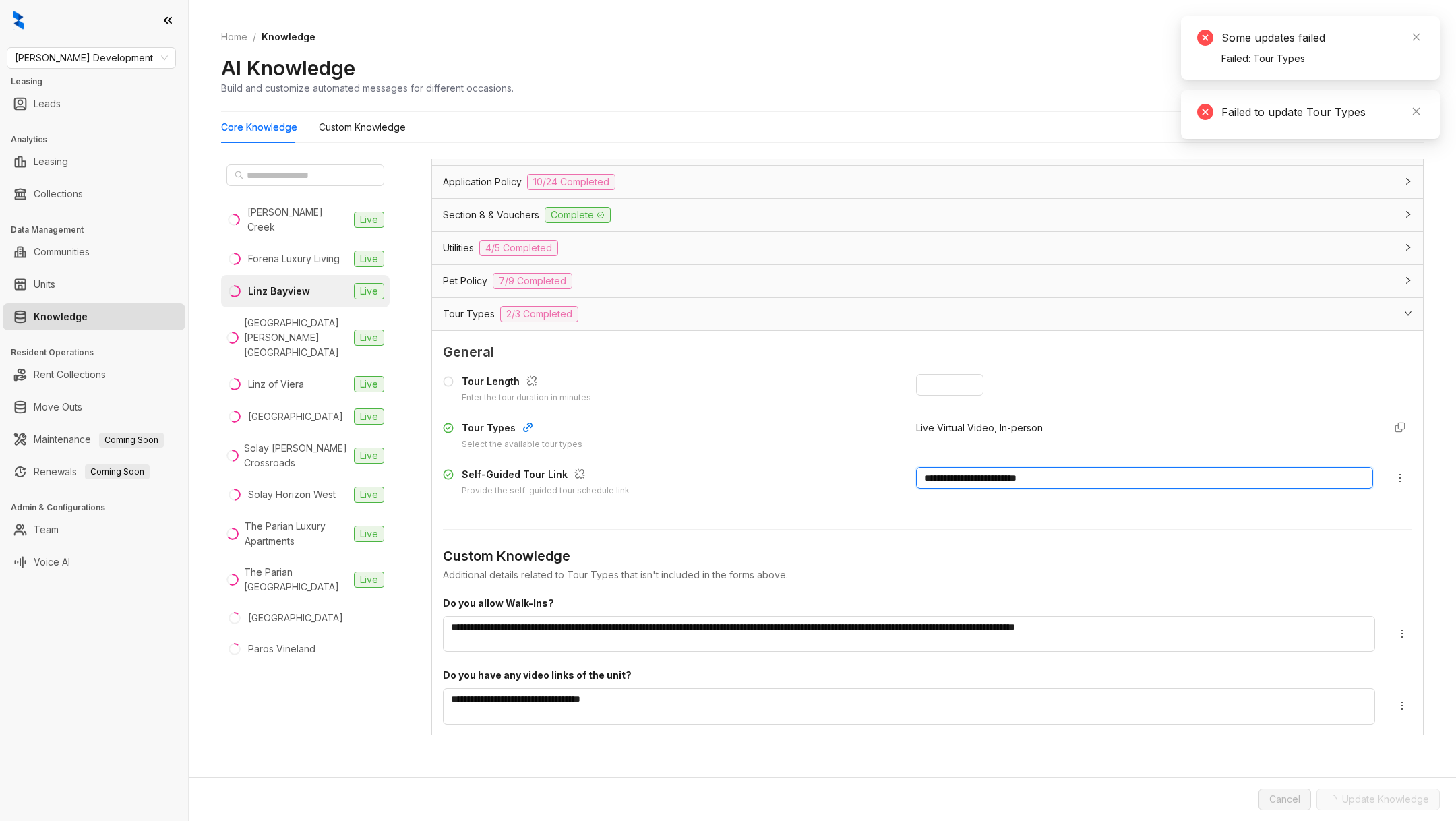
click at [953, 471] on input "**********" at bounding box center [1144, 478] width 457 height 22
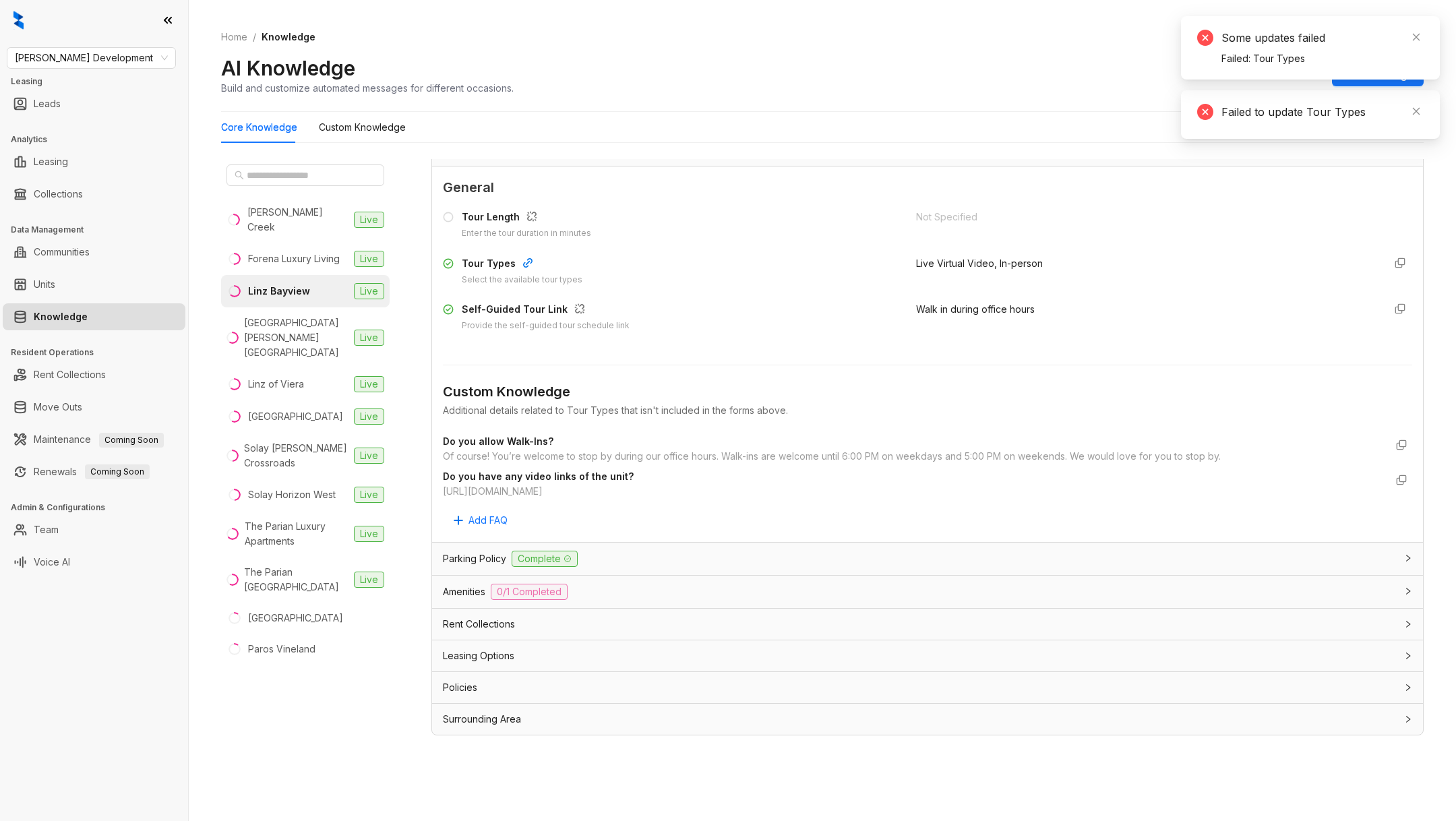
scroll to position [0, 0]
